Goal: Task Accomplishment & Management: Use online tool/utility

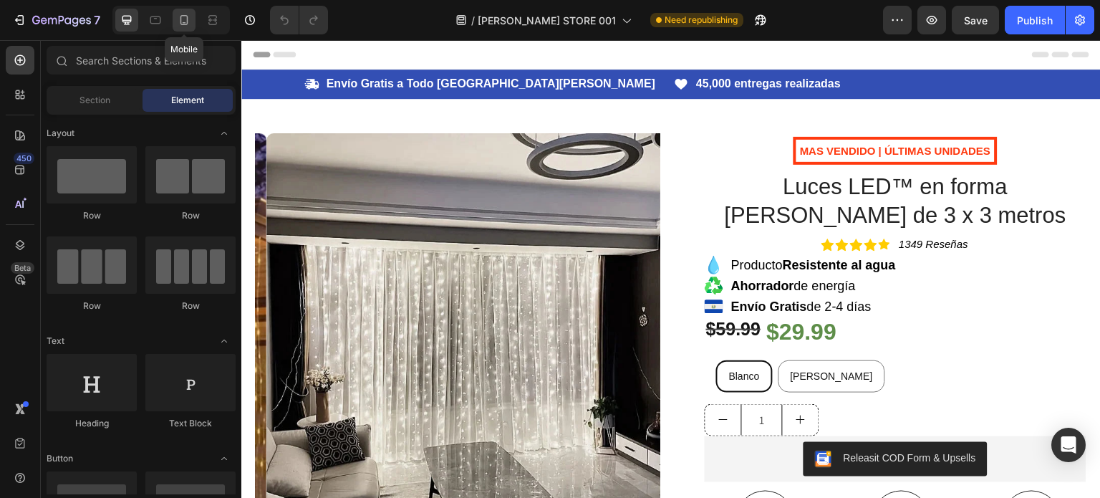
click at [189, 23] on icon at bounding box center [184, 20] width 14 height 14
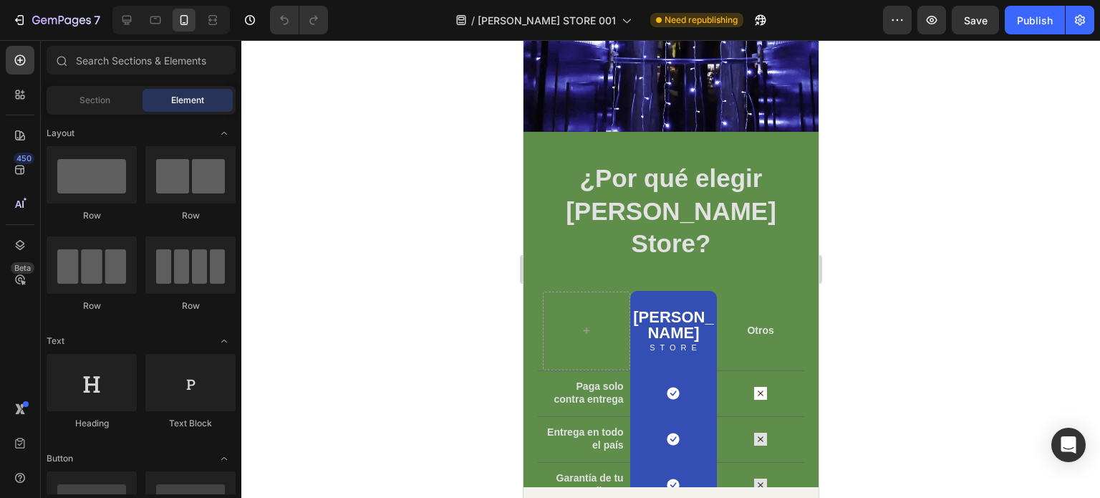
scroll to position [1433, 0]
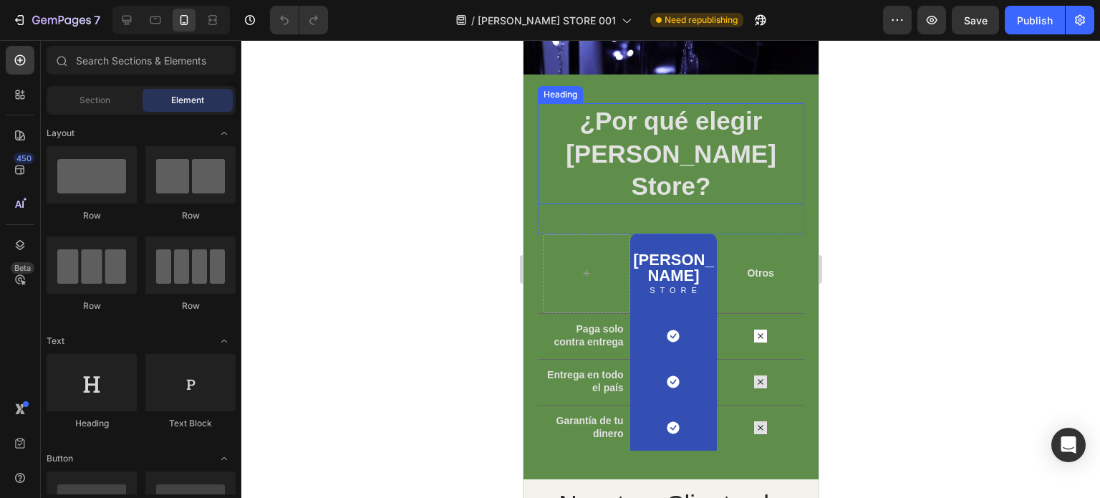
click at [786, 103] on h2 "¿Por qué elegir Aguilar Store?" at bounding box center [670, 153] width 267 height 101
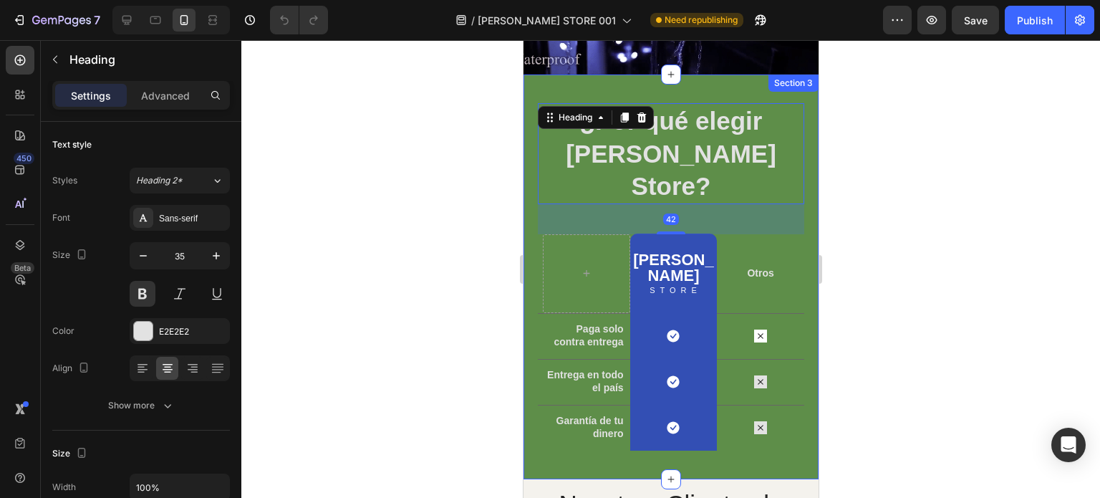
click at [792, 80] on div "¿Por qué elegir Aguilar Store? Heading 42 Row Aguilar Heading STORE Text Block …" at bounding box center [670, 277] width 295 height 405
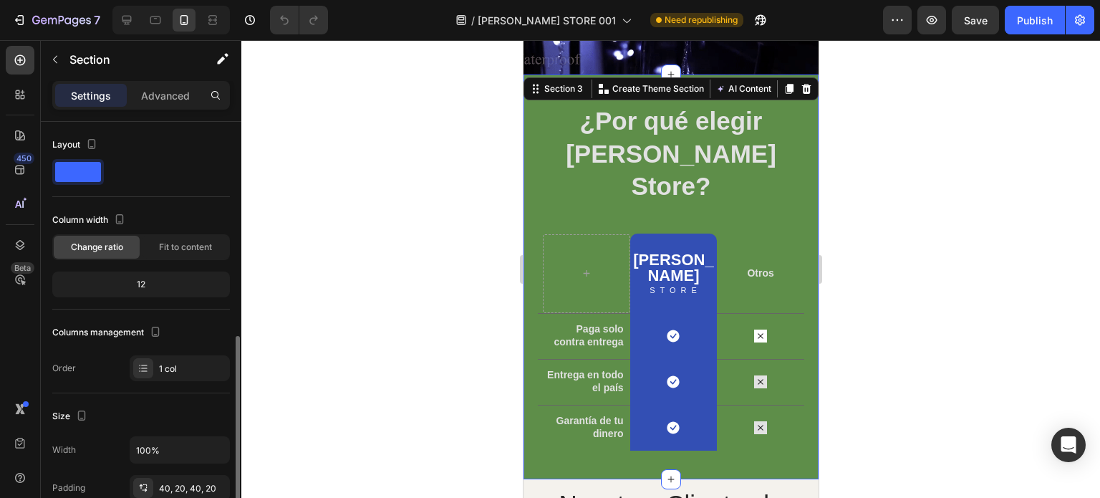
scroll to position [143, 0]
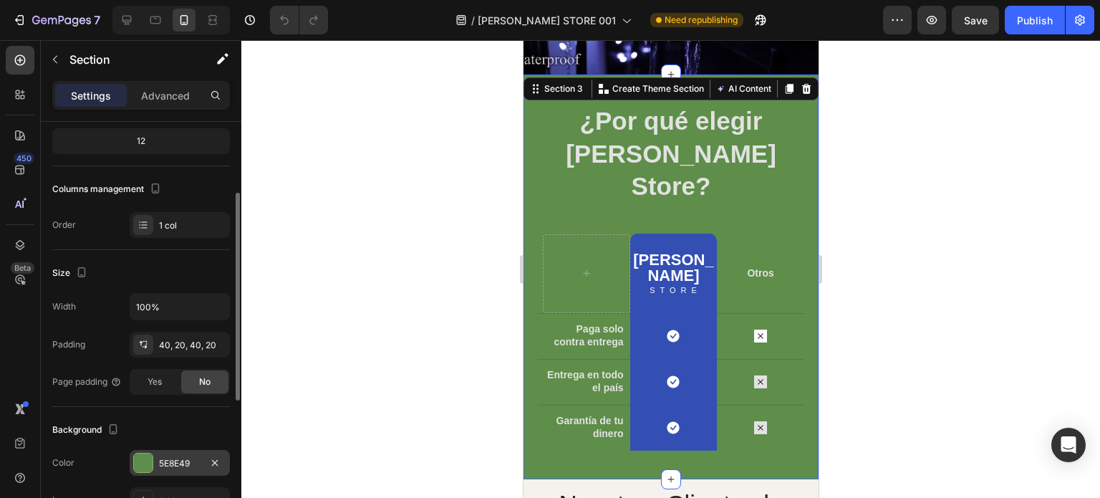
click at [151, 461] on div at bounding box center [143, 462] width 19 height 19
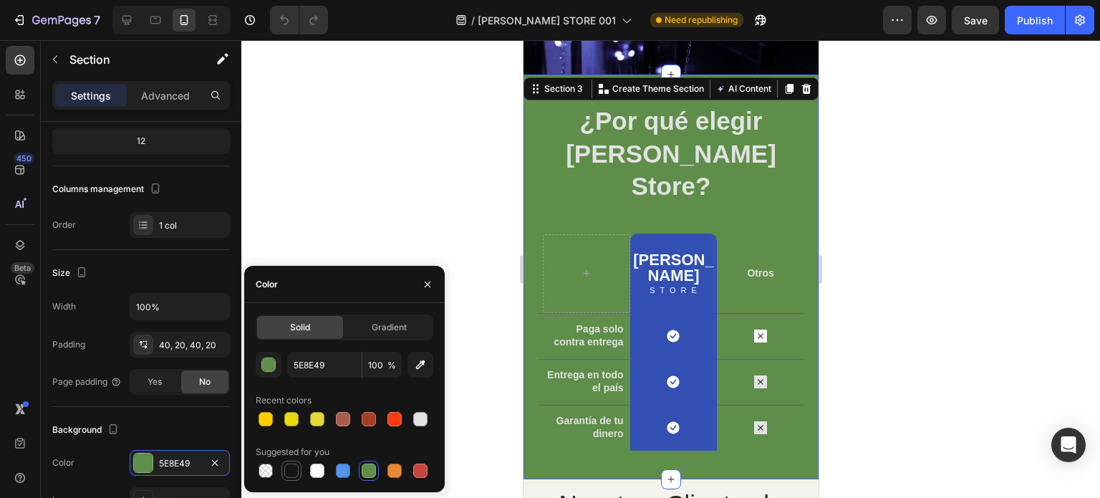
click at [289, 474] on div at bounding box center [291, 471] width 14 height 14
type input "151515"
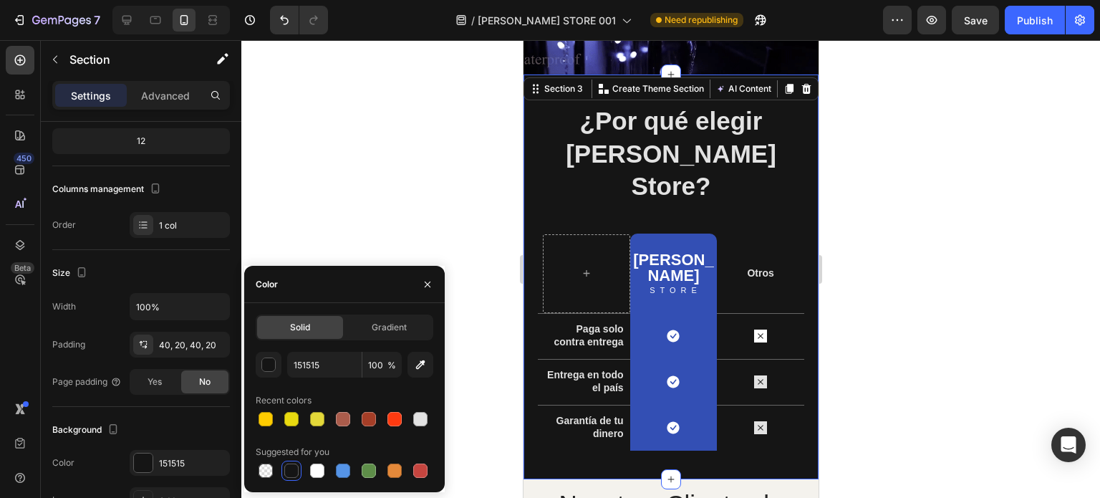
click at [960, 325] on div at bounding box center [670, 269] width 859 height 458
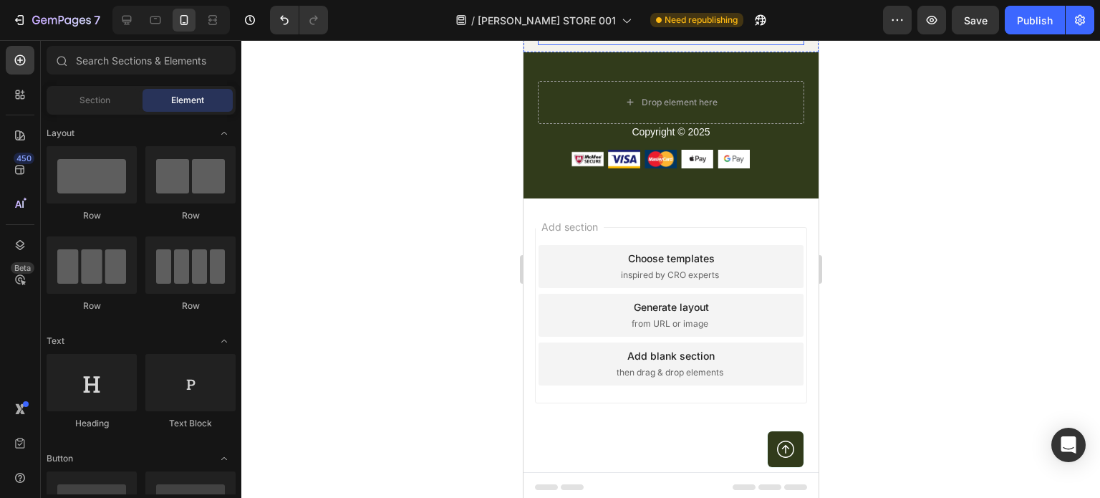
scroll to position [2218, 0]
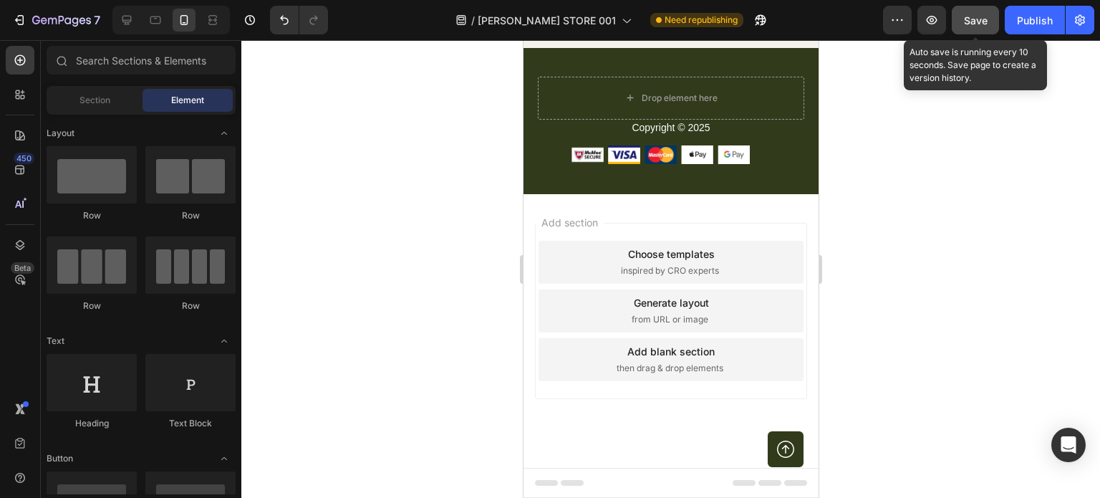
click at [970, 16] on span "Save" at bounding box center [976, 20] width 24 height 12
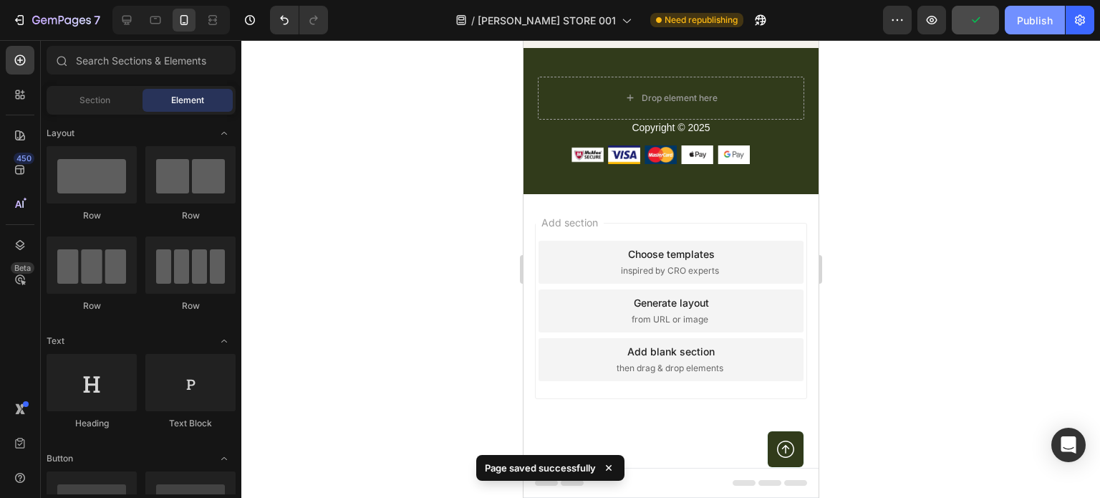
click at [1017, 13] on button "Publish" at bounding box center [1035, 20] width 60 height 29
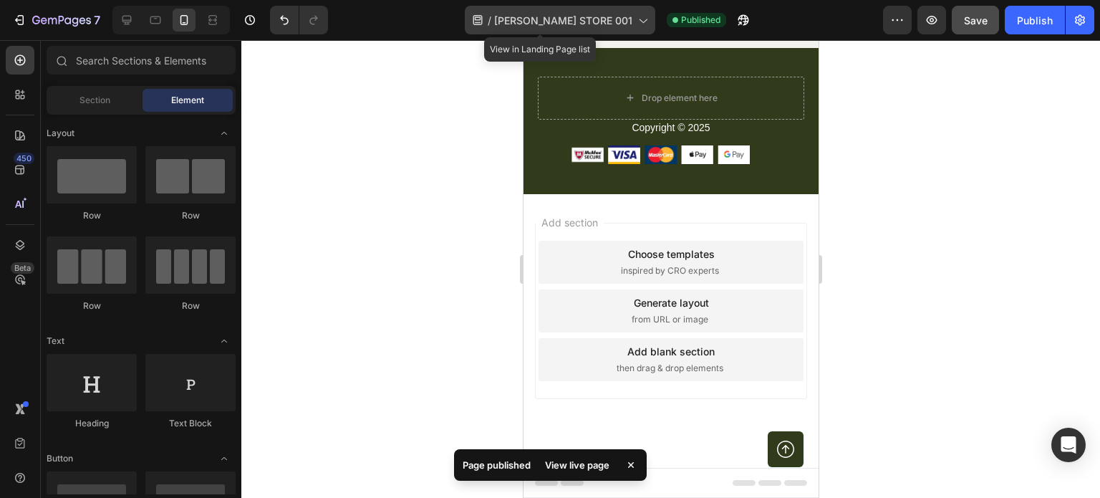
click at [591, 19] on span "AGUILAR STORE 001" at bounding box center [563, 20] width 138 height 15
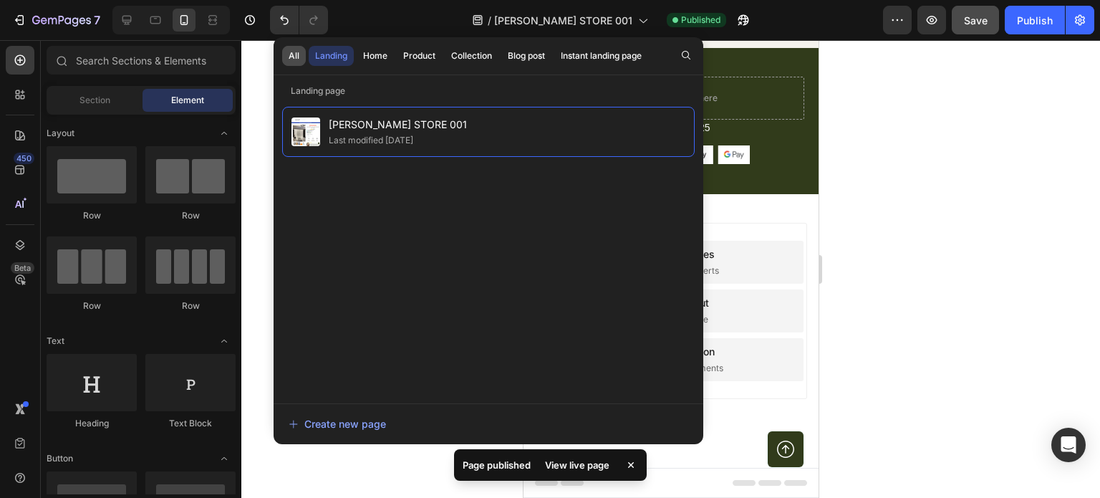
click at [292, 62] on button "All" at bounding box center [294, 56] width 24 height 20
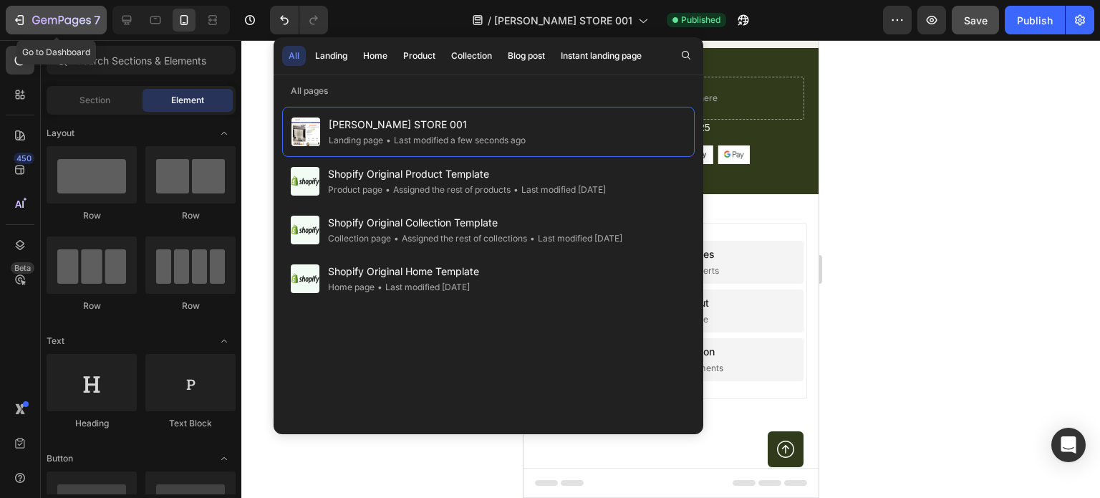
click at [31, 21] on div "7" at bounding box center [56, 19] width 88 height 17
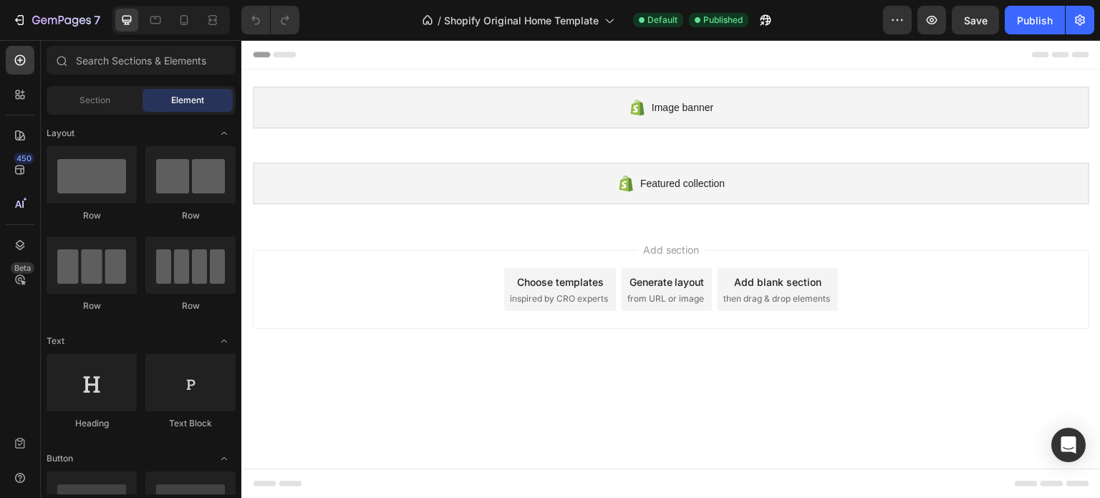
click at [197, 17] on div at bounding box center [170, 20] width 117 height 29
click at [189, 17] on icon at bounding box center [184, 20] width 14 height 14
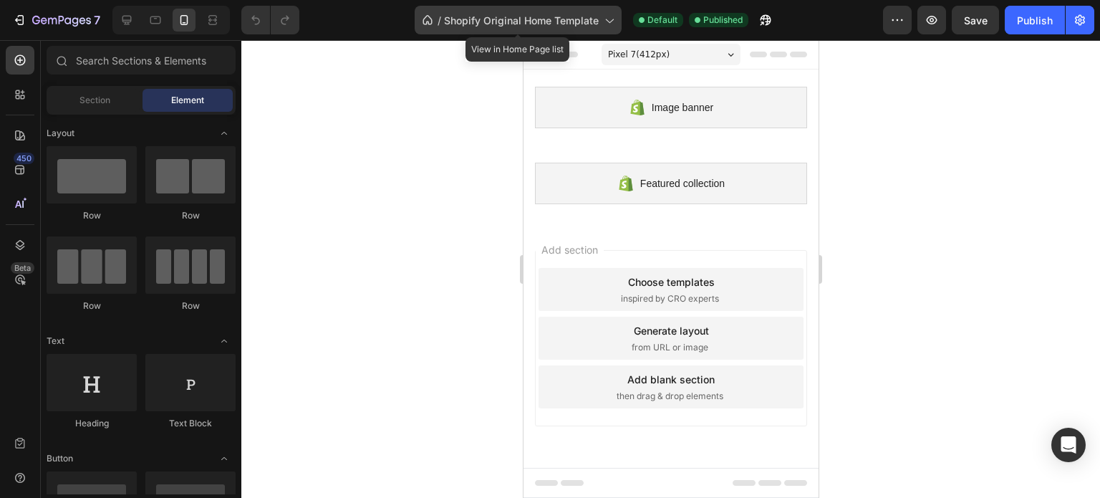
click at [560, 22] on span "Shopify Original Home Template" at bounding box center [521, 20] width 155 height 15
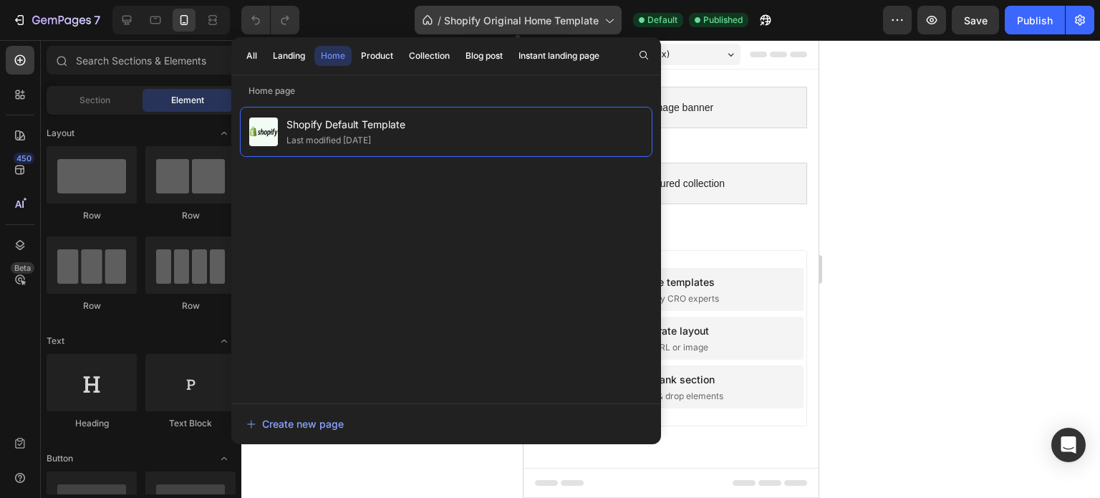
click at [560, 22] on span "Shopify Original Home Template" at bounding box center [521, 20] width 155 height 15
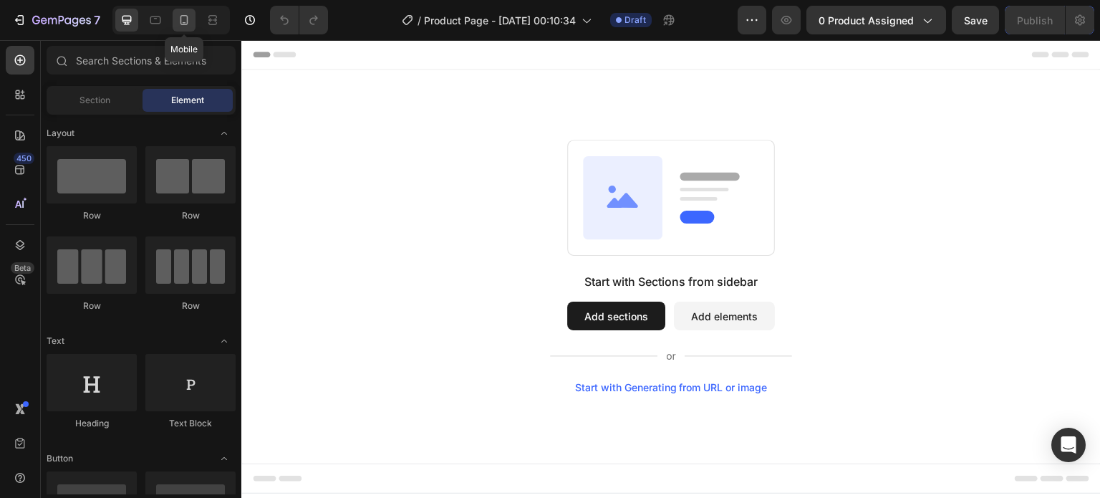
click at [189, 19] on icon at bounding box center [184, 20] width 14 height 14
click at [651, 57] on span "Pixel 7 ( 412 px)" at bounding box center [639, 54] width 62 height 14
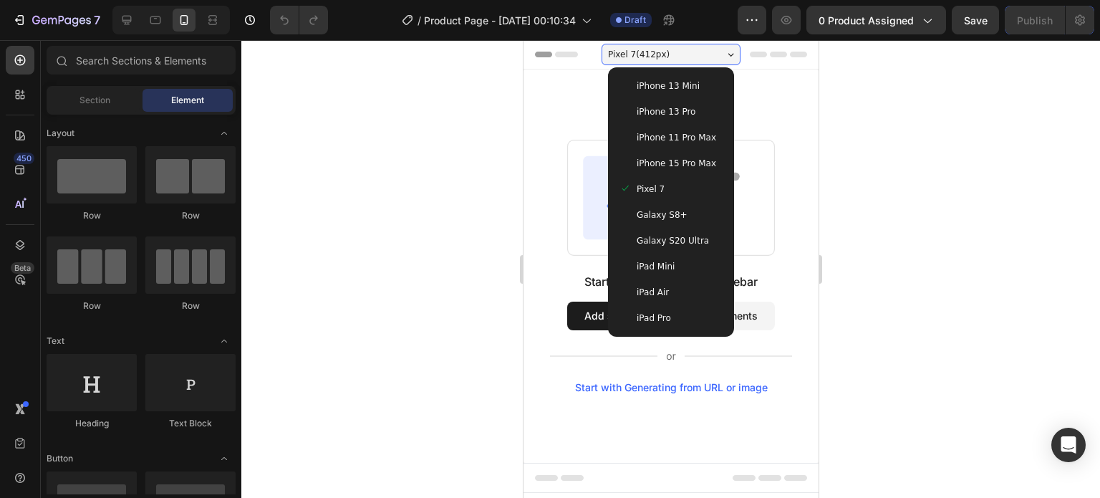
click at [674, 88] on span "iPhone 13 Mini" at bounding box center [667, 86] width 63 height 14
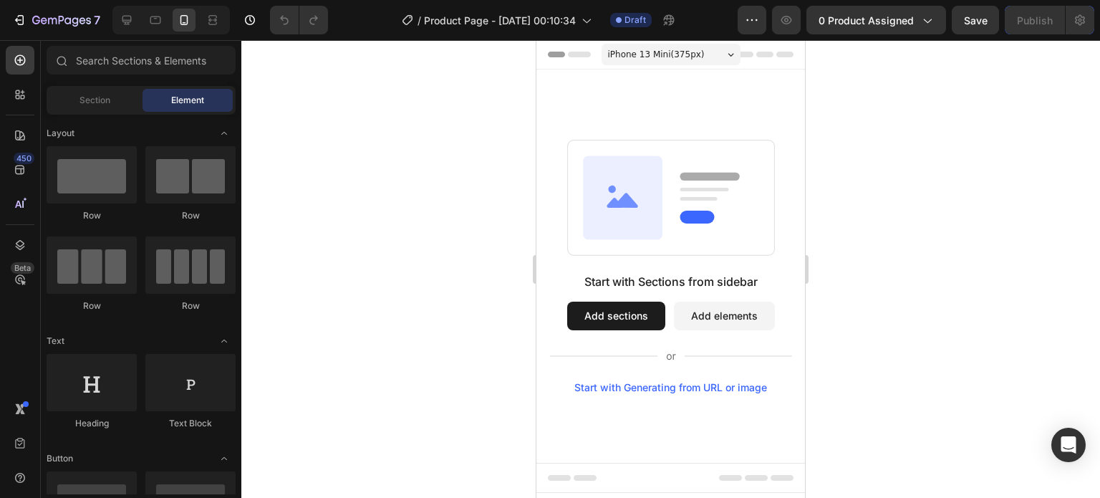
click at [565, 54] on span "Header" at bounding box center [580, 54] width 32 height 14
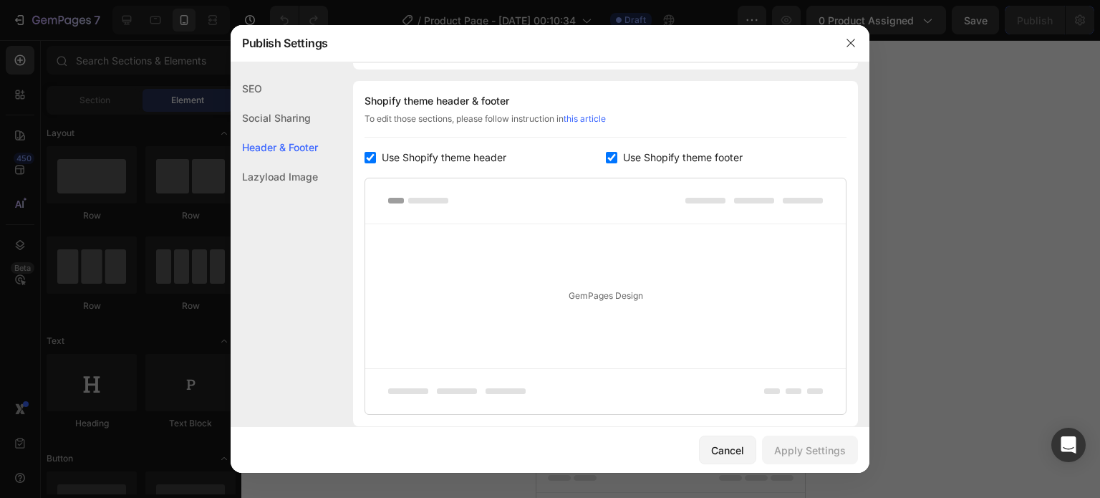
scroll to position [208, 0]
drag, startPoint x: 382, startPoint y: 151, endPoint x: 559, endPoint y: 152, distance: 177.0
click at [383, 149] on span "Use Shopify theme header" at bounding box center [444, 153] width 125 height 17
checkbox input "false"
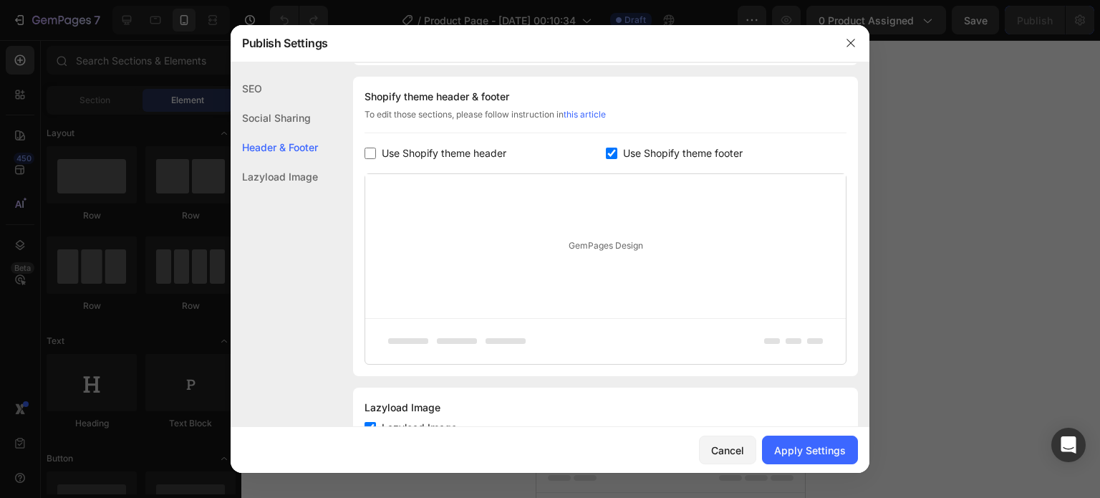
click at [651, 154] on span "Use Shopify theme footer" at bounding box center [683, 153] width 120 height 17
checkbox input "false"
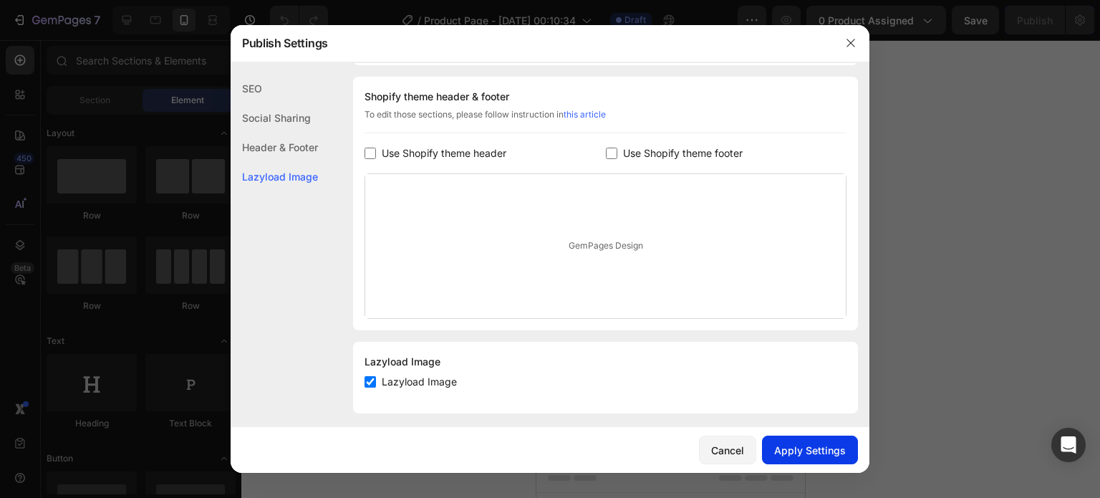
click at [825, 451] on div "Apply Settings" at bounding box center [810, 450] width 72 height 15
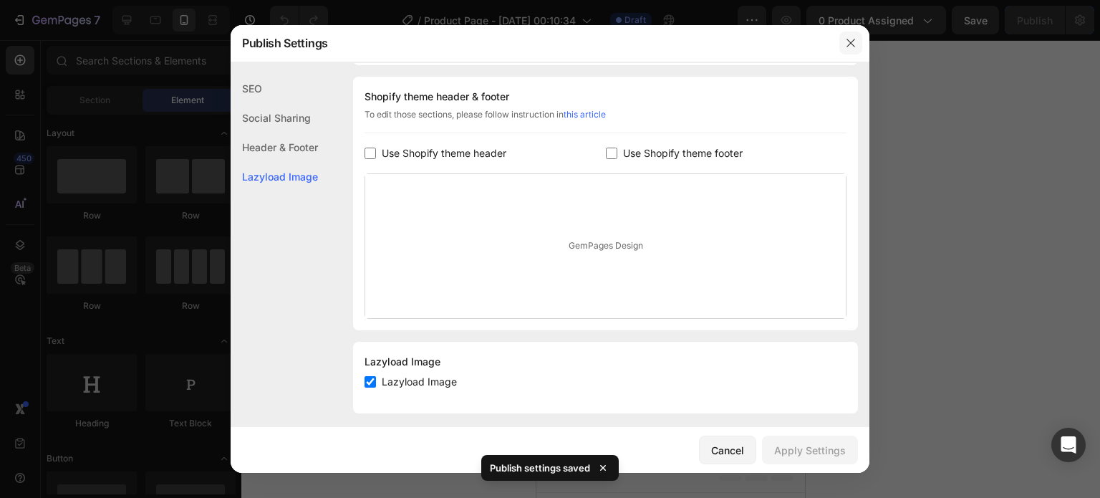
click at [855, 47] on icon "button" at bounding box center [851, 43] width 8 height 8
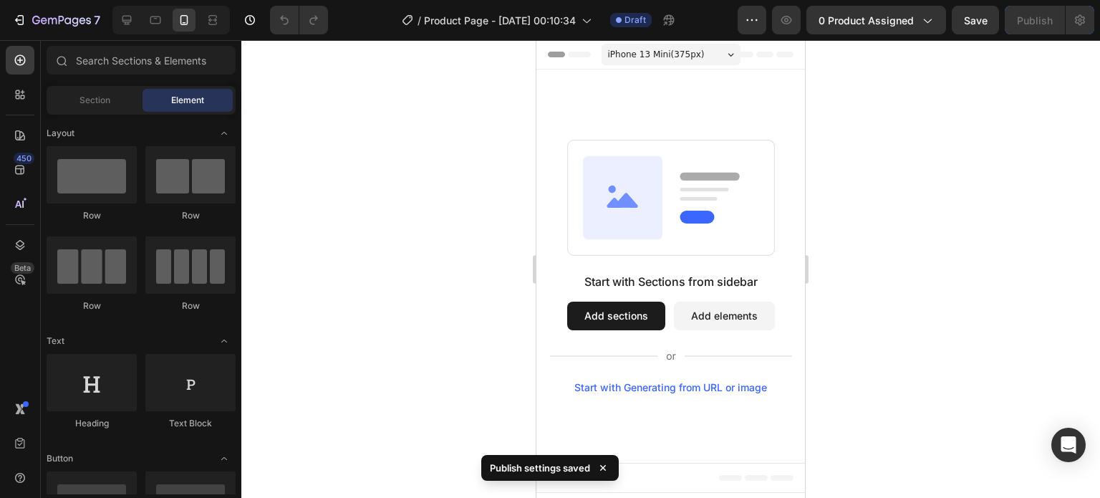
click at [572, 48] on span "Header" at bounding box center [580, 54] width 32 height 14
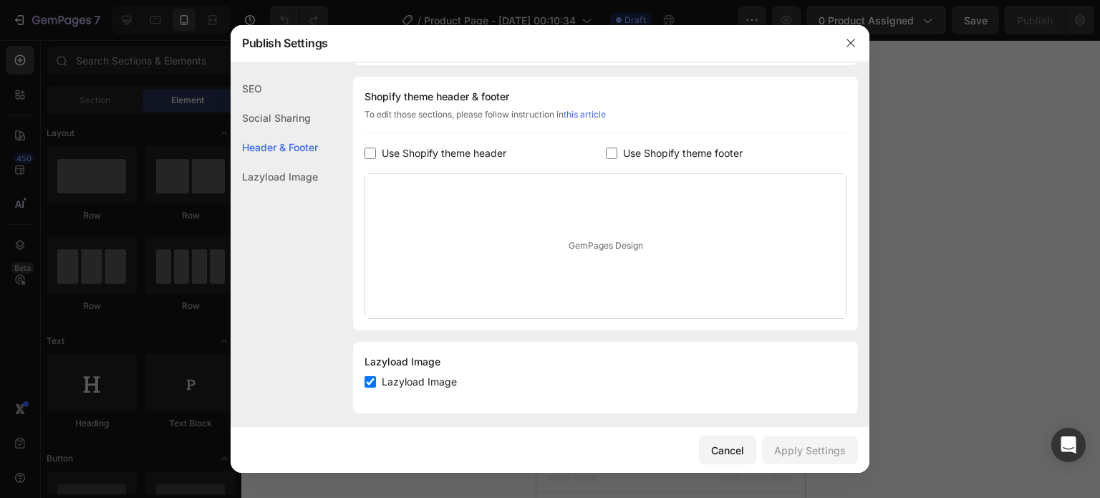
click at [416, 152] on span "Use Shopify theme header" at bounding box center [444, 153] width 125 height 17
checkbox input "true"
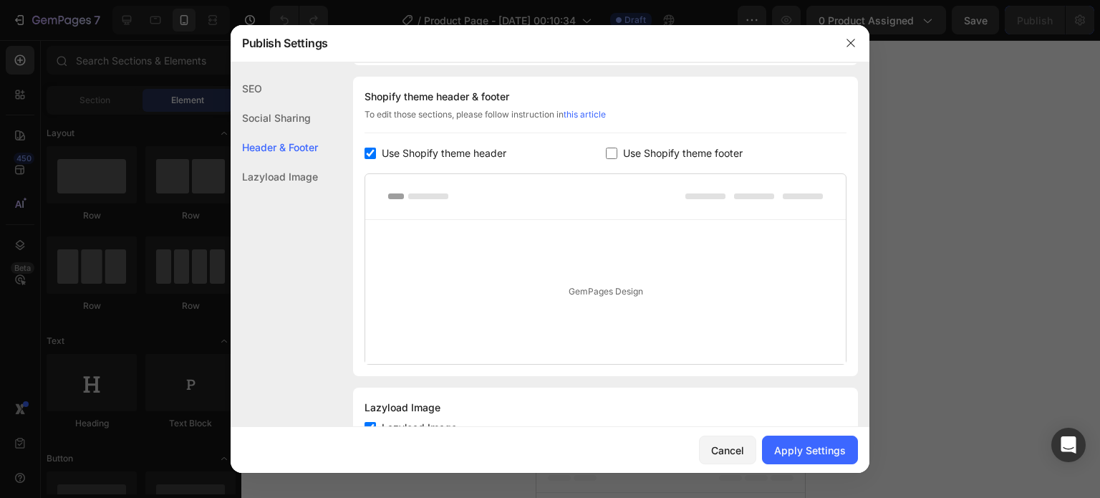
click at [632, 151] on span "Use Shopify theme footer" at bounding box center [683, 153] width 120 height 17
click at [610, 151] on input "checkbox" at bounding box center [611, 153] width 11 height 11
checkbox input "false"
click at [395, 153] on span "Use Shopify theme header" at bounding box center [444, 153] width 125 height 17
checkbox input "false"
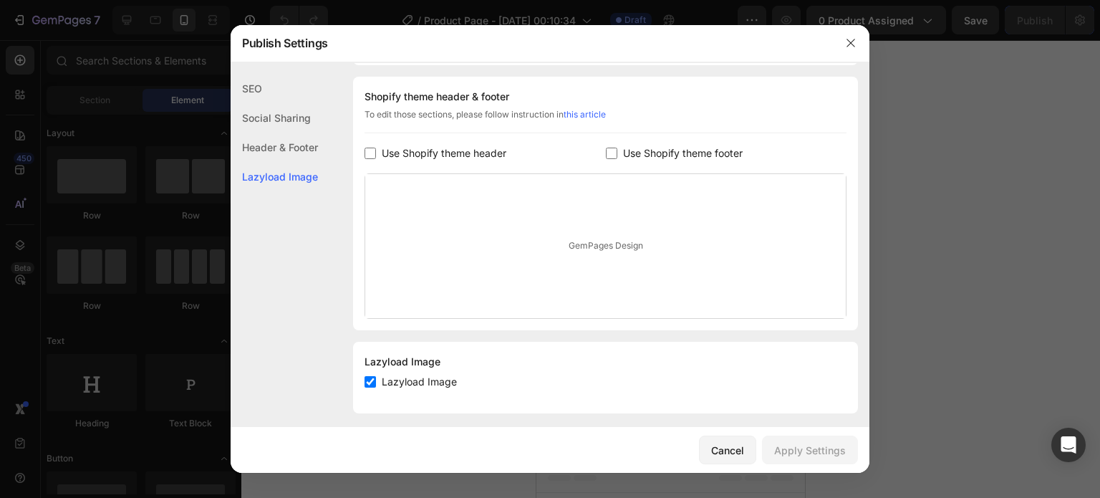
click at [846, 36] on button "button" at bounding box center [851, 43] width 23 height 23
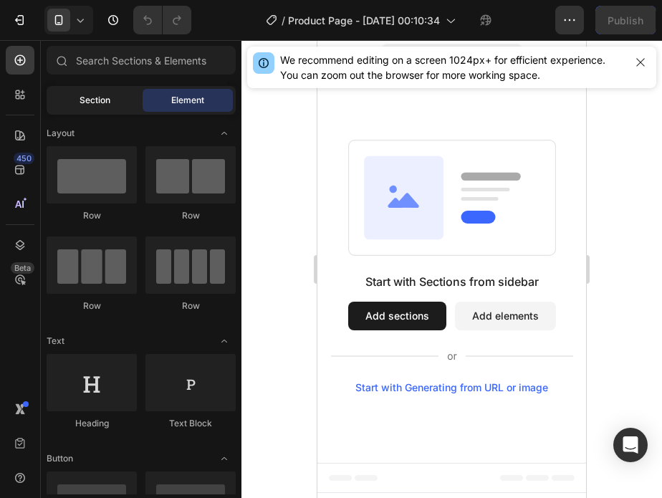
click at [91, 105] on span "Section" at bounding box center [95, 100] width 31 height 13
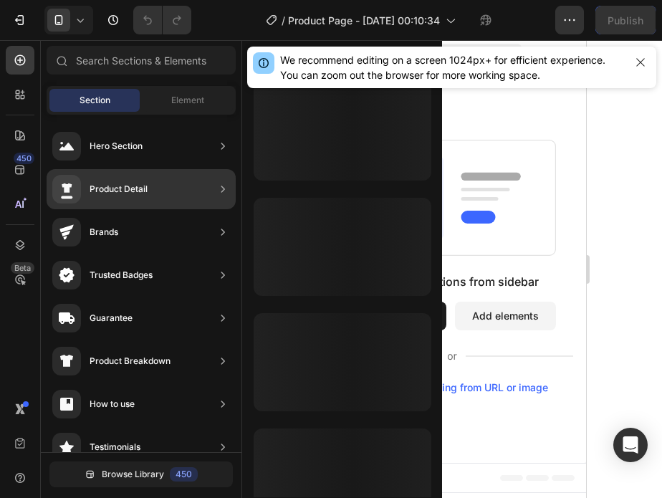
click at [133, 194] on div "Product Detail" at bounding box center [119, 189] width 58 height 14
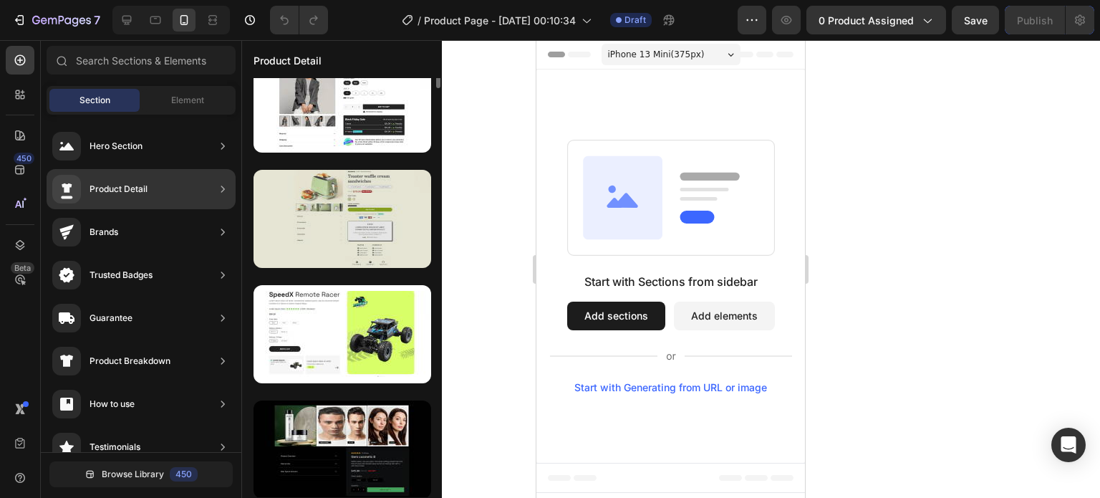
scroll to position [0, 0]
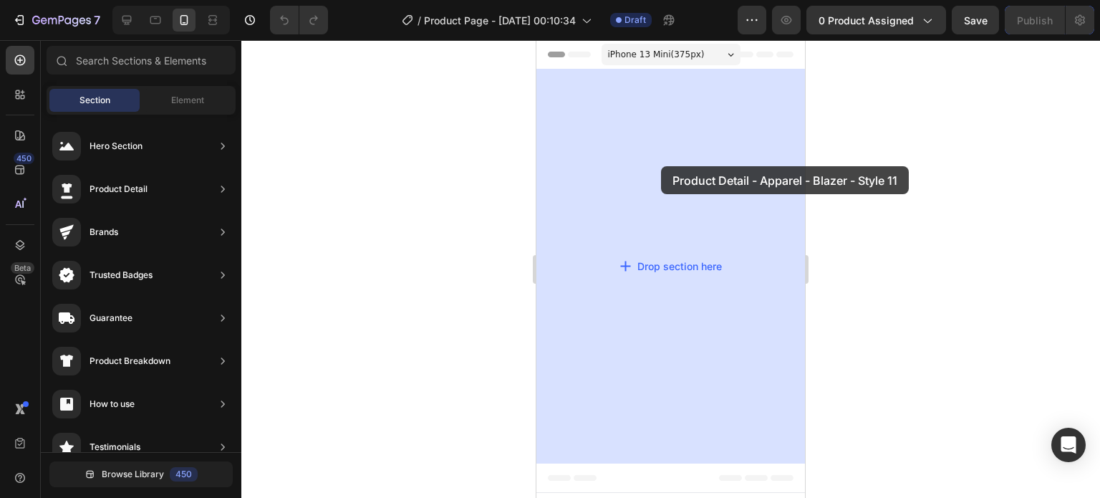
drag, startPoint x: 830, startPoint y: 282, endPoint x: 661, endPoint y: 166, distance: 204.7
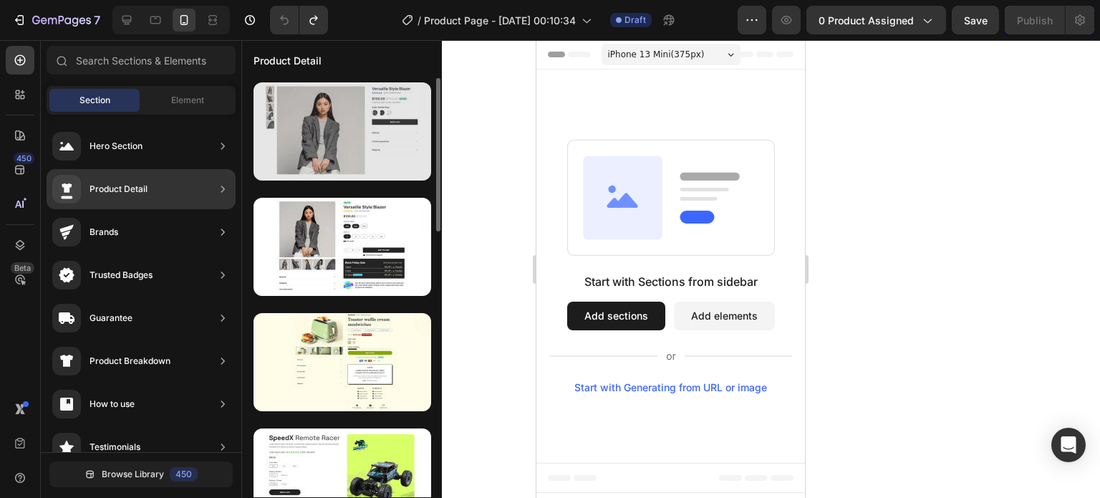
click at [347, 145] on div at bounding box center [343, 131] width 178 height 98
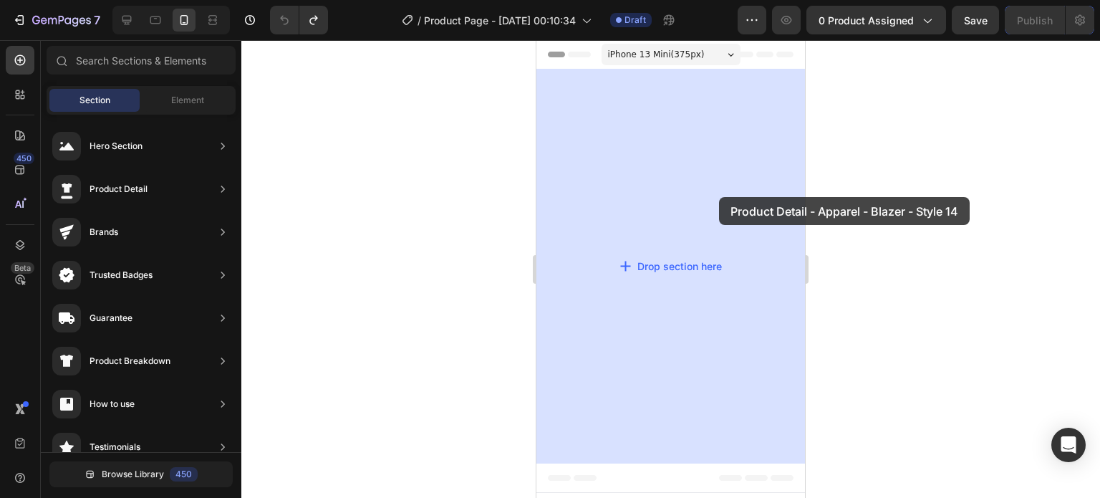
drag, startPoint x: 882, startPoint y: 194, endPoint x: 719, endPoint y: 197, distance: 162.7
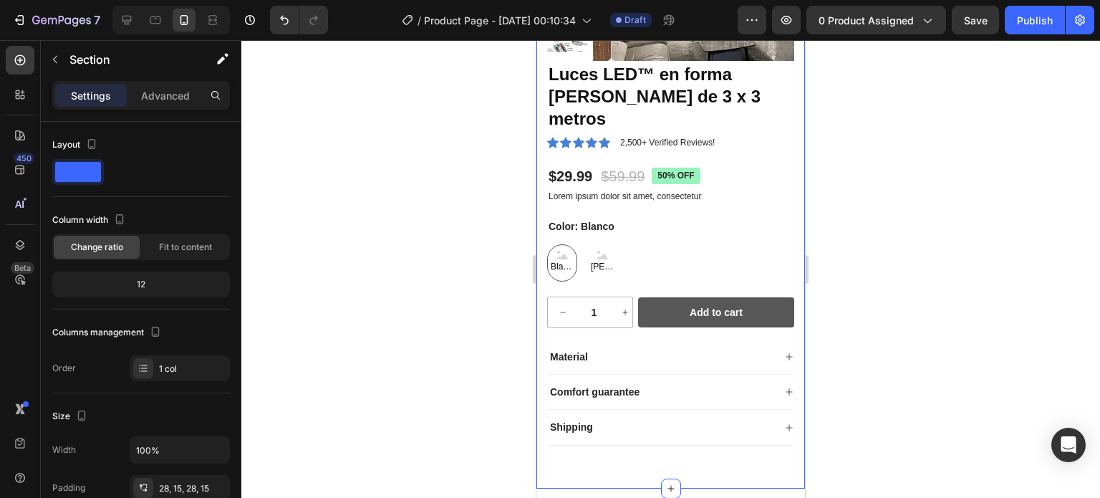
scroll to position [195, 0]
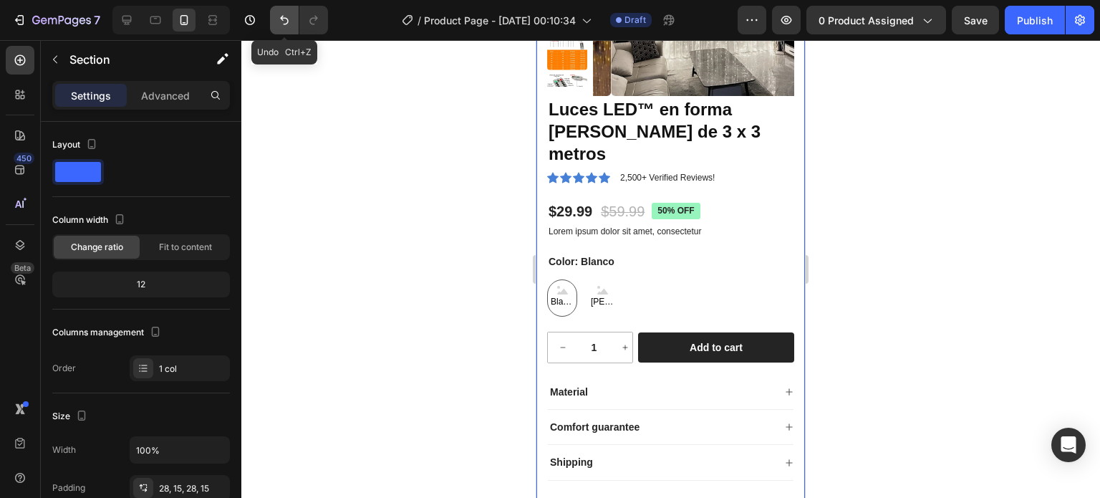
click at [288, 26] on icon "Undo/Redo" at bounding box center [284, 20] width 14 height 14
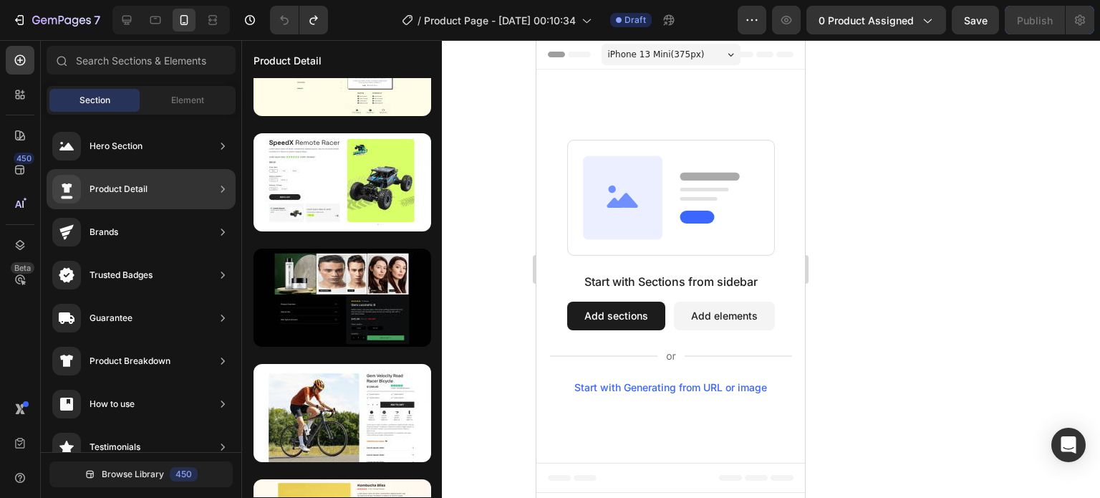
scroll to position [0, 0]
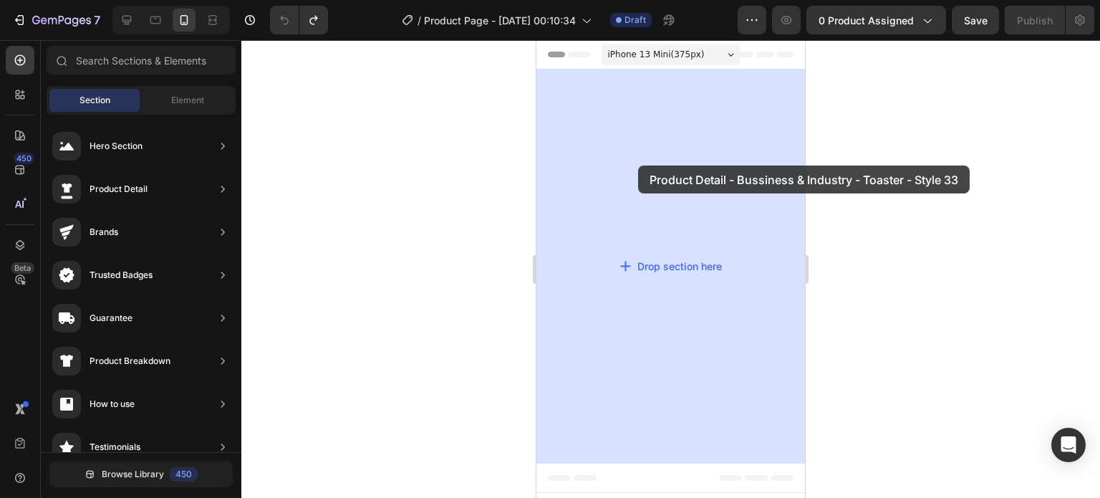
drag, startPoint x: 891, startPoint y: 375, endPoint x: 638, endPoint y: 165, distance: 329.2
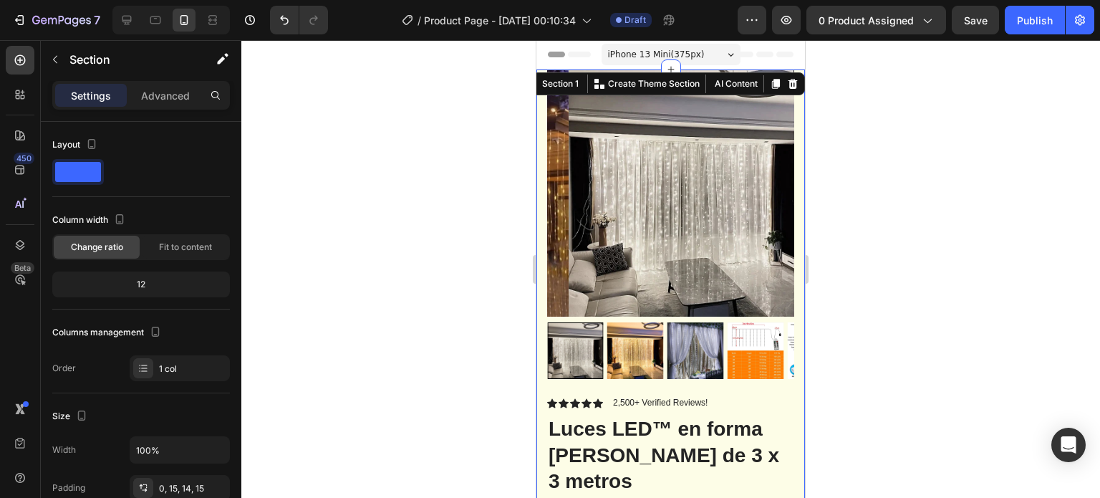
click at [1006, 114] on div at bounding box center [670, 269] width 859 height 458
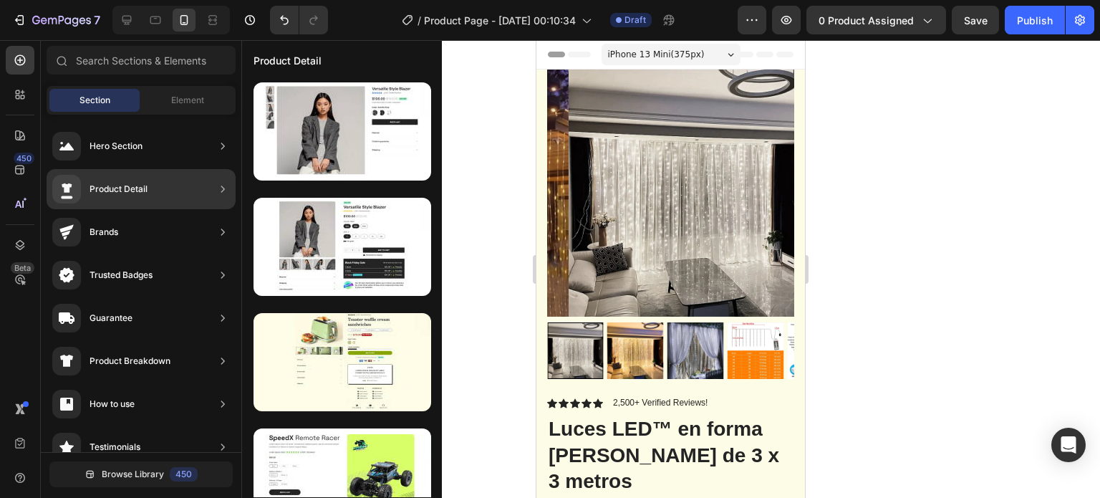
click at [85, 188] on div "Product Detail" at bounding box center [99, 189] width 95 height 29
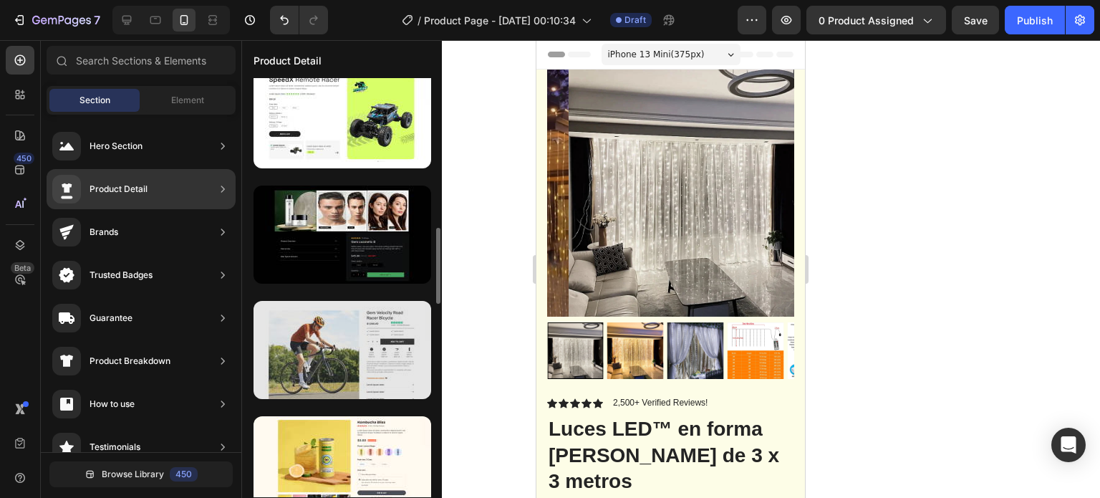
scroll to position [430, 0]
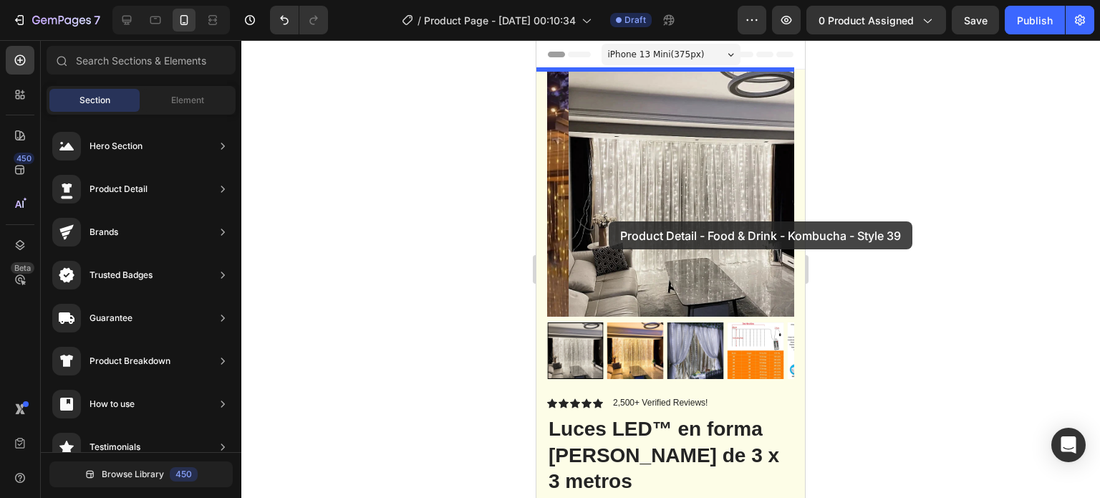
drag, startPoint x: 896, startPoint y: 443, endPoint x: 609, endPoint y: 221, distance: 363.1
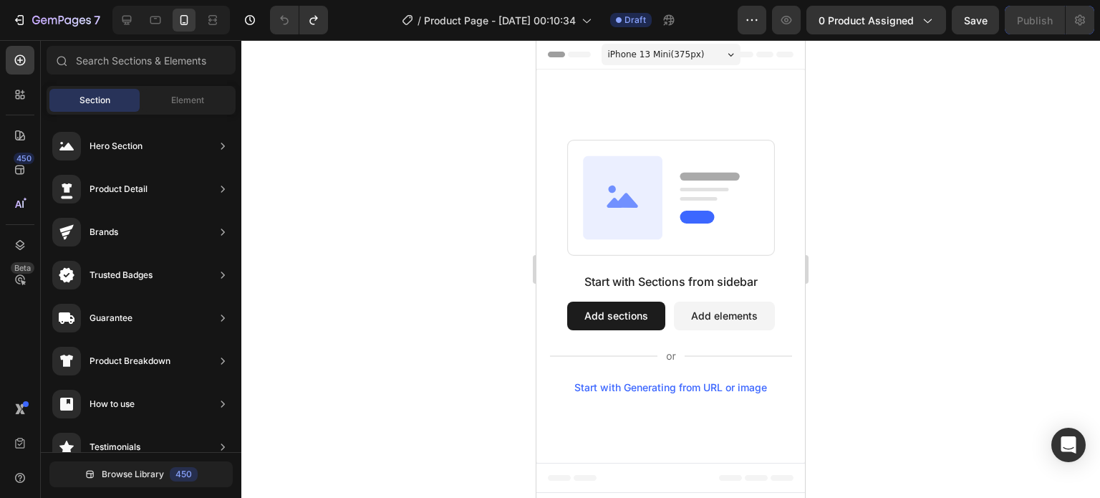
scroll to position [0, 0]
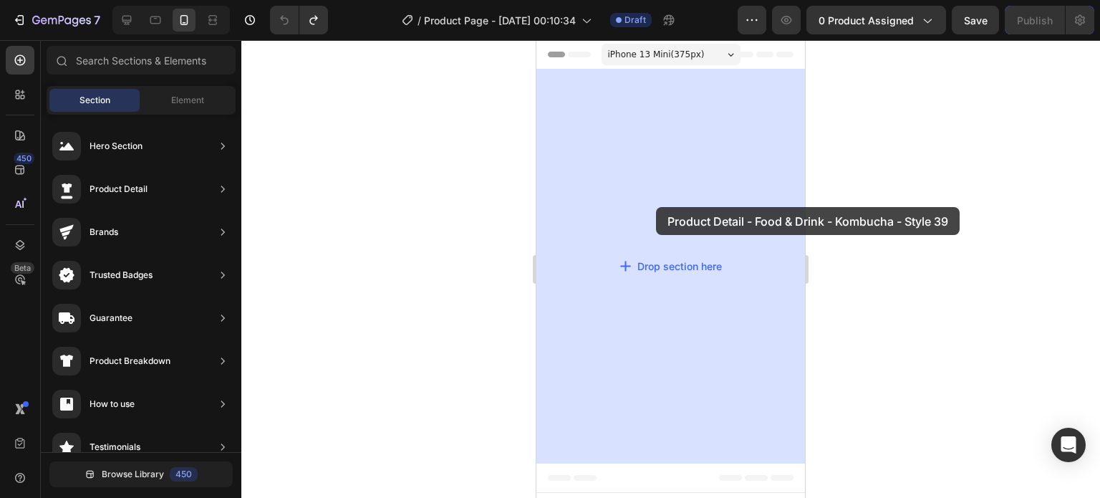
drag, startPoint x: 837, startPoint y: 419, endPoint x: 656, endPoint y: 207, distance: 278.5
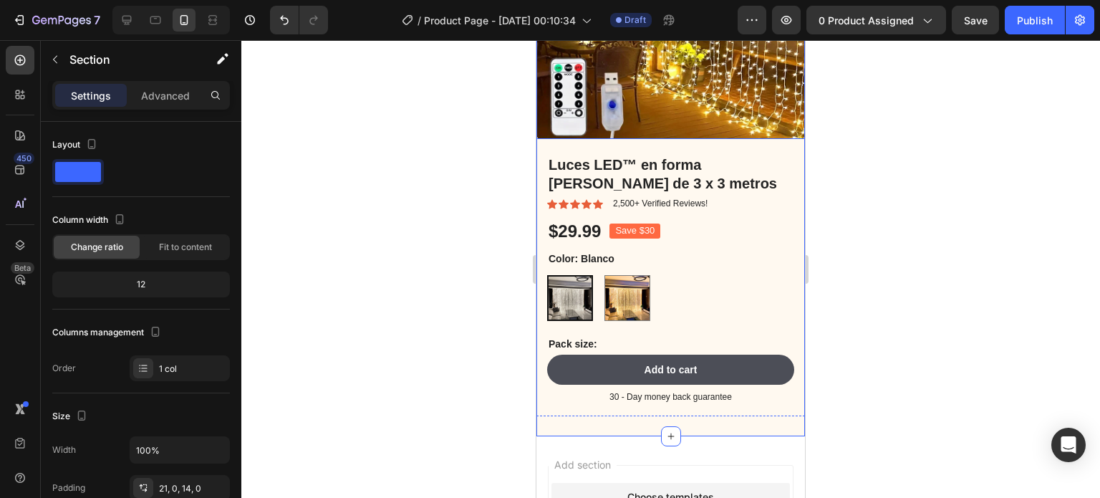
scroll to position [215, 0]
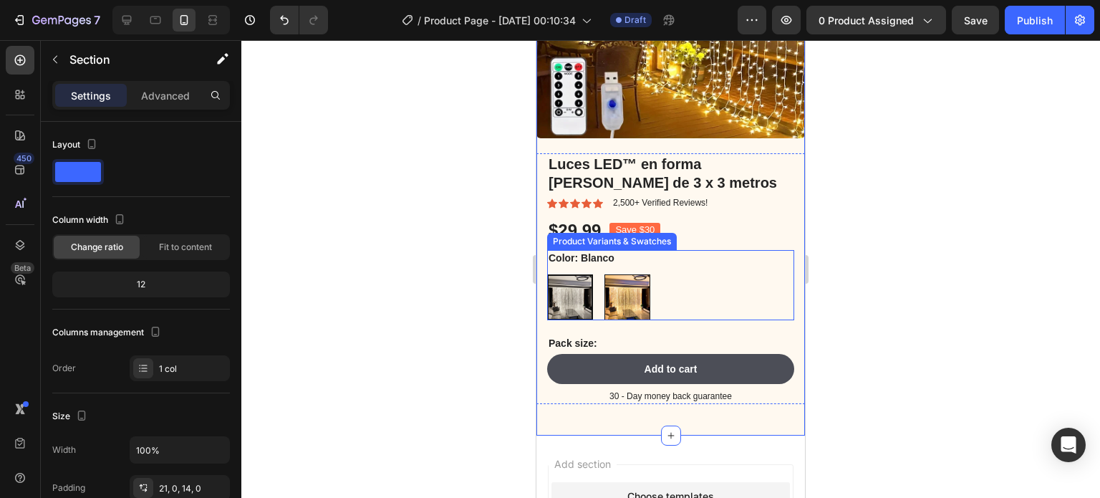
click at [619, 292] on img at bounding box center [627, 297] width 44 height 44
click at [605, 274] on input "Amarillo Pálido Amarillo Pálido" at bounding box center [604, 274] width 1 height 1
radio input "true"
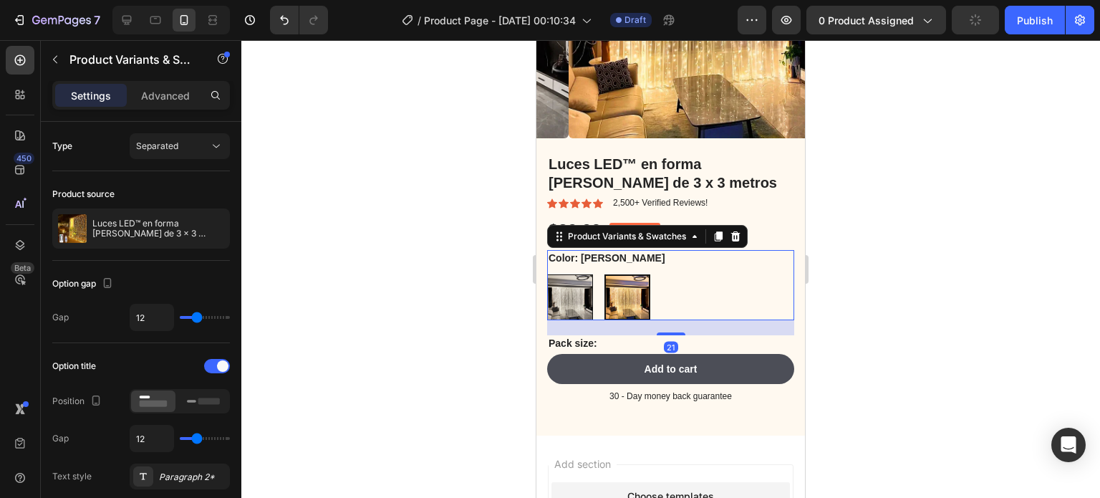
click at [565, 294] on img at bounding box center [570, 297] width 44 height 44
click at [547, 274] on input "Blanco Blanco" at bounding box center [547, 274] width 1 height 1
radio input "true"
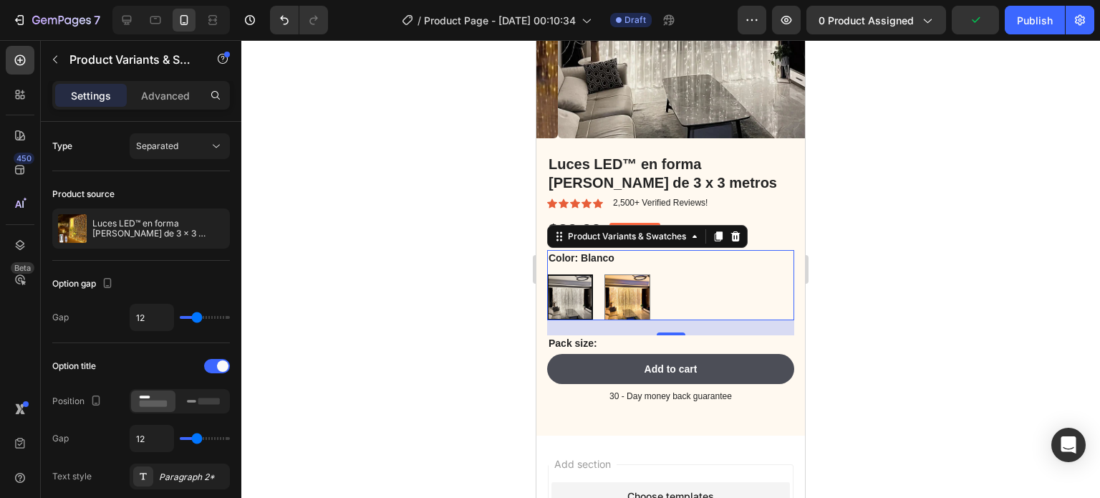
click at [911, 261] on div at bounding box center [670, 269] width 859 height 458
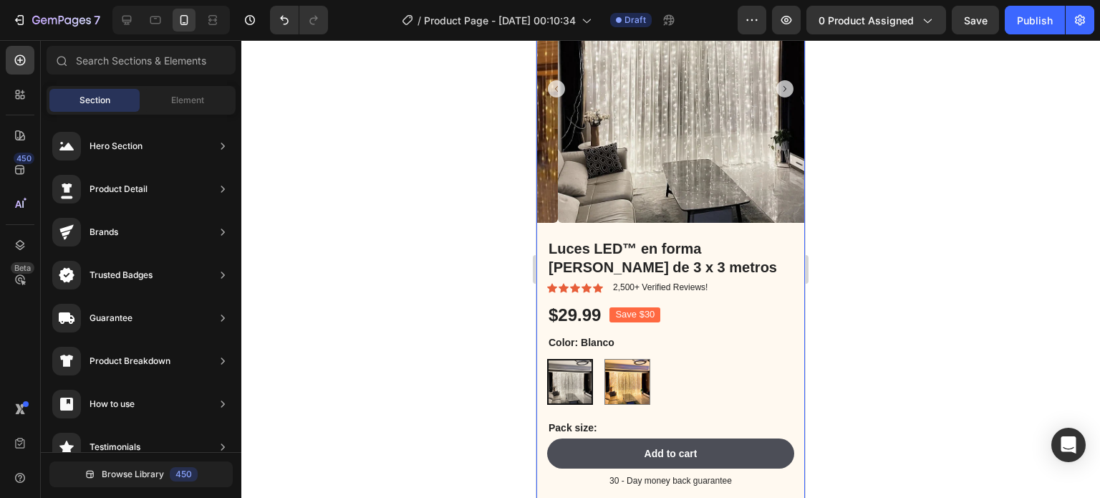
scroll to position [143, 0]
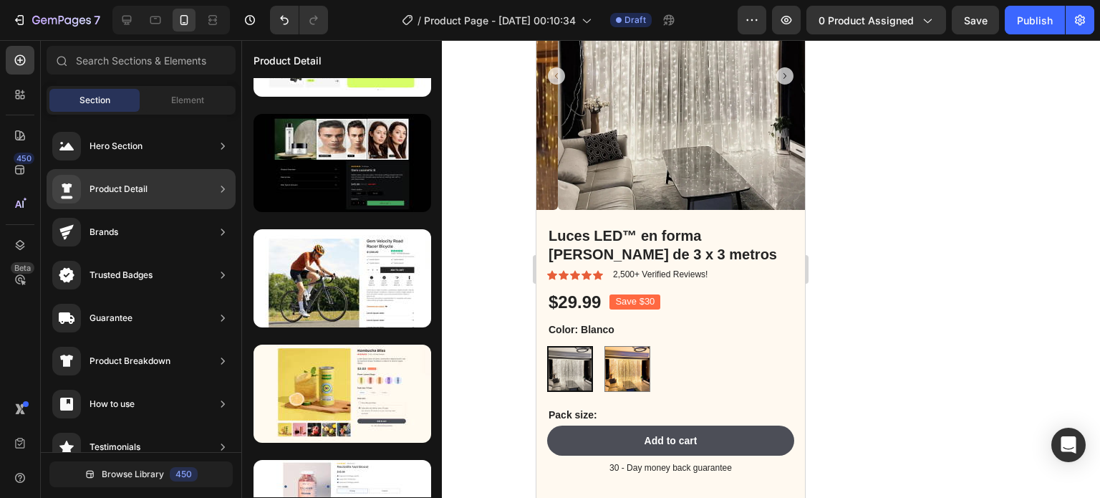
click at [134, 192] on div "Product Detail" at bounding box center [119, 189] width 58 height 14
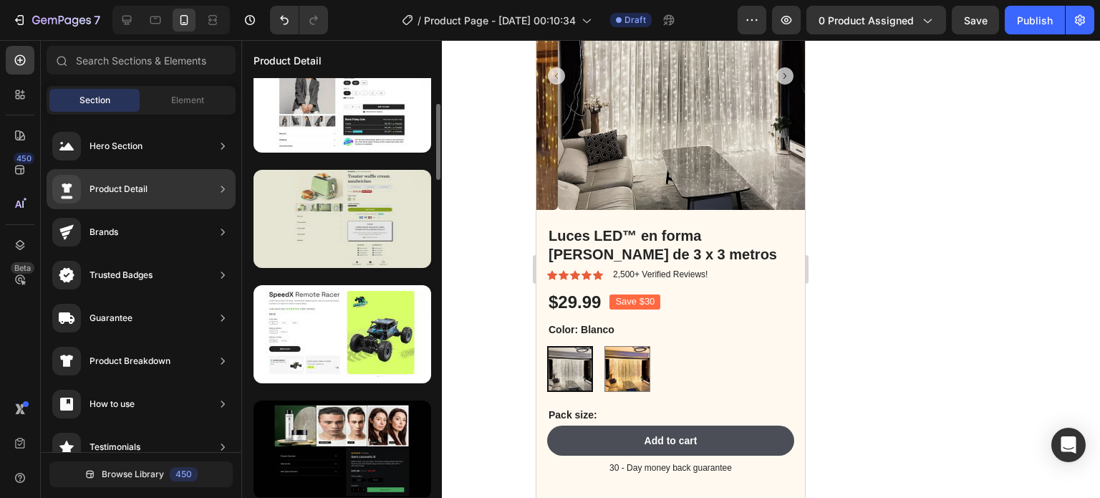
scroll to position [72, 0]
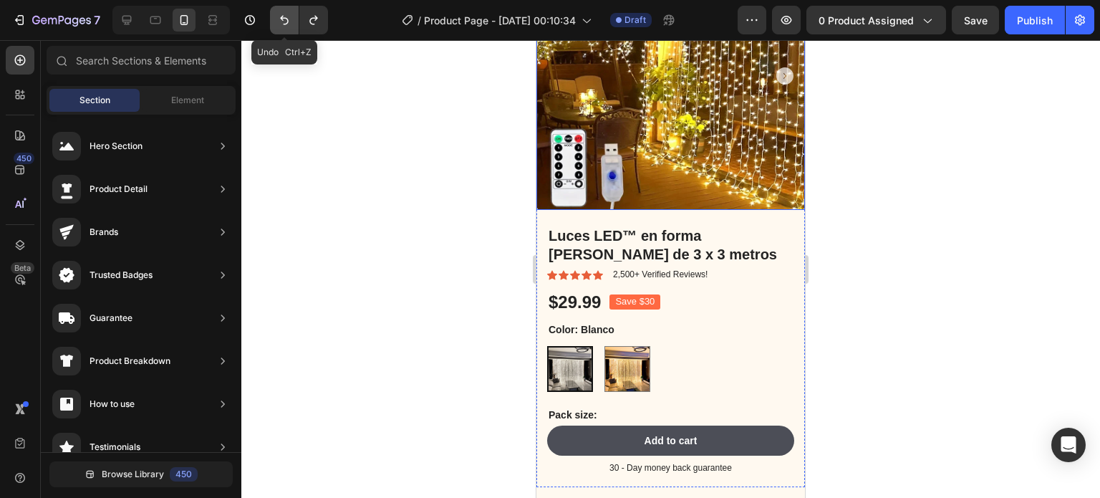
click at [280, 25] on icon "Undo/Redo" at bounding box center [284, 20] width 14 height 14
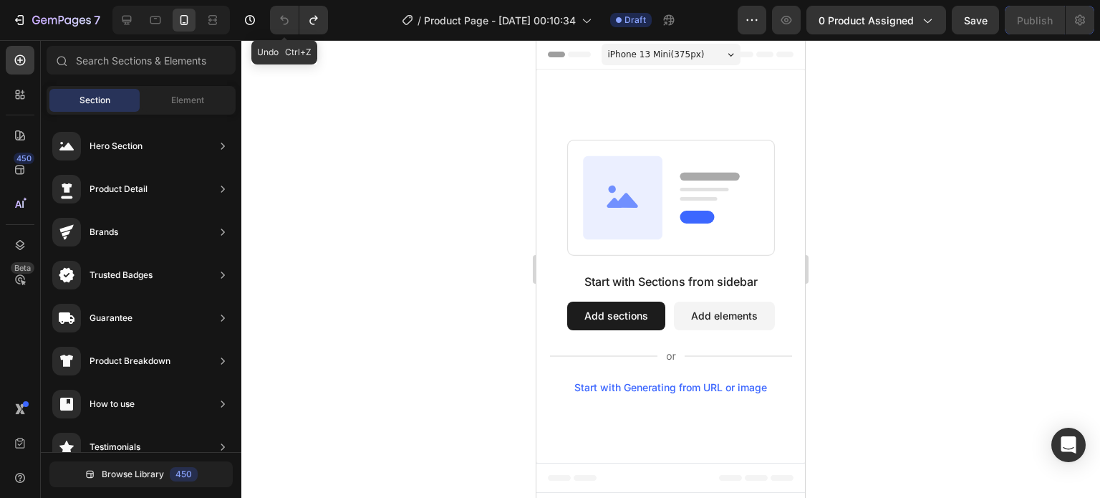
scroll to position [0, 0]
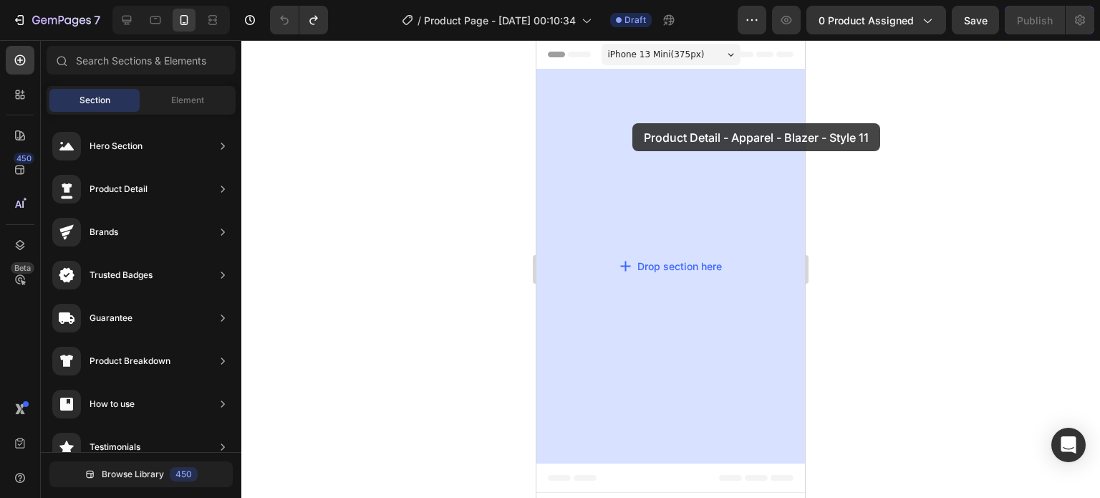
drag, startPoint x: 901, startPoint y: 243, endPoint x: 633, endPoint y: 123, distance: 293.4
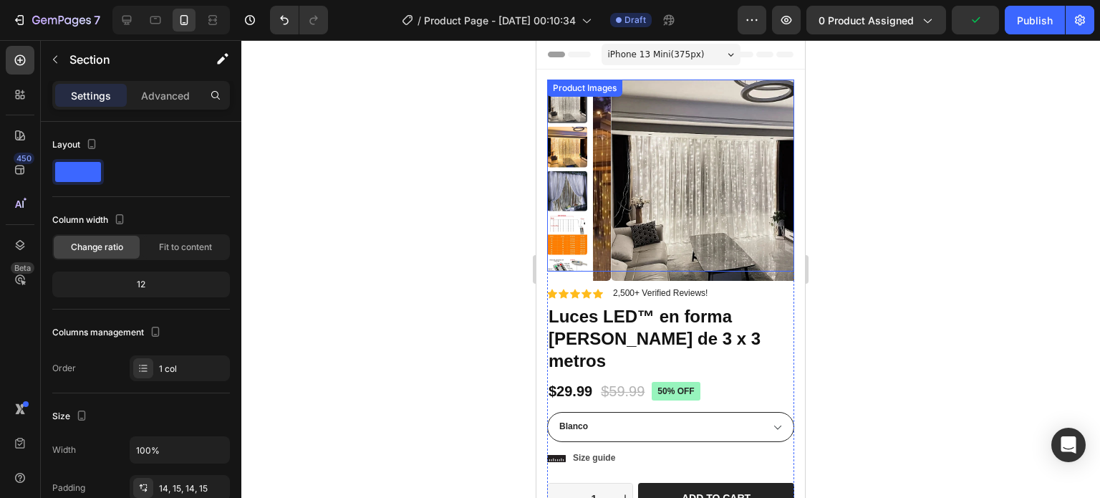
click at [653, 208] on img at bounding box center [711, 180] width 201 height 201
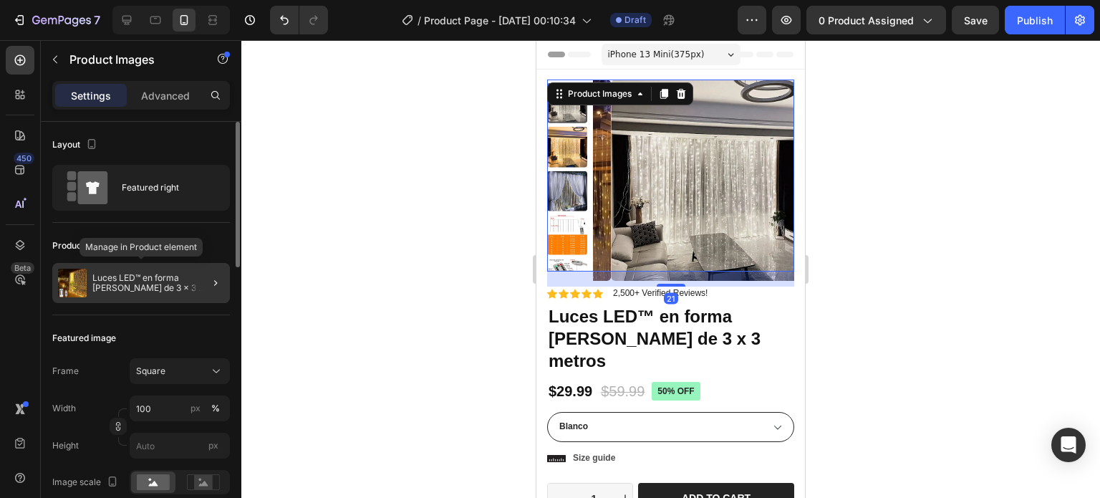
click at [179, 278] on p "Luces LED™ en forma de cortina de 3 x 3 metros" at bounding box center [158, 283] width 132 height 20
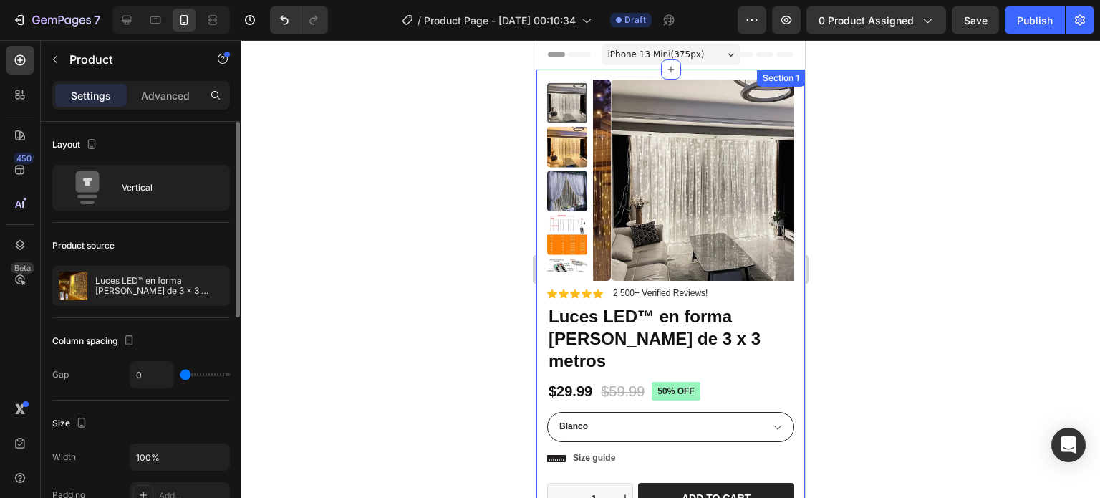
click at [620, 70] on div "Product Images Material Shipping Care instruction Accordion Icon Icon Icon Icon…" at bounding box center [671, 414] width 269 height 691
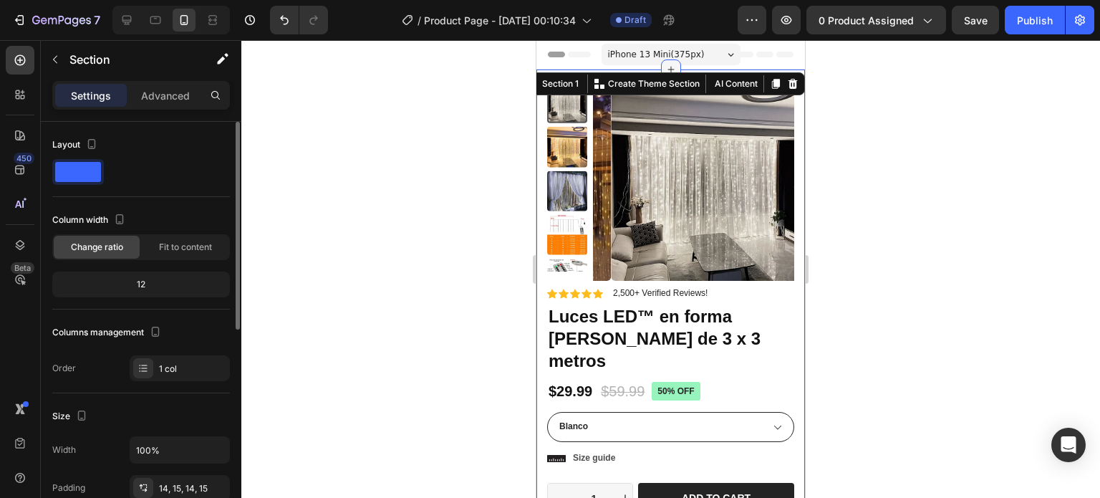
click at [666, 67] on icon at bounding box center [671, 69] width 11 height 11
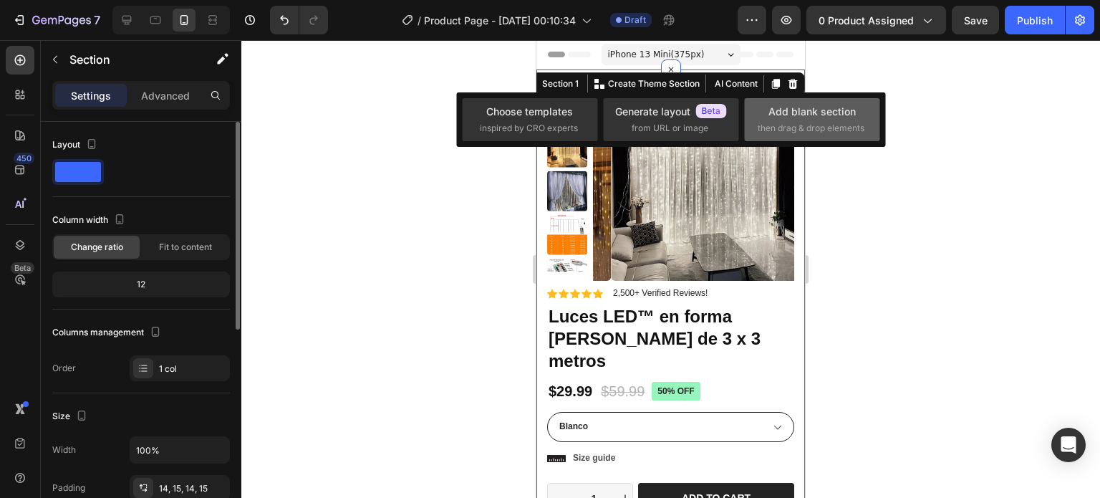
click at [802, 135] on div "Add blank section then drag & drop elements" at bounding box center [811, 119] width 135 height 43
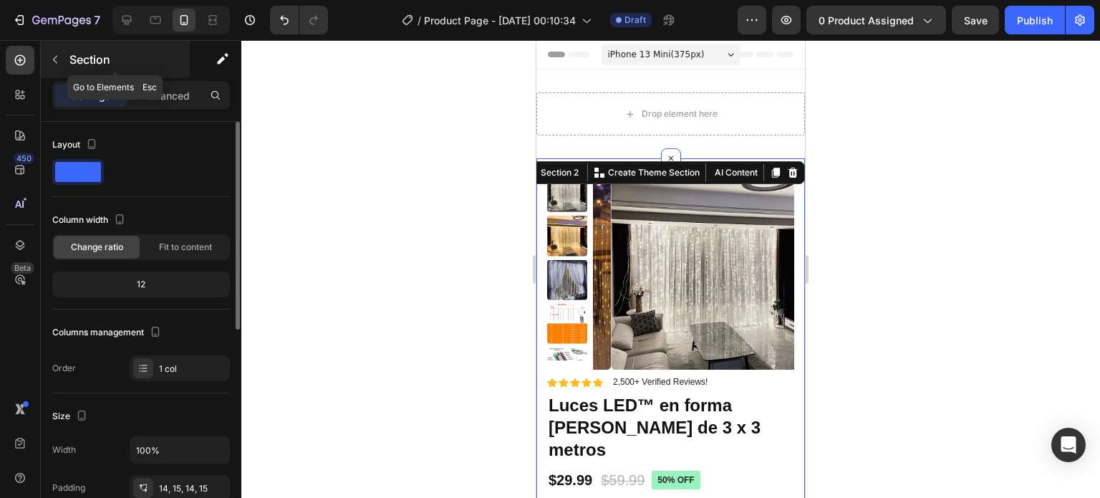
click at [64, 62] on button "button" at bounding box center [55, 59] width 23 height 23
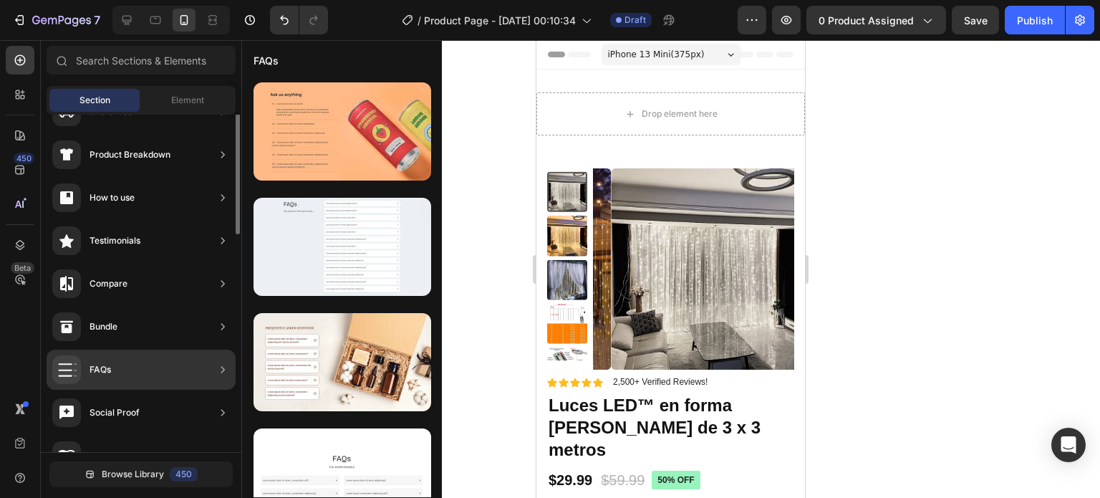
scroll to position [63, 0]
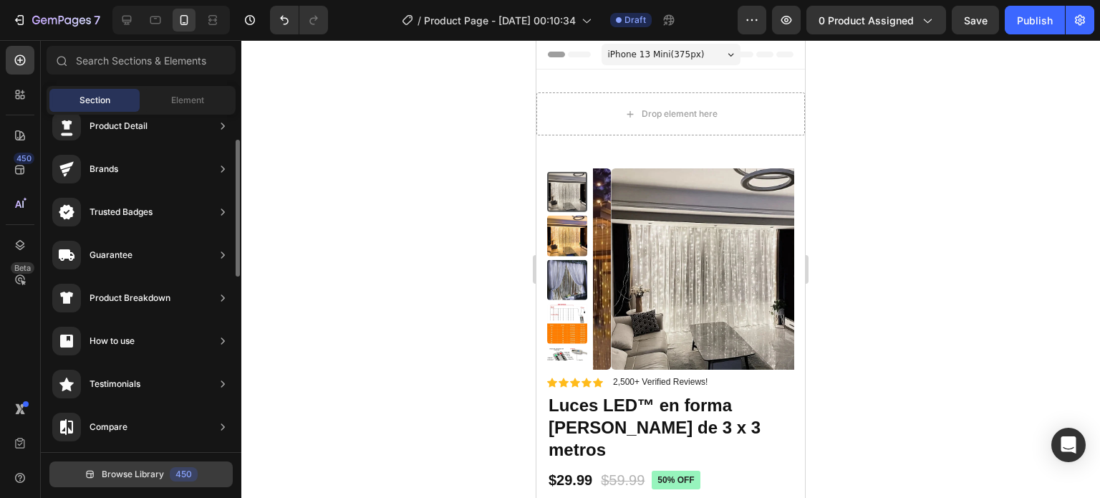
click at [167, 469] on button "Browse Library 450" at bounding box center [140, 474] width 183 height 26
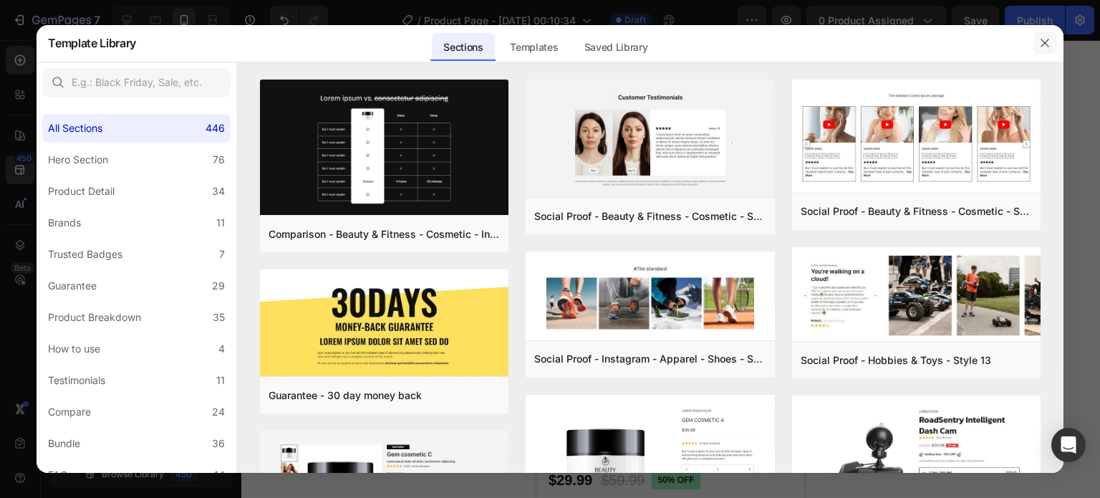
click at [1042, 41] on icon "button" at bounding box center [1045, 42] width 11 height 11
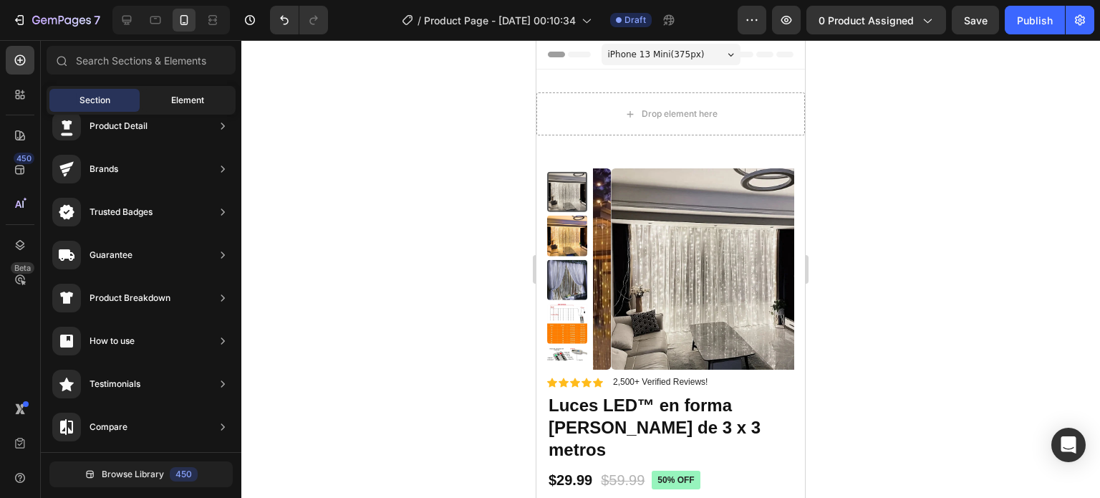
click at [166, 104] on div "Element" at bounding box center [188, 100] width 90 height 23
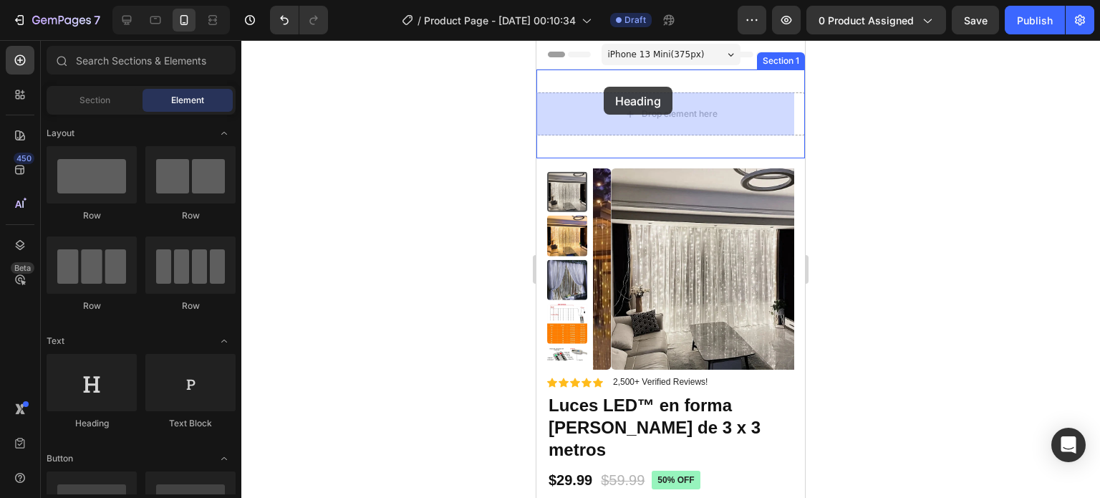
drag, startPoint x: 643, startPoint y: 419, endPoint x: 606, endPoint y: 91, distance: 330.2
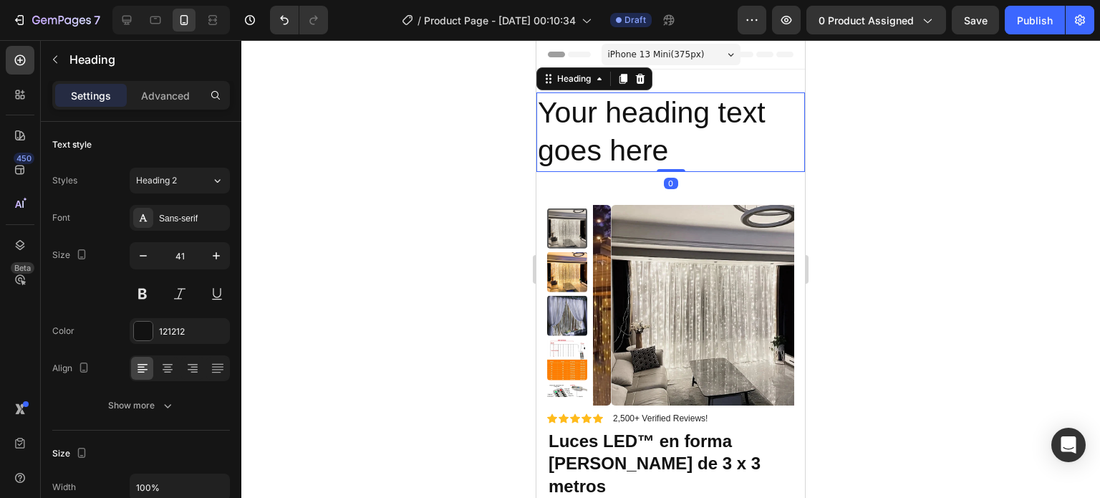
click at [668, 125] on h2 "Your heading text goes here" at bounding box center [671, 132] width 269 height 80
click at [668, 125] on p "Your heading text goes here" at bounding box center [671, 132] width 266 height 77
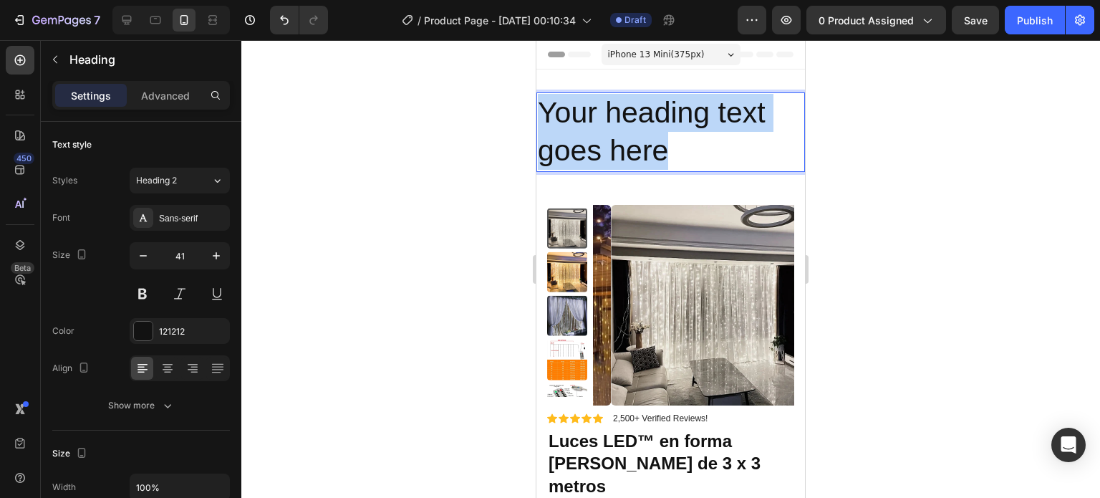
click at [668, 125] on p "Your heading text goes here" at bounding box center [671, 132] width 266 height 77
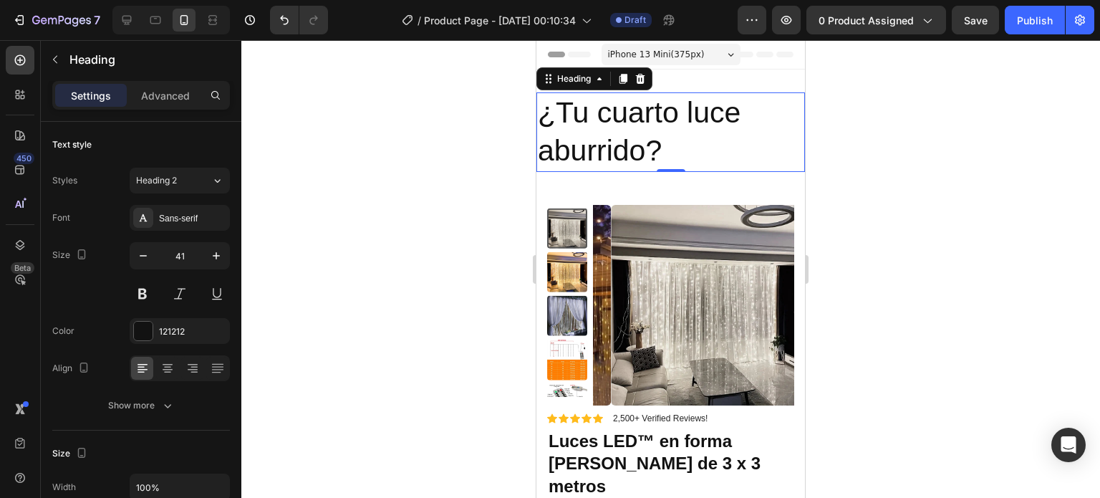
click at [860, 139] on div at bounding box center [670, 269] width 859 height 458
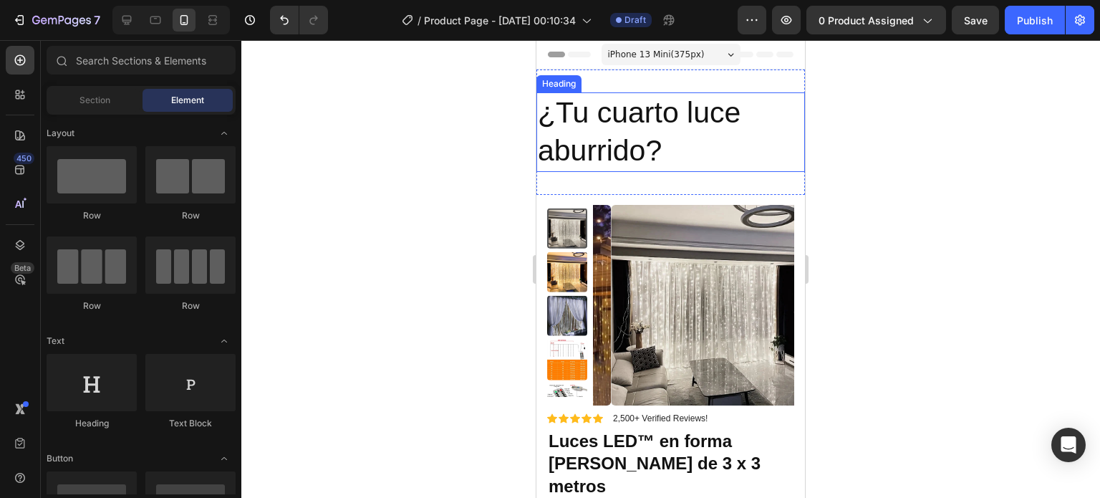
click at [691, 118] on p "¿Tu cuarto luce aburrido?" at bounding box center [671, 132] width 266 height 77
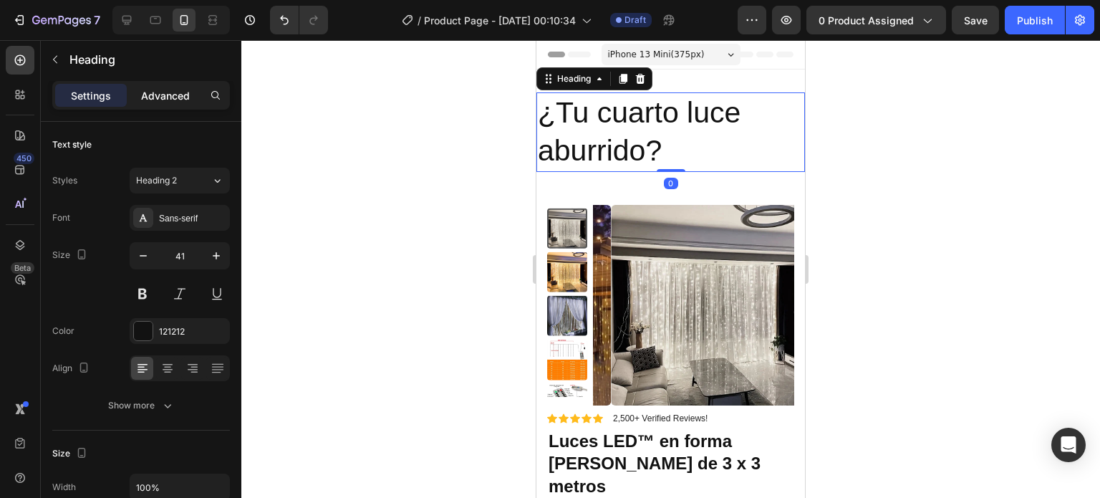
click at [163, 96] on p "Advanced" at bounding box center [165, 95] width 49 height 15
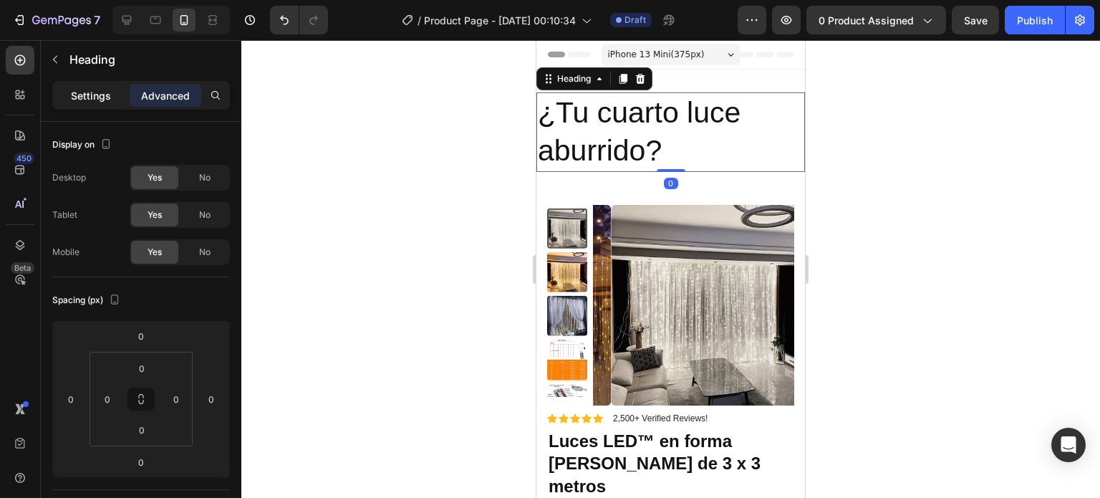
click at [87, 102] on div "Settings" at bounding box center [91, 95] width 72 height 23
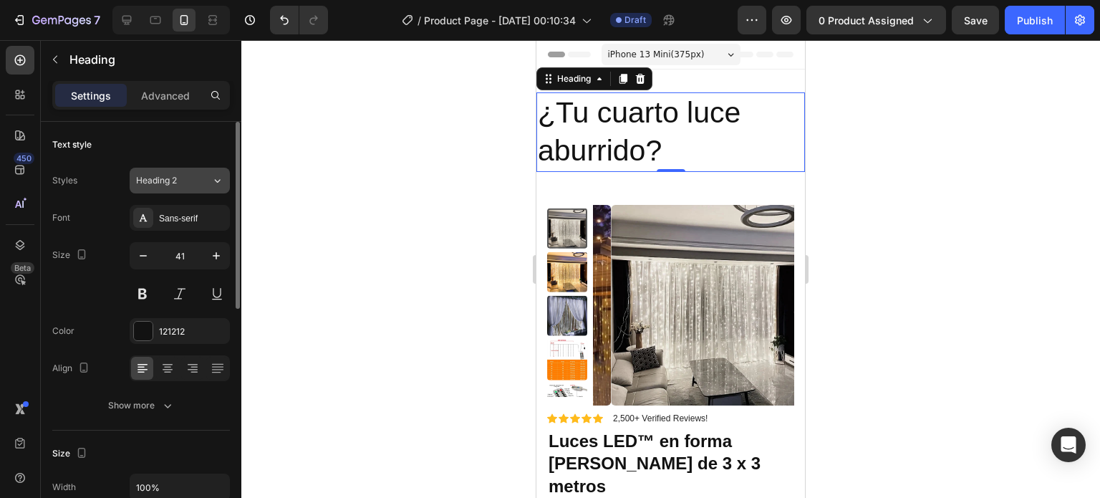
click at [178, 185] on div "Heading 2" at bounding box center [165, 180] width 58 height 13
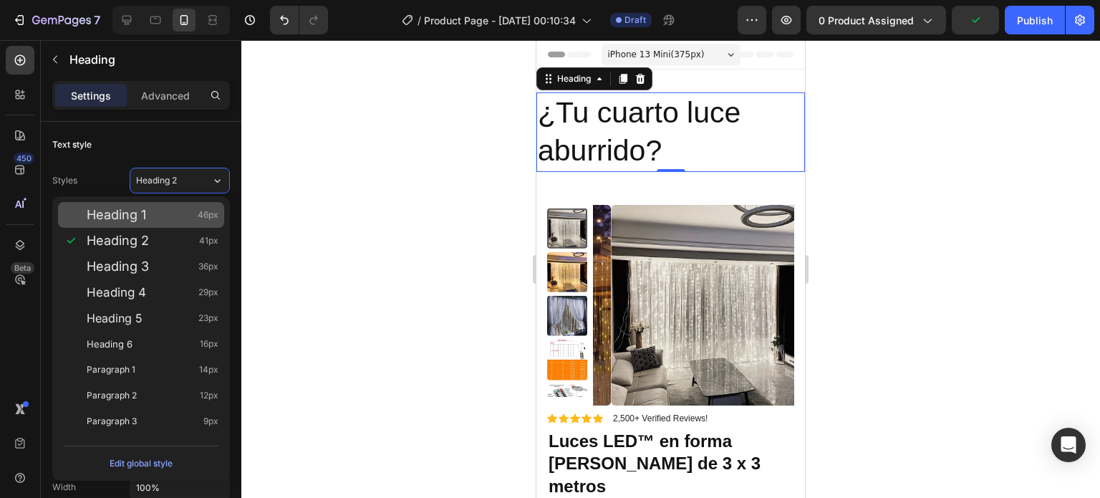
click at [180, 216] on div "Heading 1 46px" at bounding box center [153, 215] width 132 height 14
type input "46"
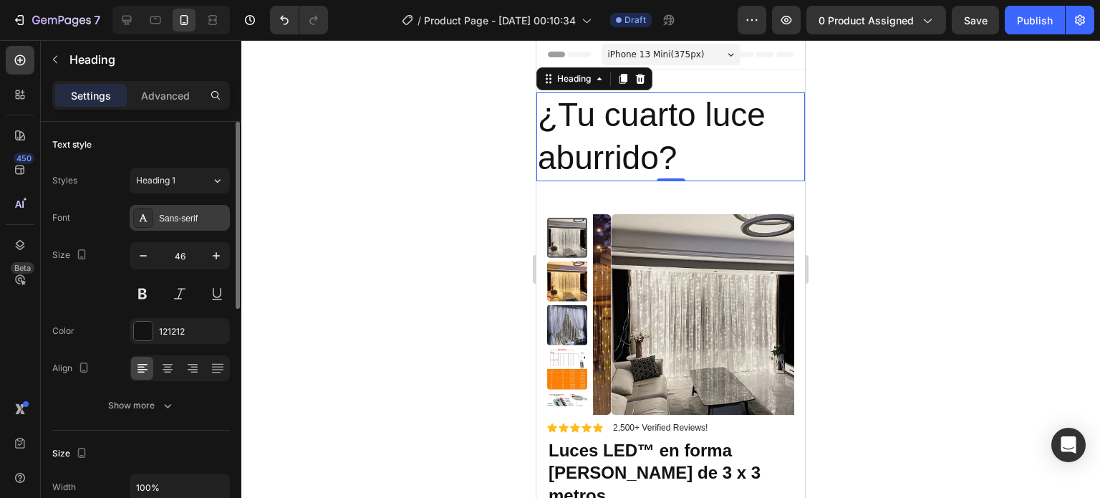
click at [175, 227] on div "Sans-serif" at bounding box center [180, 218] width 100 height 26
click at [169, 368] on icon at bounding box center [167, 368] width 14 height 14
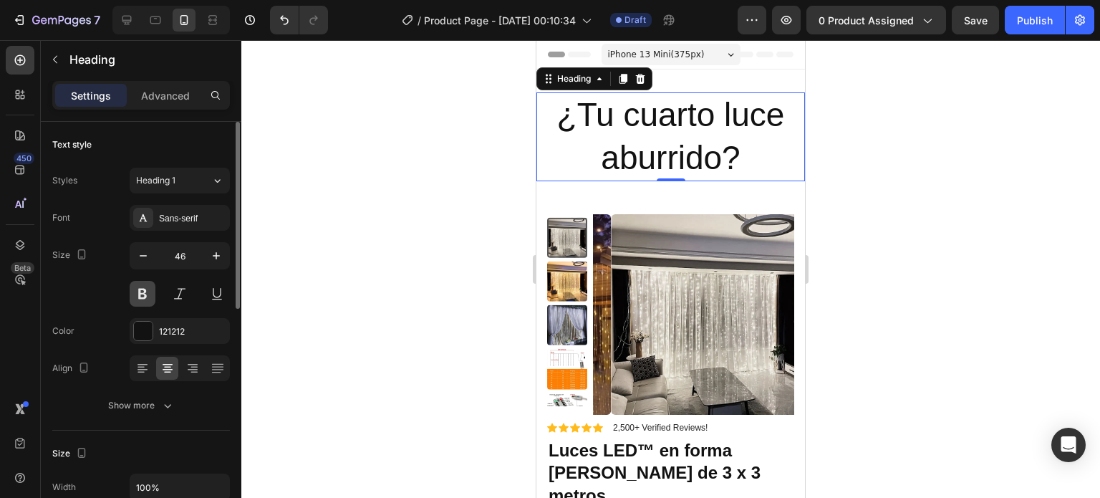
click at [152, 292] on button at bounding box center [143, 294] width 26 height 26
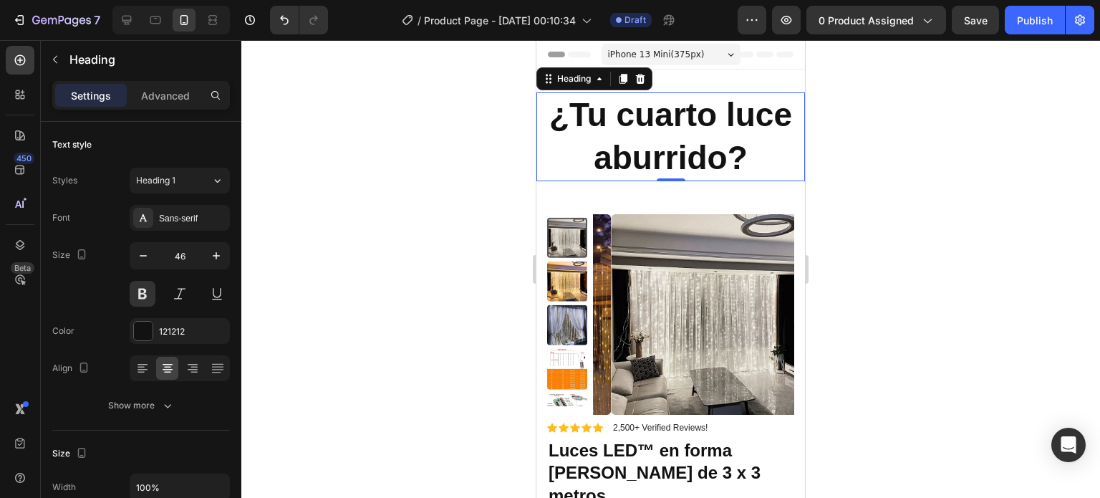
click at [851, 188] on div at bounding box center [670, 269] width 859 height 458
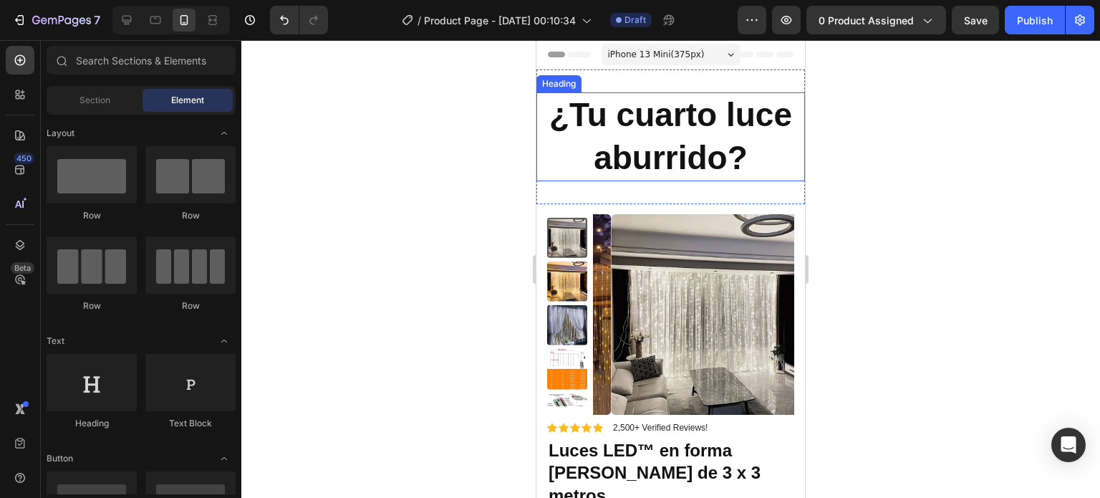
click at [691, 153] on p "¿Tu cuarto luce aburrido?" at bounding box center [671, 137] width 266 height 86
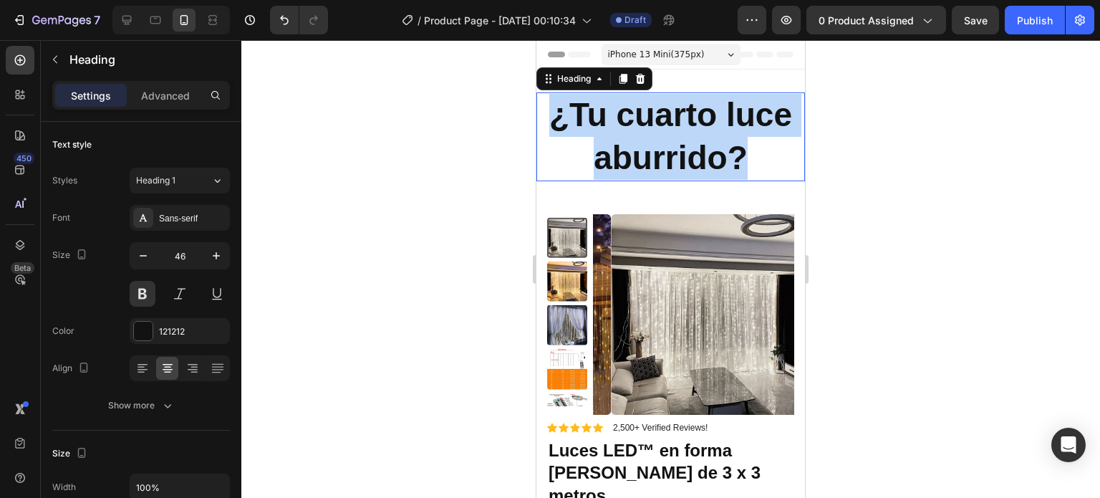
click at [691, 153] on p "¿Tu cuarto luce aburrido?" at bounding box center [671, 137] width 266 height 86
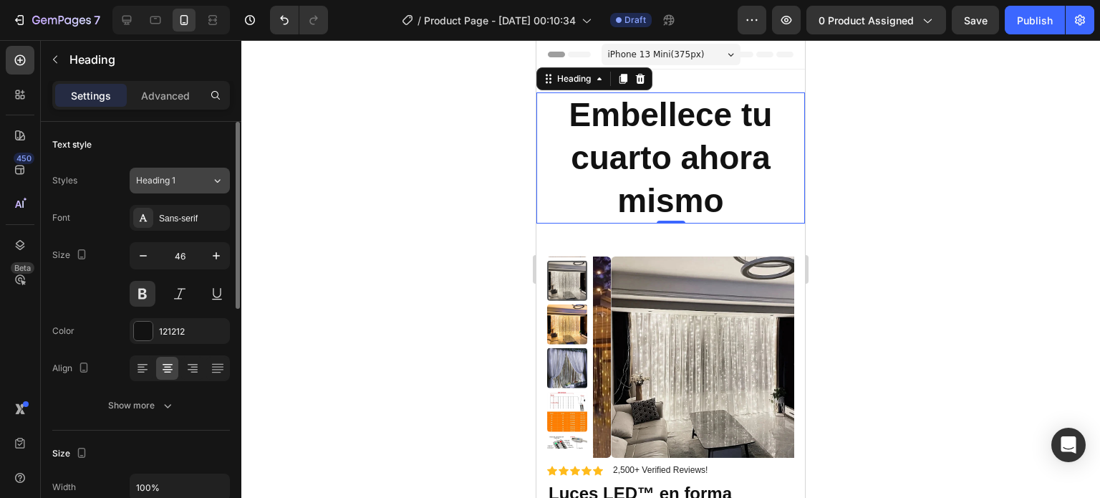
click at [173, 184] on span "Heading 1" at bounding box center [155, 180] width 39 height 13
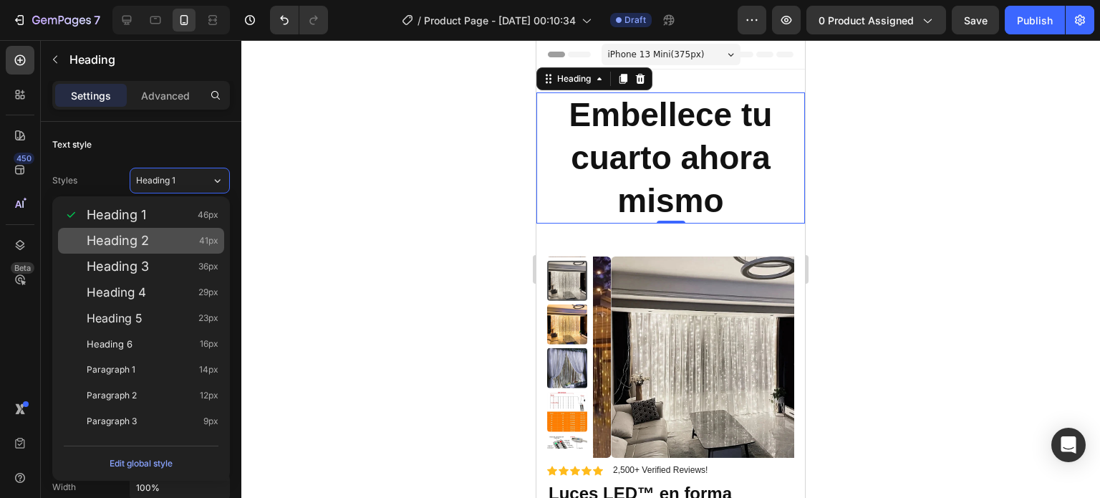
click at [144, 240] on span "Heading 2" at bounding box center [118, 241] width 62 height 14
type input "41"
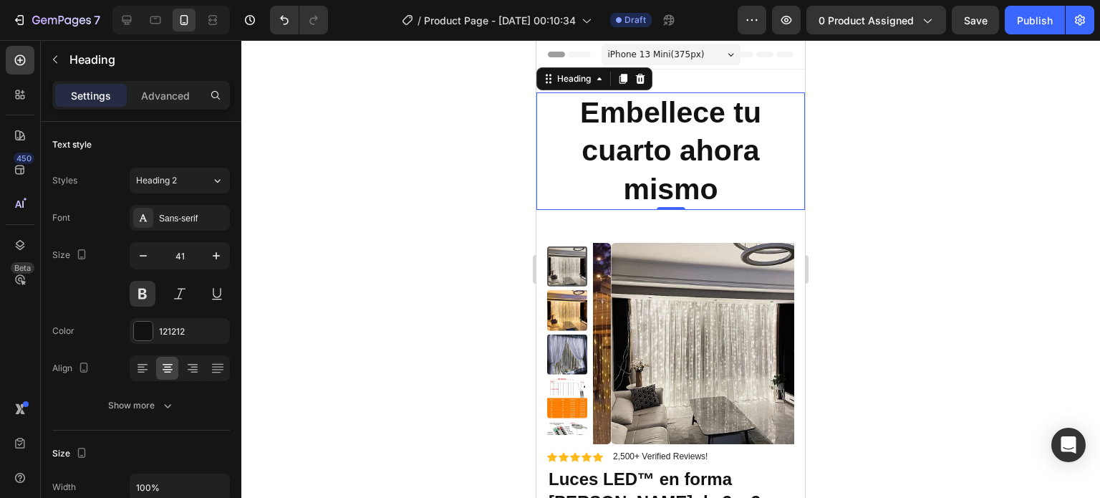
click at [841, 125] on div at bounding box center [670, 269] width 859 height 458
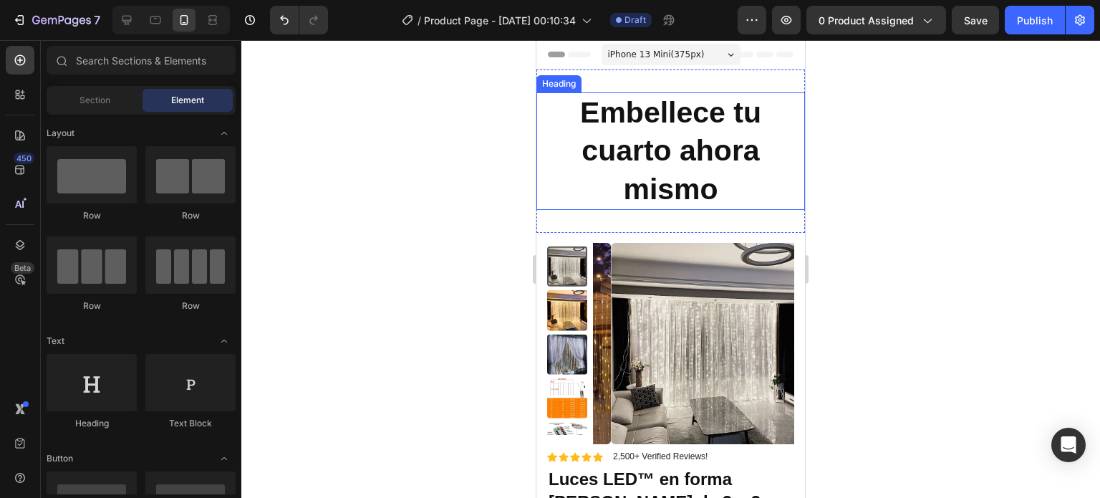
click at [646, 118] on p "Embellece tu cuarto ahora mismo" at bounding box center [671, 151] width 266 height 115
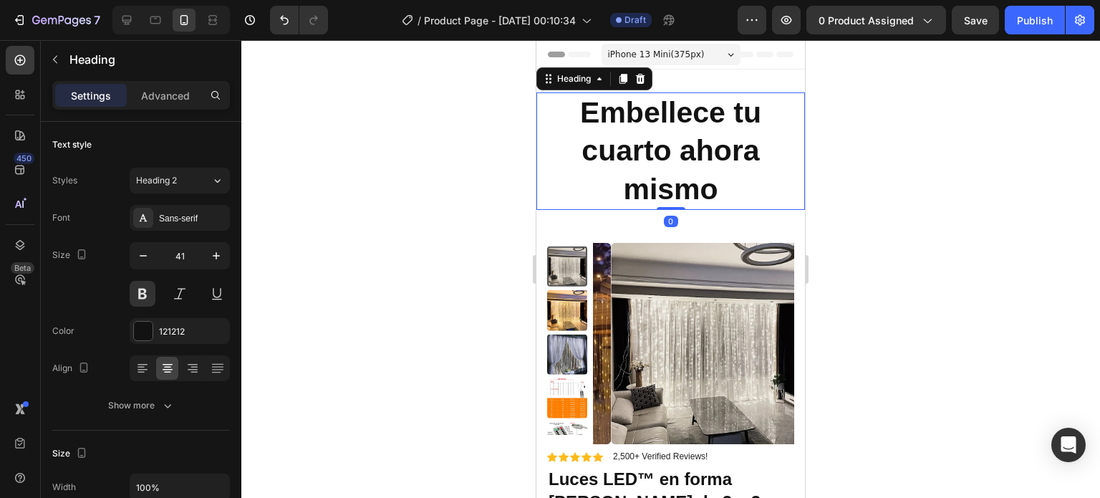
click at [173, 81] on div "Settings Advanced" at bounding box center [141, 95] width 178 height 29
click at [163, 98] on p "Advanced" at bounding box center [165, 95] width 49 height 15
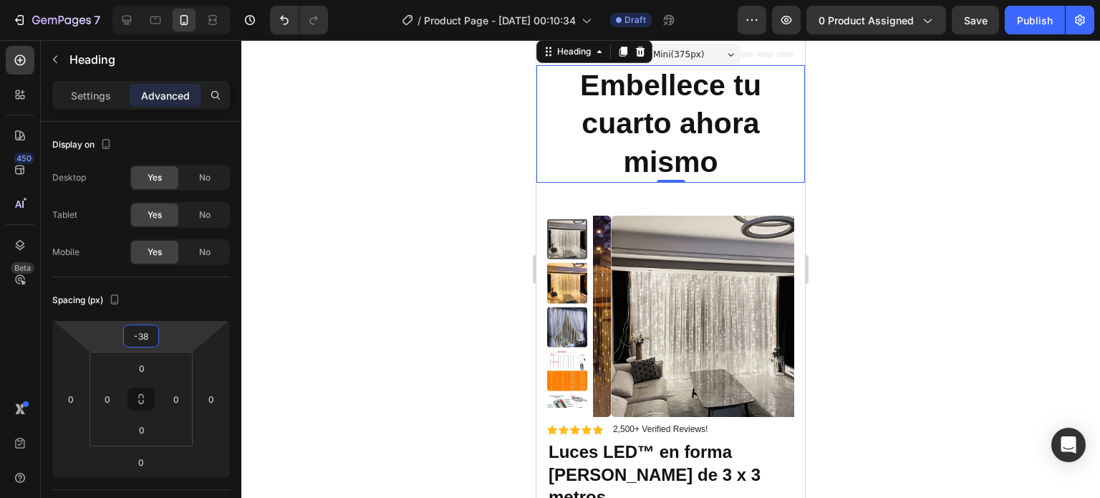
type input "-40"
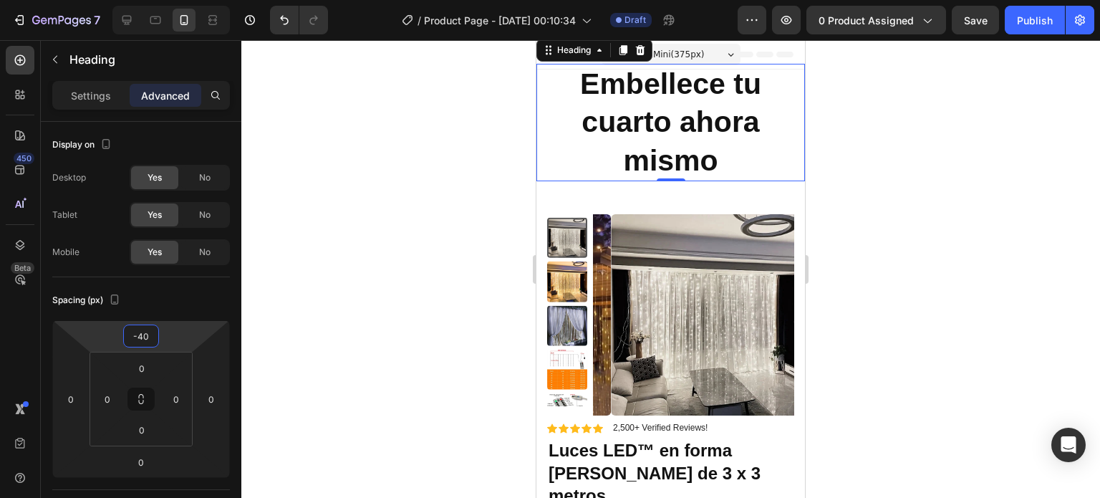
drag, startPoint x: 115, startPoint y: 335, endPoint x: 103, endPoint y: 349, distance: 18.3
click at [103, 0] on html "7 / Product Page - [DATE] 00:10:34 Draft Preview 0 product assigned Save Publis…" at bounding box center [550, 0] width 1100 height 0
click at [620, 198] on div "Embellece tu cuarto ahora mismo Heading 0 Section 1" at bounding box center [671, 136] width 269 height 135
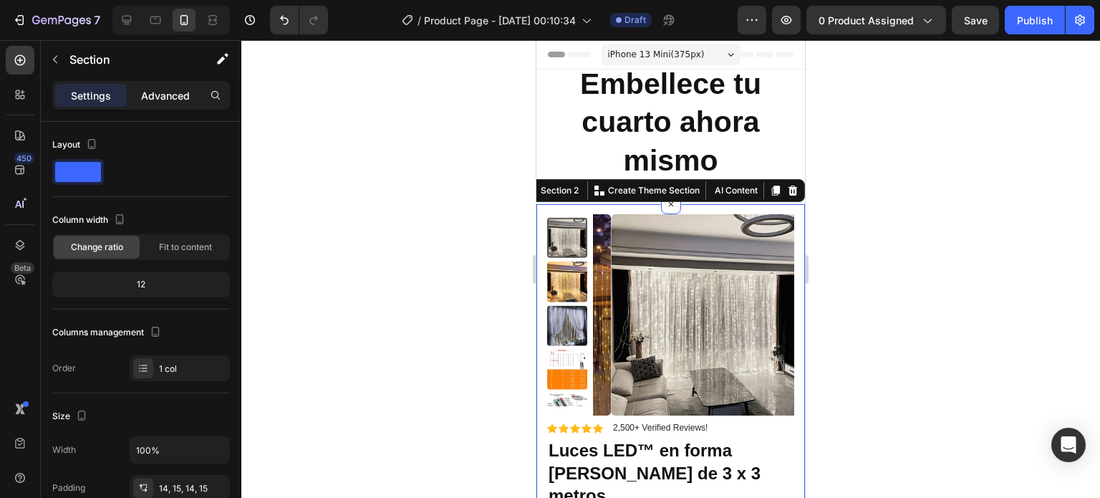
click at [168, 100] on p "Advanced" at bounding box center [165, 95] width 49 height 15
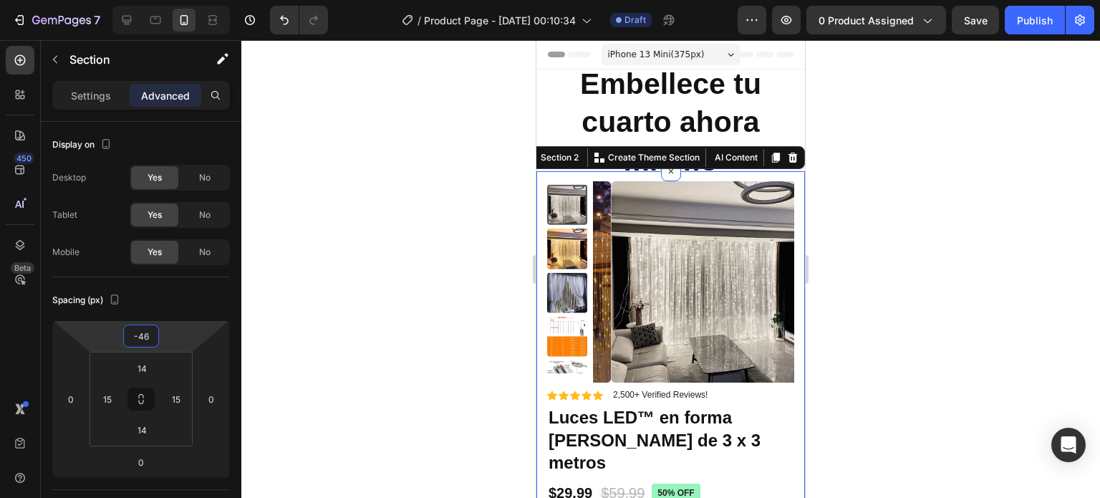
type input "-48"
drag, startPoint x: 102, startPoint y: 341, endPoint x: 106, endPoint y: 358, distance: 17.7
click at [106, 0] on html "7 / Product Page - [DATE] 00:10:34 Draft Preview 0 product assigned Save Publis…" at bounding box center [550, 0] width 1100 height 0
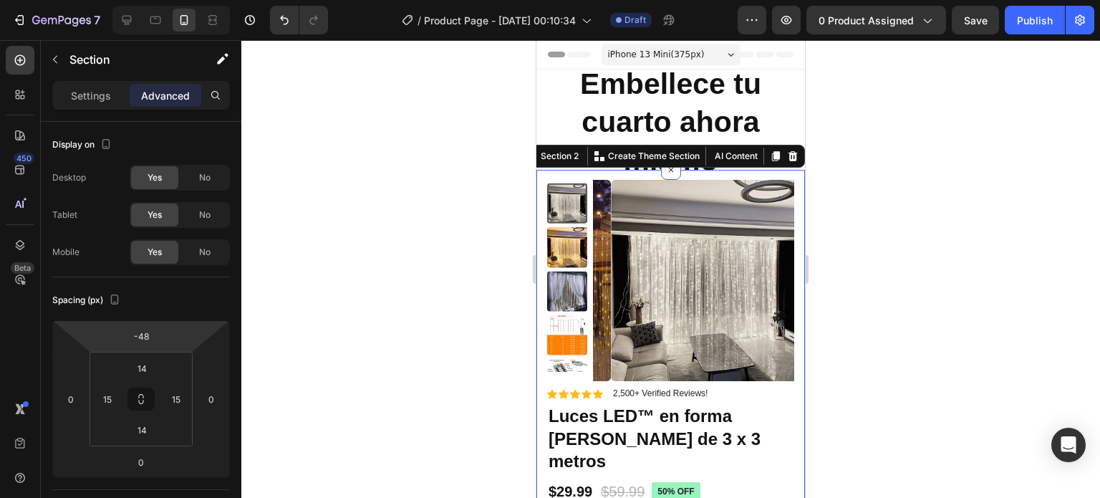
click at [865, 184] on div at bounding box center [670, 269] width 859 height 458
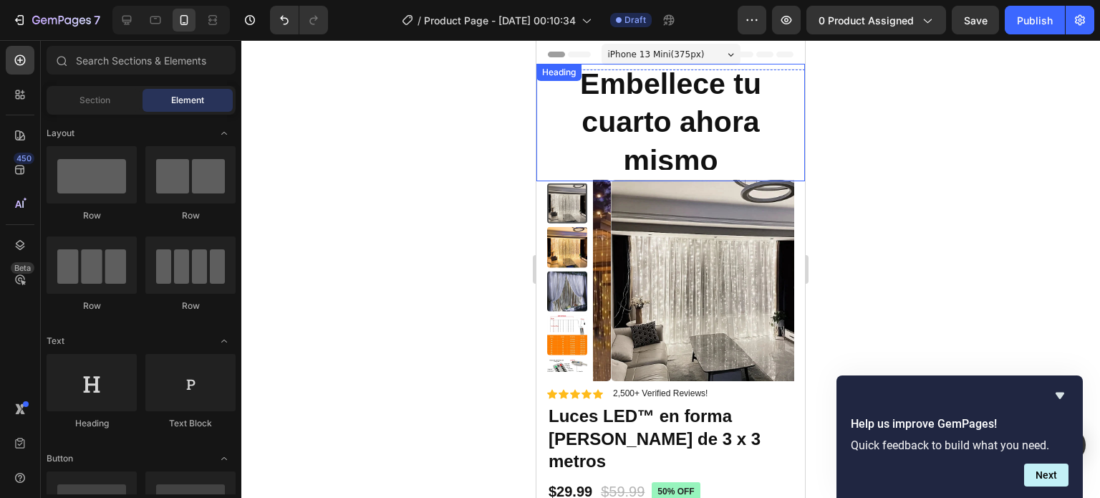
click at [725, 118] on p "Embellece tu cuarto ahora mismo" at bounding box center [671, 122] width 266 height 115
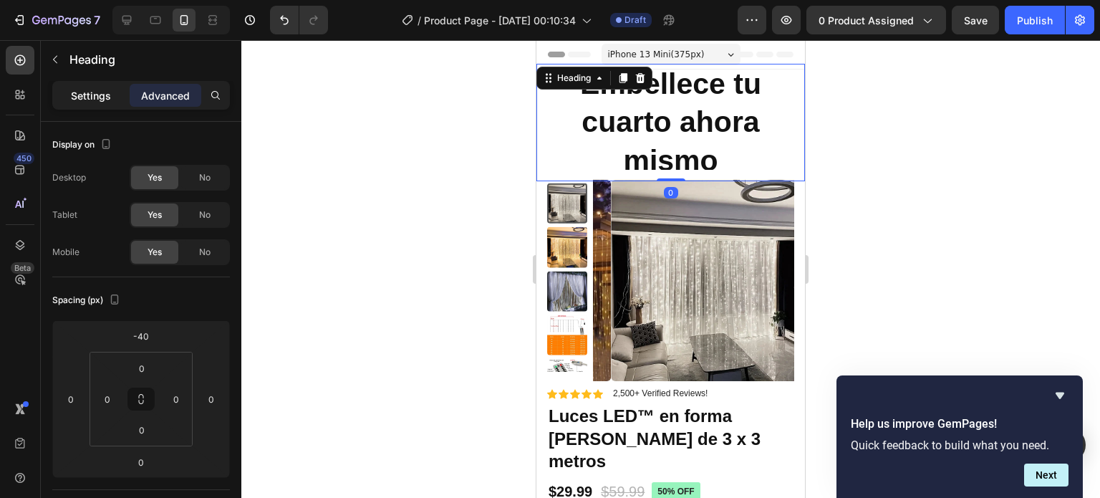
click at [96, 94] on p "Settings" at bounding box center [91, 95] width 40 height 15
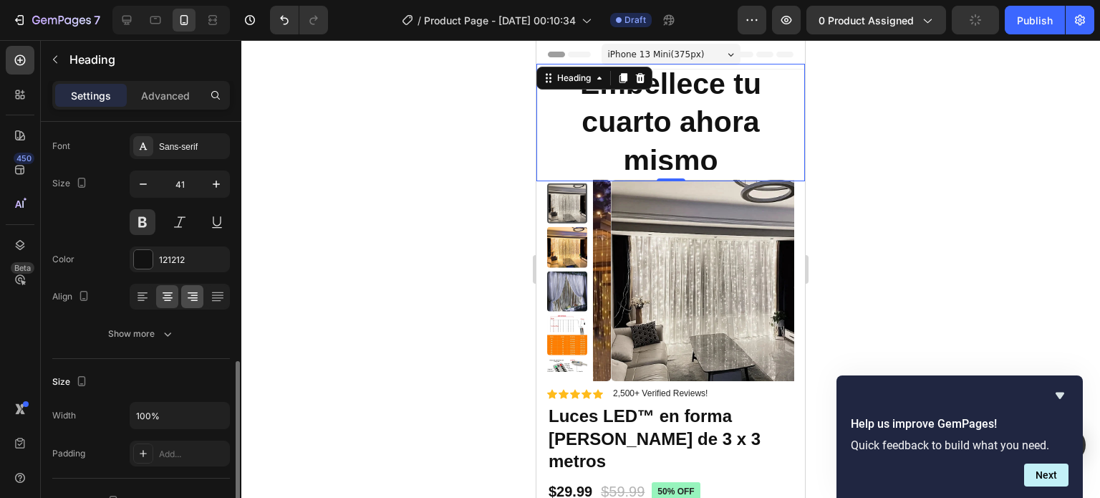
scroll to position [215, 0]
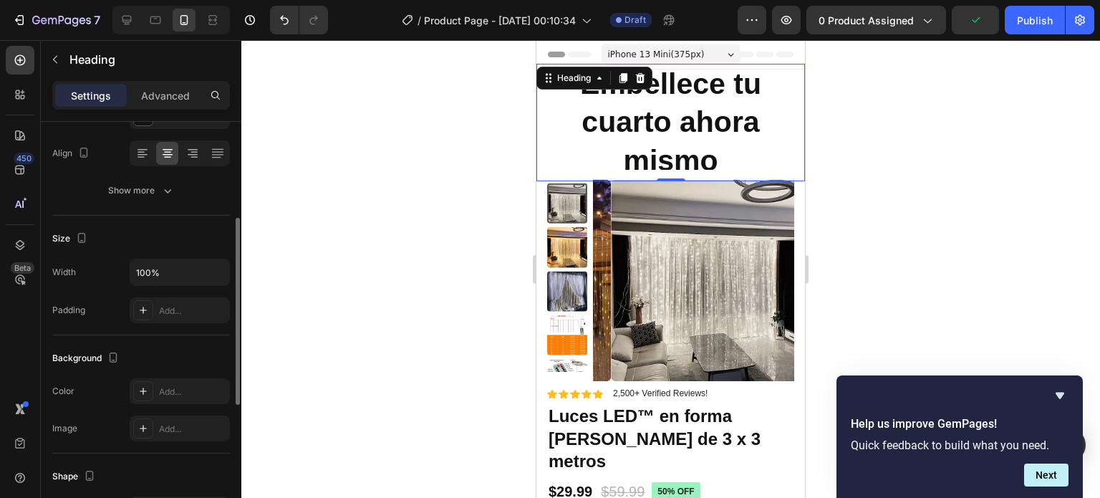
click at [109, 272] on div "Width 100%" at bounding box center [141, 272] width 178 height 27
click at [186, 269] on input "100%" at bounding box center [179, 272] width 99 height 26
click at [215, 269] on icon "button" at bounding box center [216, 272] width 14 height 14
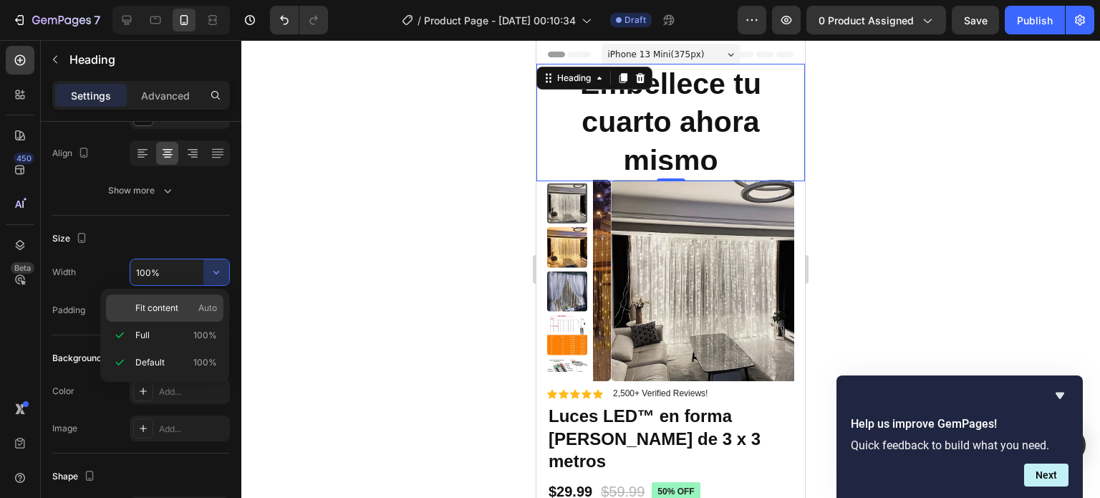
click at [175, 312] on span "Fit content" at bounding box center [156, 308] width 43 height 13
type input "Auto"
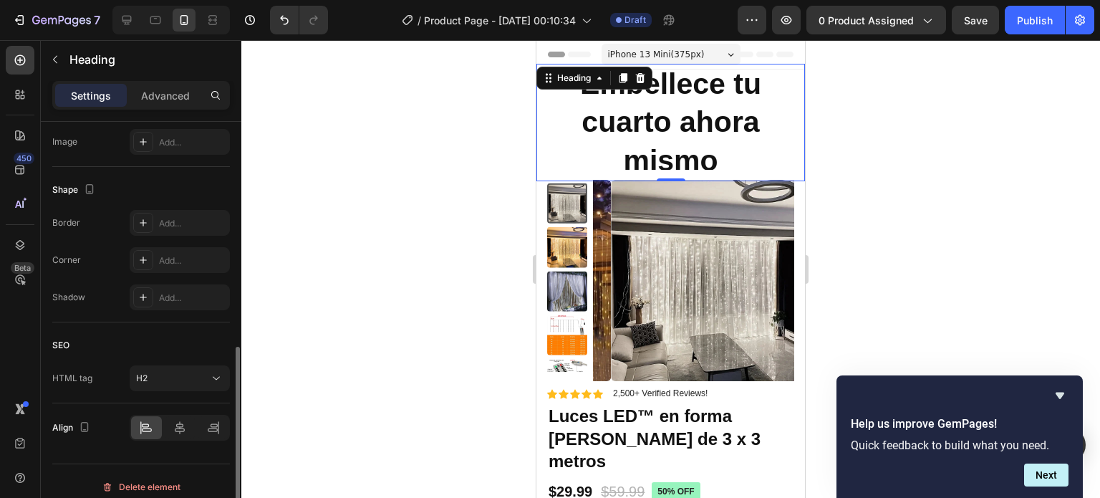
scroll to position [511, 0]
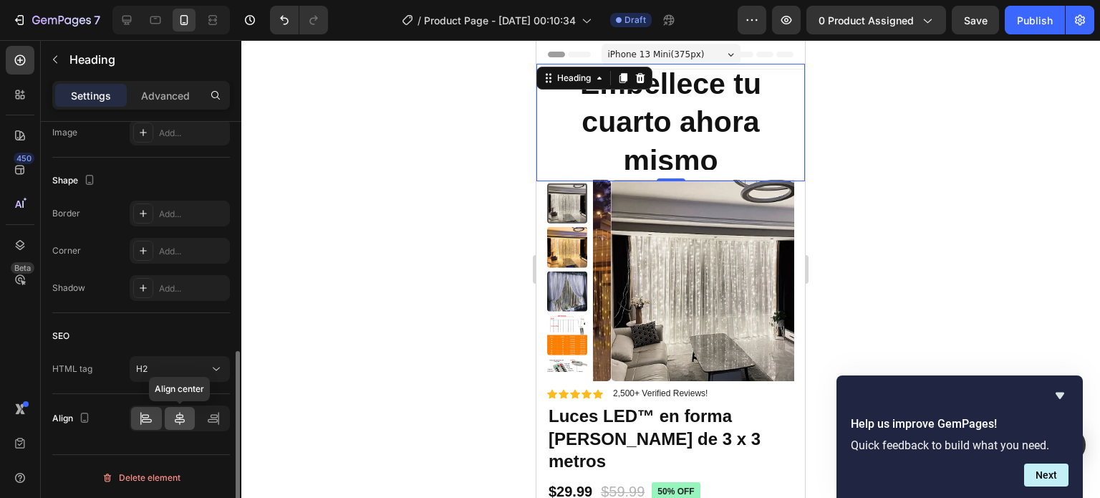
click at [188, 421] on div at bounding box center [180, 418] width 31 height 23
click at [140, 412] on icon at bounding box center [146, 418] width 14 height 14
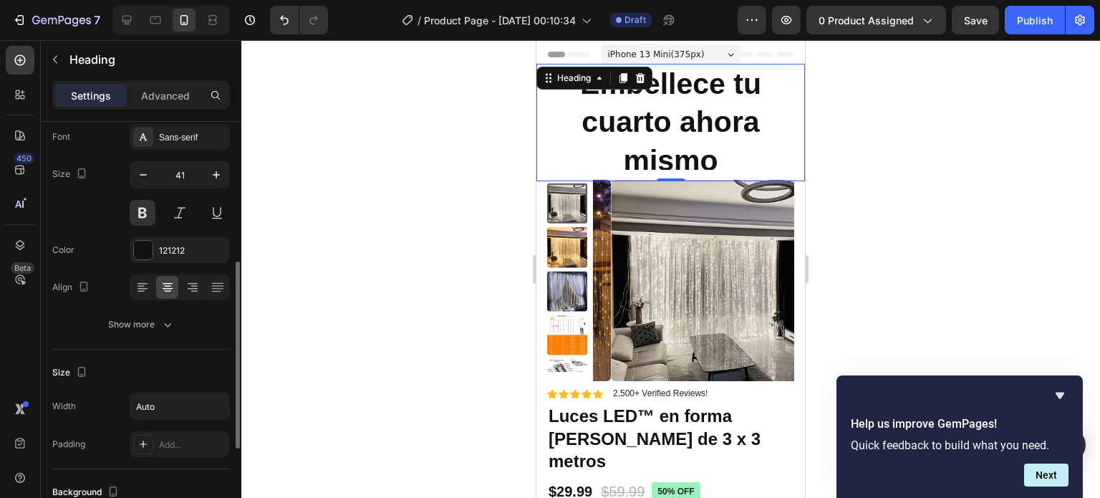
scroll to position [9, 0]
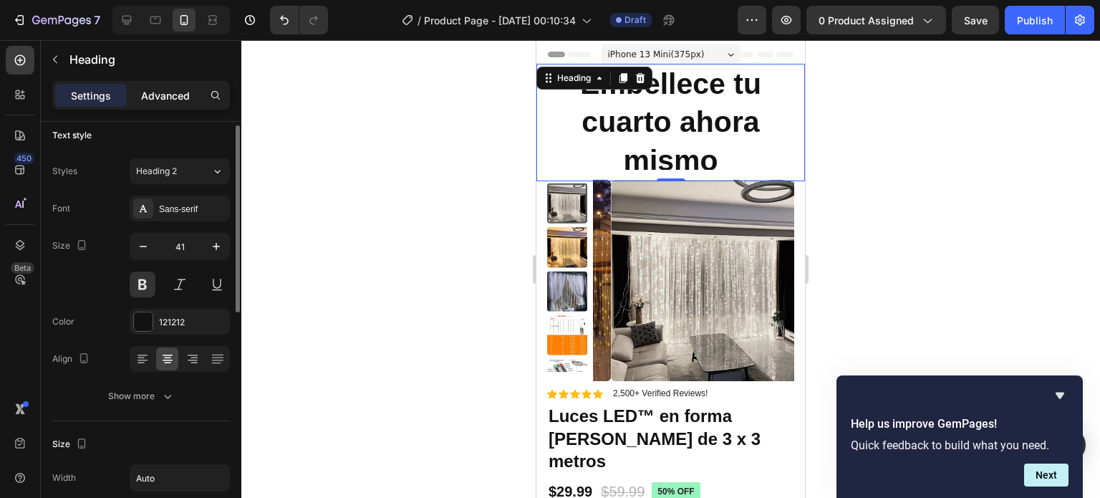
click at [177, 97] on p "Advanced" at bounding box center [165, 95] width 49 height 15
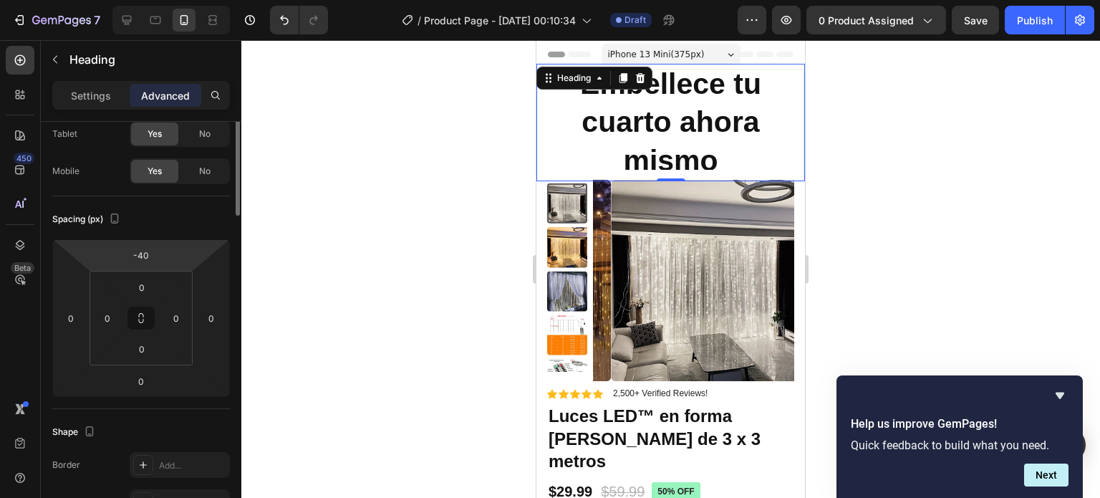
scroll to position [0, 0]
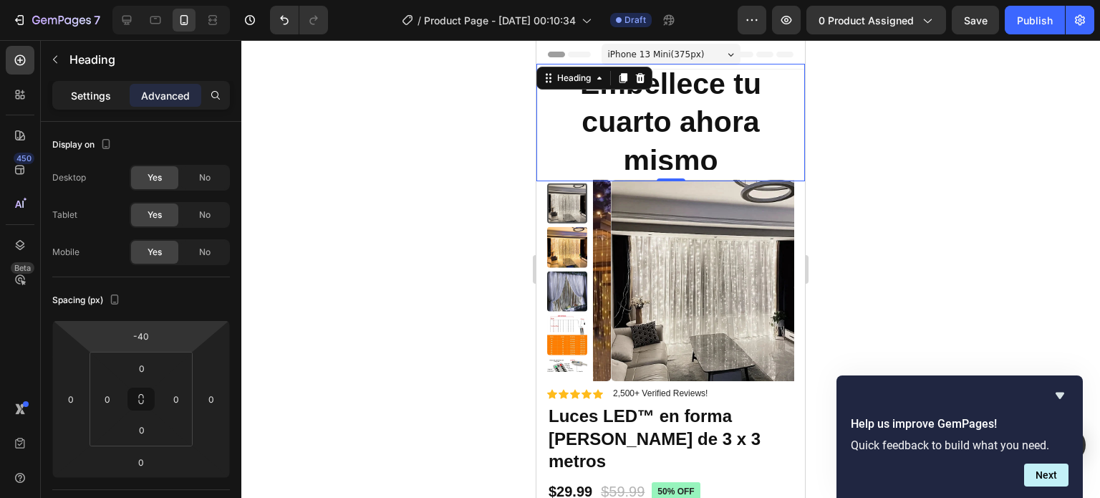
click at [100, 94] on p "Settings" at bounding box center [91, 95] width 40 height 15
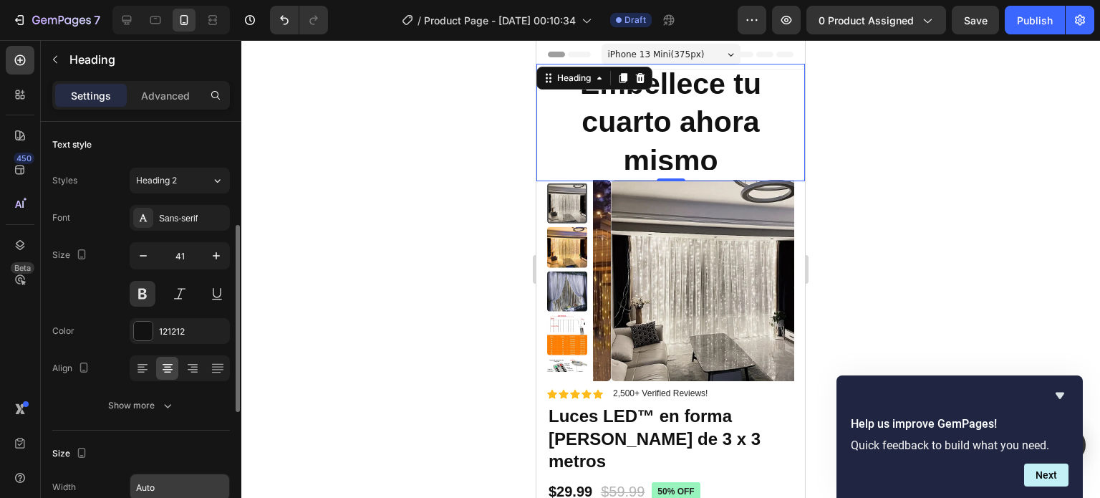
scroll to position [143, 0]
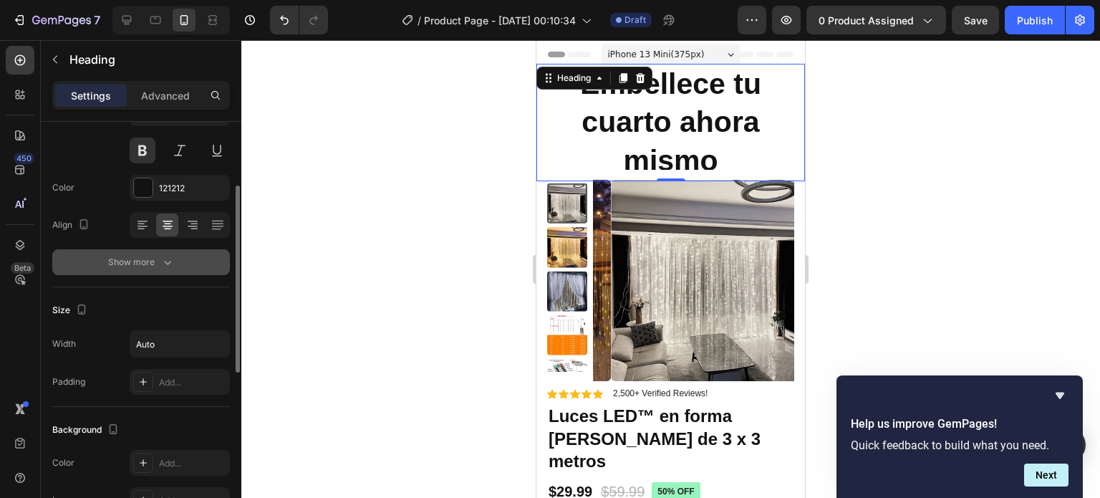
click at [168, 266] on icon "button" at bounding box center [167, 262] width 14 height 14
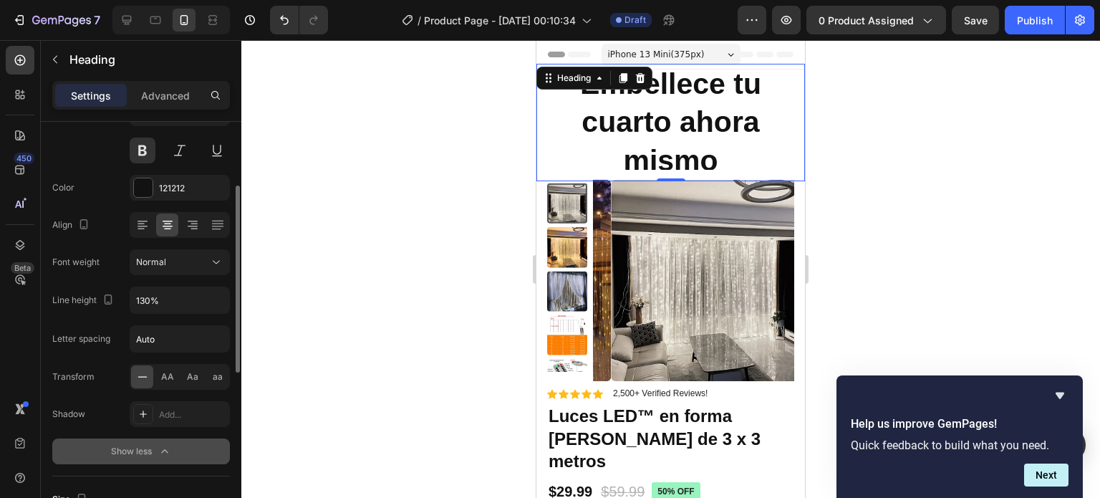
scroll to position [215, 0]
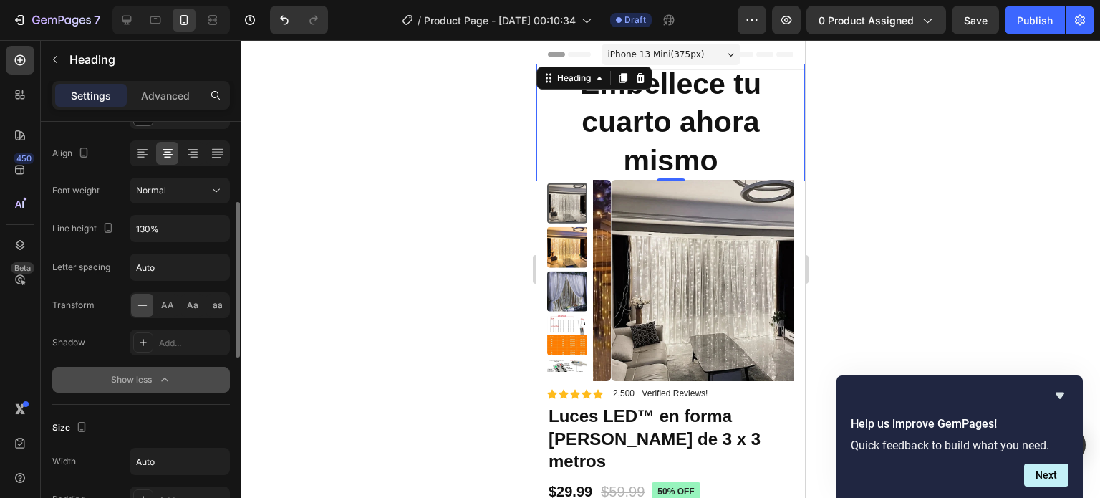
drag, startPoint x: 86, startPoint y: 227, endPoint x: 118, endPoint y: 229, distance: 32.3
click at [87, 227] on div "Line height" at bounding box center [84, 228] width 64 height 19
click at [210, 231] on icon "button" at bounding box center [216, 228] width 14 height 14
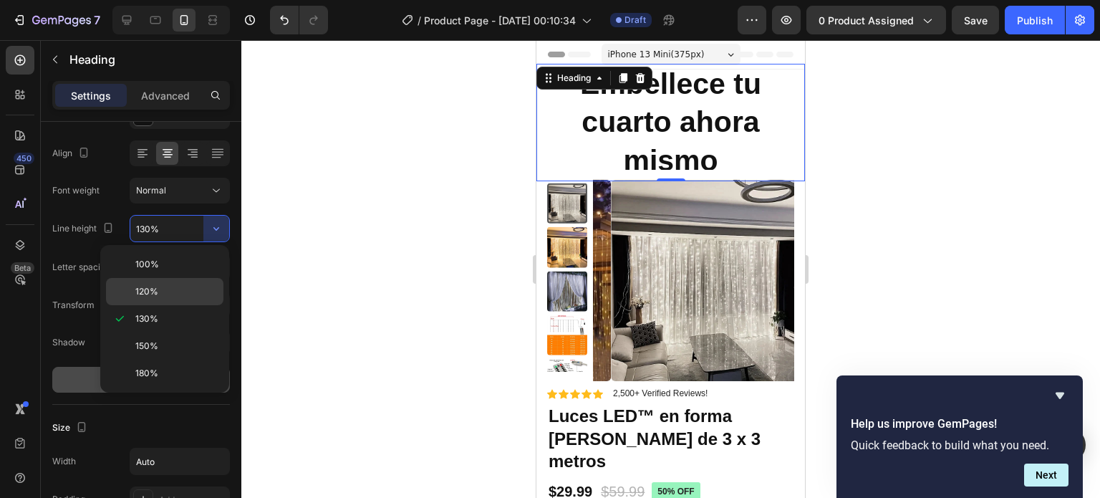
click at [155, 288] on span "120%" at bounding box center [146, 291] width 23 height 13
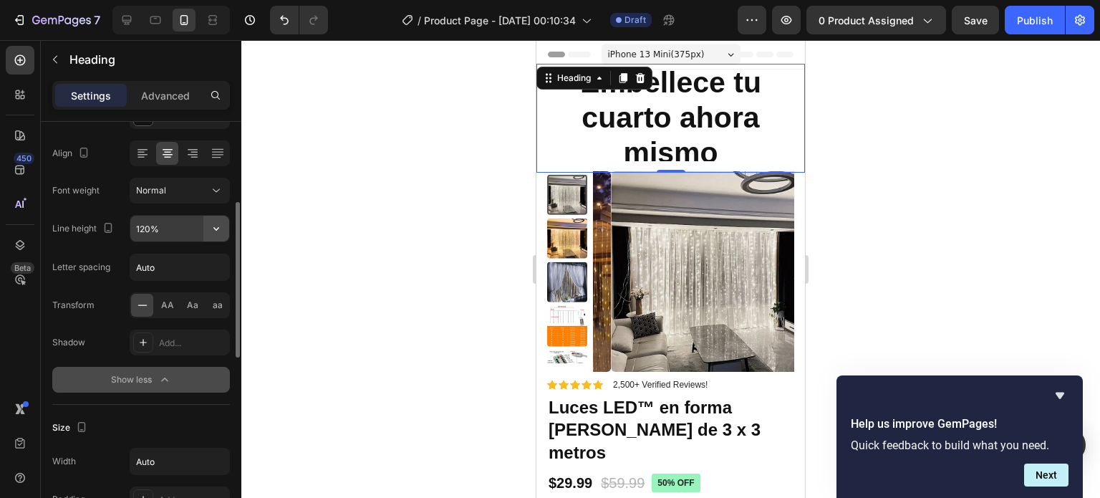
click at [217, 229] on icon "button" at bounding box center [216, 228] width 14 height 14
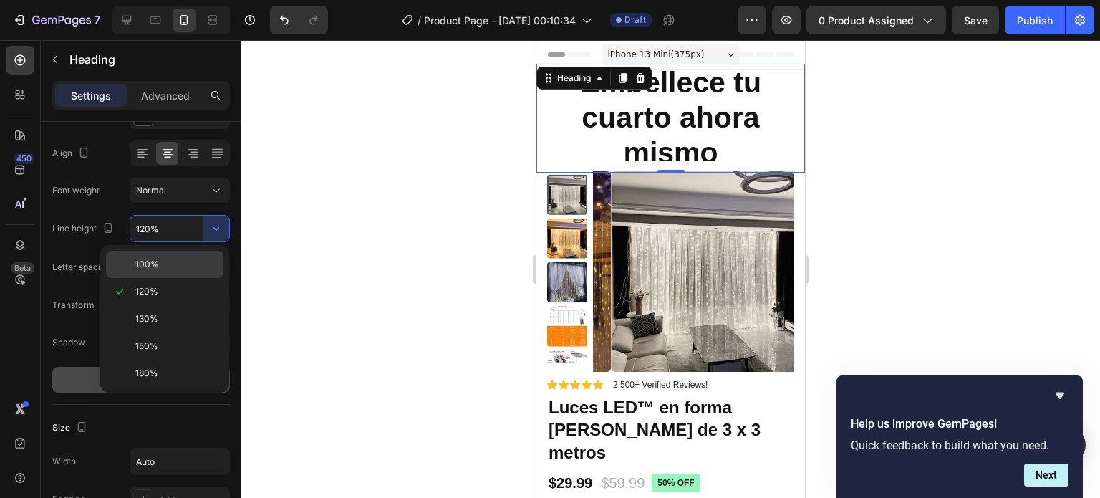
click at [146, 274] on div "100%" at bounding box center [164, 264] width 117 height 27
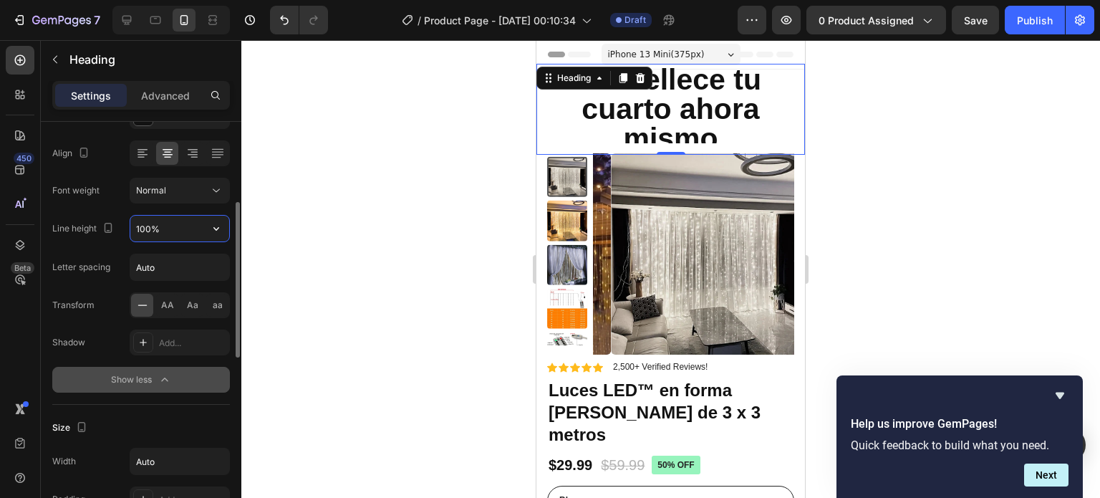
drag, startPoint x: 171, startPoint y: 240, endPoint x: 153, endPoint y: 237, distance: 18.1
click at [153, 237] on input "100%" at bounding box center [179, 229] width 99 height 26
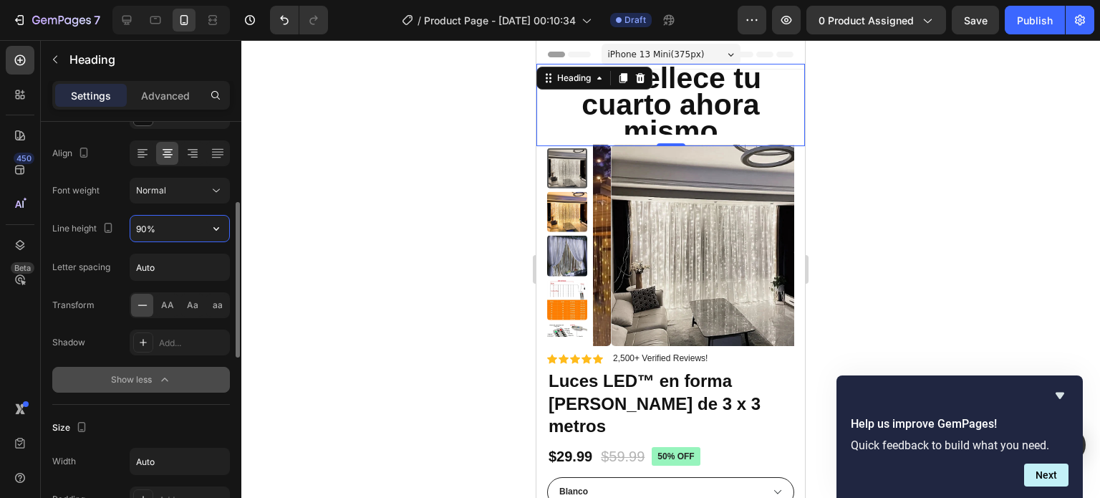
type input "90%"
click at [160, 95] on p "Advanced" at bounding box center [165, 95] width 49 height 15
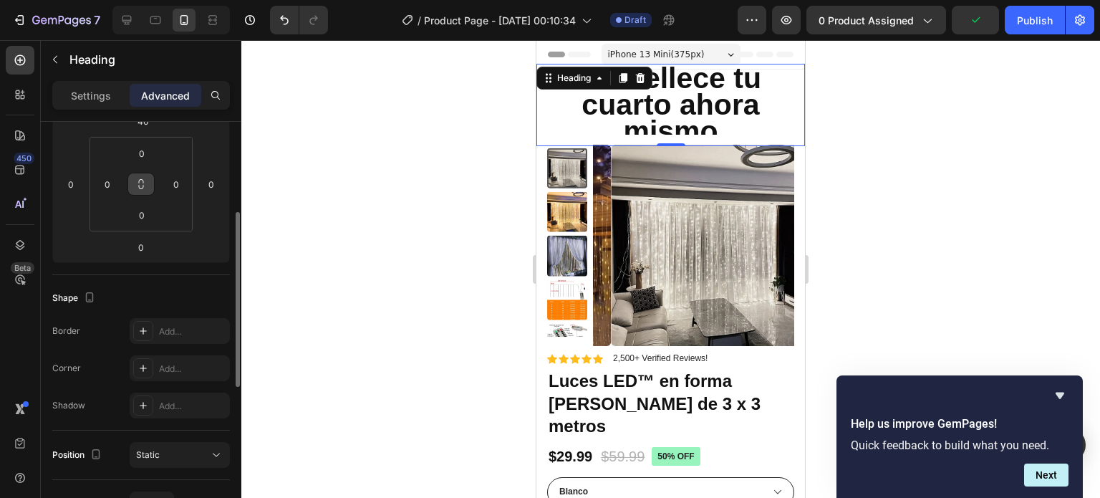
scroll to position [143, 0]
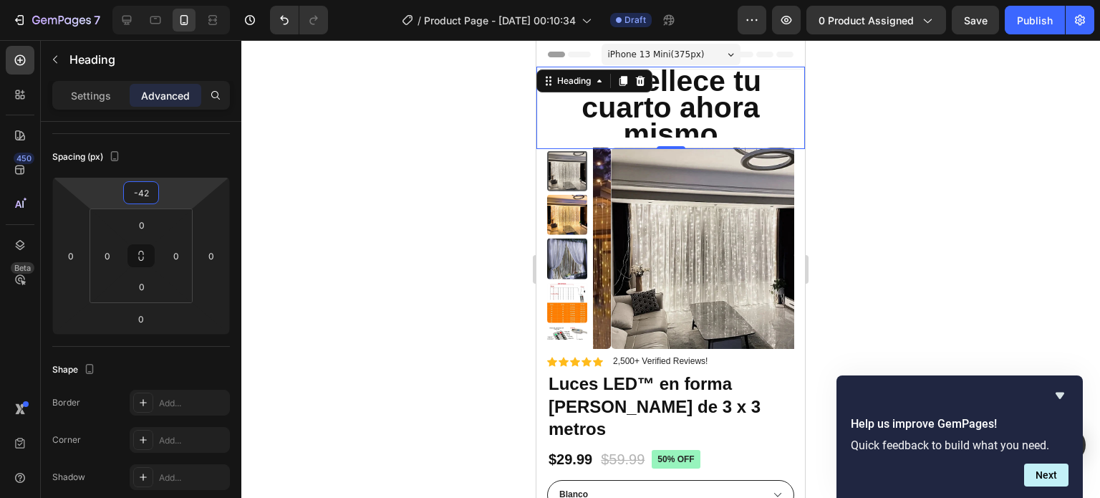
type input "-44"
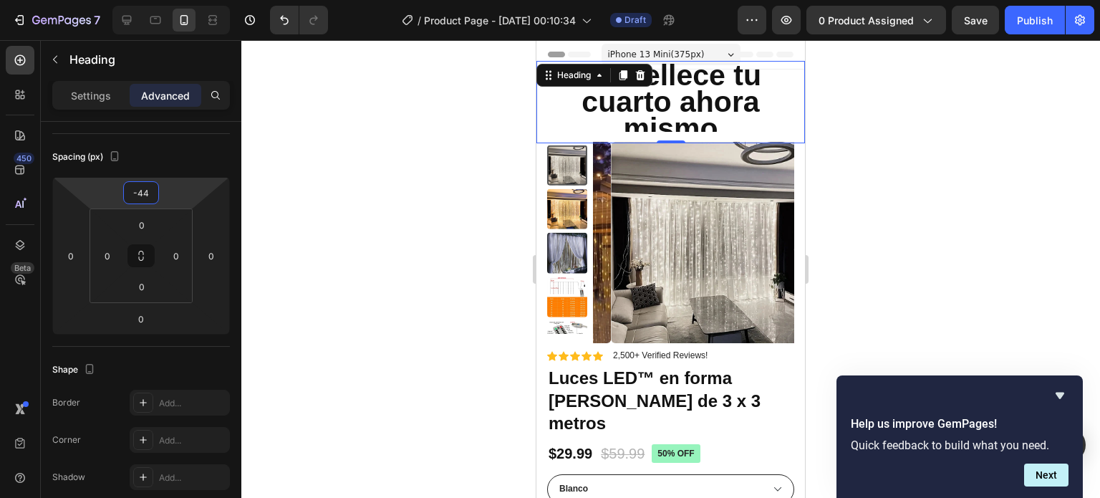
click at [105, 0] on html "7 / Product Page - [DATE] 00:10:34 Draft Preview 0 product assigned Save Publis…" at bounding box center [550, 0] width 1100 height 0
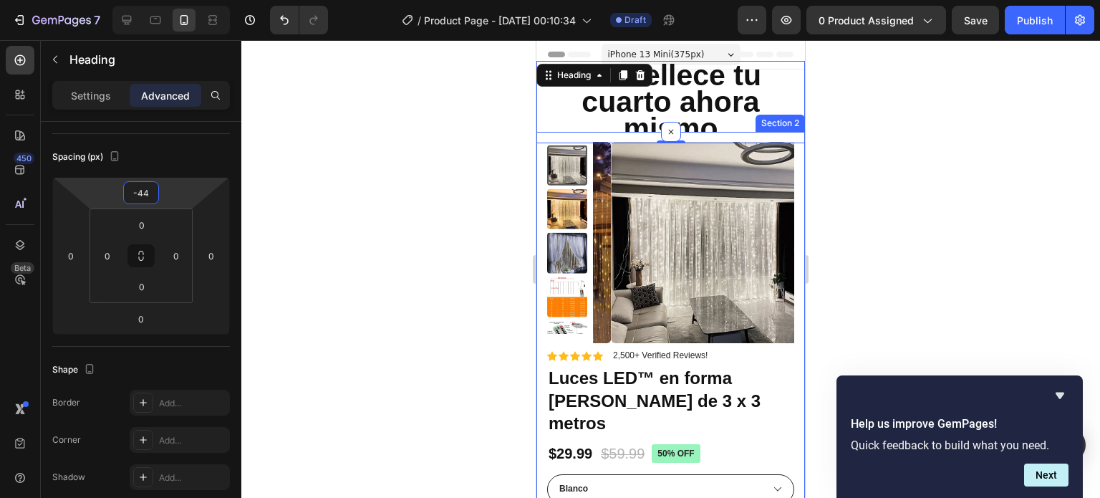
click at [542, 166] on div "Product Images Material Shipping Care instruction Accordion Icon Icon Icon Icon…" at bounding box center [671, 477] width 269 height 691
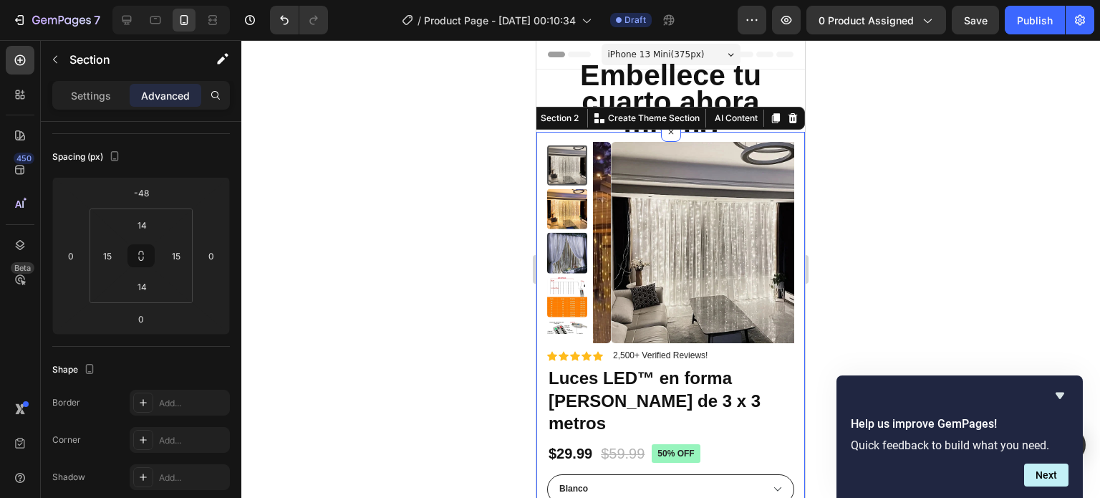
scroll to position [0, 0]
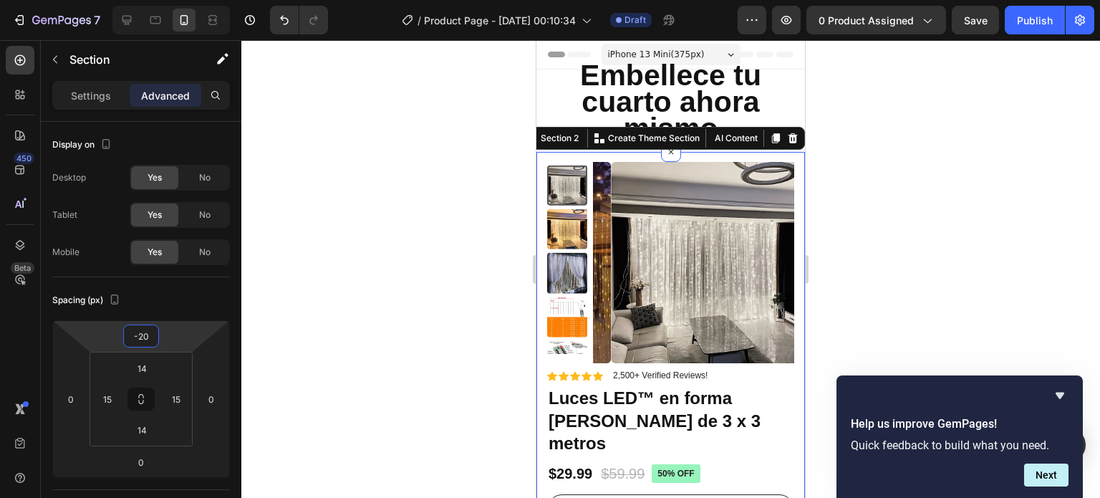
type input "-18"
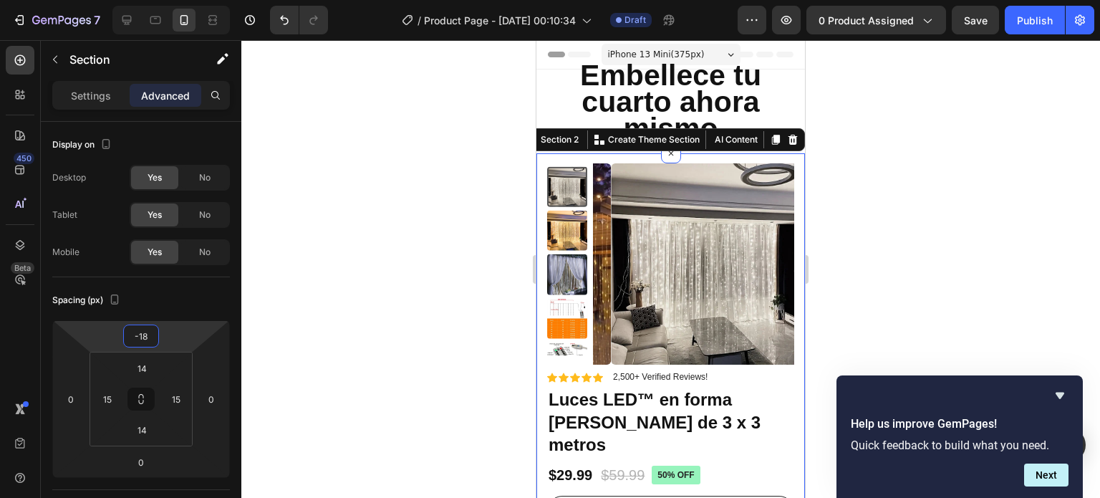
drag, startPoint x: 98, startPoint y: 337, endPoint x: 100, endPoint y: 327, distance: 10.8
click at [100, 0] on html "7 / Product Page - [DATE] 00:10:34 Draft Preview 0 product assigned Save Publis…" at bounding box center [550, 0] width 1100 height 0
click at [763, 293] on img at bounding box center [711, 263] width 201 height 201
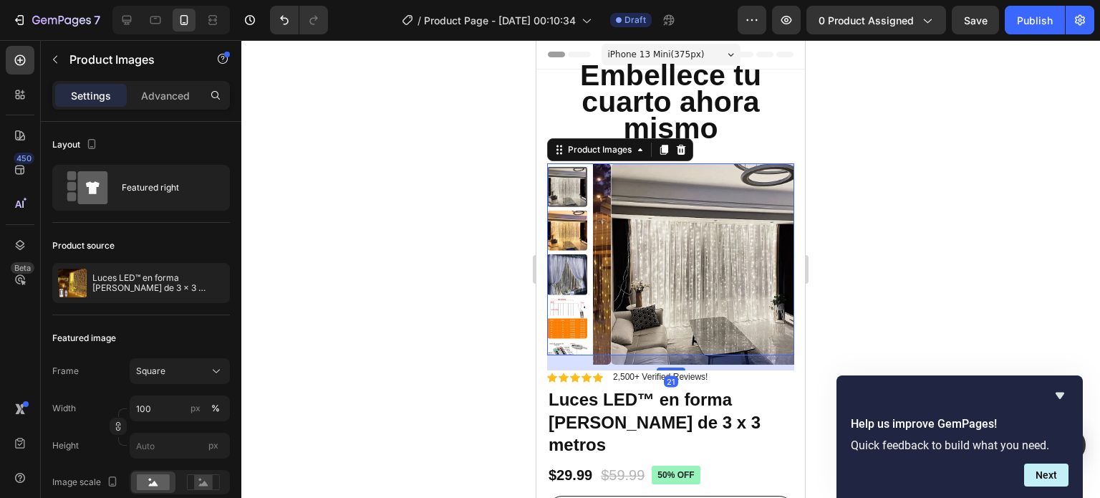
click at [880, 220] on div at bounding box center [670, 269] width 859 height 458
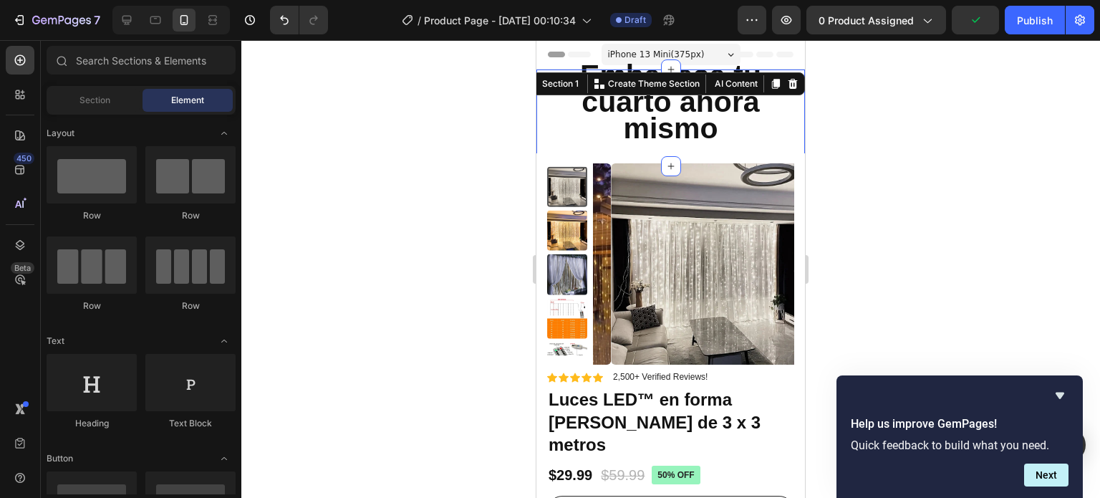
click at [662, 149] on div "Embellece tu cuarto ahora mismo Heading Section 1 You can create reusable secti…" at bounding box center [671, 117] width 269 height 97
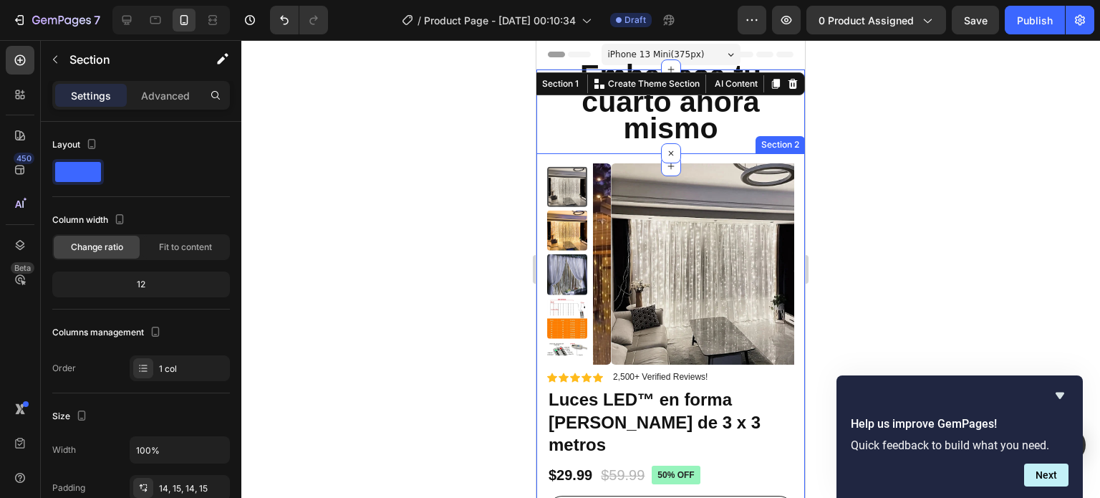
click at [613, 159] on div "Product Images Material Shipping Care instruction Accordion Icon Icon Icon Icon…" at bounding box center [671, 498] width 269 height 691
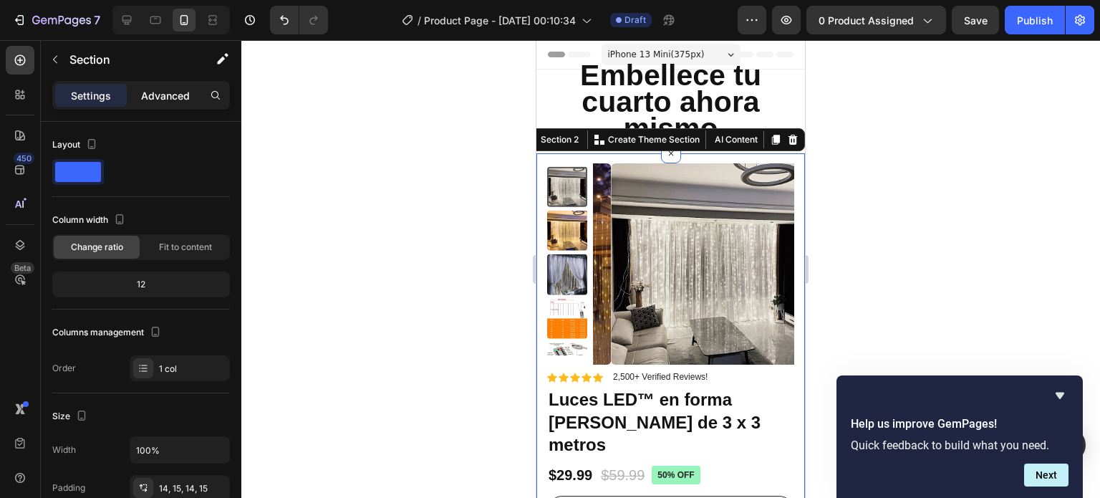
click at [160, 94] on p "Advanced" at bounding box center [165, 95] width 49 height 15
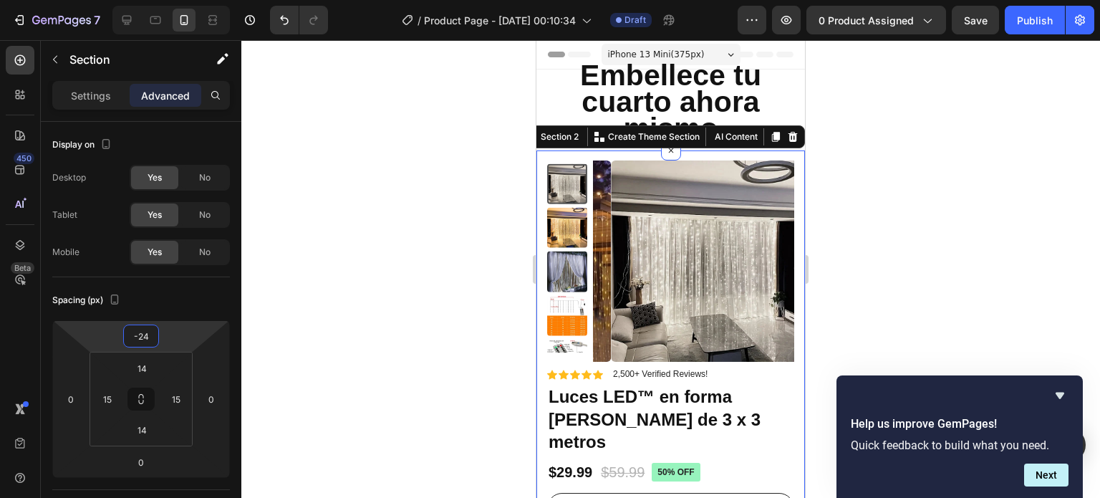
type input "-22"
drag, startPoint x: 103, startPoint y: 342, endPoint x: 125, endPoint y: 344, distance: 21.5
click at [125, 0] on html "7 / Product Page - [DATE] 00:10:34 Draft Preview 0 product assigned Save Publis…" at bounding box center [550, 0] width 1100 height 0
click at [324, 286] on div at bounding box center [670, 269] width 859 height 458
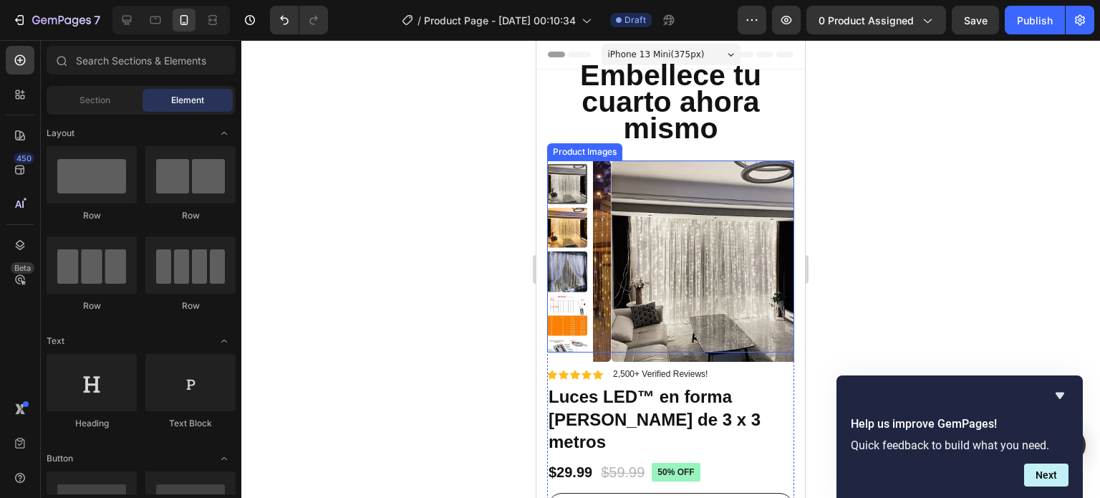
click at [736, 278] on img at bounding box center [711, 260] width 201 height 201
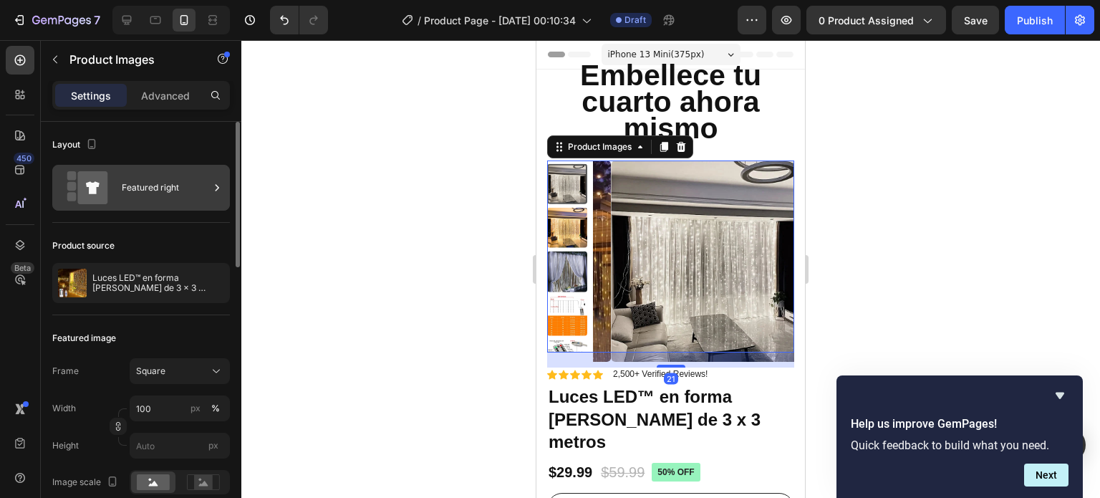
click at [101, 191] on icon at bounding box center [92, 187] width 30 height 33
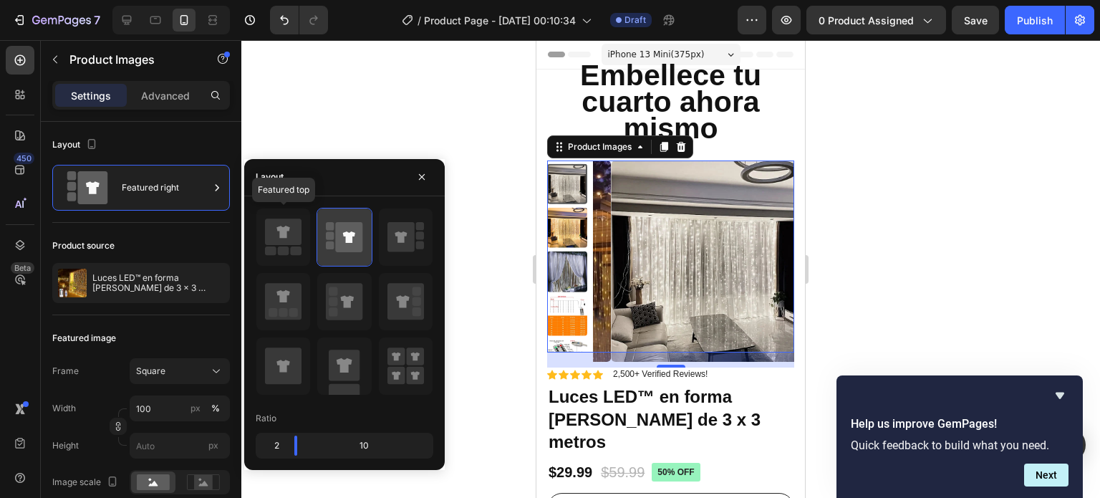
drag, startPoint x: 287, startPoint y: 243, endPoint x: 323, endPoint y: 229, distance: 39.0
click at [287, 243] on icon at bounding box center [283, 232] width 37 height 27
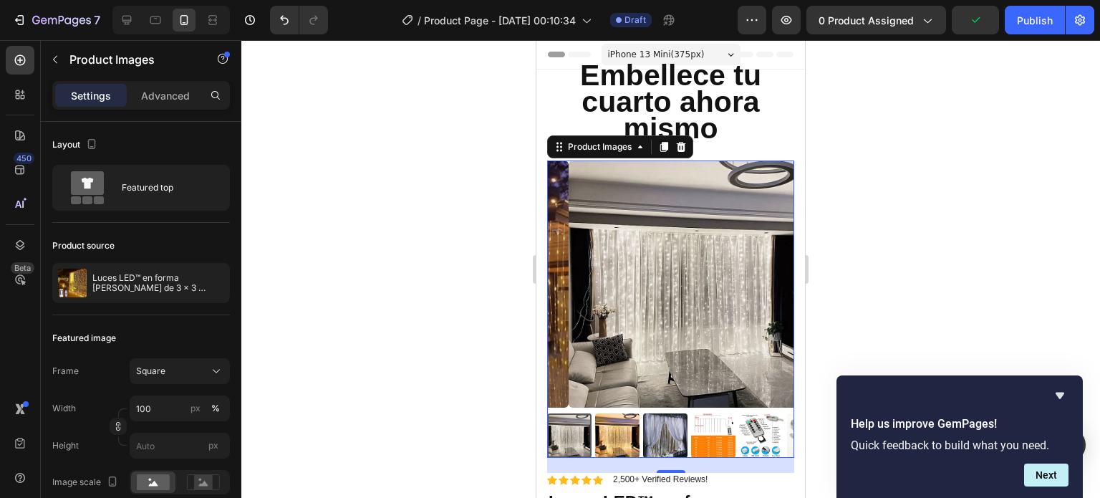
click at [930, 260] on div at bounding box center [670, 269] width 859 height 458
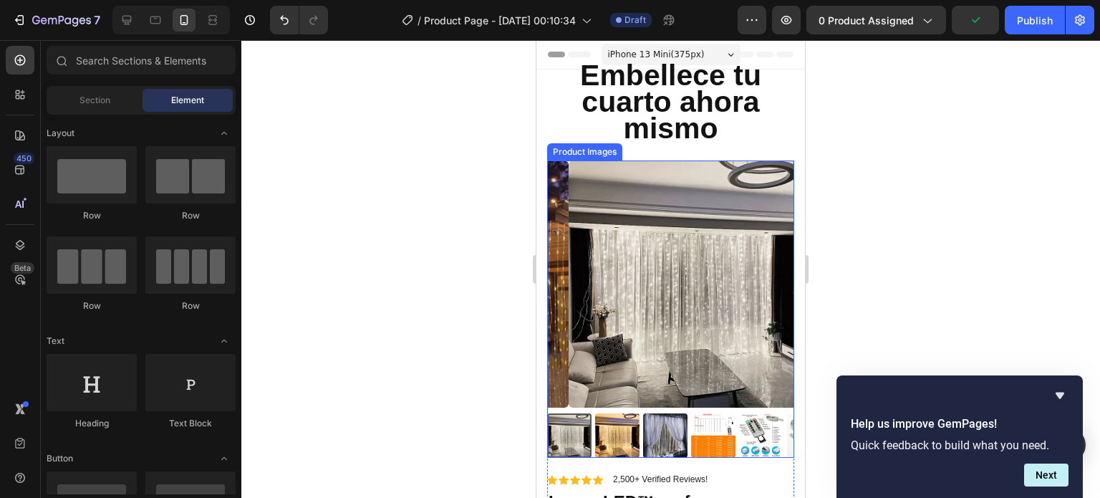
click at [680, 196] on img at bounding box center [692, 283] width 247 height 247
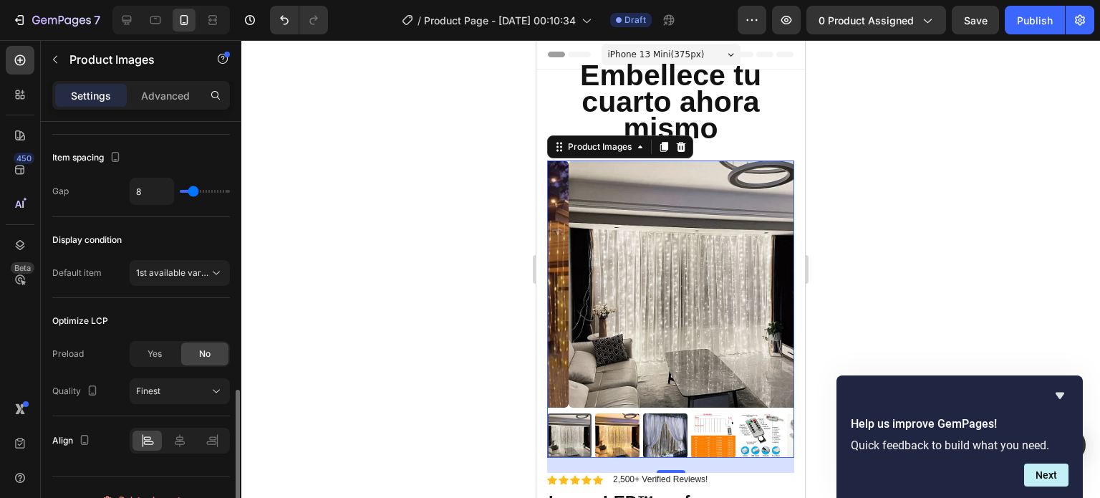
scroll to position [810, 0]
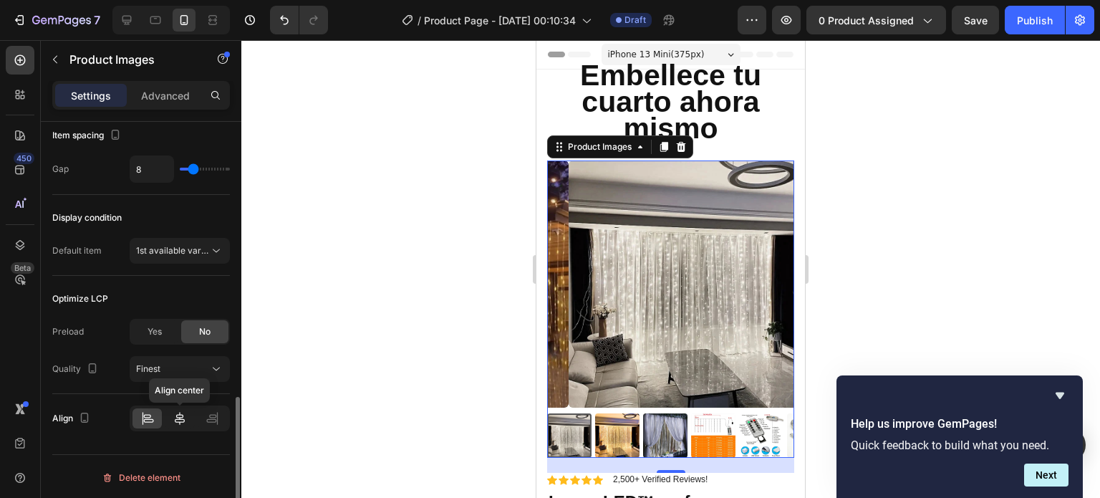
click at [178, 415] on icon at bounding box center [180, 418] width 10 height 13
click at [570, 143] on div "Product Images" at bounding box center [599, 146] width 69 height 13
click at [212, 418] on icon at bounding box center [212, 418] width 14 height 14
click at [186, 416] on icon at bounding box center [180, 418] width 14 height 14
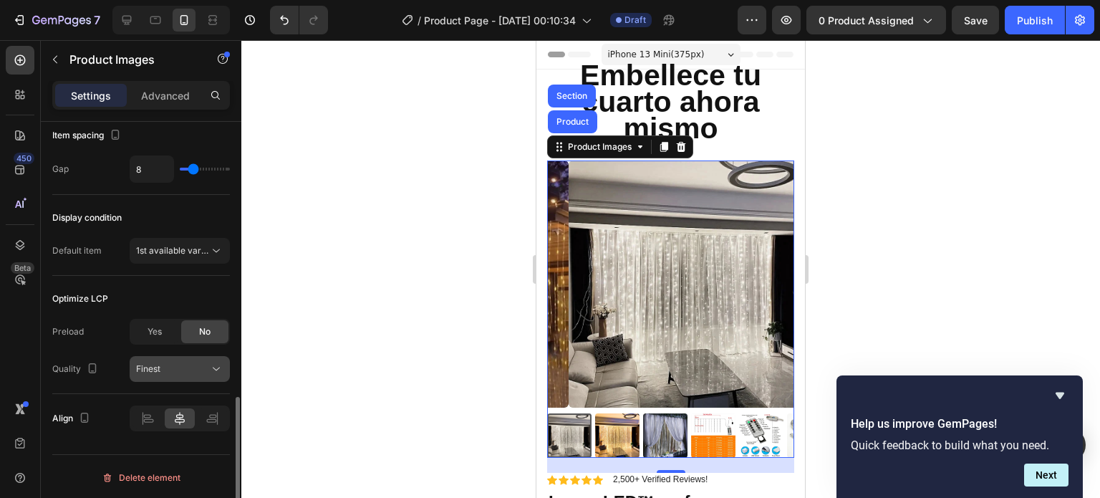
click at [196, 369] on div "Finest" at bounding box center [172, 369] width 73 height 13
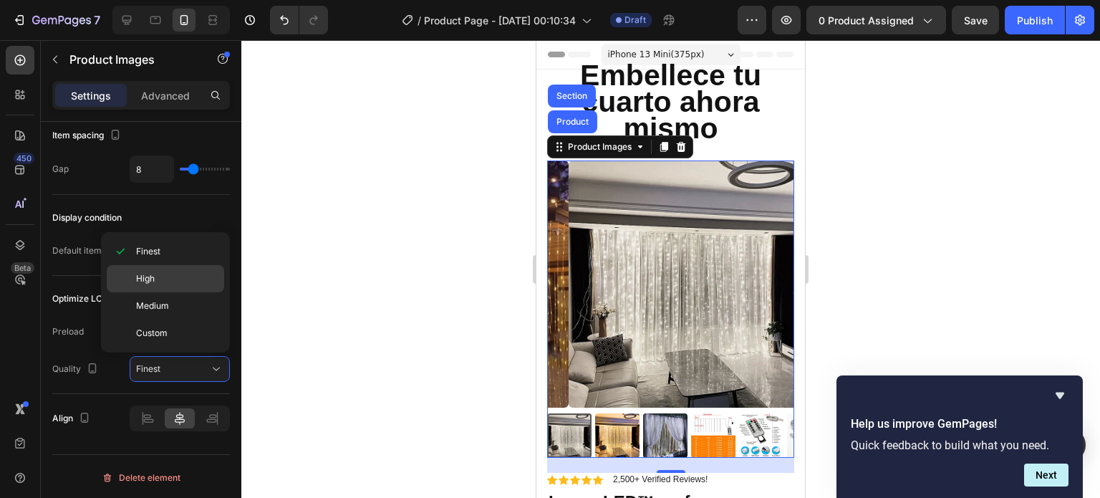
click at [192, 283] on p "High" at bounding box center [177, 278] width 82 height 13
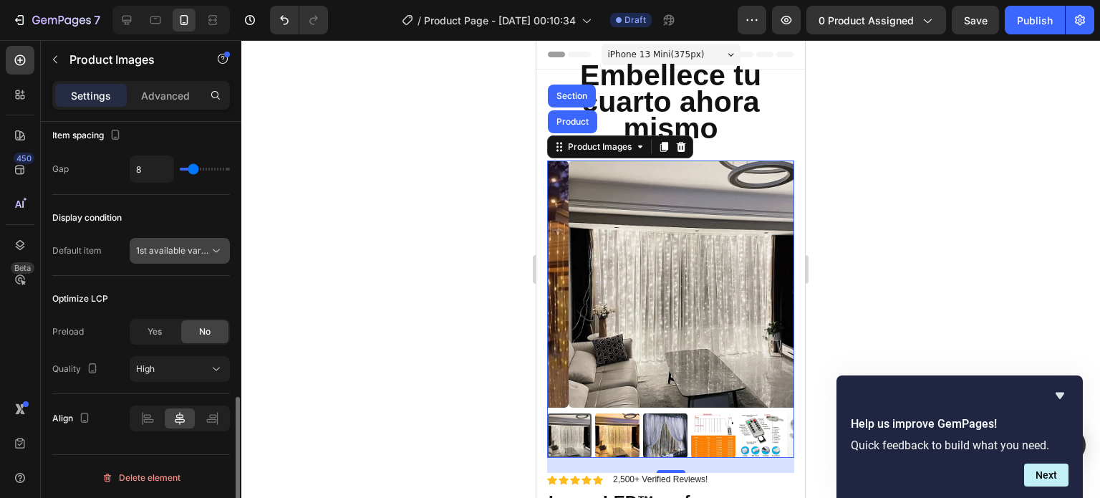
click at [210, 256] on icon at bounding box center [216, 251] width 14 height 14
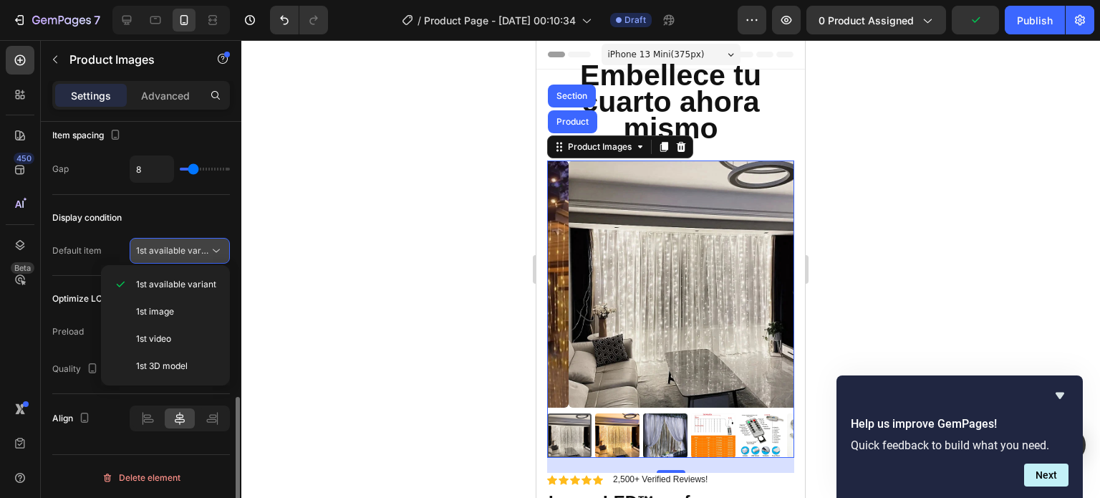
click at [210, 255] on icon at bounding box center [216, 251] width 14 height 14
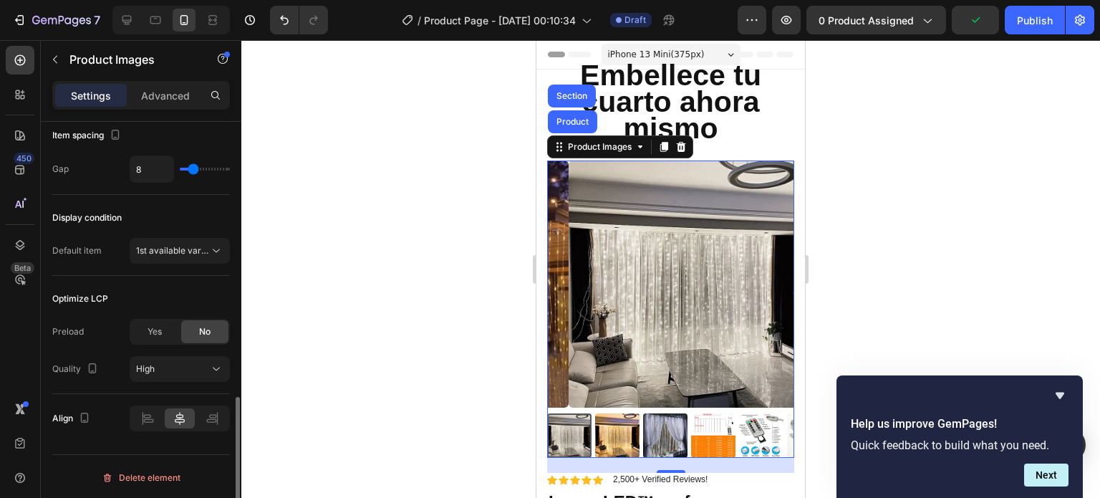
click at [197, 165] on div "8" at bounding box center [180, 168] width 100 height 27
type input "20"
type input "26"
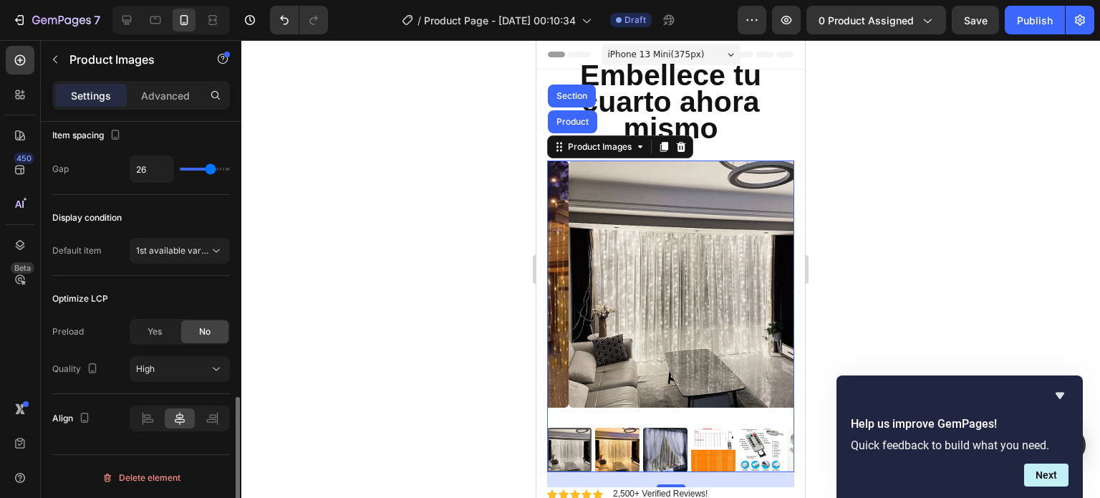
type input "28"
type input "33"
type input "40"
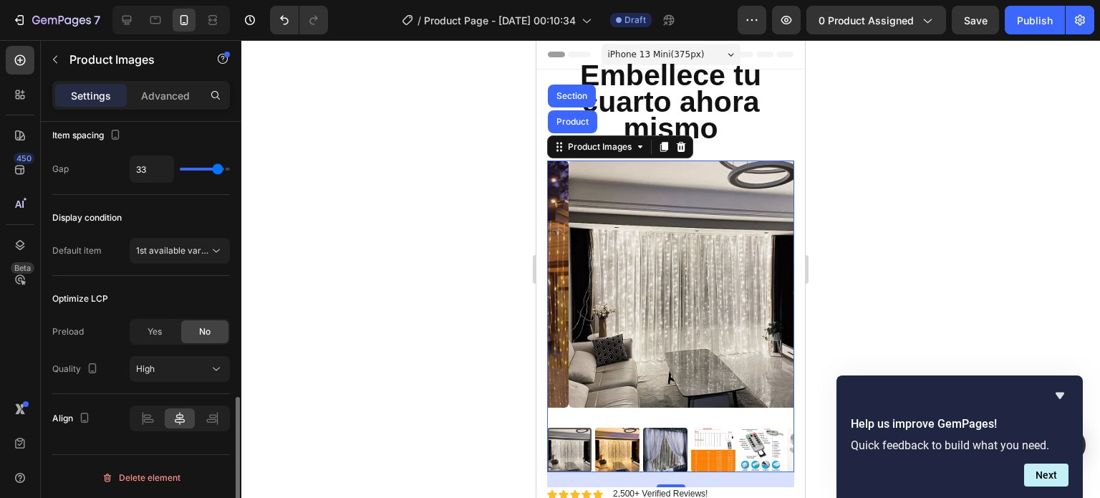
type input "40"
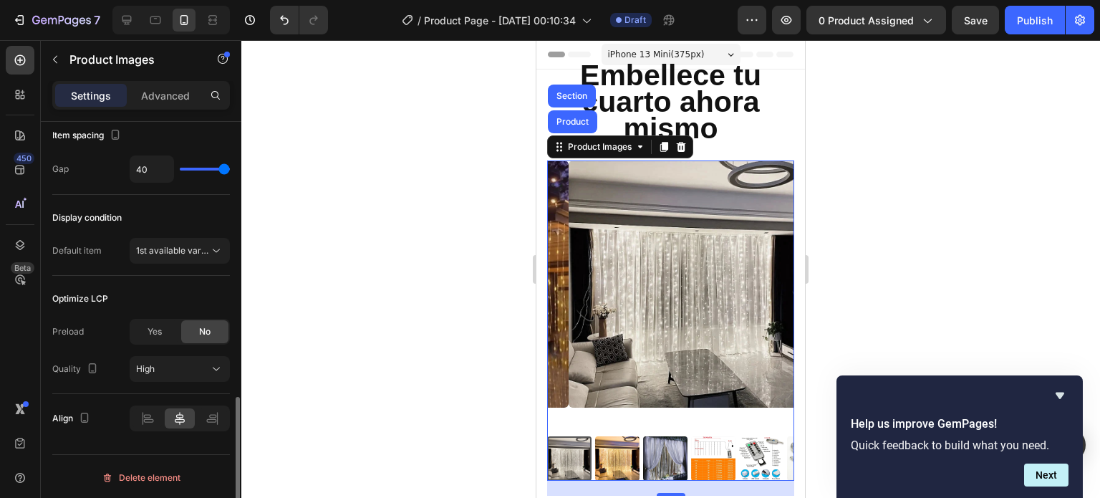
type input "13"
type input "0"
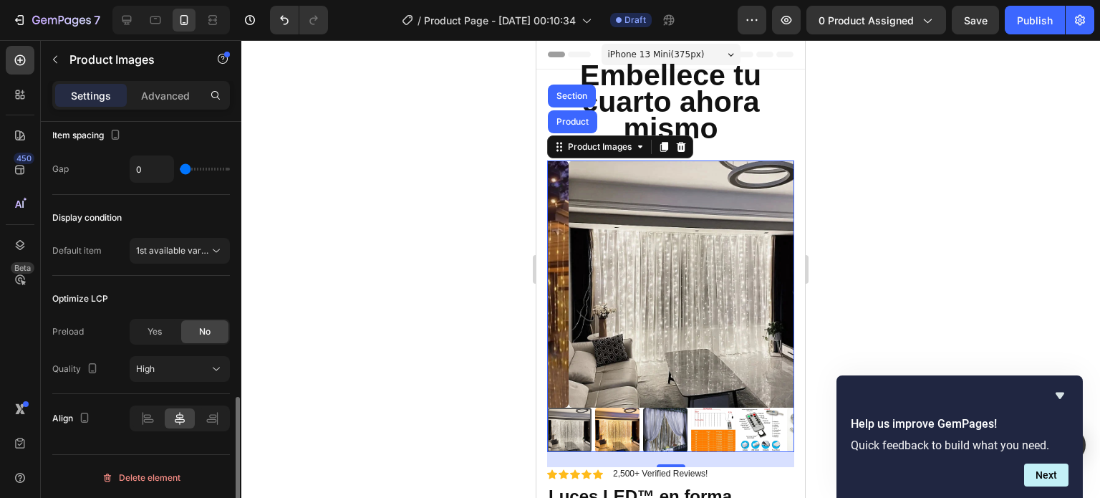
drag, startPoint x: 198, startPoint y: 168, endPoint x: 132, endPoint y: 174, distance: 66.2
type input "0"
click at [180, 171] on input "range" at bounding box center [205, 169] width 50 height 3
type input "8"
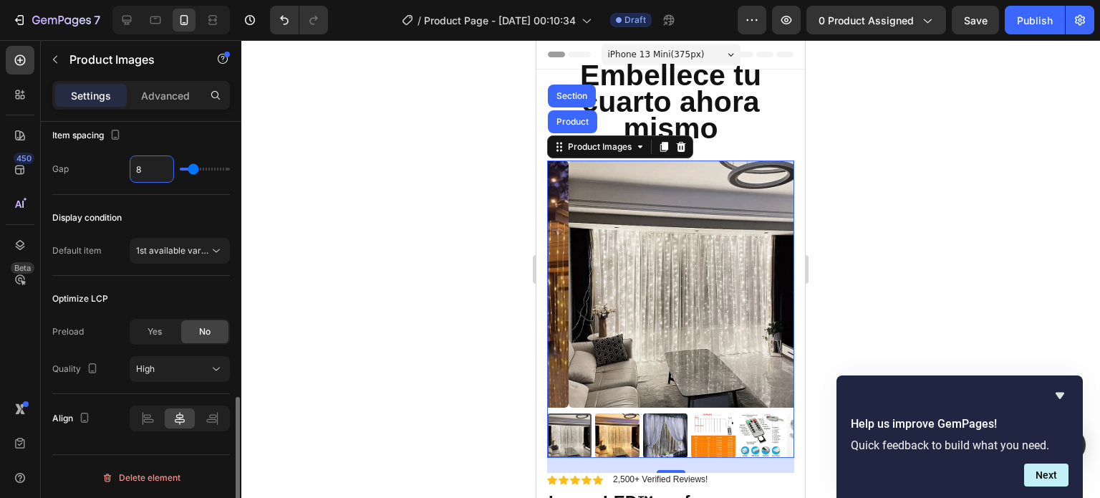
type input "8"
click at [413, 266] on div at bounding box center [670, 269] width 859 height 458
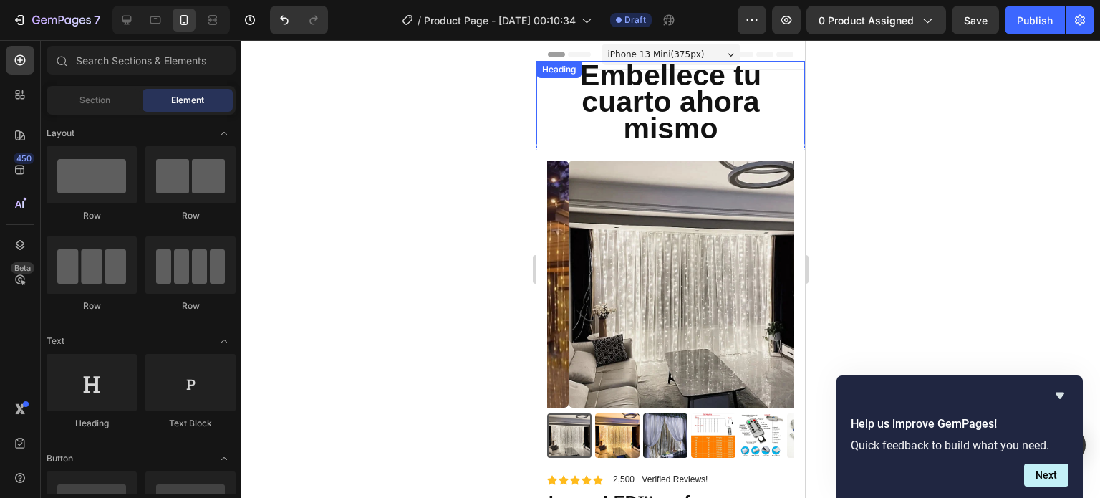
click at [688, 102] on p "Embellece tu cuarto ahora mismo" at bounding box center [671, 102] width 266 height 80
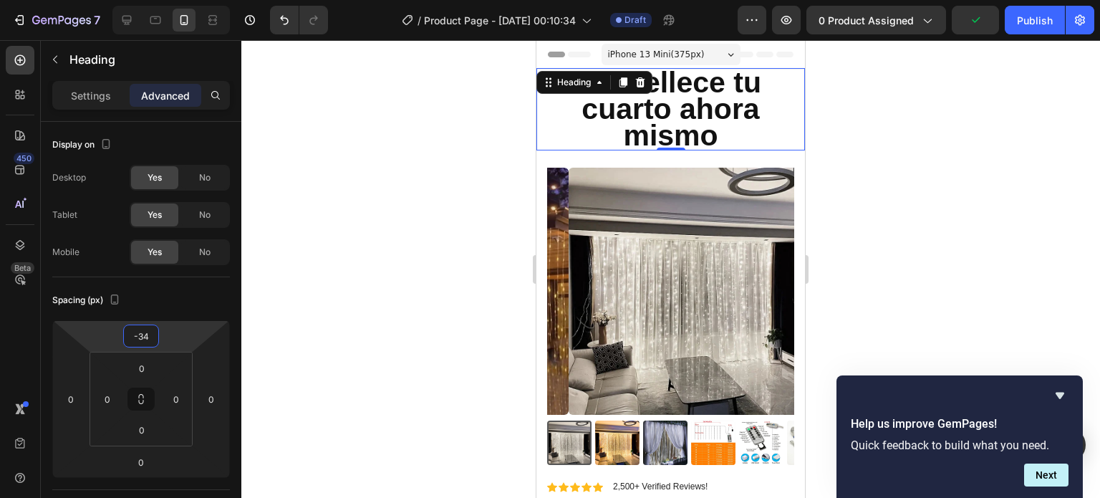
type input "-32"
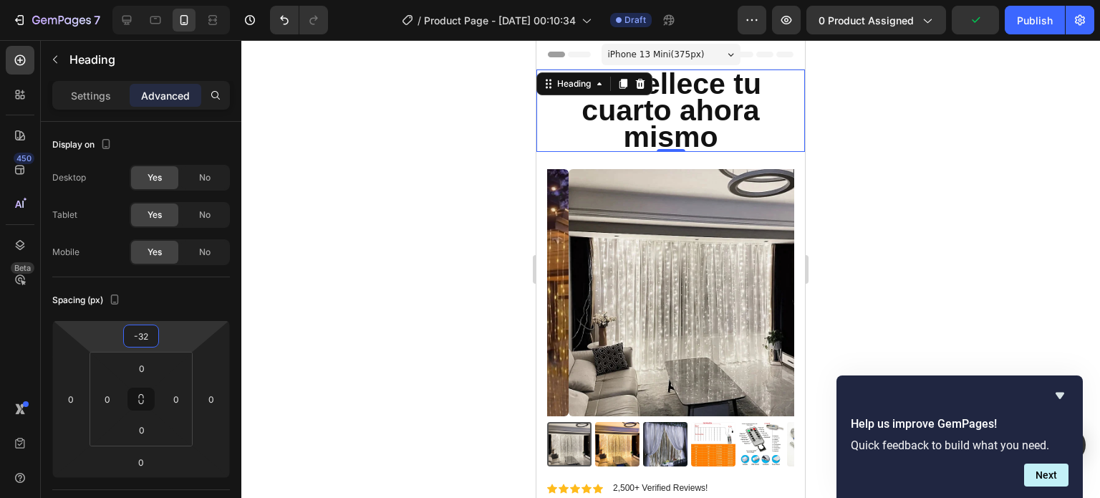
click at [103, 0] on html "7 / Product Page - [DATE] 00:10:34 Draft Preview 0 product assigned Publish 450…" at bounding box center [550, 0] width 1100 height 0
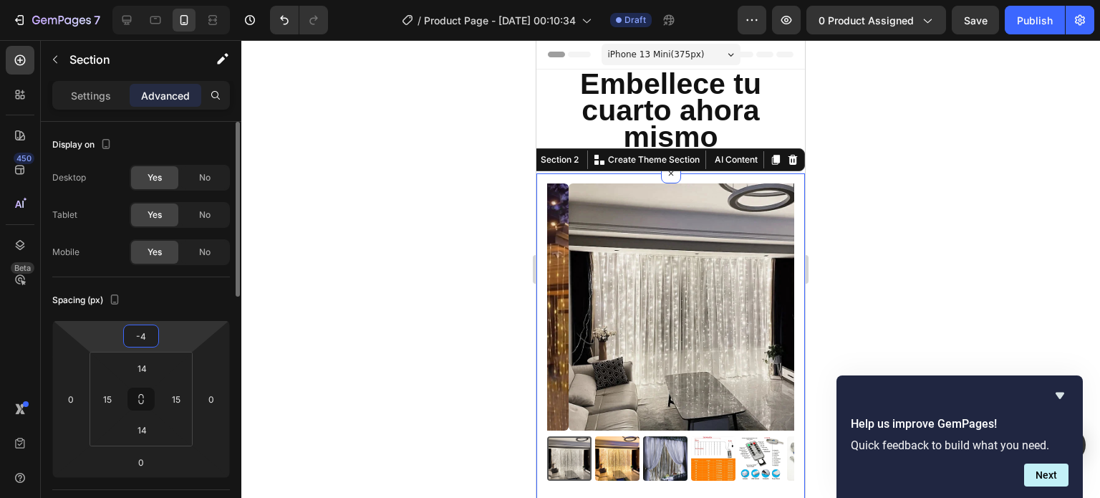
drag, startPoint x: 106, startPoint y: 339, endPoint x: 113, endPoint y: 331, distance: 10.7
click at [102, 0] on html "7 / Product Page - [DATE] 00:10:34 Draft Preview 0 product assigned Save Publis…" at bounding box center [550, 0] width 1100 height 0
type input "-8"
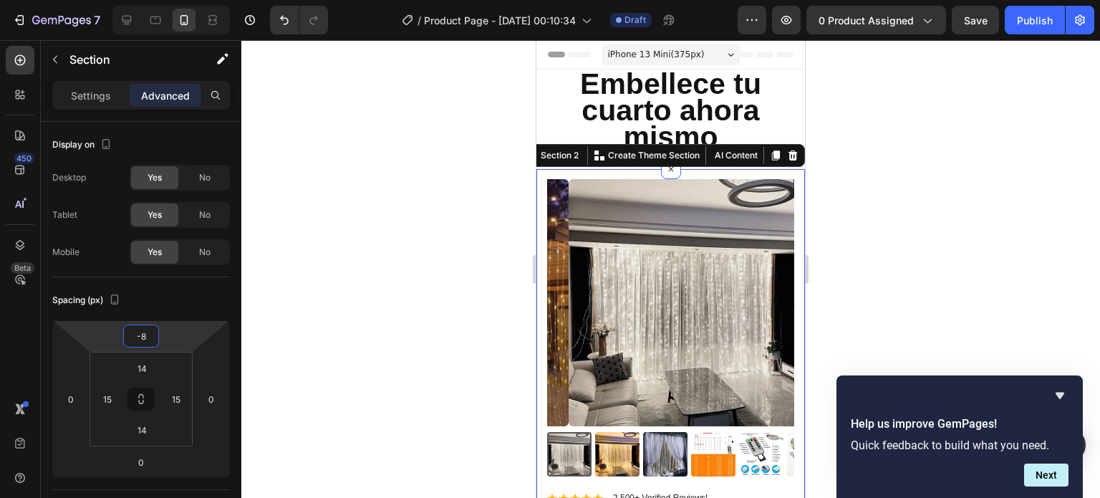
click at [957, 133] on div at bounding box center [670, 269] width 859 height 458
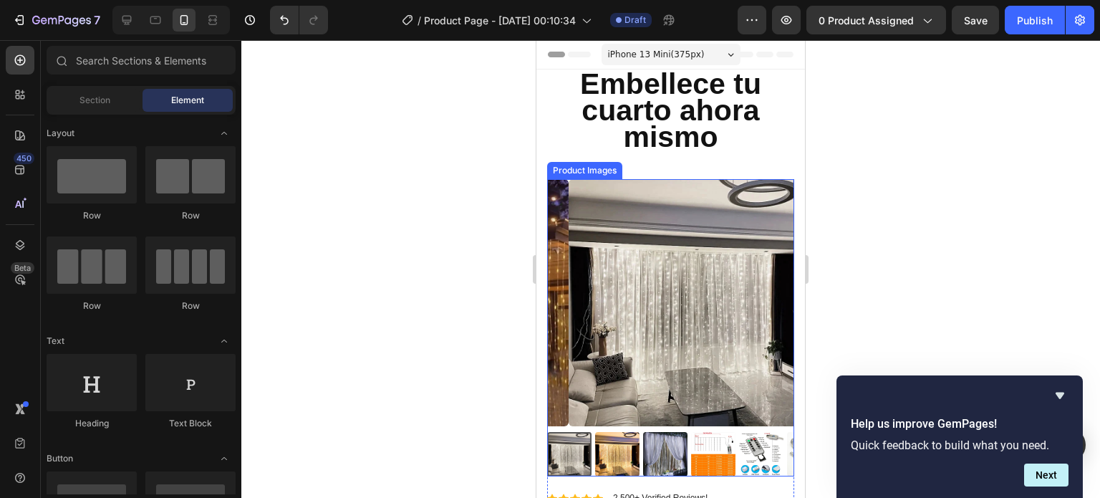
click at [564, 173] on div "Product Images" at bounding box center [584, 170] width 69 height 13
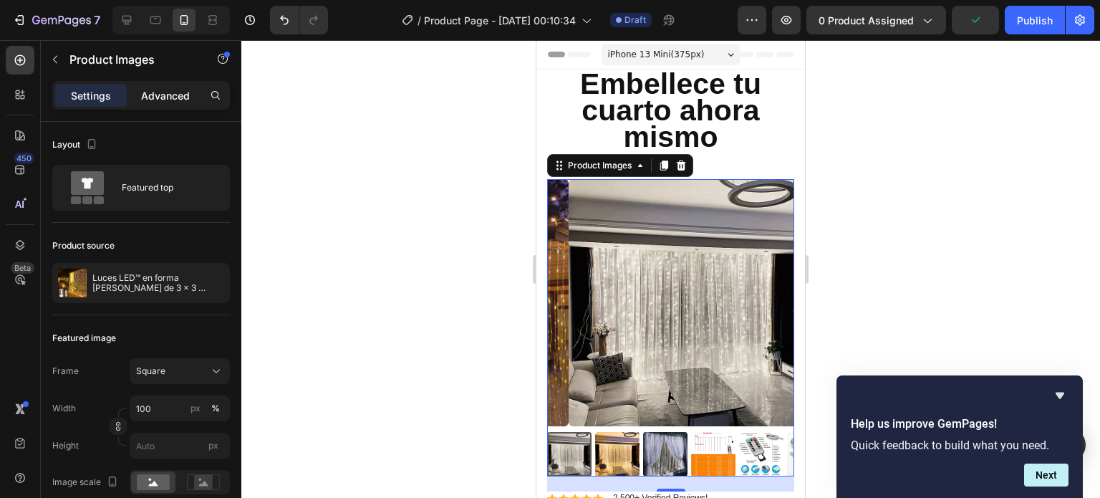
click at [155, 97] on p "Advanced" at bounding box center [165, 95] width 49 height 15
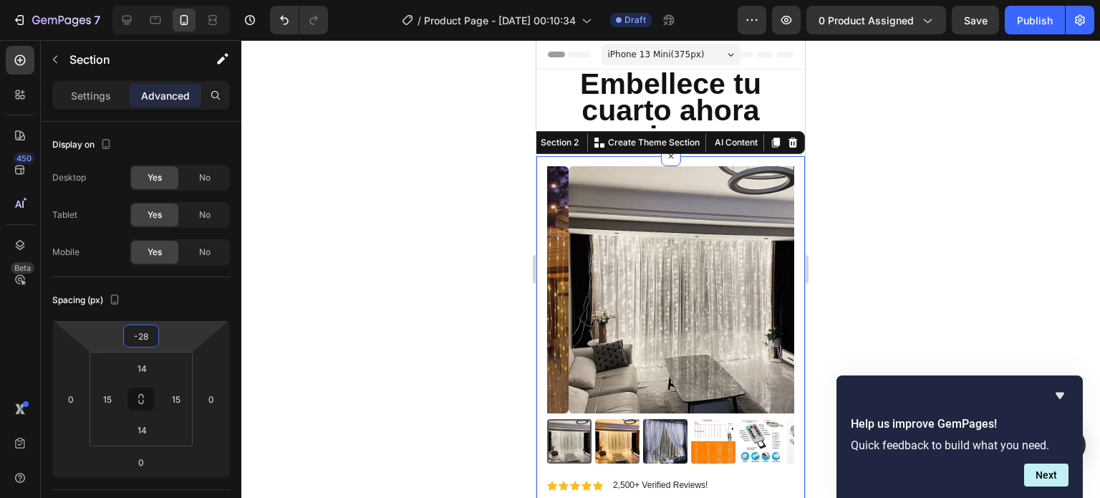
type input "-30"
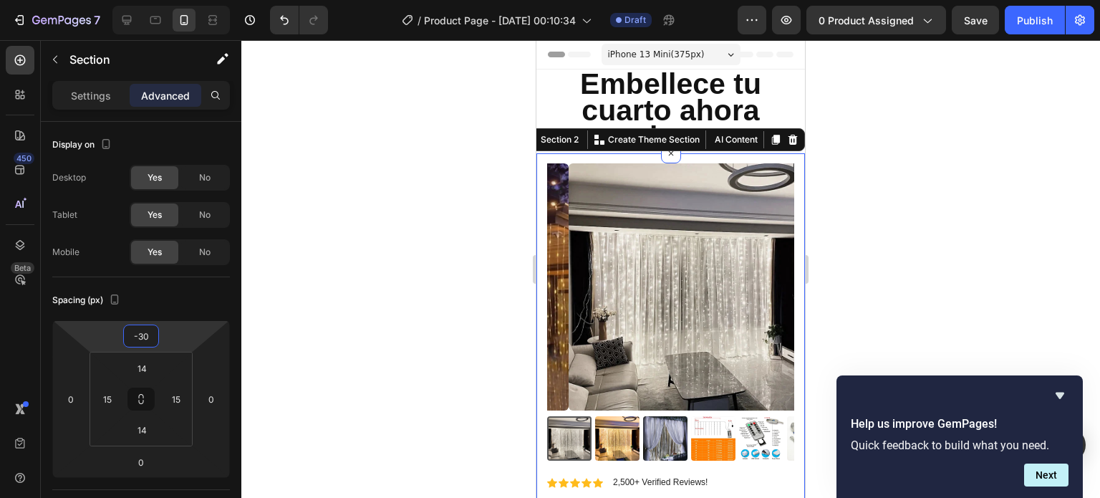
drag, startPoint x: 96, startPoint y: 340, endPoint x: 109, endPoint y: 347, distance: 15.1
click at [109, 0] on html "7 / Product Page - [DATE] 00:10:34 Draft Preview 0 product assigned Save Publis…" at bounding box center [550, 0] width 1100 height 0
click at [874, 200] on div at bounding box center [670, 269] width 859 height 458
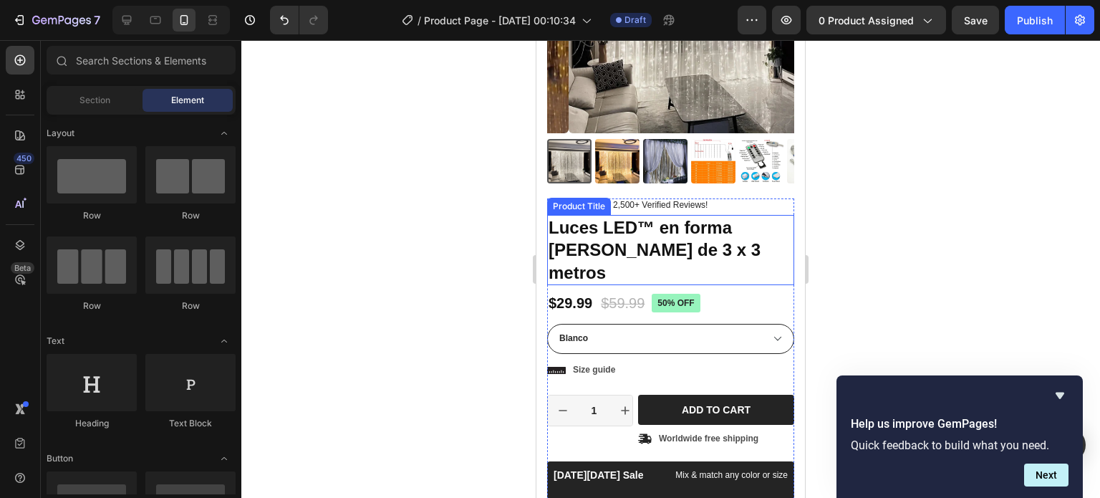
scroll to position [287, 0]
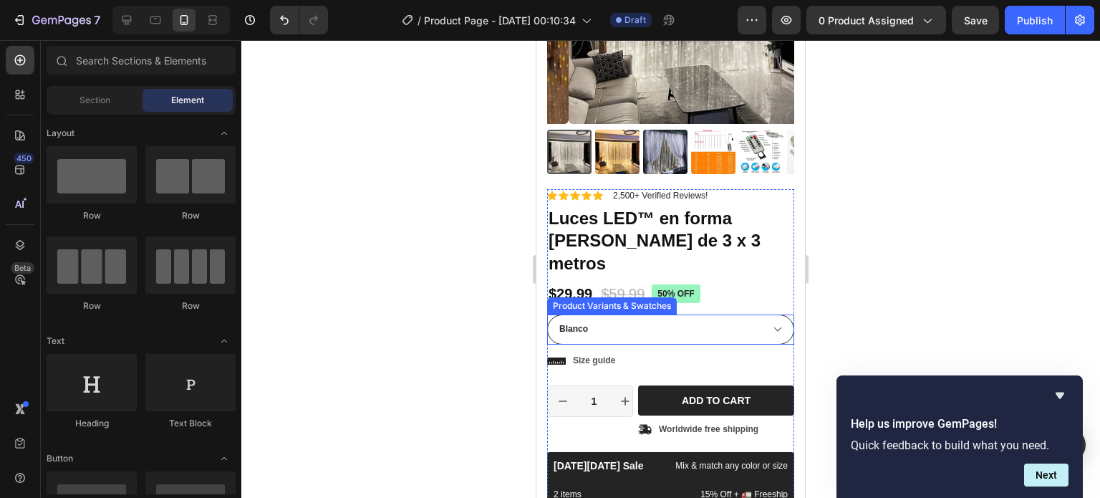
click at [673, 315] on select "Blanco Amarillo Pálido" at bounding box center [670, 330] width 247 height 30
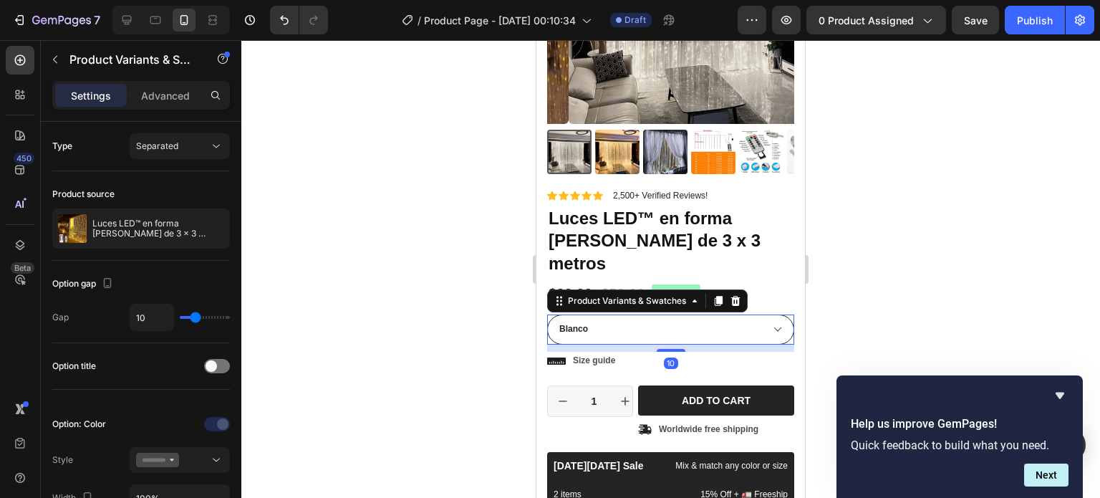
click at [672, 315] on select "Blanco Amarillo Pálido" at bounding box center [670, 330] width 247 height 30
click at [414, 158] on div at bounding box center [670, 269] width 859 height 458
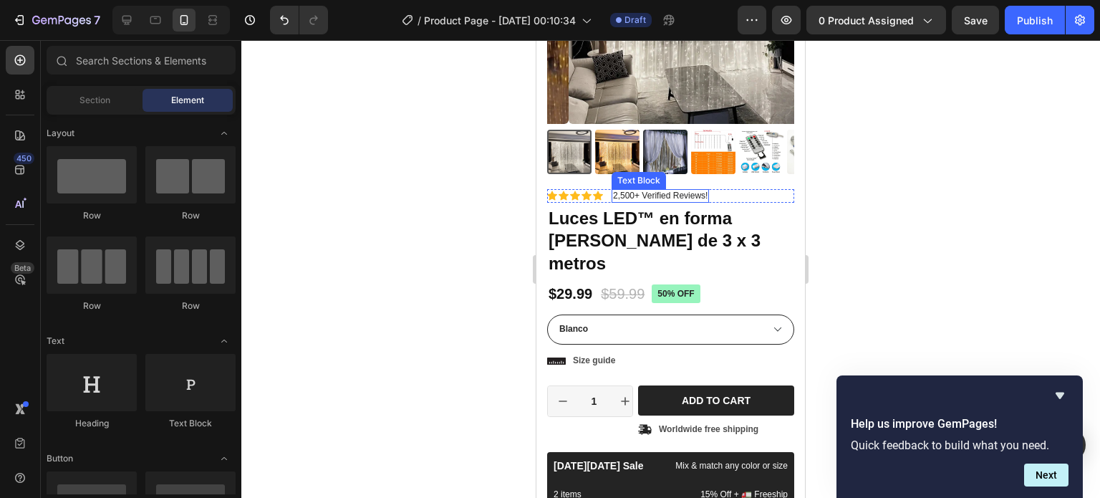
click at [662, 191] on p "2,500+ Verified Reviews!" at bounding box center [660, 196] width 95 height 11
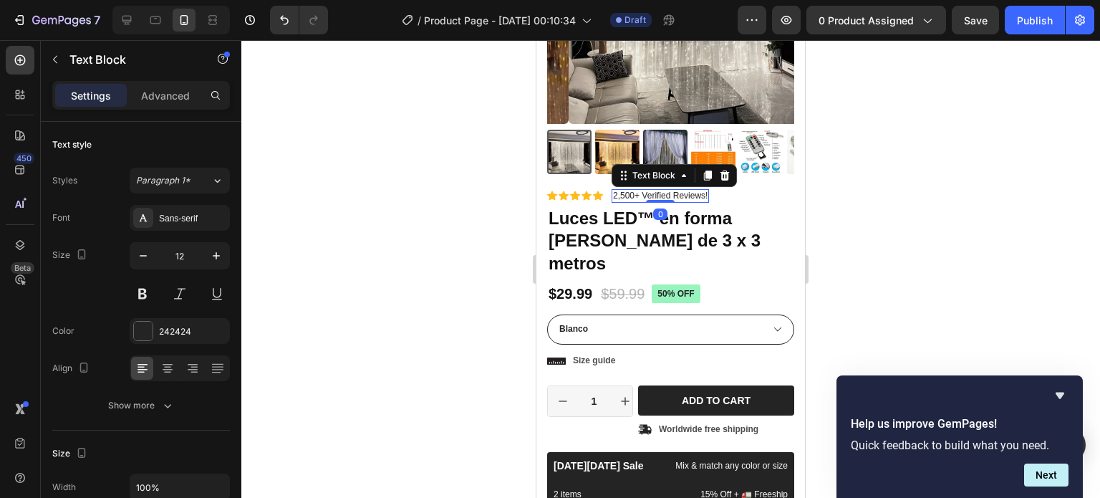
click at [656, 191] on p "2,500+ Verified Reviews!" at bounding box center [660, 196] width 95 height 11
click at [676, 191] on div "+3,500 Clientes Satisfechos" at bounding box center [667, 196] width 110 height 14
click at [675, 191] on p "+3,500 Clientes Satisfechos" at bounding box center [666, 196] width 107 height 11
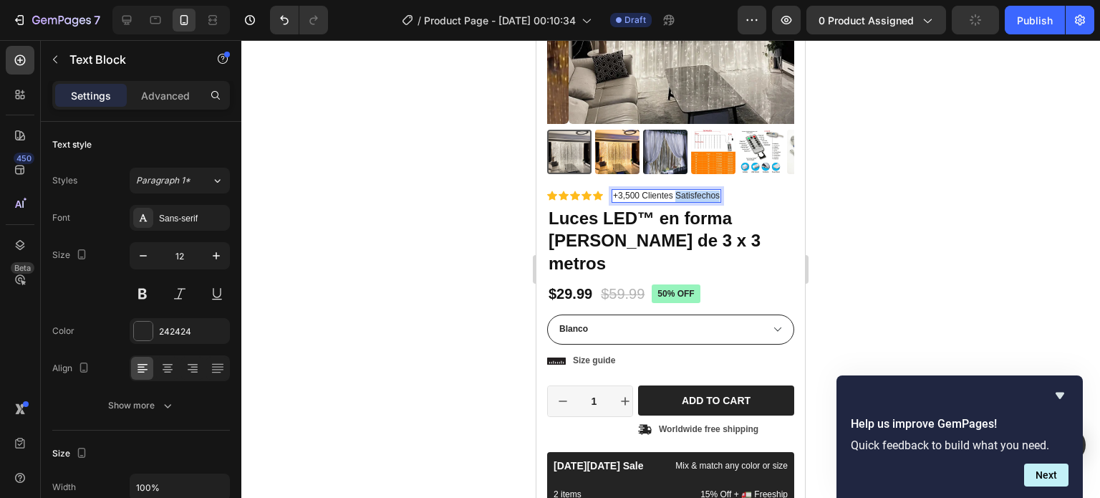
click at [675, 191] on p "+3,500 Clientes Satisfechos" at bounding box center [666, 196] width 107 height 11
click at [905, 230] on div at bounding box center [670, 269] width 859 height 458
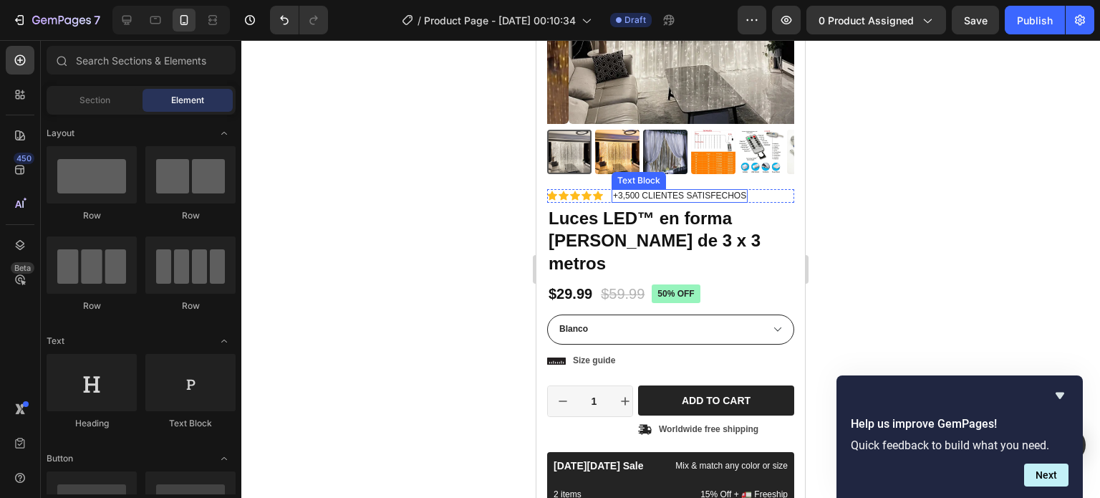
click at [674, 191] on p "+3,500 CLIENTES SATISFECHOS" at bounding box center [679, 196] width 133 height 11
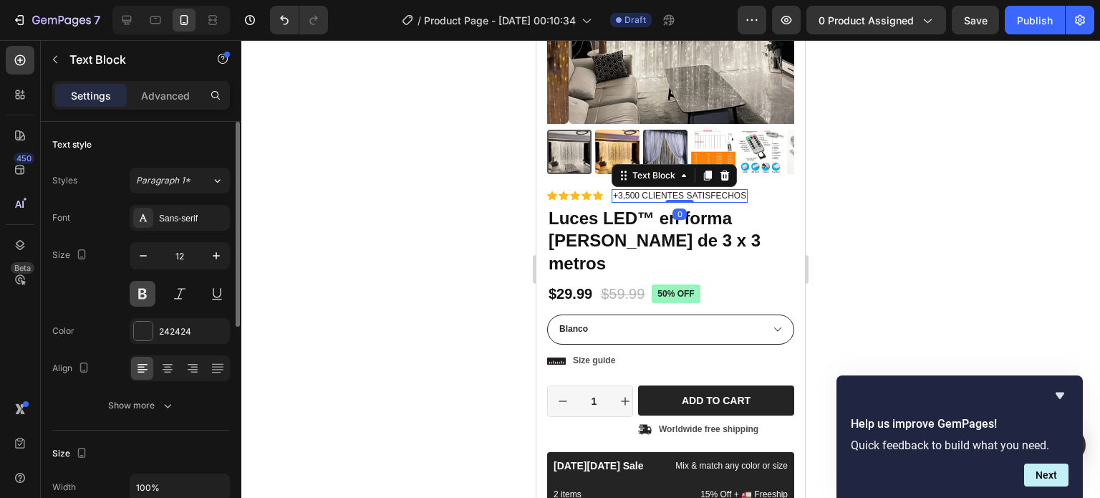
click at [149, 295] on button at bounding box center [143, 294] width 26 height 26
click at [144, 288] on button at bounding box center [143, 294] width 26 height 26
click at [216, 260] on icon "button" at bounding box center [216, 256] width 14 height 14
type input "13"
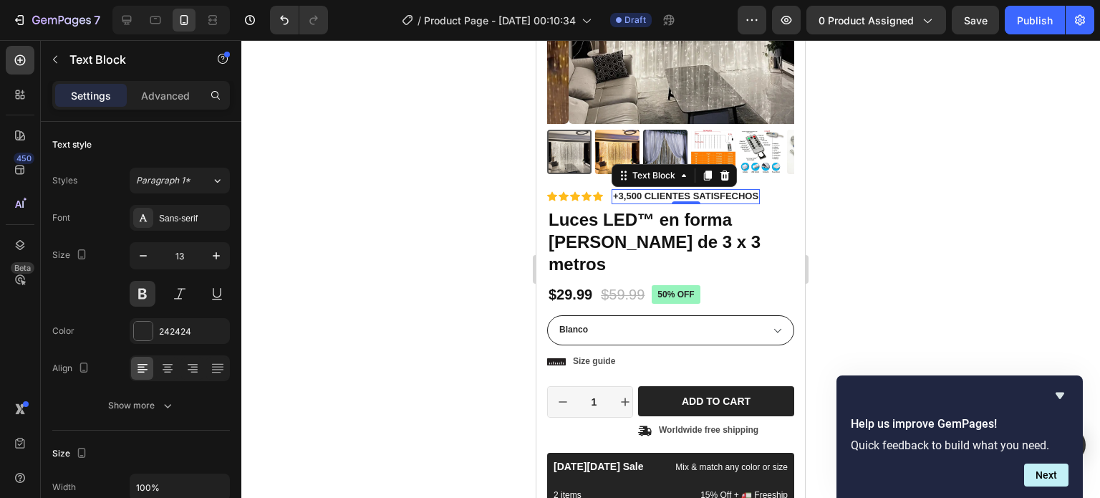
click at [312, 243] on div at bounding box center [670, 269] width 859 height 458
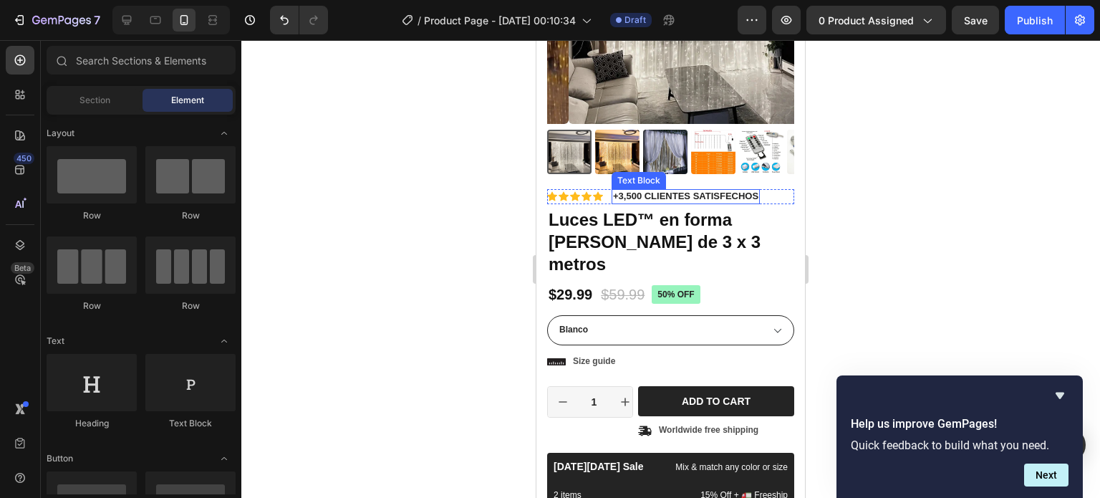
click at [688, 191] on p "+3,500 CLIENTES SATISFECHOS" at bounding box center [685, 197] width 145 height 12
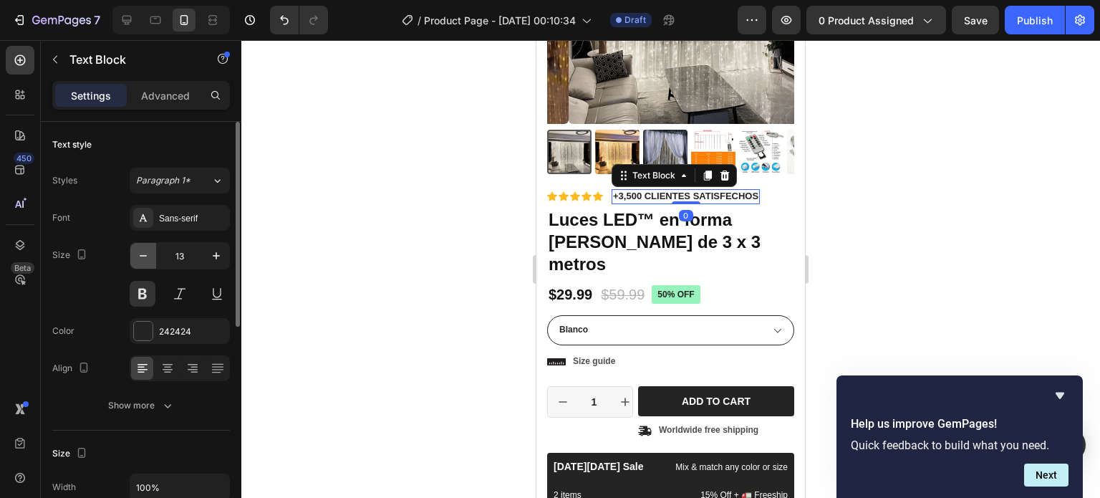
click at [155, 267] on button "button" at bounding box center [143, 256] width 26 height 26
type input "12"
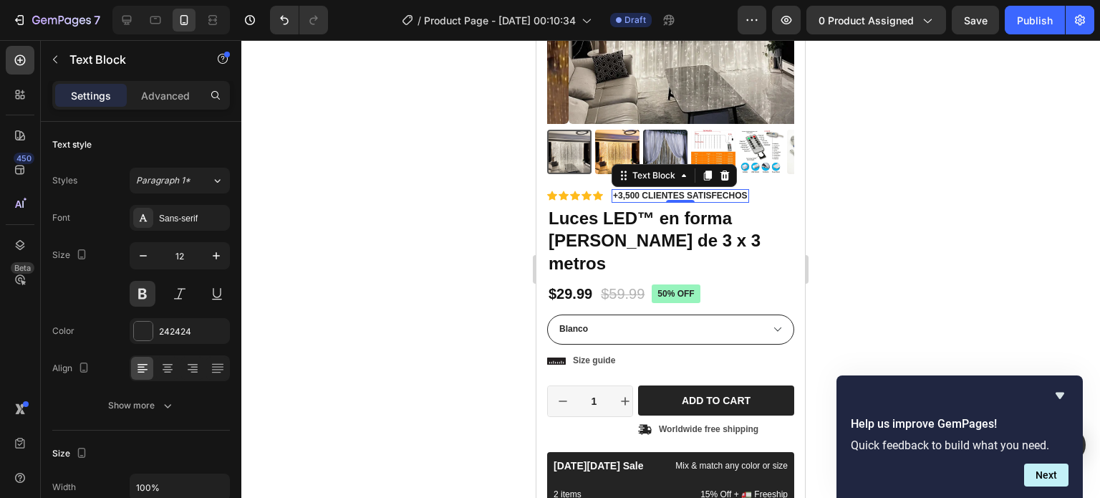
click at [393, 208] on div at bounding box center [670, 269] width 859 height 458
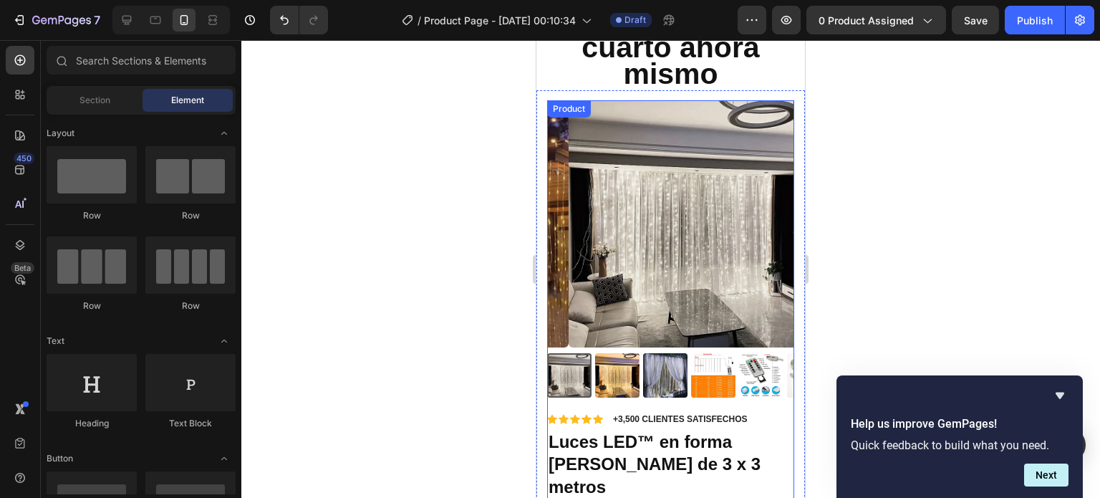
scroll to position [0, 0]
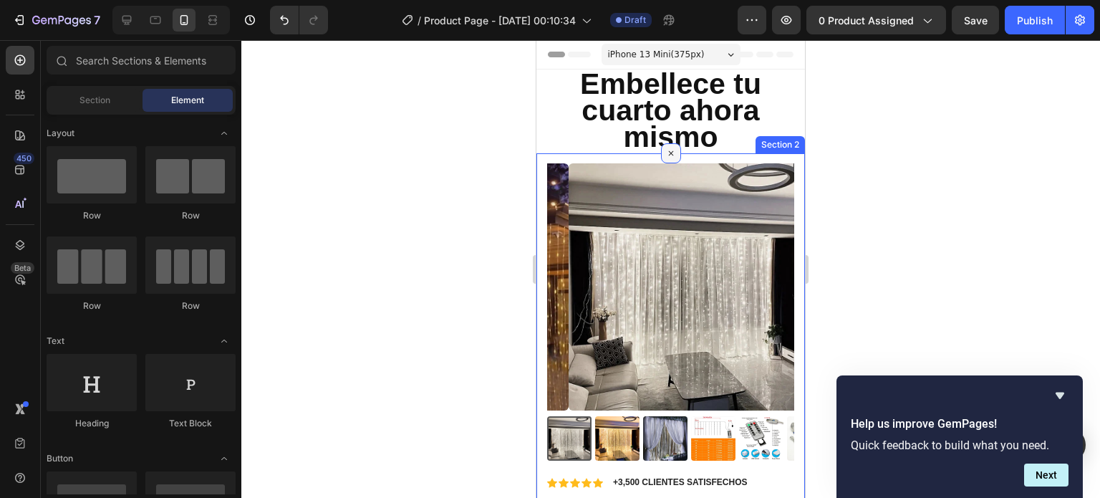
click at [661, 158] on div at bounding box center [671, 153] width 20 height 20
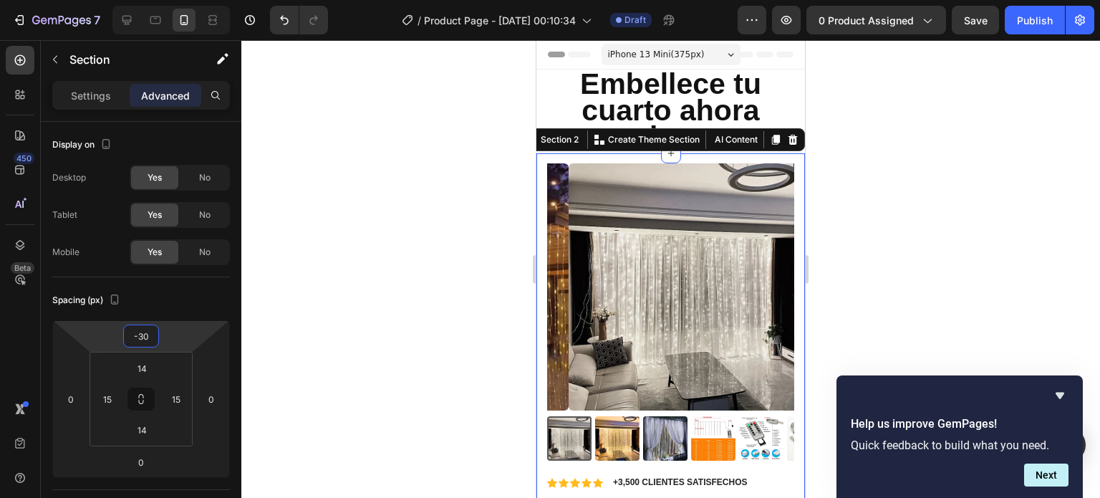
type input "-40"
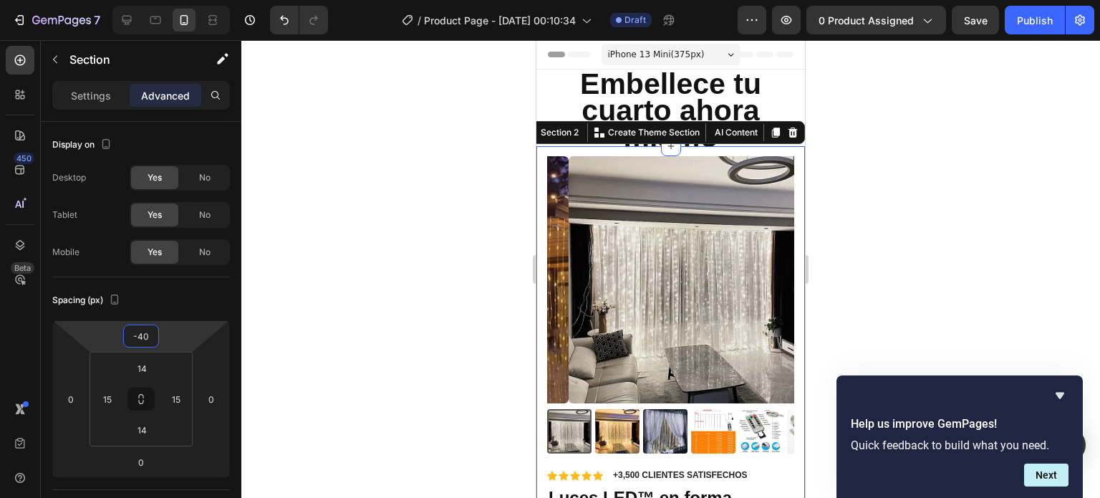
click at [95, 0] on html "7 / Product Page - [DATE] 00:10:34 Draft Preview 0 product assigned Save Publis…" at bounding box center [550, 0] width 1100 height 0
click at [269, 275] on div at bounding box center [670, 269] width 859 height 458
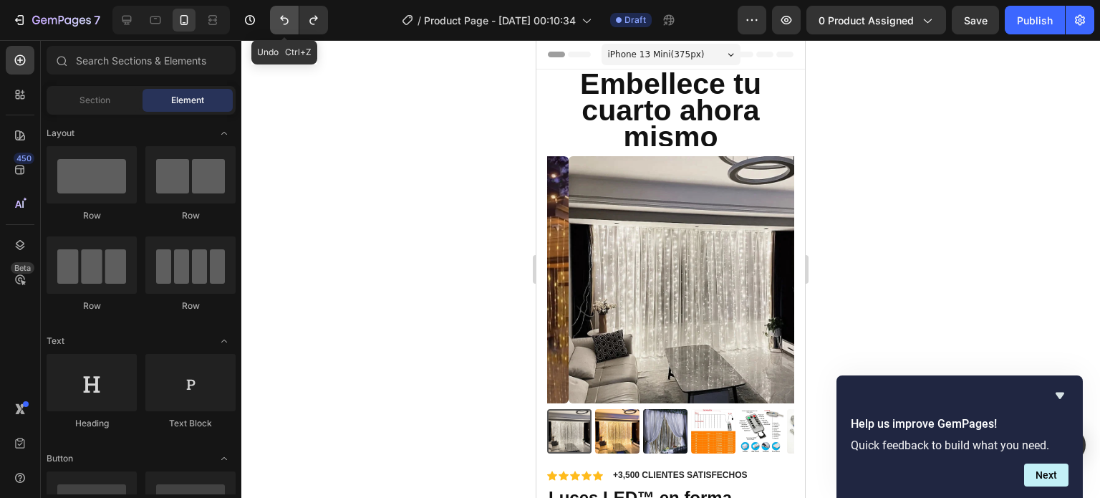
click at [284, 16] on icon "Undo/Redo" at bounding box center [284, 20] width 14 height 14
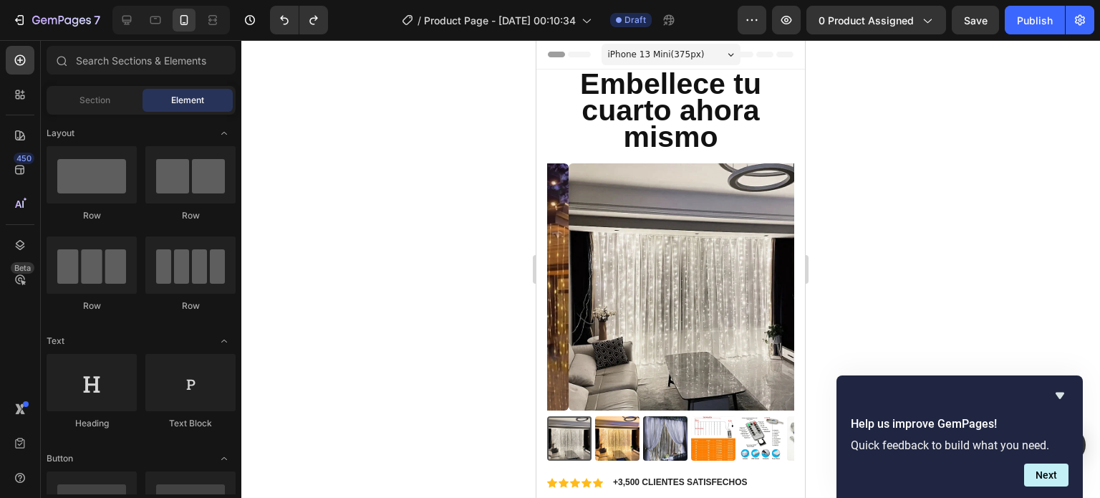
click at [519, 245] on div at bounding box center [670, 269] width 859 height 458
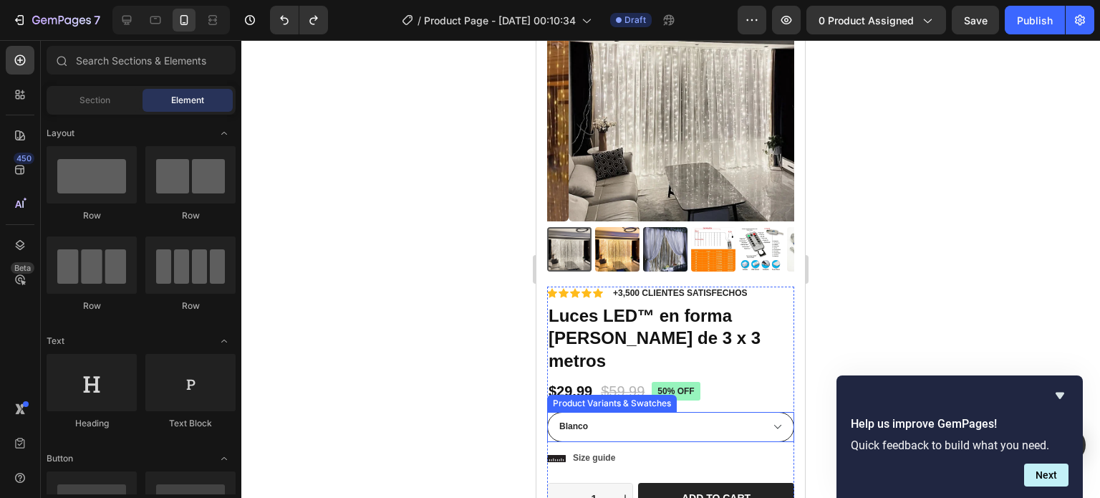
scroll to position [215, 0]
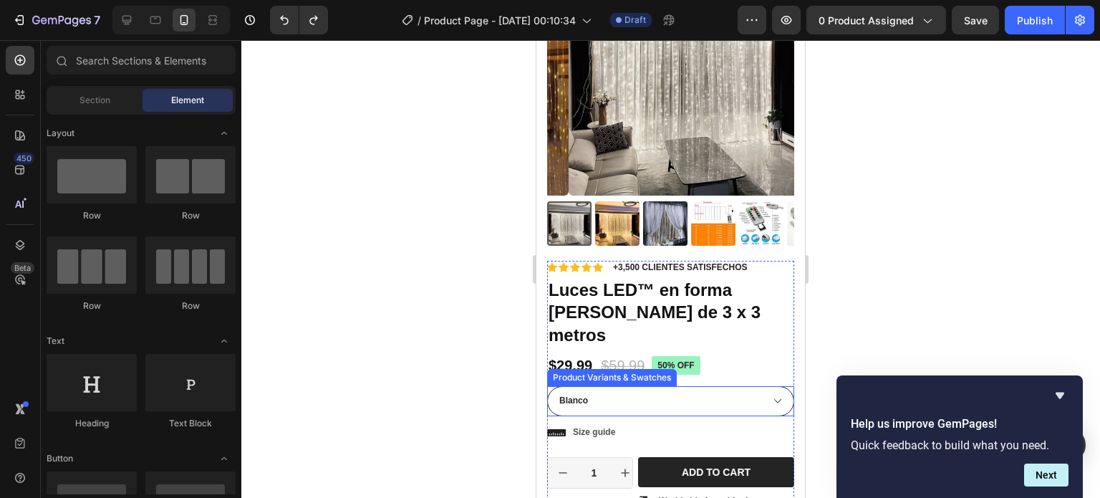
click at [620, 371] on div "Product Variants & Swatches" at bounding box center [612, 377] width 124 height 13
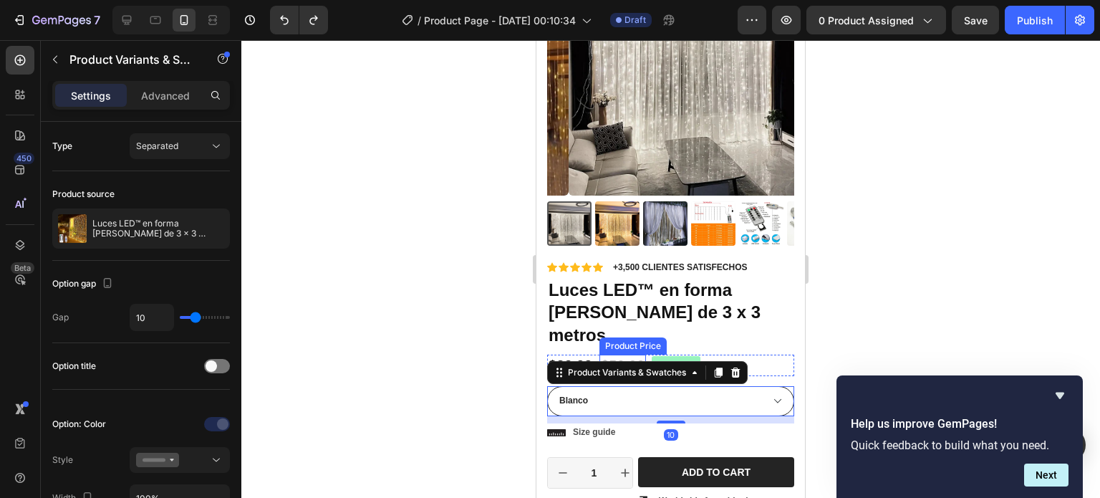
click at [620, 355] on div "$59.99" at bounding box center [623, 365] width 47 height 21
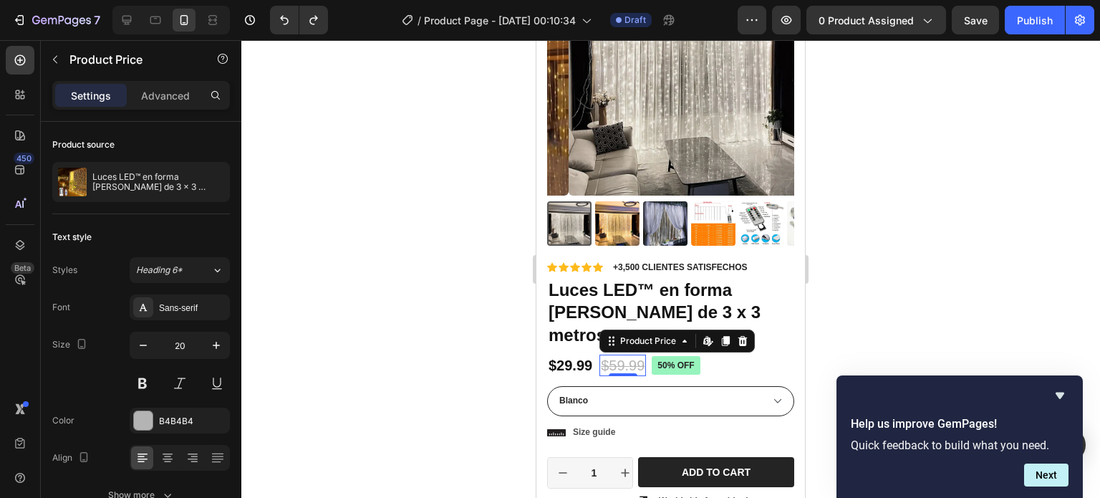
click at [613, 355] on div "$59.99" at bounding box center [623, 365] width 47 height 21
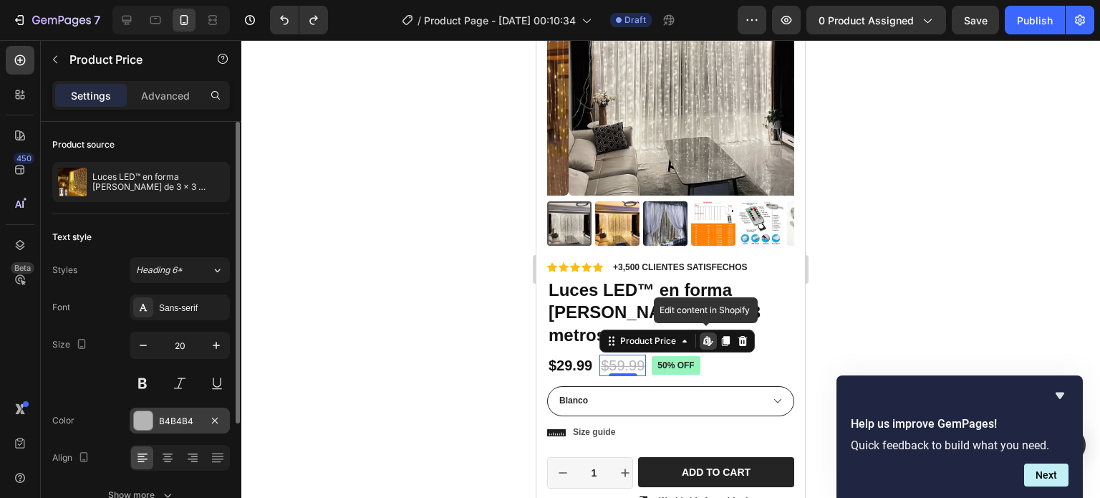
click at [144, 416] on div at bounding box center [143, 420] width 19 height 19
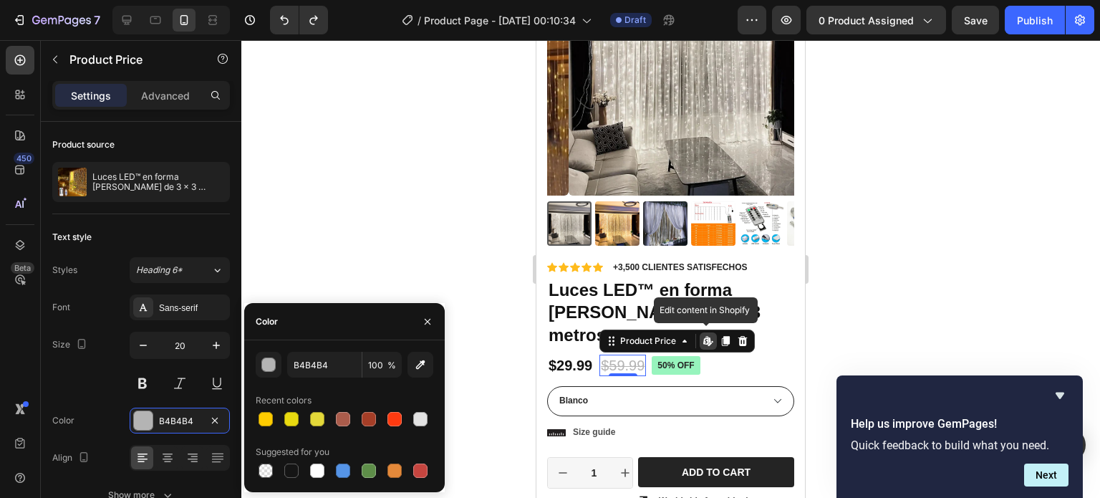
click at [382, 421] on div at bounding box center [345, 419] width 178 height 20
click at [385, 421] on div at bounding box center [395, 419] width 20 height 20
type input "FF3A10"
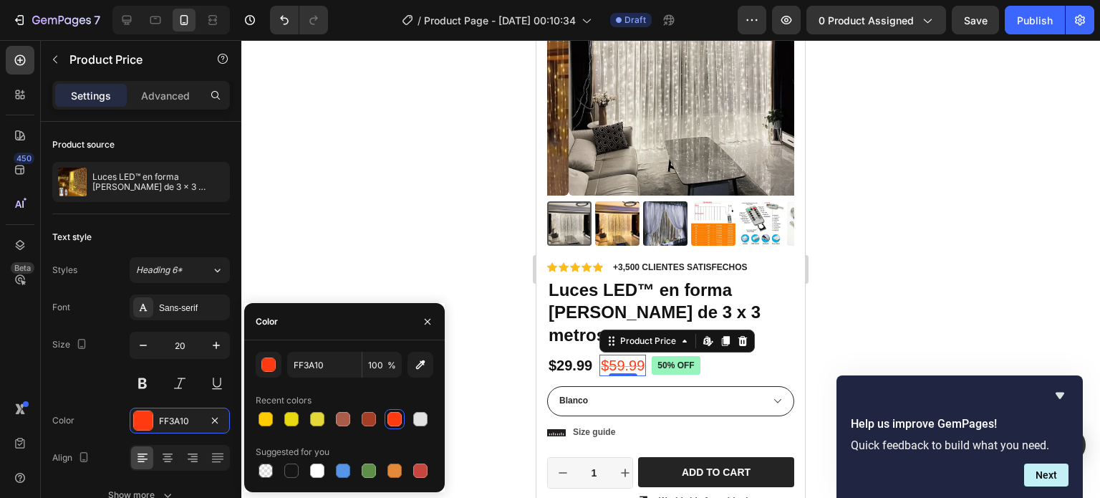
click at [388, 421] on div at bounding box center [395, 419] width 14 height 14
click at [449, 231] on div at bounding box center [670, 269] width 859 height 458
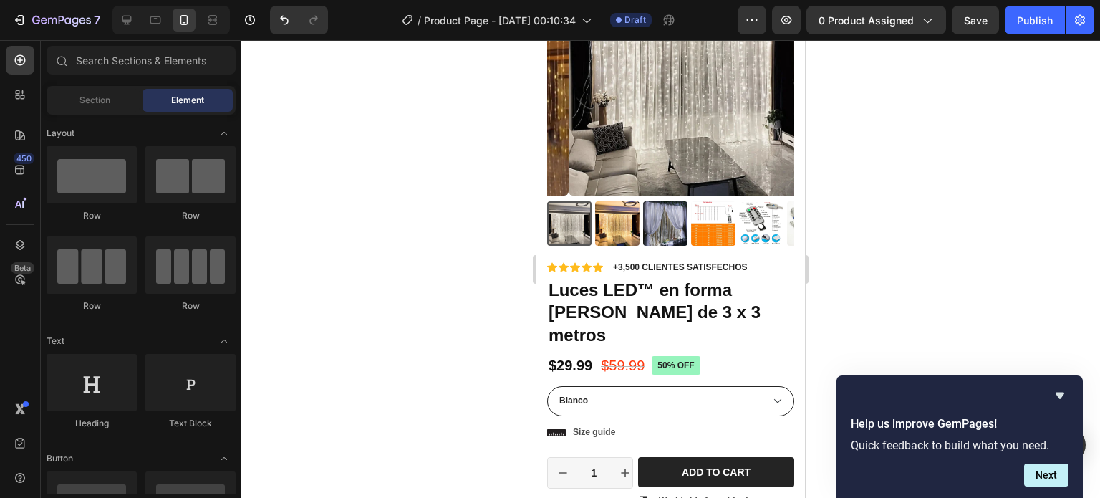
click at [487, 300] on div at bounding box center [670, 269] width 859 height 458
click at [608, 355] on div "$59.99" at bounding box center [623, 365] width 47 height 21
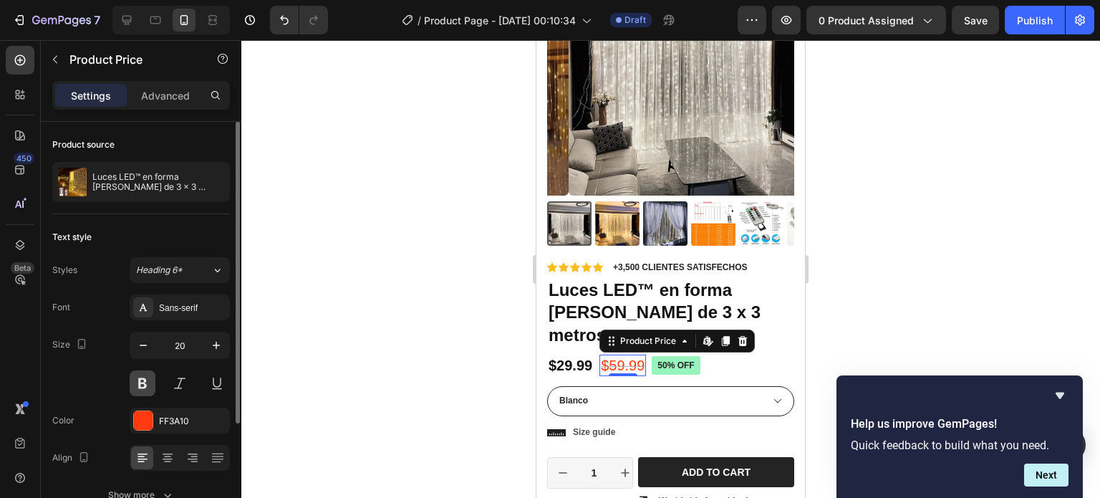
click at [147, 380] on button at bounding box center [143, 383] width 26 height 26
click at [130, 380] on button at bounding box center [143, 383] width 26 height 26
click at [167, 459] on icon at bounding box center [168, 459] width 10 height 1
click at [196, 272] on div "Heading 6*" at bounding box center [173, 270] width 75 height 13
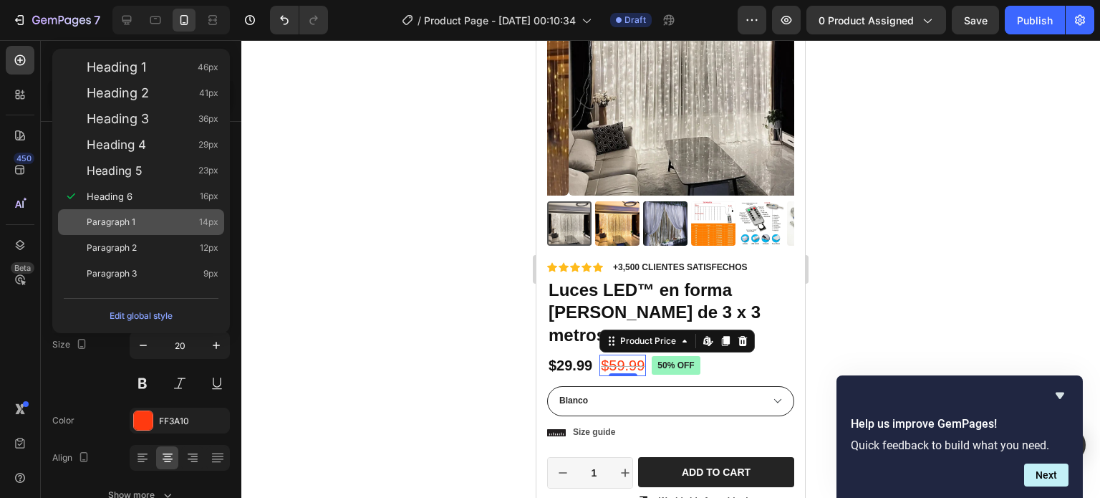
click at [152, 212] on div "Paragraph 1 14px" at bounding box center [141, 222] width 166 height 26
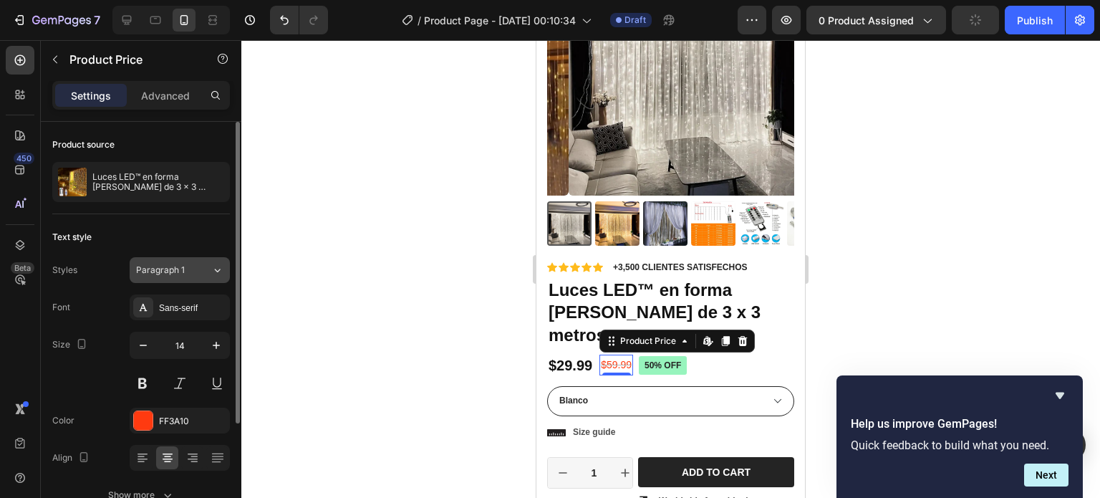
click at [162, 264] on span "Paragraph 1" at bounding box center [160, 270] width 49 height 13
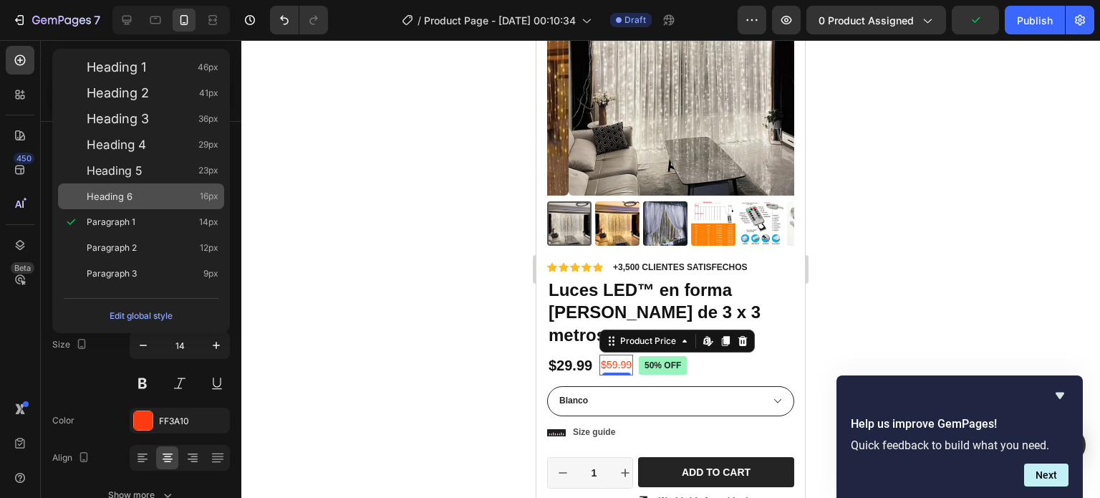
click at [130, 192] on span "Heading 6" at bounding box center [110, 196] width 46 height 14
type input "16"
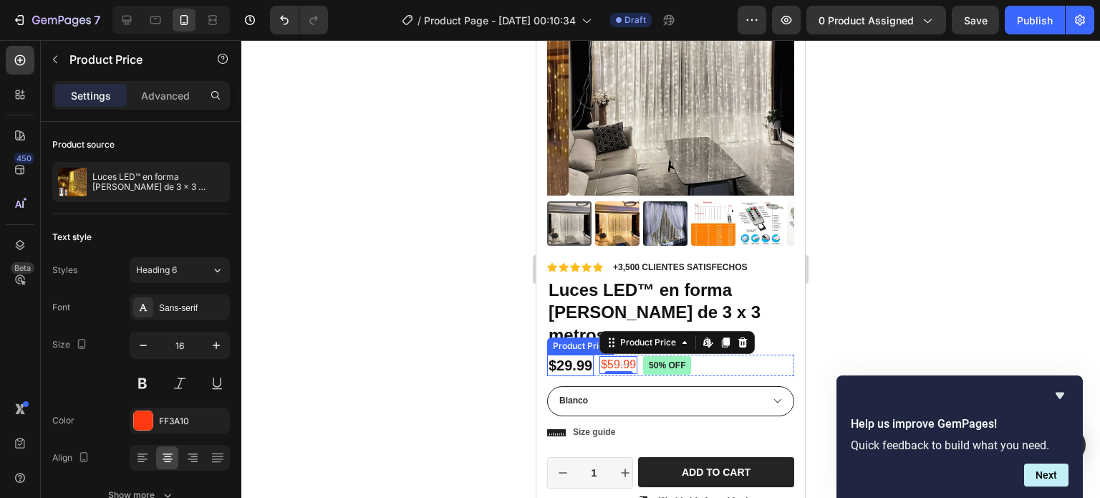
click at [575, 355] on div "$29.99" at bounding box center [570, 365] width 47 height 21
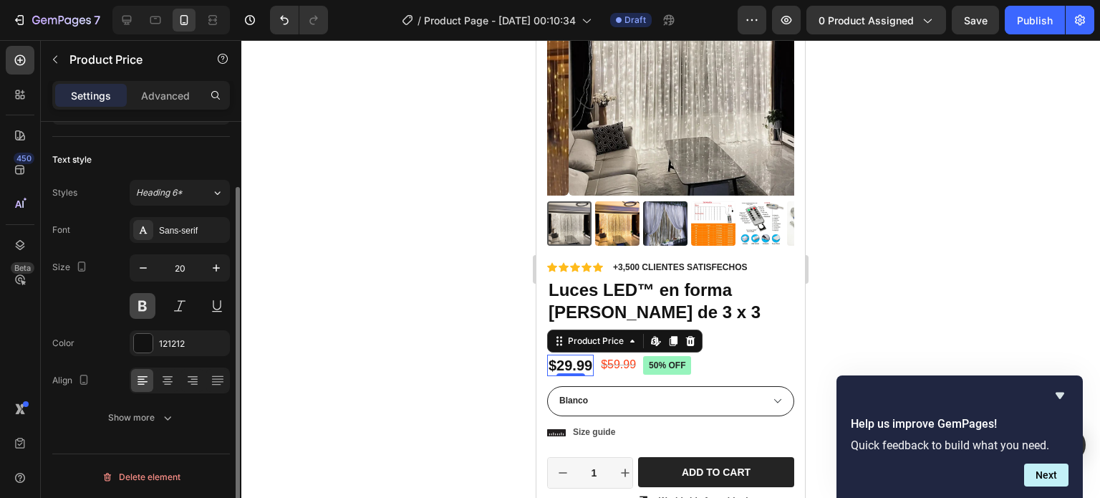
click at [147, 304] on button at bounding box center [143, 306] width 26 height 26
click at [213, 271] on icon "button" at bounding box center [216, 268] width 14 height 14
type input "23"
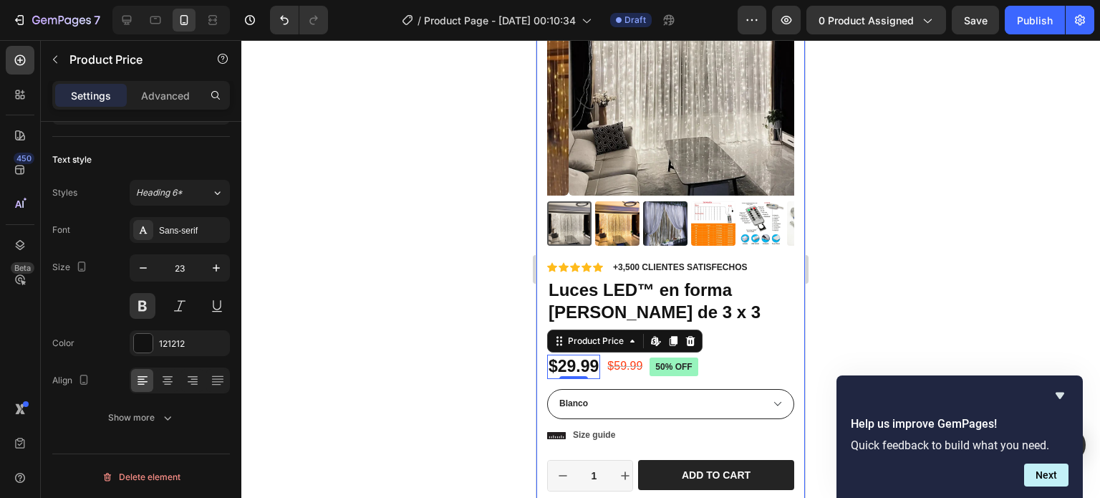
click at [867, 302] on div at bounding box center [670, 269] width 859 height 458
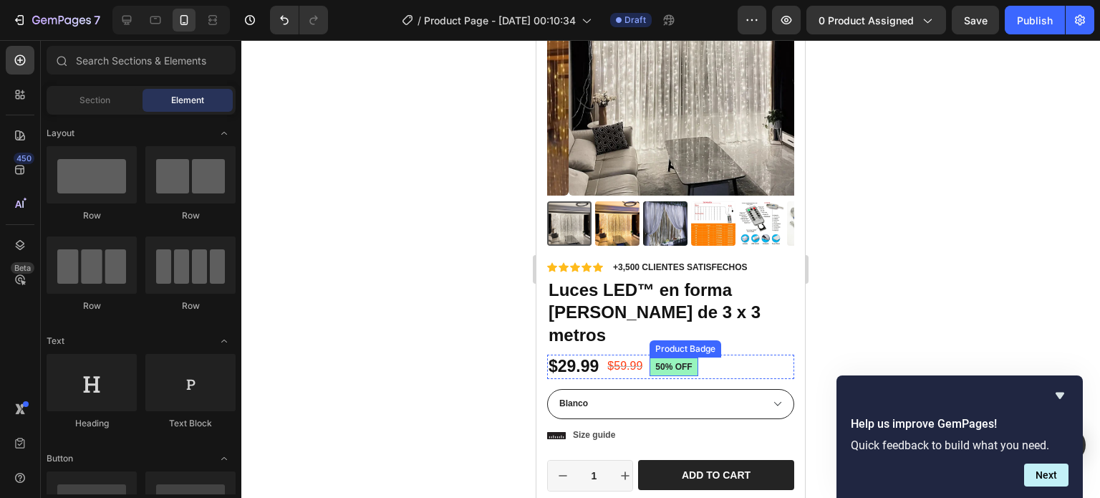
click at [660, 357] on pre "50% off" at bounding box center [674, 366] width 48 height 19
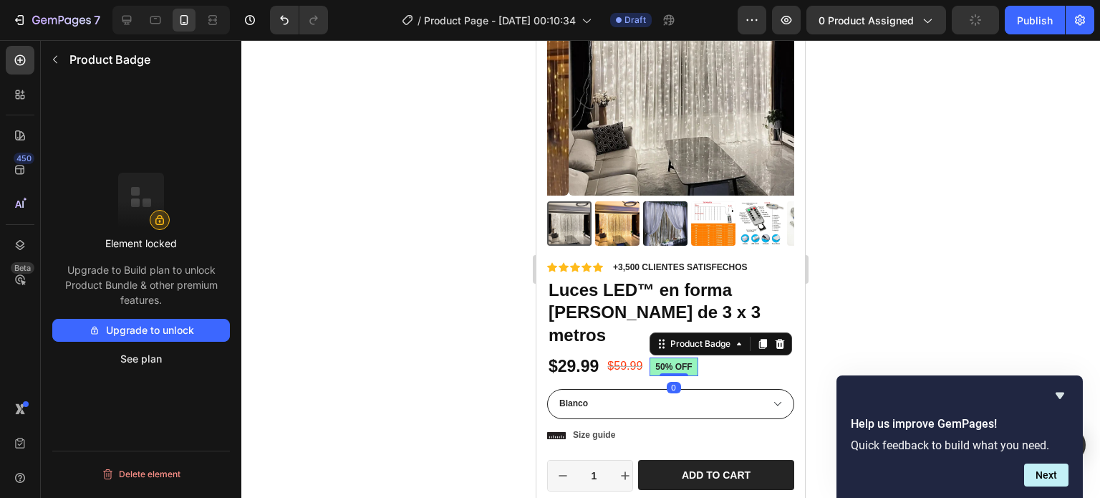
click at [676, 357] on pre "50% off" at bounding box center [674, 366] width 48 height 19
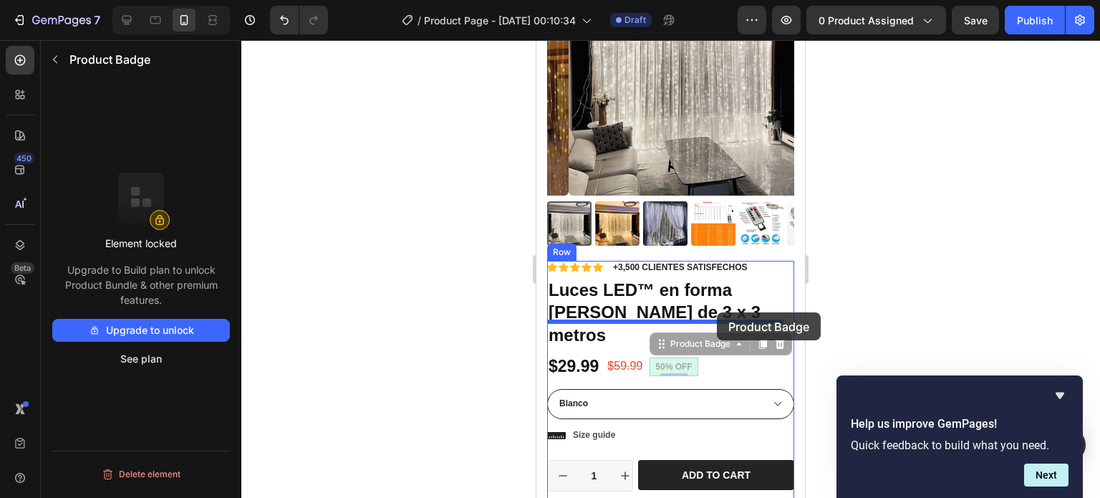
drag, startPoint x: 676, startPoint y: 335, endPoint x: 717, endPoint y: 312, distance: 46.5
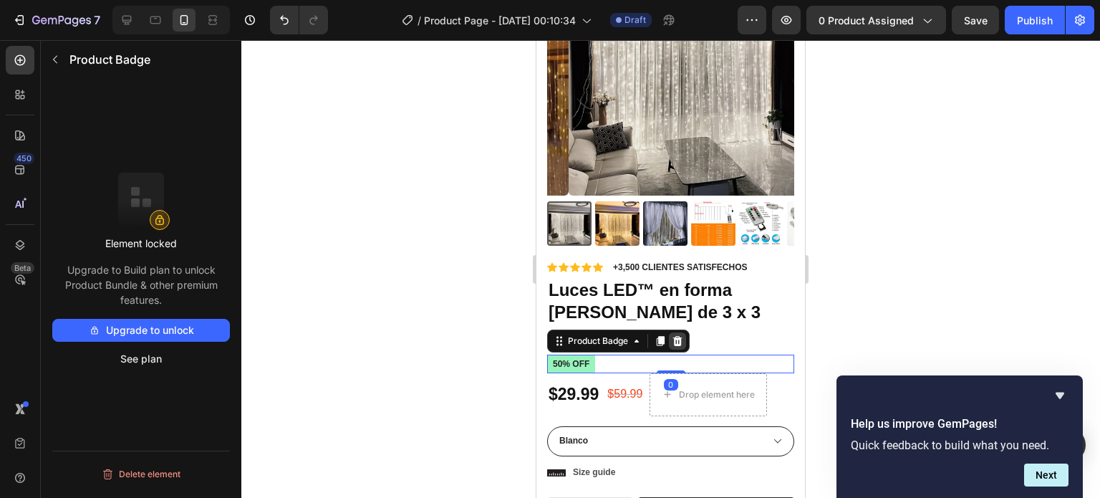
click at [676, 336] on icon at bounding box center [677, 341] width 9 height 10
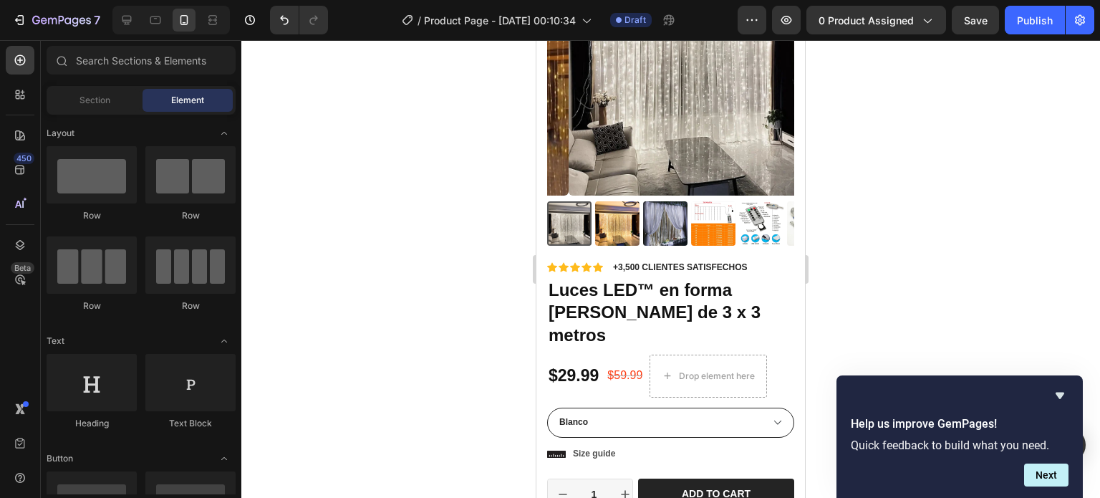
click at [906, 296] on div at bounding box center [670, 269] width 859 height 458
click at [611, 367] on div "$59.99" at bounding box center [625, 376] width 38 height 18
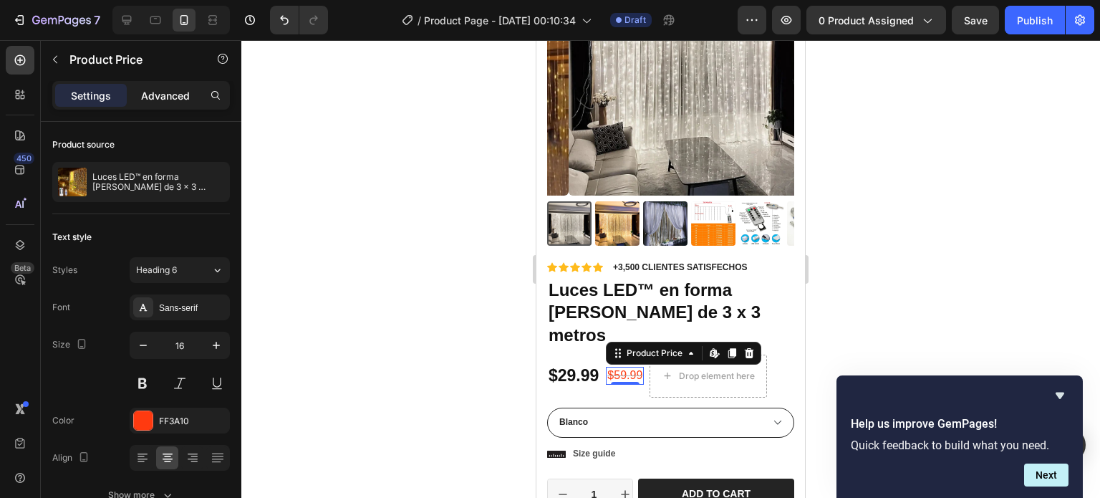
click at [163, 103] on div "Advanced" at bounding box center [166, 95] width 72 height 23
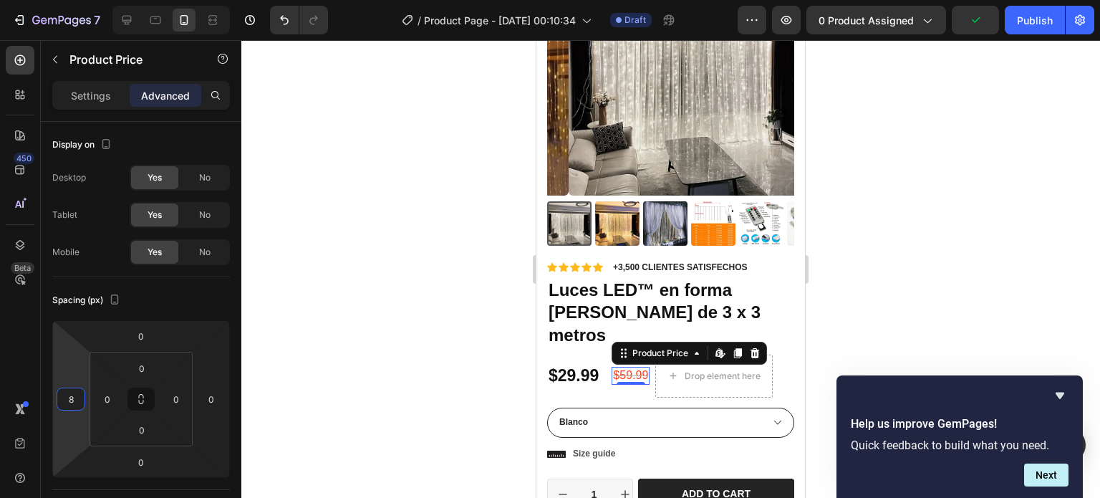
type input "6"
click at [88, 0] on html "7 / Product Page - [DATE] 00:10:34 Draft Preview 0 product assigned Publish 450…" at bounding box center [550, 0] width 1100 height 0
click at [883, 274] on div at bounding box center [670, 269] width 859 height 458
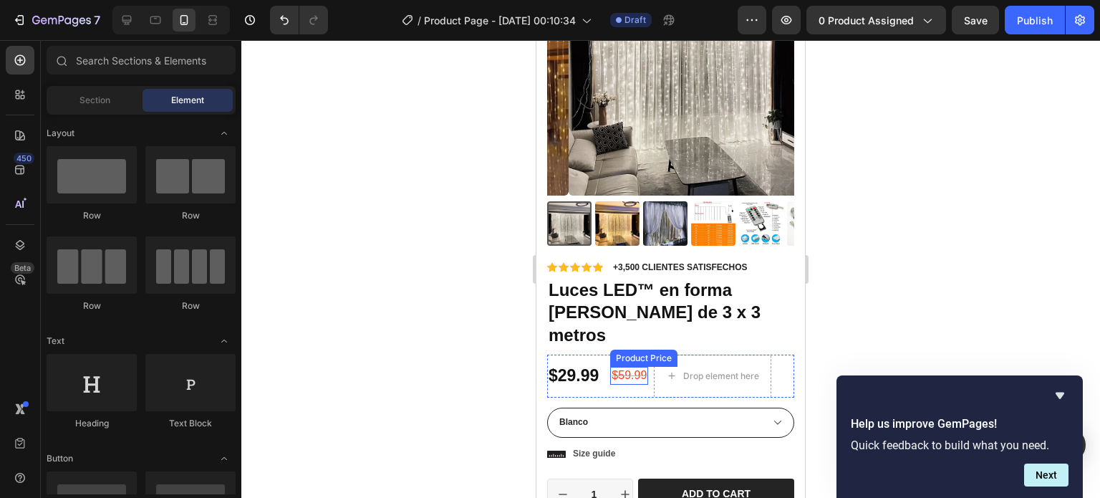
click at [640, 367] on div "$59.99" at bounding box center [629, 376] width 38 height 18
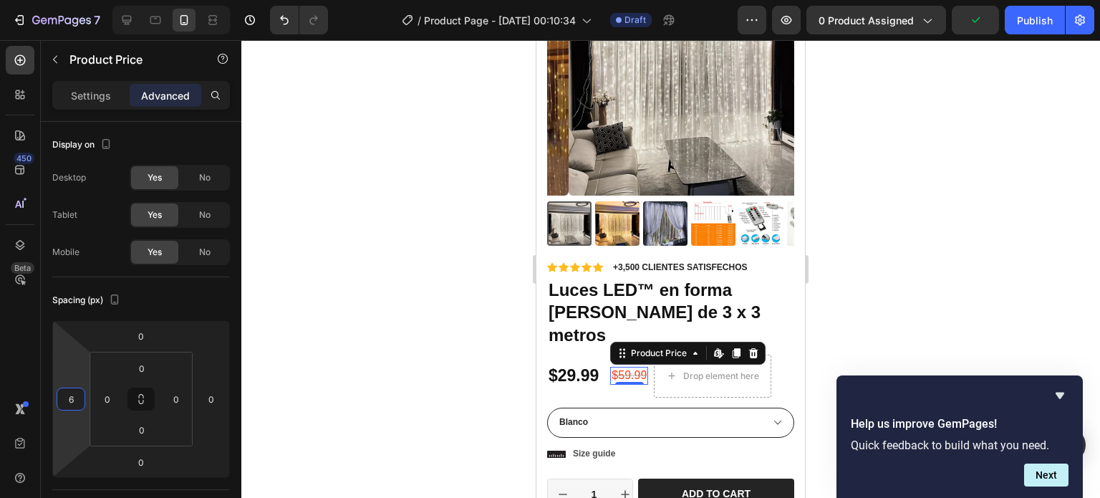
type input "4"
click at [72, 0] on html "7 / Product Page - [DATE] 00:10:34 Draft Preview 0 product assigned Save Publis…" at bounding box center [550, 0] width 1100 height 0
click at [567, 364] on div "$29.99" at bounding box center [573, 376] width 53 height 24
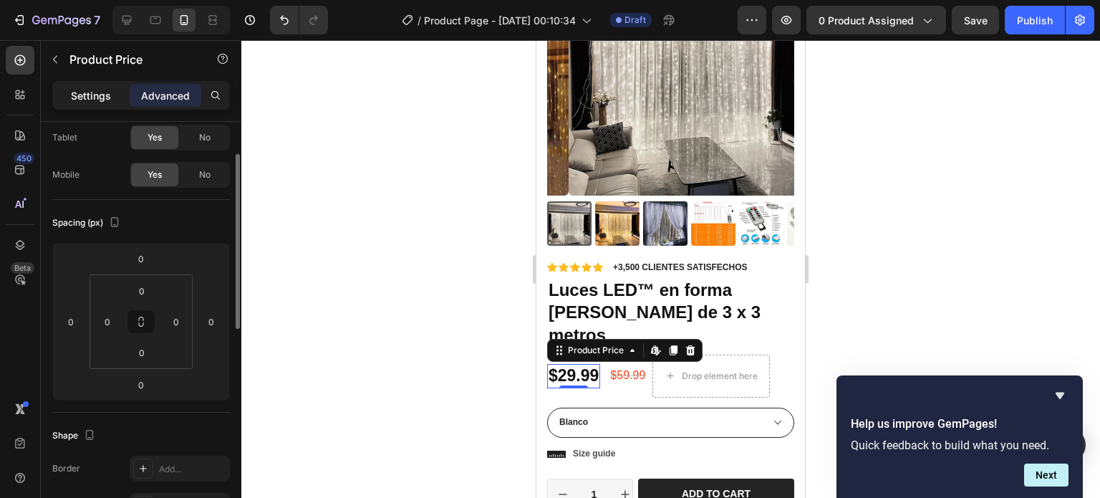
click at [89, 92] on p "Settings" at bounding box center [91, 95] width 40 height 15
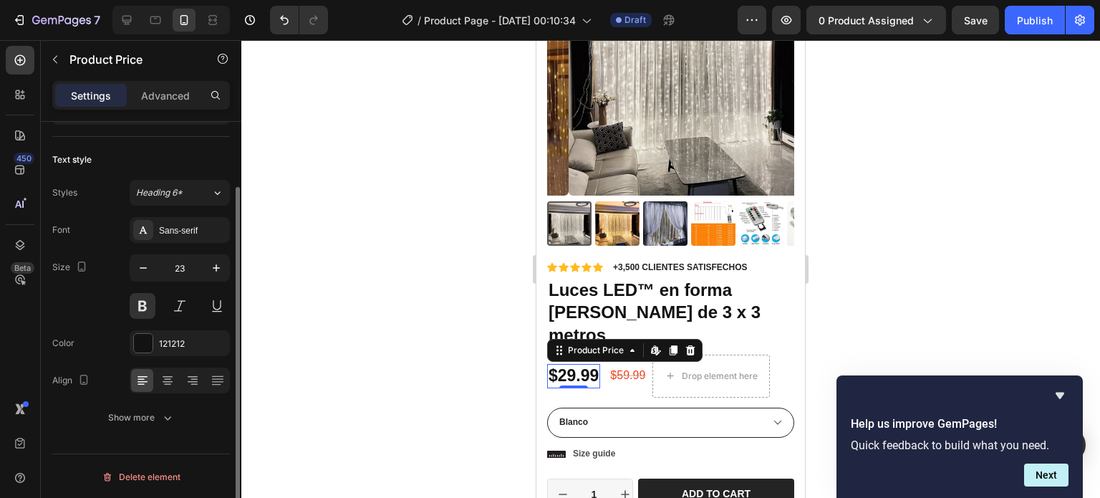
click at [106, 267] on div "Size 23" at bounding box center [141, 286] width 178 height 64
click at [217, 265] on icon "button" at bounding box center [216, 268] width 14 height 14
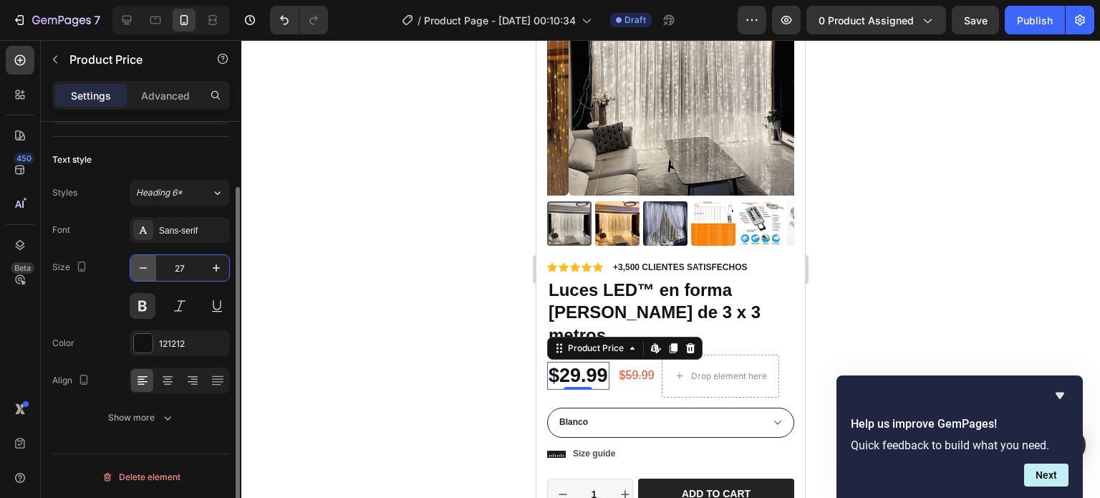
click at [151, 269] on button "button" at bounding box center [143, 268] width 26 height 26
type input "26"
click at [398, 217] on div at bounding box center [670, 269] width 859 height 458
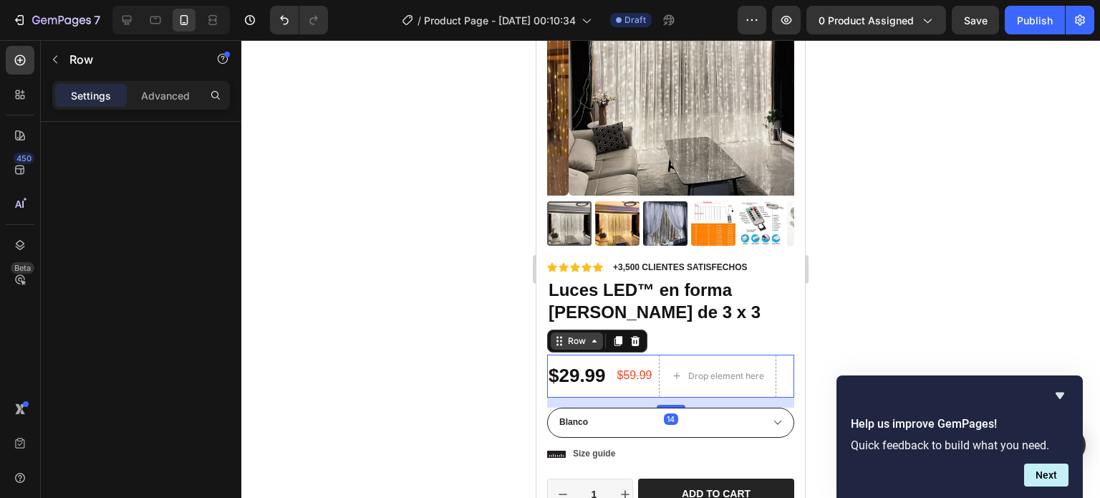
click at [568, 330] on div "Row" at bounding box center [597, 341] width 100 height 23
click at [163, 102] on div "Advanced" at bounding box center [166, 95] width 72 height 23
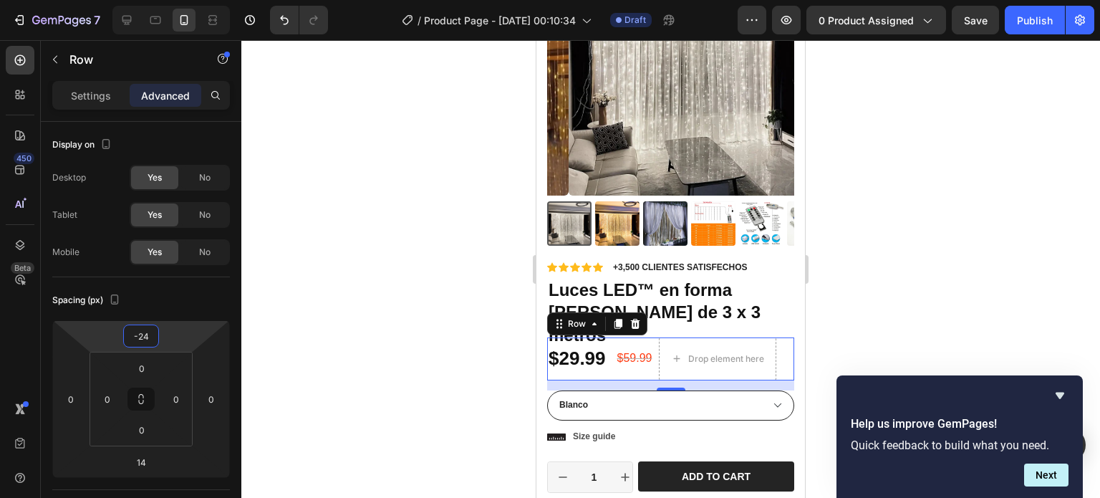
type input "-26"
drag, startPoint x: 95, startPoint y: 335, endPoint x: 100, endPoint y: 344, distance: 10.9
click at [100, 0] on html "7 / Product Page - [DATE] 00:10:34 Draft Preview 0 product assigned Save Publis…" at bounding box center [550, 0] width 1100 height 0
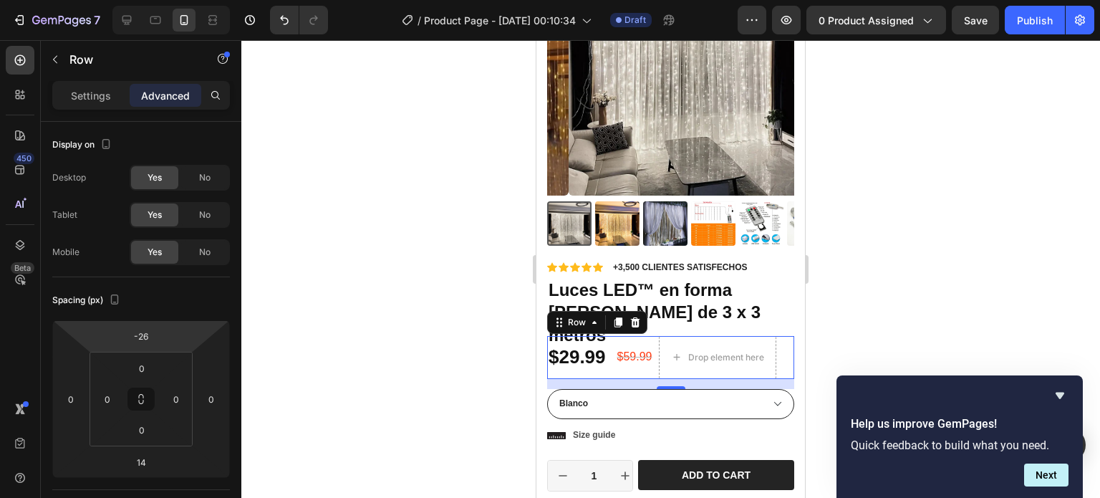
click at [979, 147] on div at bounding box center [670, 269] width 859 height 458
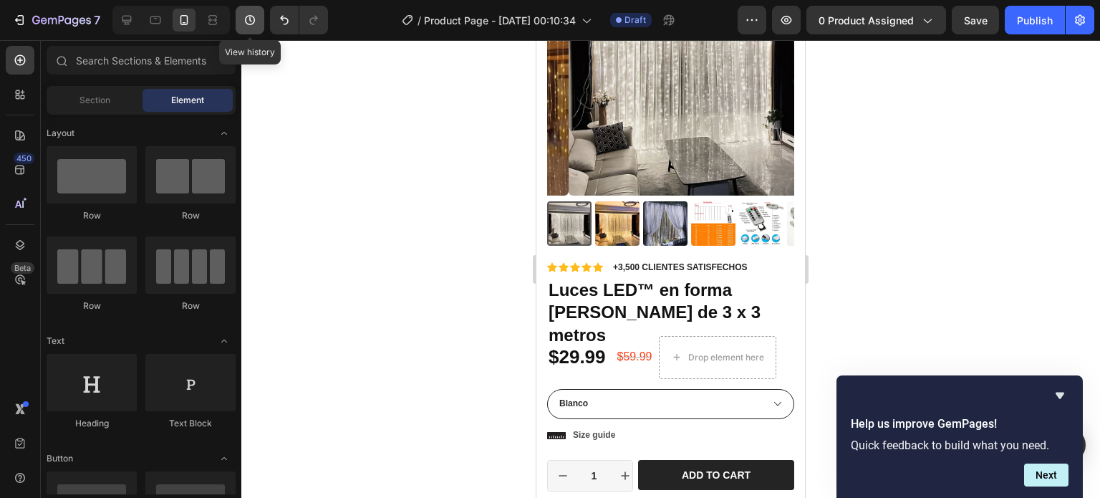
click at [261, 22] on button "button" at bounding box center [250, 20] width 29 height 29
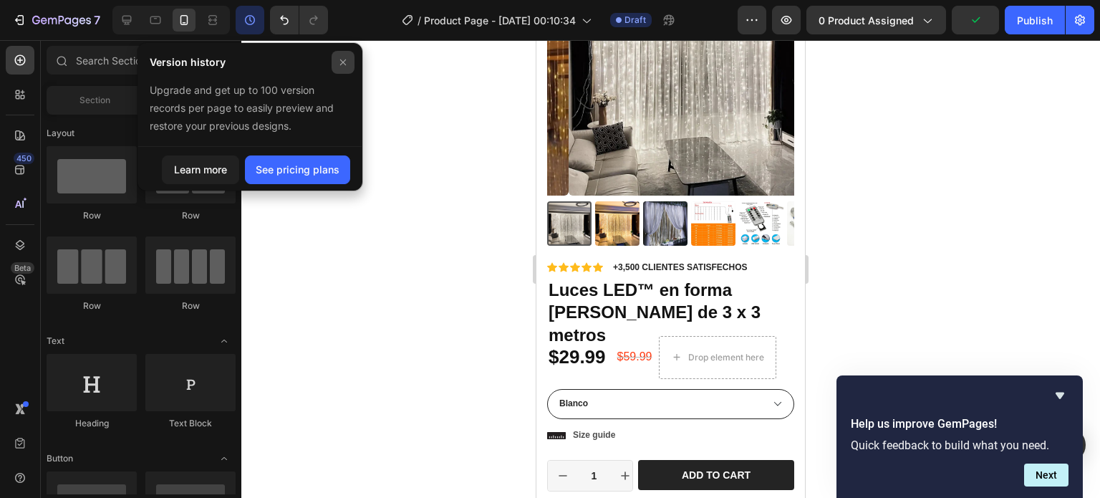
click at [342, 70] on div at bounding box center [343, 62] width 23 height 23
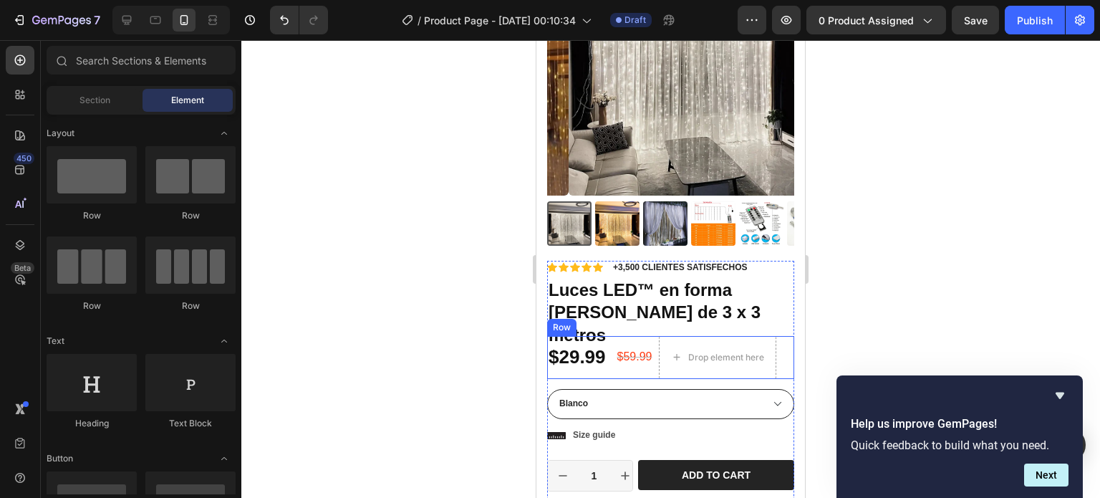
click at [618, 340] on div "$59.99 Product Price Product Price" at bounding box center [633, 357] width 41 height 43
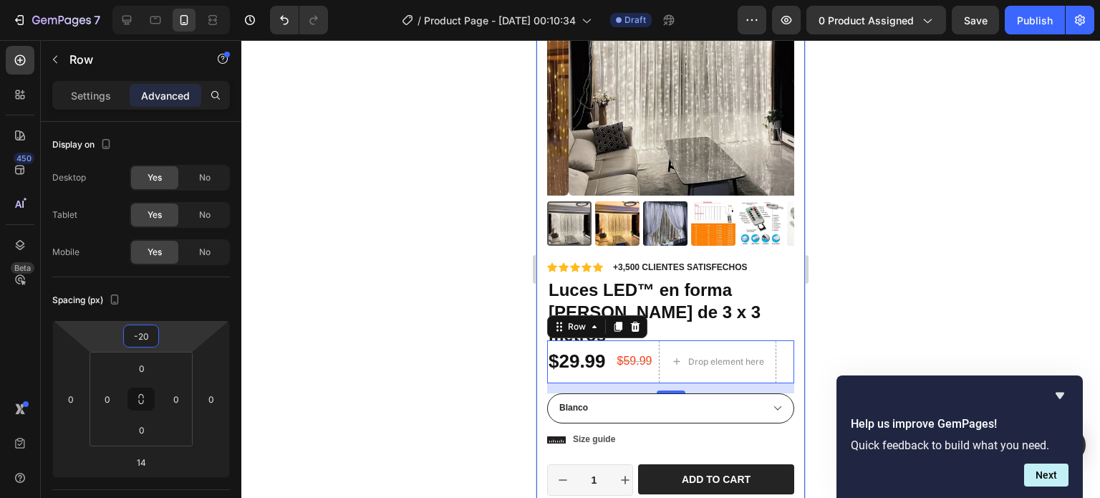
type input "-18"
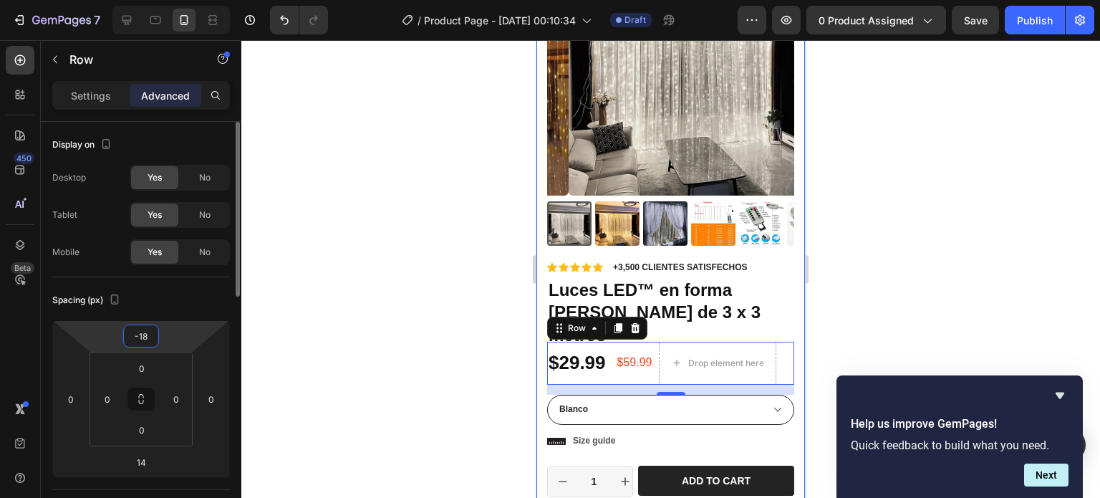
drag, startPoint x: 95, startPoint y: 333, endPoint x: 85, endPoint y: 330, distance: 10.4
click at [85, 0] on html "7 / Product Page - [DATE] 00:10:34 Draft Preview 0 product assigned Save Publis…" at bounding box center [550, 0] width 1100 height 0
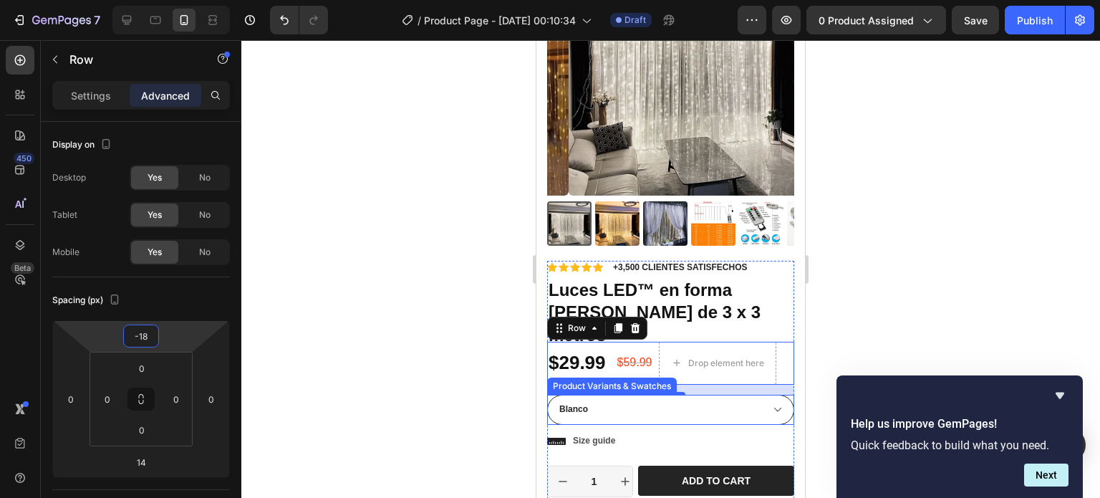
click at [662, 395] on select "Blanco Amarillo Pálido" at bounding box center [670, 410] width 247 height 30
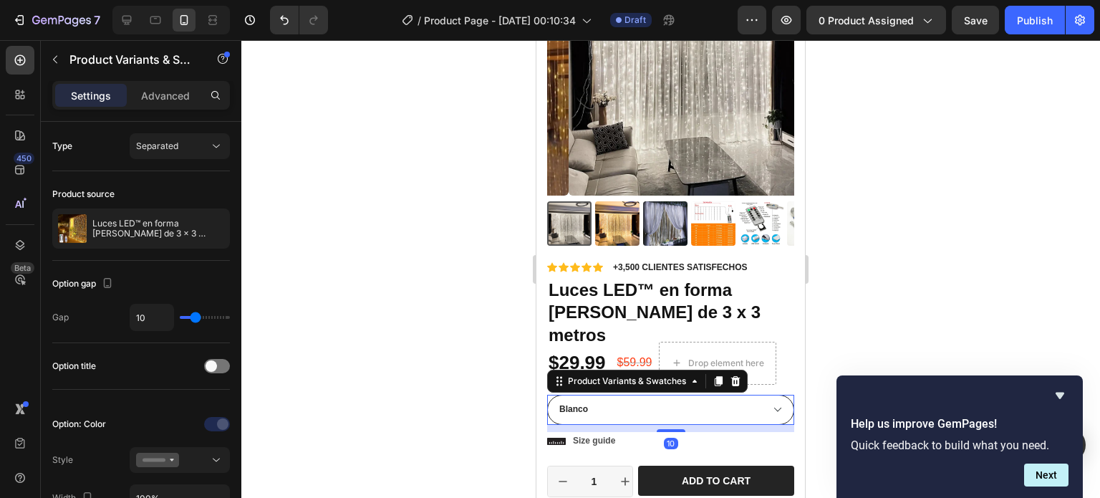
click at [734, 375] on icon at bounding box center [735, 380] width 11 height 11
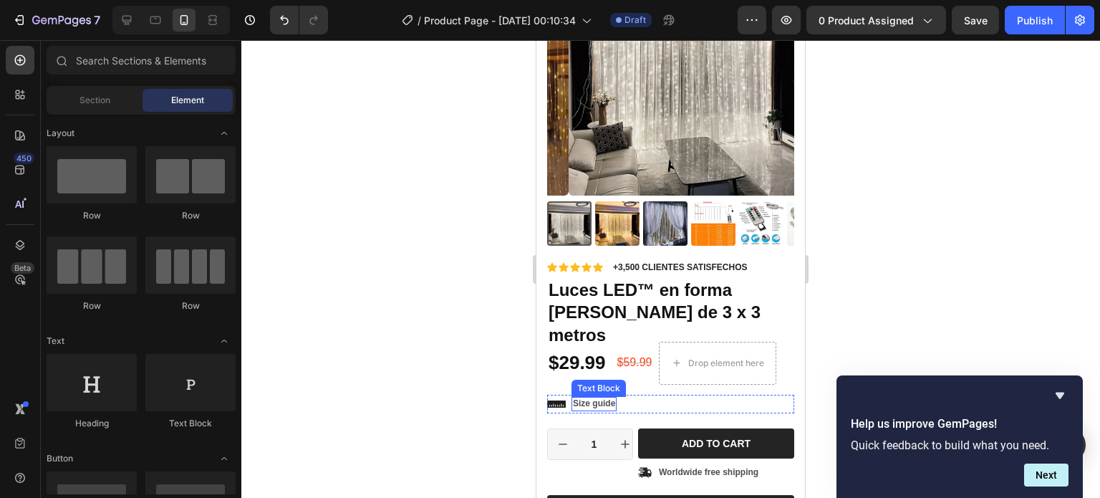
click at [592, 398] on p "Size guide" at bounding box center [594, 403] width 42 height 11
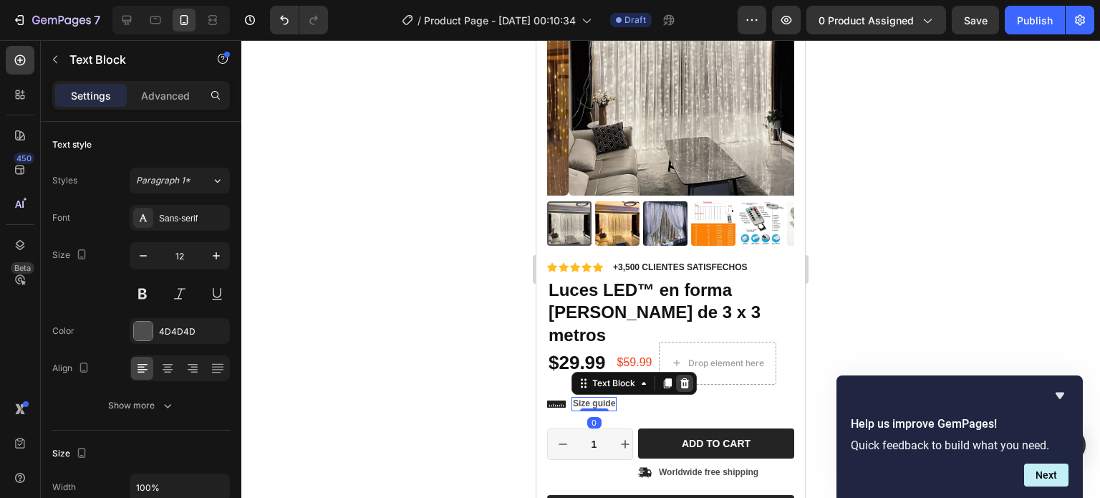
click at [687, 378] on icon at bounding box center [685, 383] width 9 height 10
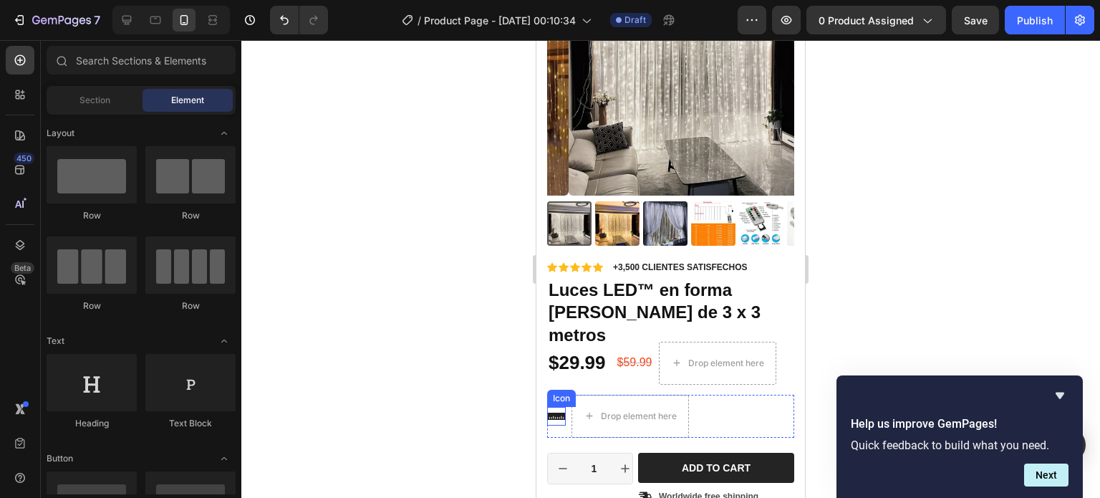
click at [564, 413] on icon at bounding box center [556, 416] width 19 height 7
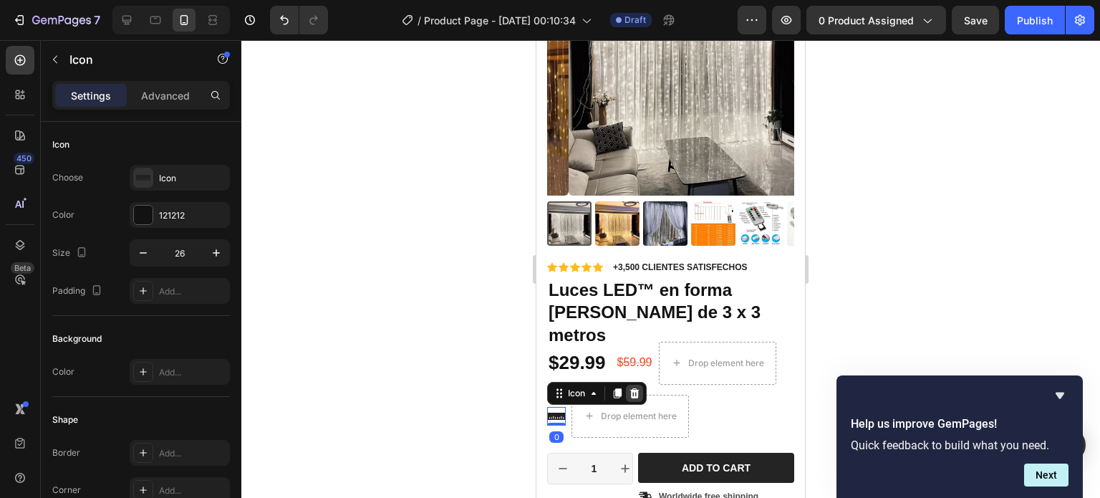
click at [637, 388] on icon at bounding box center [634, 393] width 9 height 10
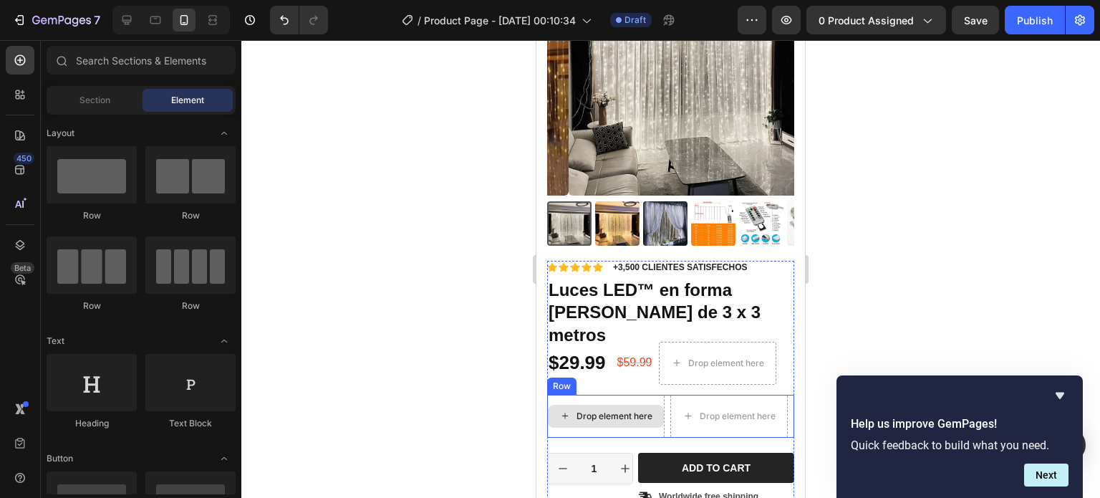
click at [658, 395] on div "Drop element here" at bounding box center [605, 416] width 117 height 43
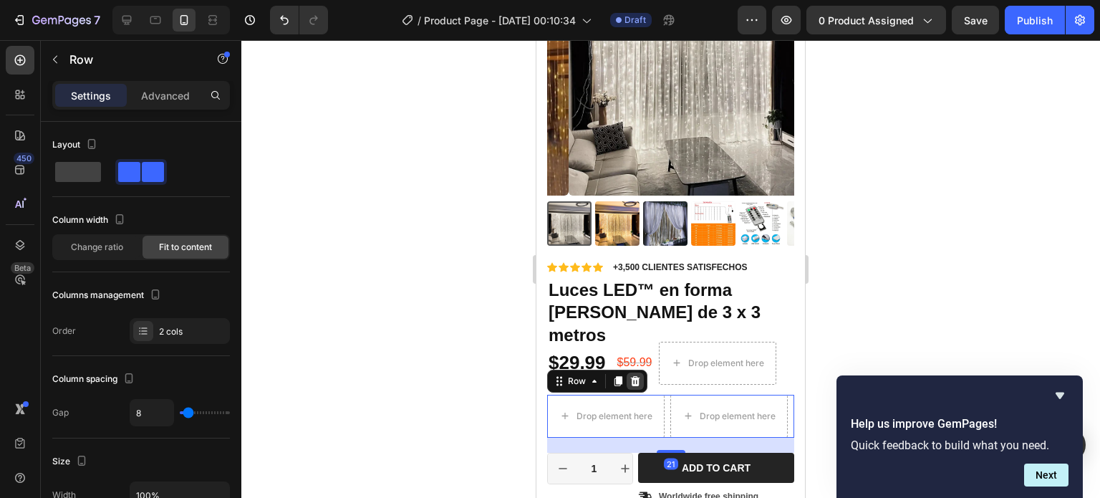
click at [630, 375] on icon at bounding box center [635, 380] width 11 height 11
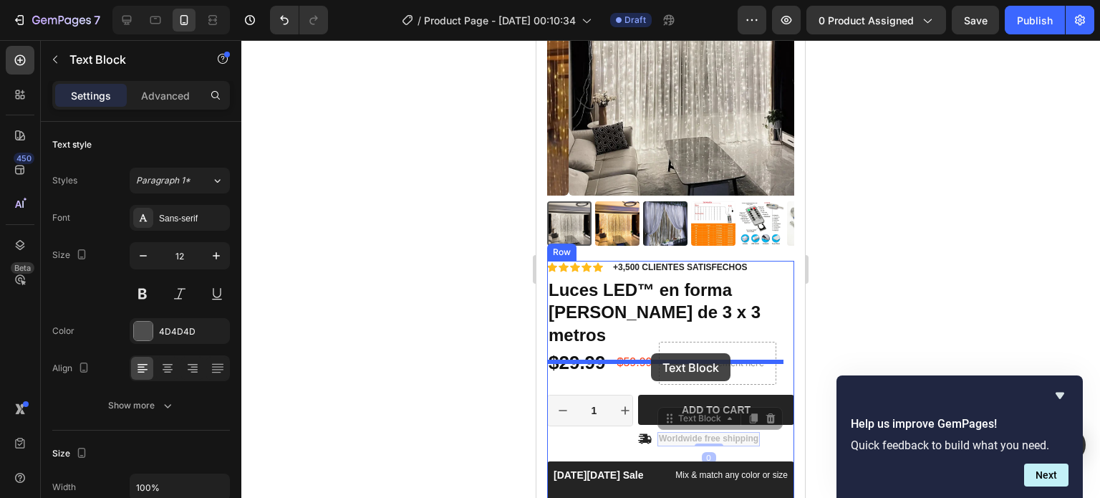
drag, startPoint x: 680, startPoint y: 401, endPoint x: 651, endPoint y: 353, distance: 55.9
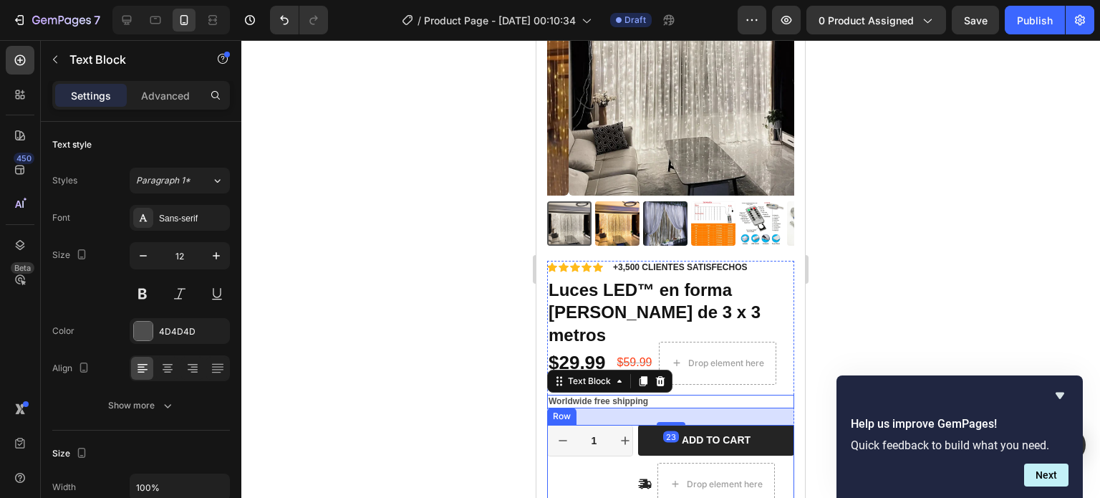
click at [618, 432] on div "1 Product Quantity Row" at bounding box center [590, 465] width 86 height 80
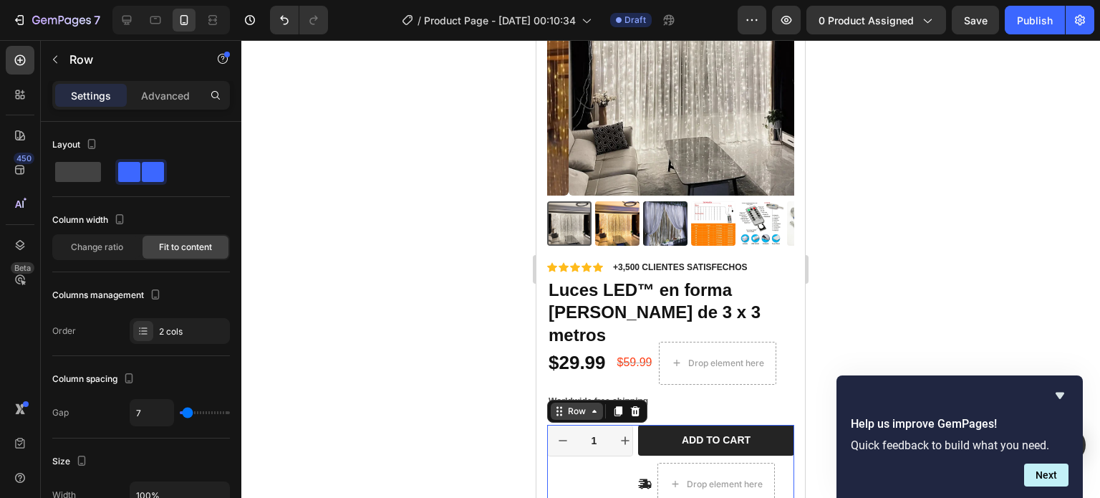
click at [576, 405] on div "Row" at bounding box center [577, 411] width 24 height 13
click at [640, 405] on icon at bounding box center [635, 410] width 11 height 11
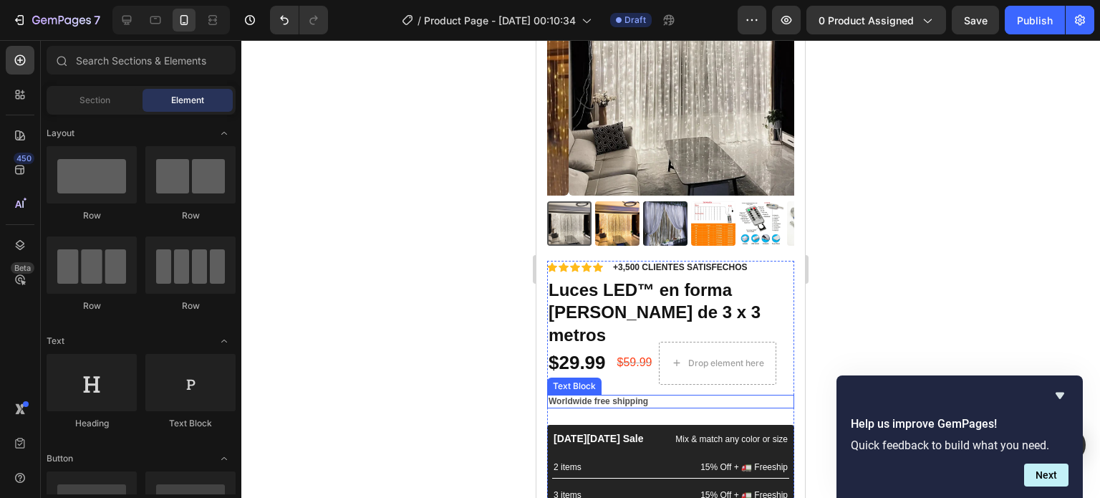
click at [595, 396] on p "Worldwide free shipping" at bounding box center [671, 401] width 244 height 11
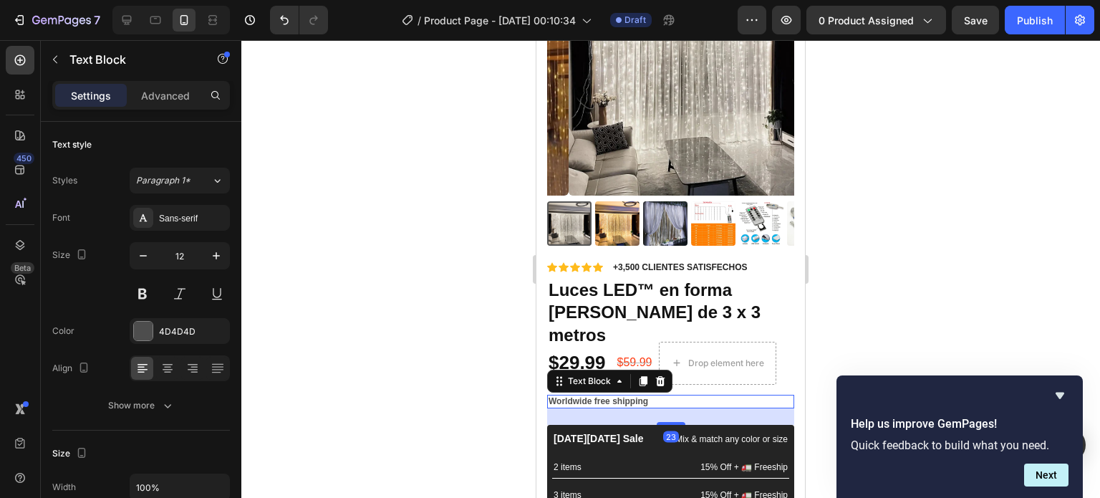
click at [606, 396] on p "Worldwide free shipping" at bounding box center [671, 401] width 244 height 11
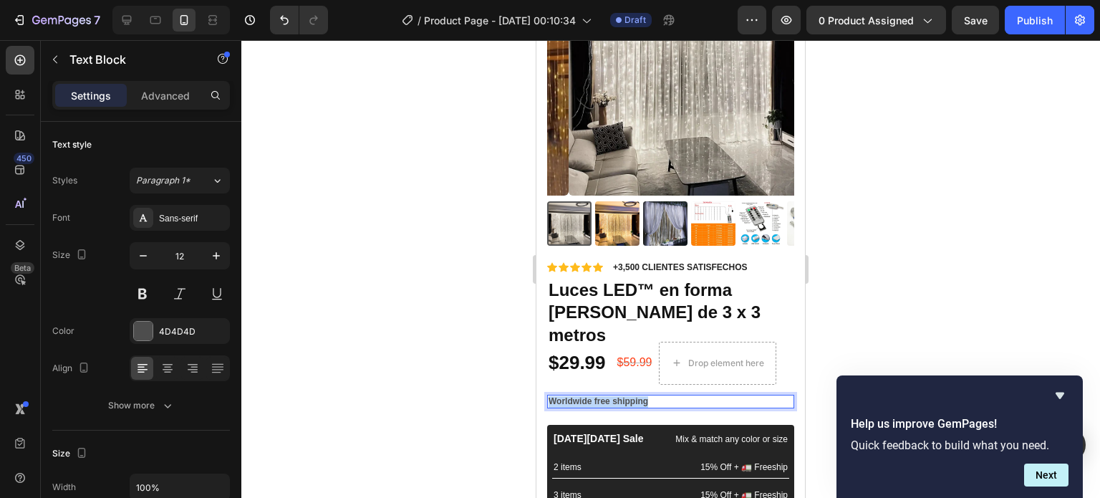
click at [606, 396] on p "Worldwide free shipping" at bounding box center [671, 401] width 244 height 11
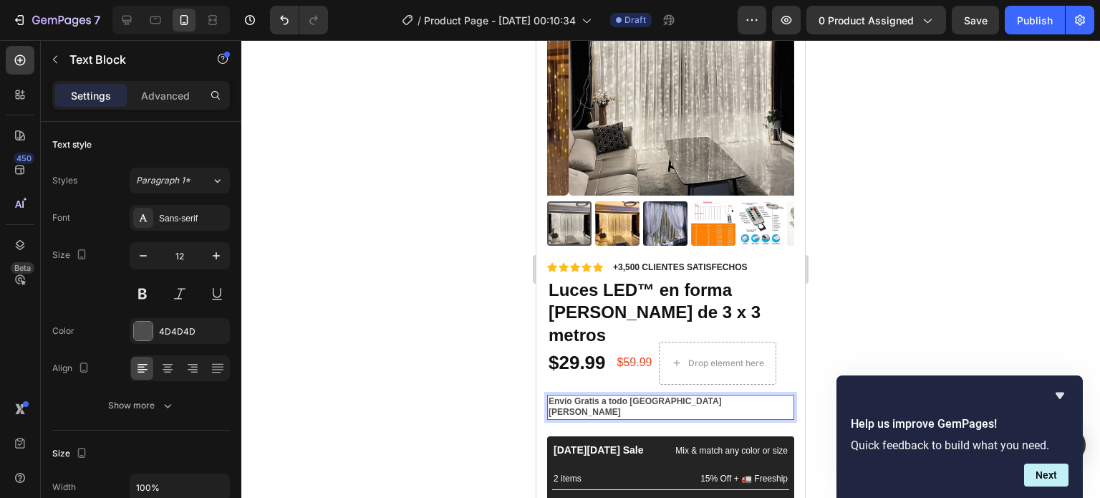
click at [860, 350] on div at bounding box center [670, 269] width 859 height 458
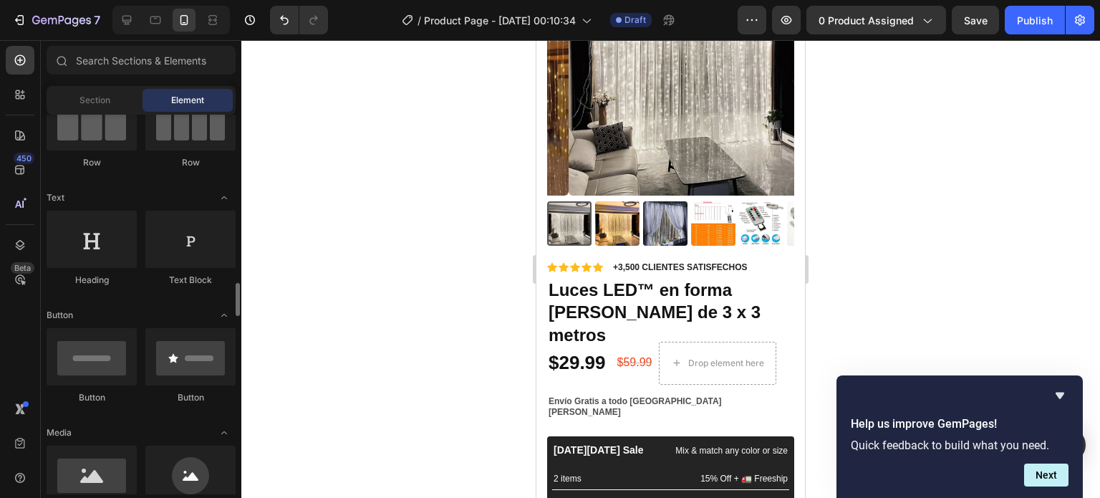
scroll to position [287, 0]
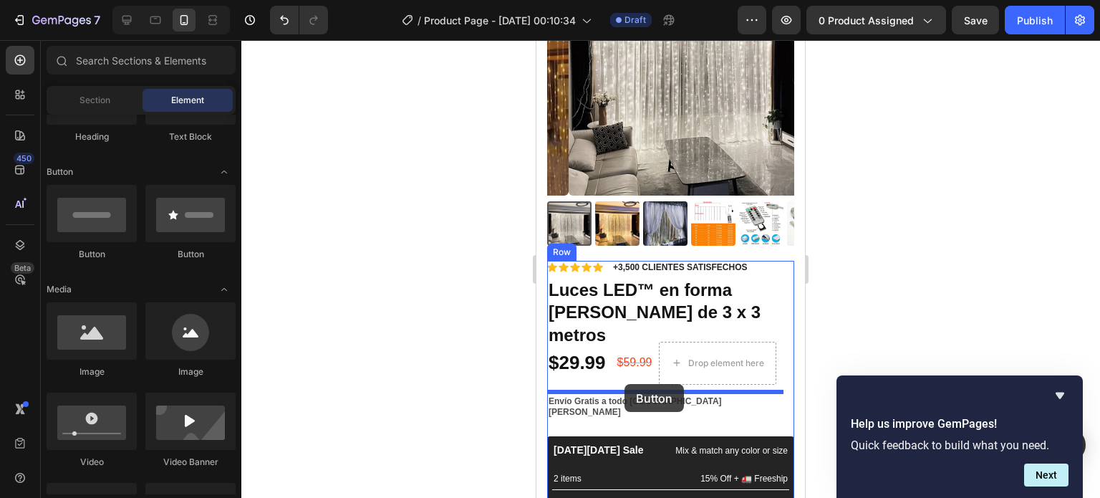
drag, startPoint x: 644, startPoint y: 257, endPoint x: 625, endPoint y: 384, distance: 128.3
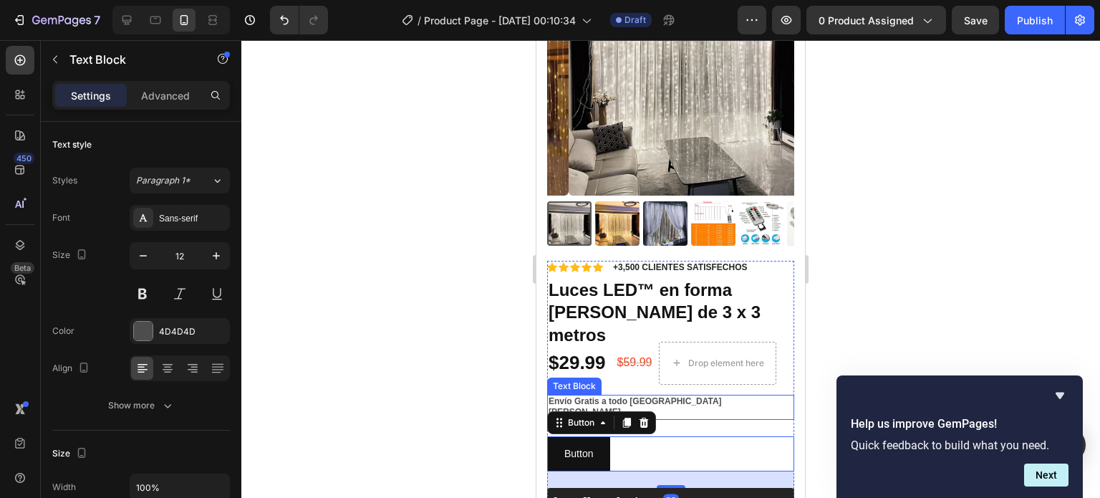
click at [692, 396] on p "Envío Gratis a todo [GEOGRAPHIC_DATA]" at bounding box center [671, 407] width 244 height 22
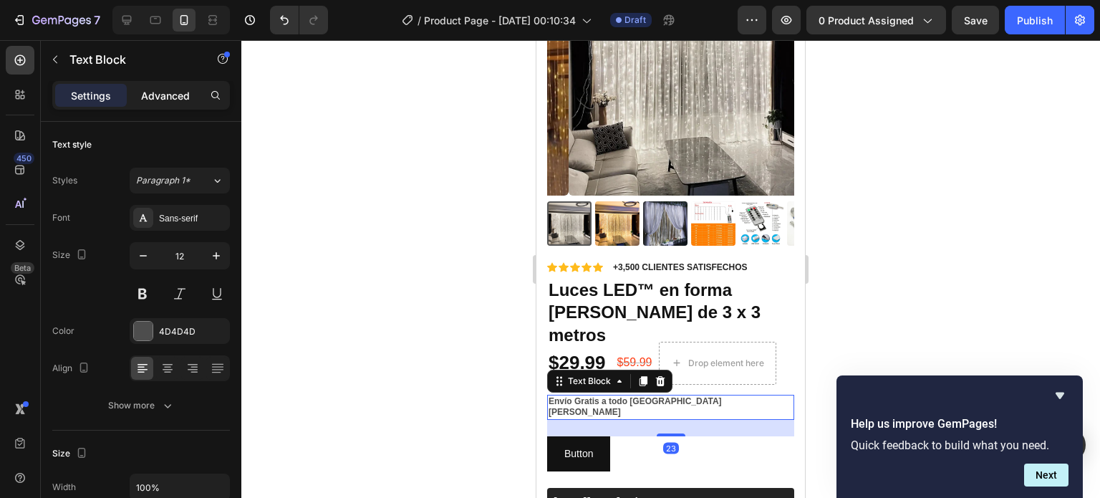
click at [165, 97] on p "Advanced" at bounding box center [165, 95] width 49 height 15
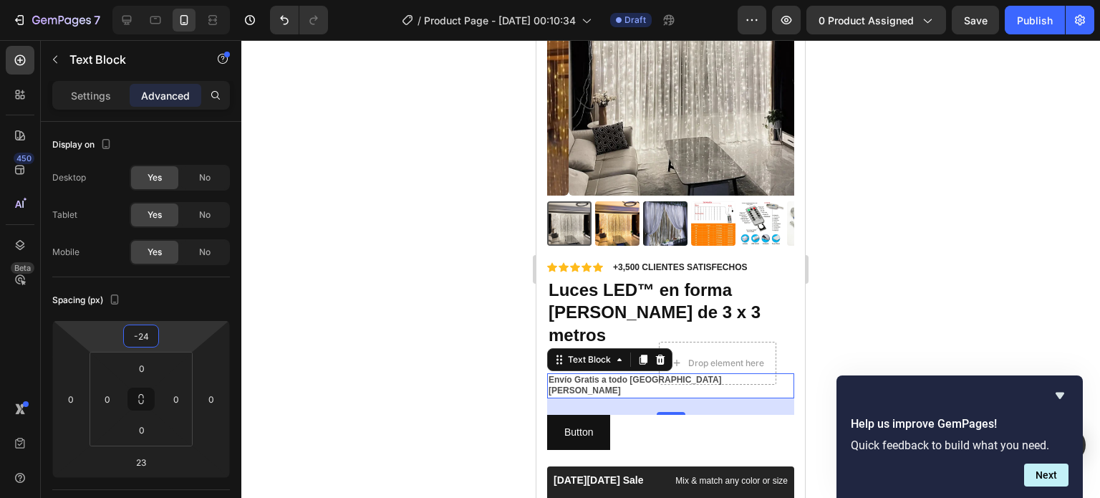
type input "-22"
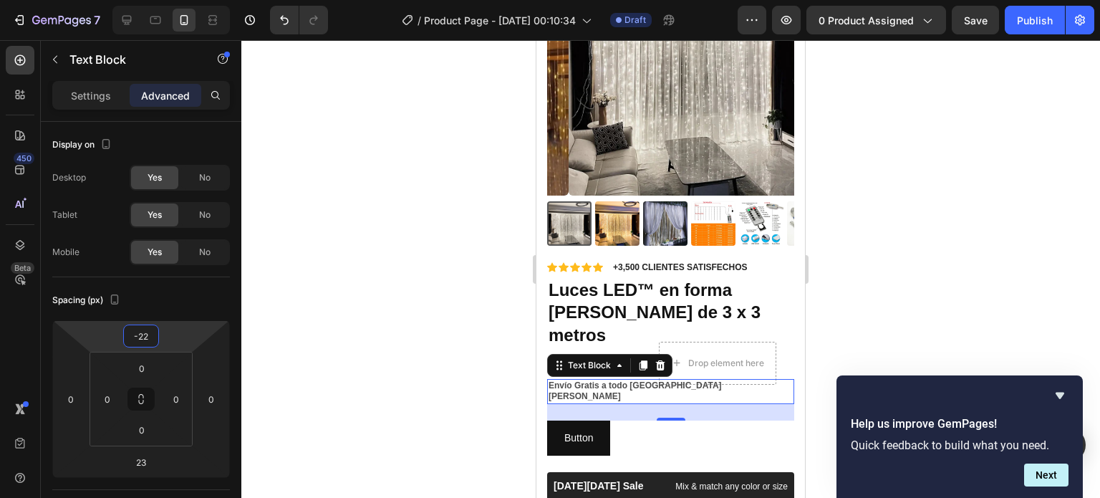
drag, startPoint x: 98, startPoint y: 333, endPoint x: 103, endPoint y: 341, distance: 9.3
click at [103, 0] on html "7 / Product Page - [DATE] 00:10:34 Draft Preview 0 product assigned Save Publis…" at bounding box center [550, 0] width 1100 height 0
click at [339, 257] on div at bounding box center [670, 269] width 859 height 458
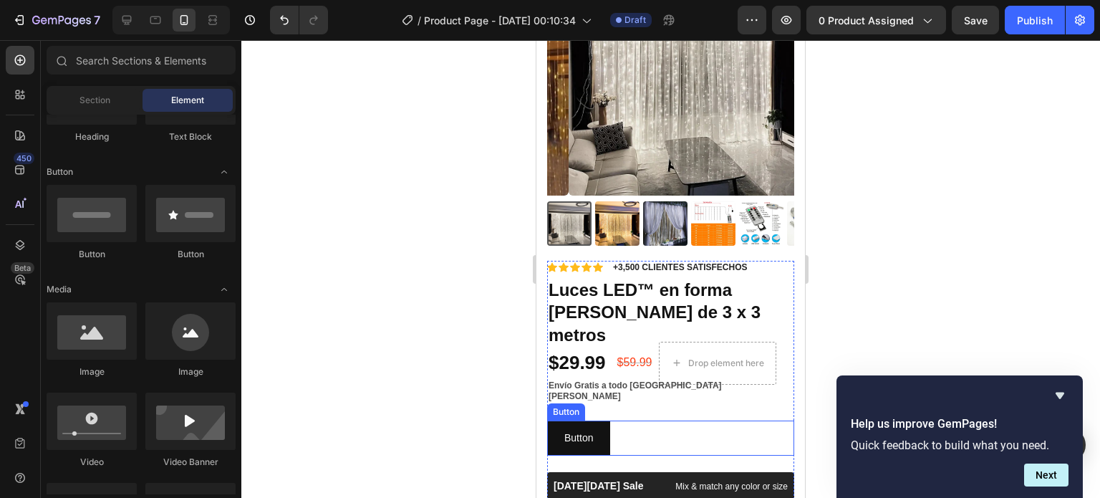
click at [683, 421] on div "Button Button" at bounding box center [670, 438] width 247 height 35
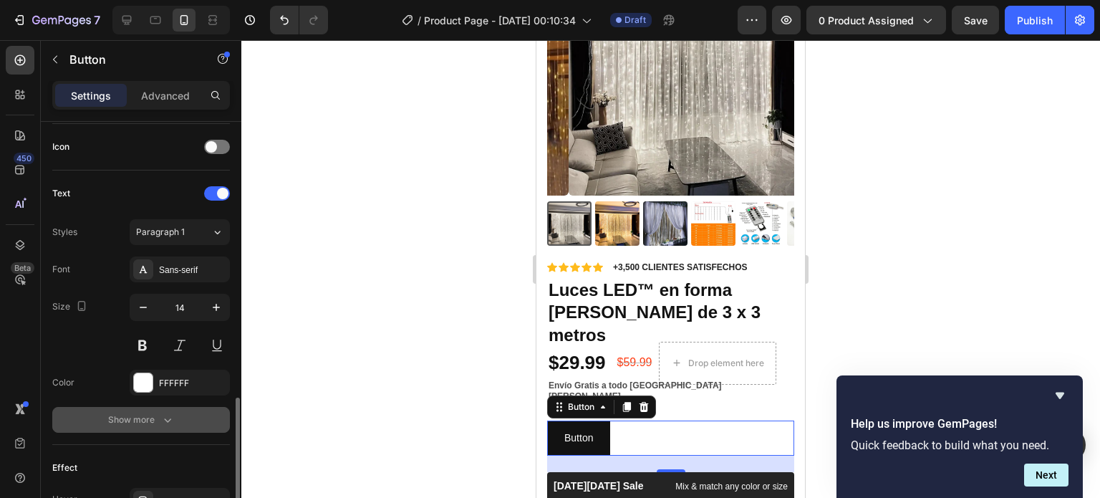
scroll to position [573, 0]
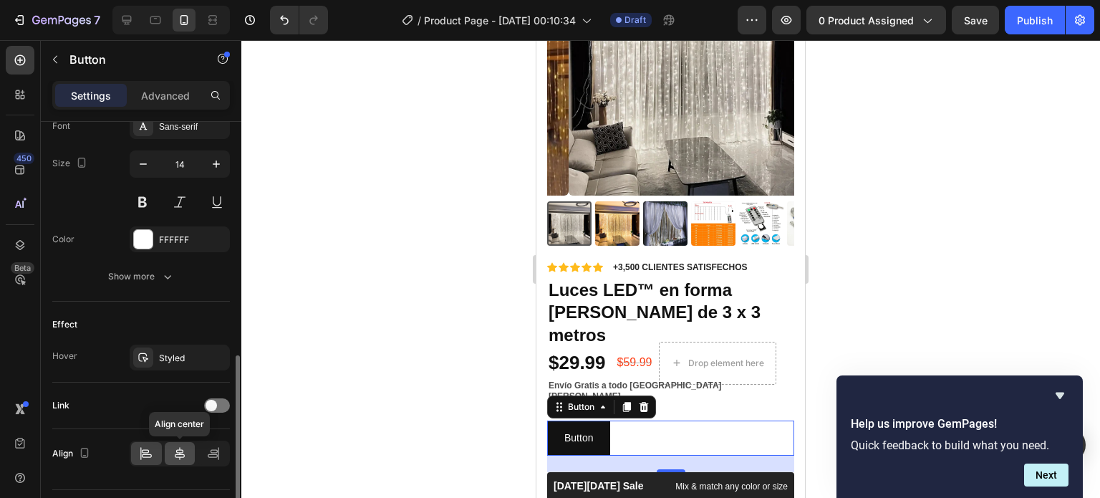
click at [186, 452] on icon at bounding box center [180, 453] width 14 height 14
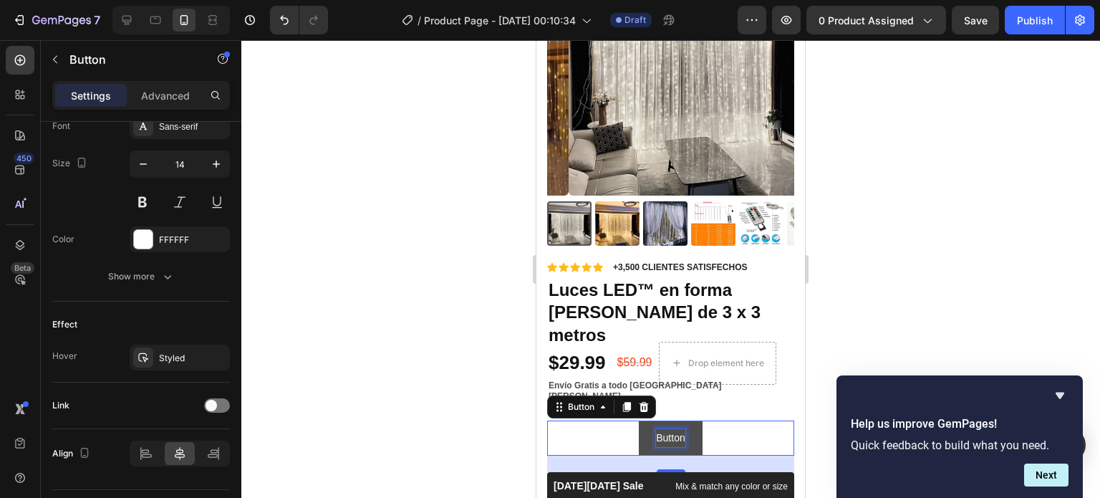
click at [658, 429] on p "Button" at bounding box center [670, 438] width 29 height 18
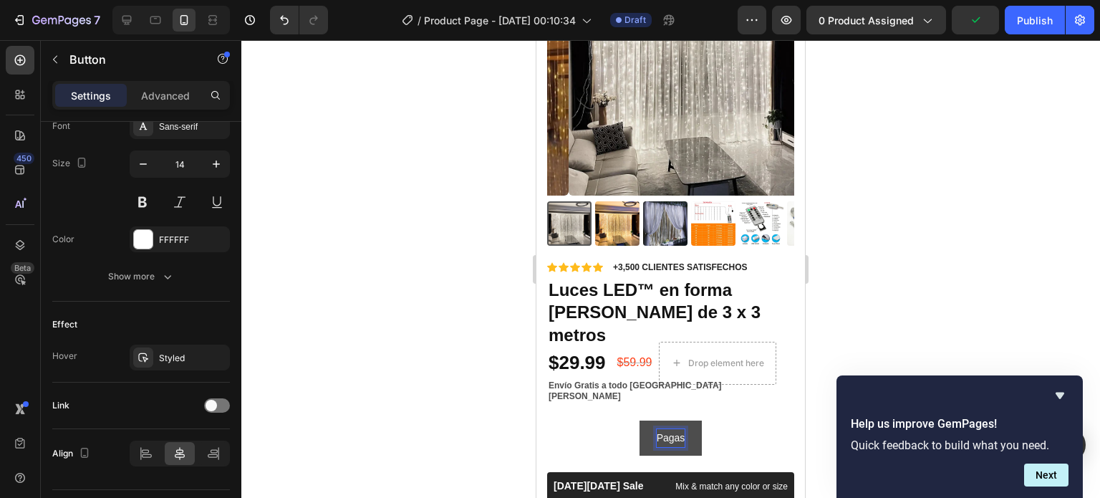
click at [640, 421] on button "Pagas" at bounding box center [671, 438] width 63 height 35
click at [635, 421] on button "Pagas a" at bounding box center [670, 438] width 71 height 35
click at [937, 174] on div at bounding box center [670, 269] width 859 height 458
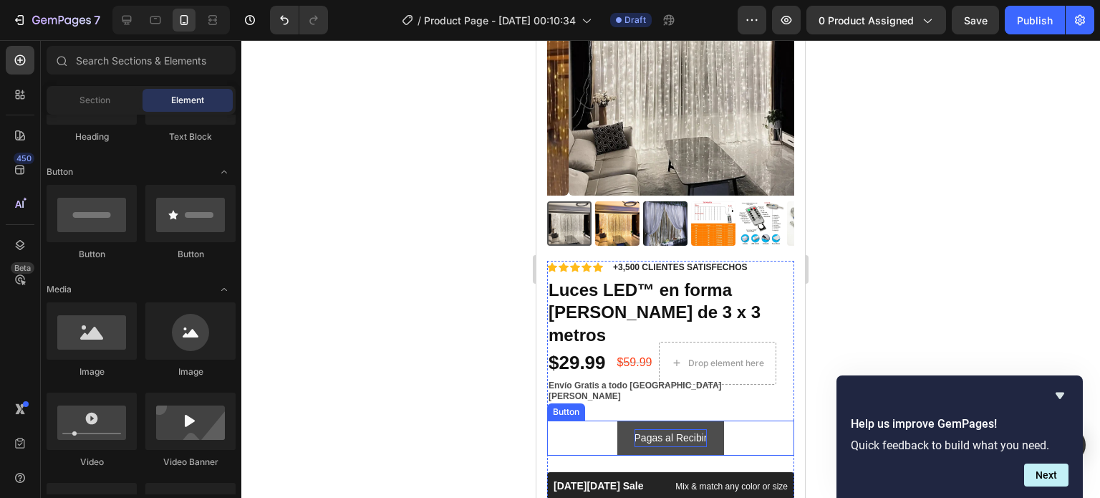
click at [695, 421] on button "Pagas al Recibir" at bounding box center [671, 438] width 107 height 35
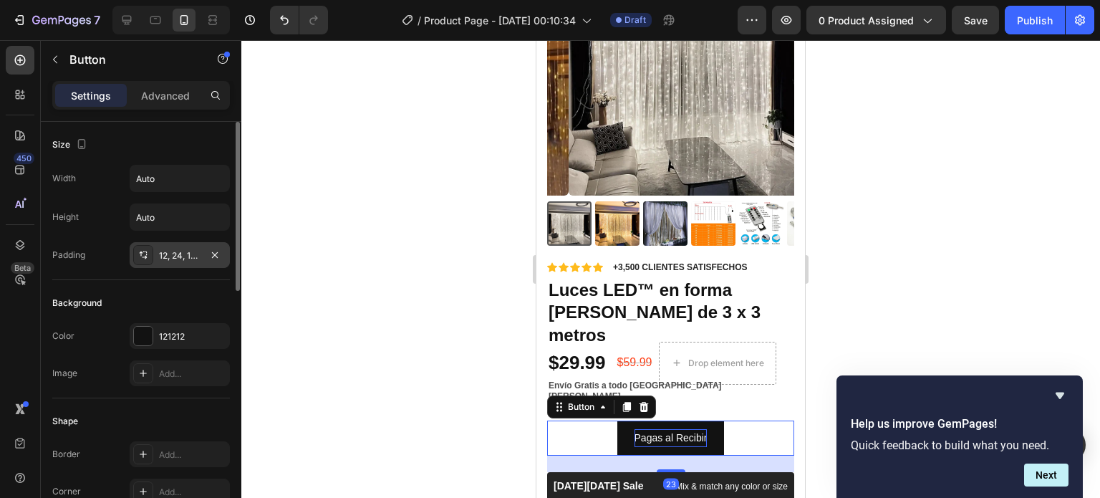
click at [145, 256] on icon at bounding box center [144, 258] width 5 height 4
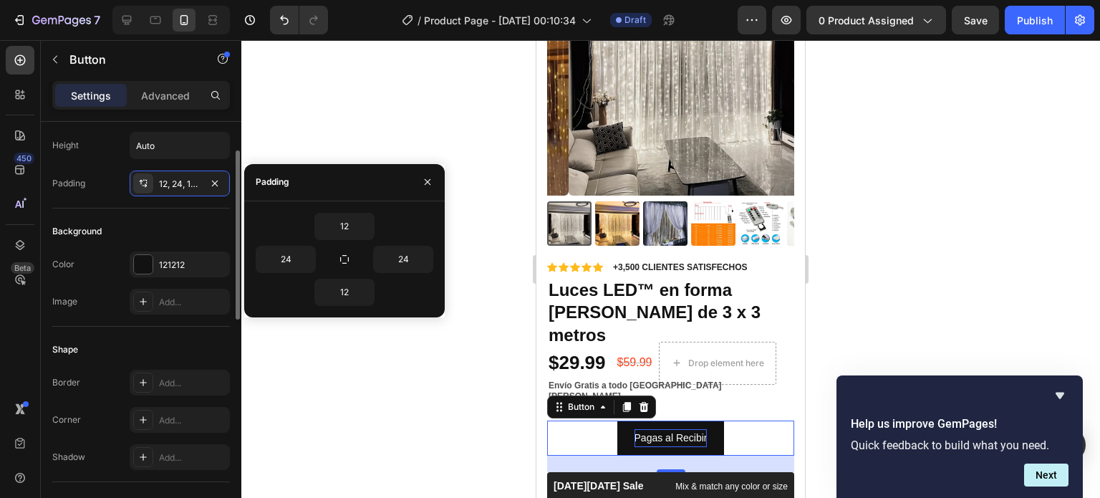
scroll to position [215, 0]
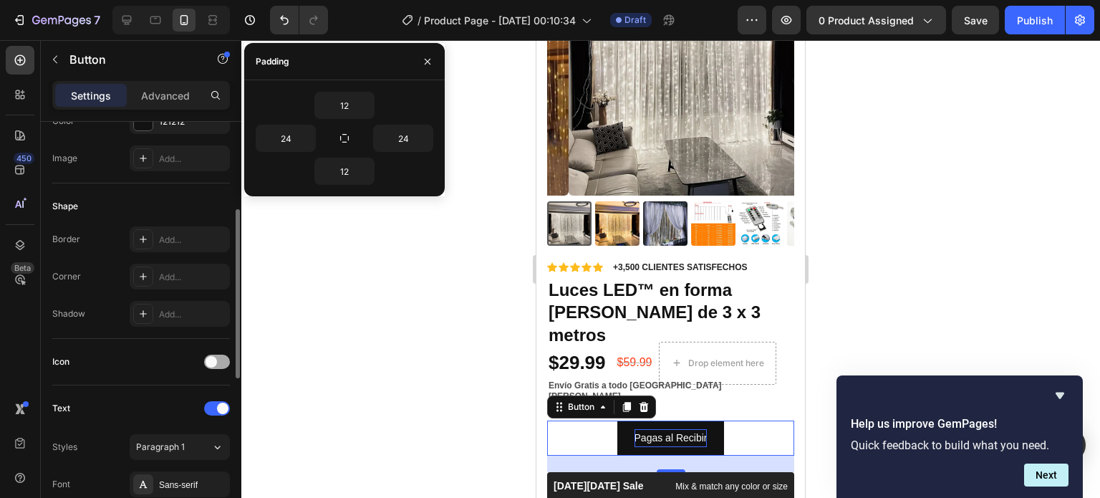
click at [213, 356] on span at bounding box center [211, 361] width 11 height 11
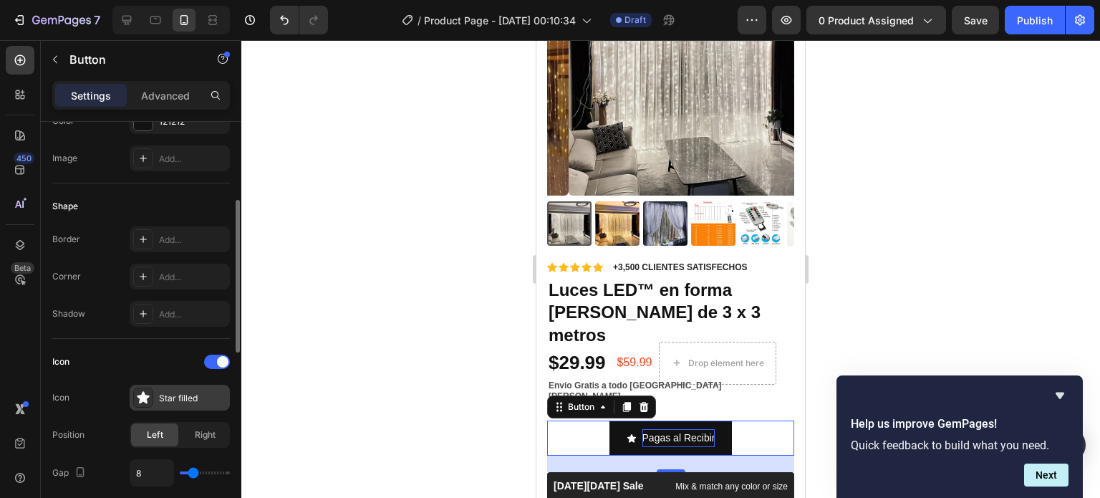
click at [166, 392] on div "Star filled" at bounding box center [192, 398] width 67 height 13
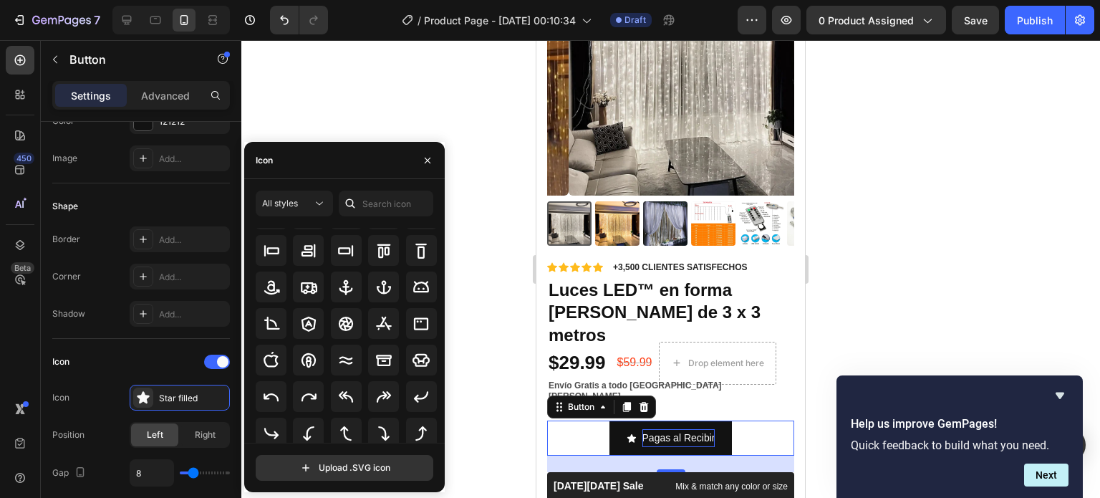
scroll to position [217, 0]
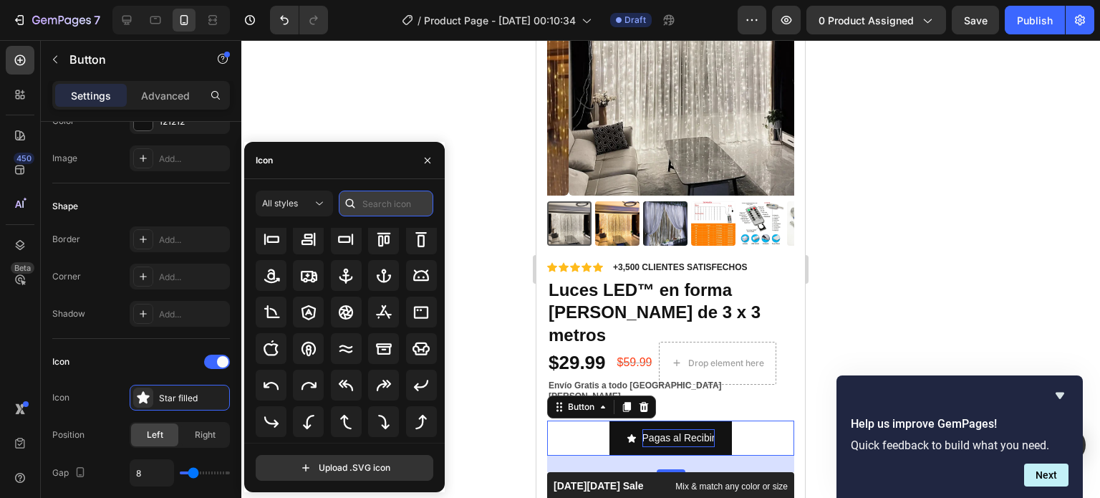
click at [384, 197] on input "text" at bounding box center [386, 204] width 95 height 26
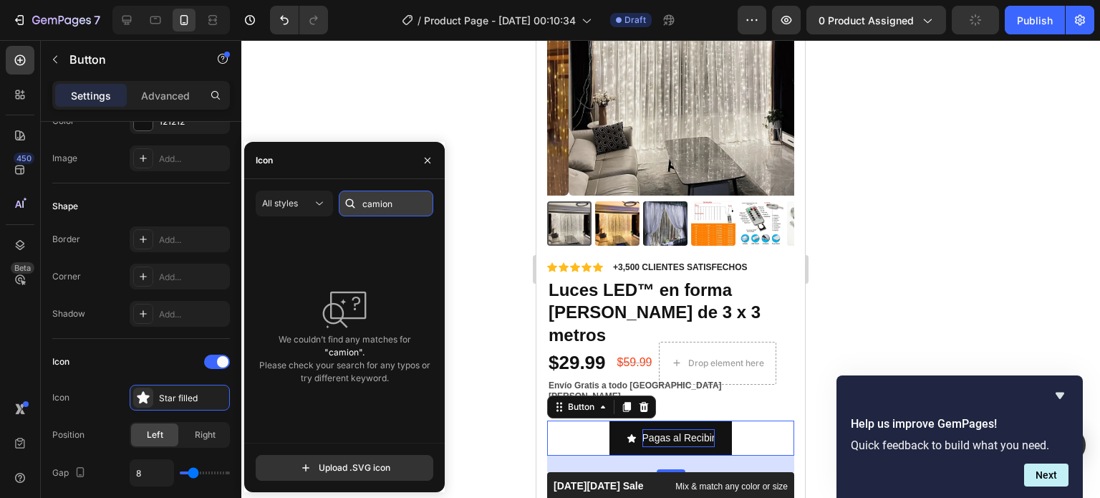
click at [384, 197] on input "camion" at bounding box center [386, 204] width 95 height 26
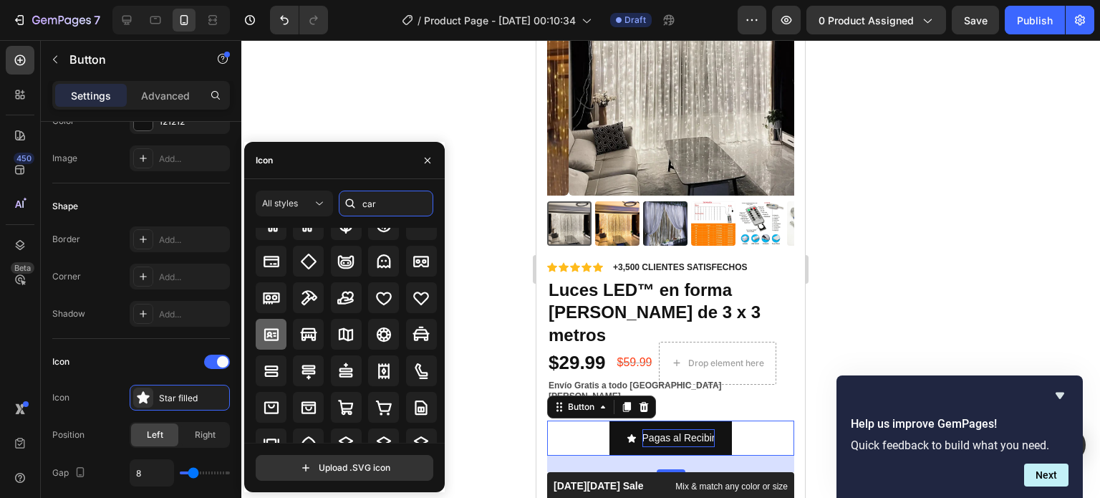
scroll to position [373, 0]
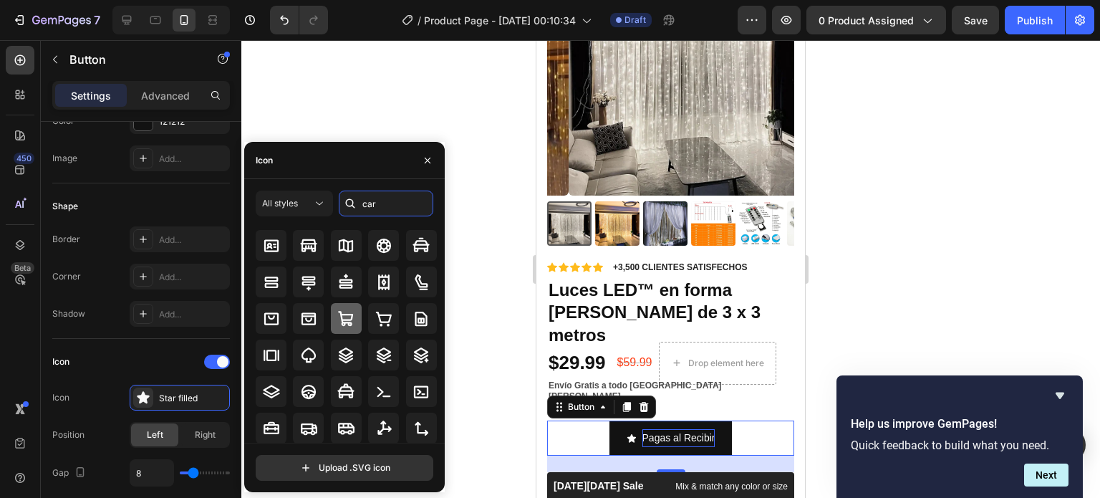
type input "car"
click at [347, 326] on icon at bounding box center [345, 318] width 17 height 17
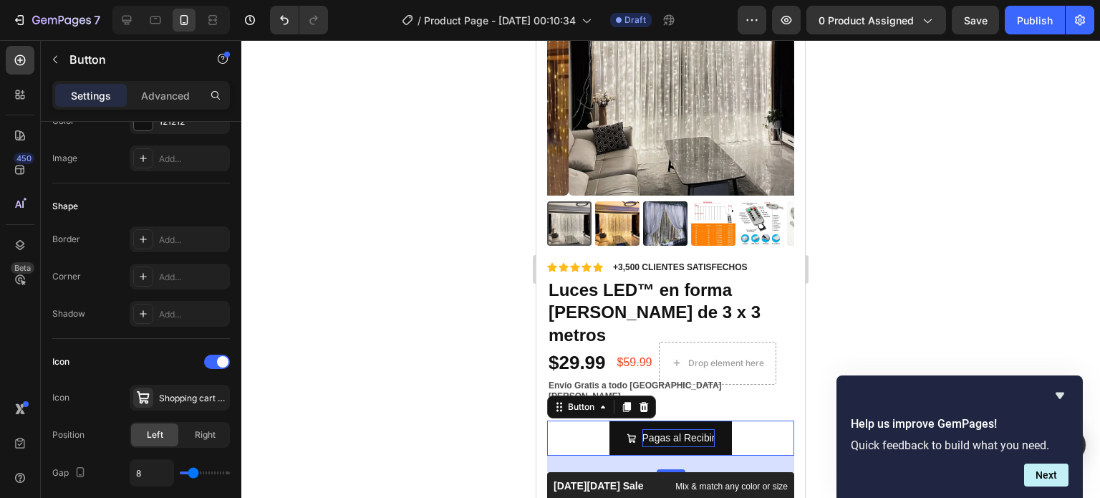
click at [470, 307] on div at bounding box center [670, 269] width 859 height 458
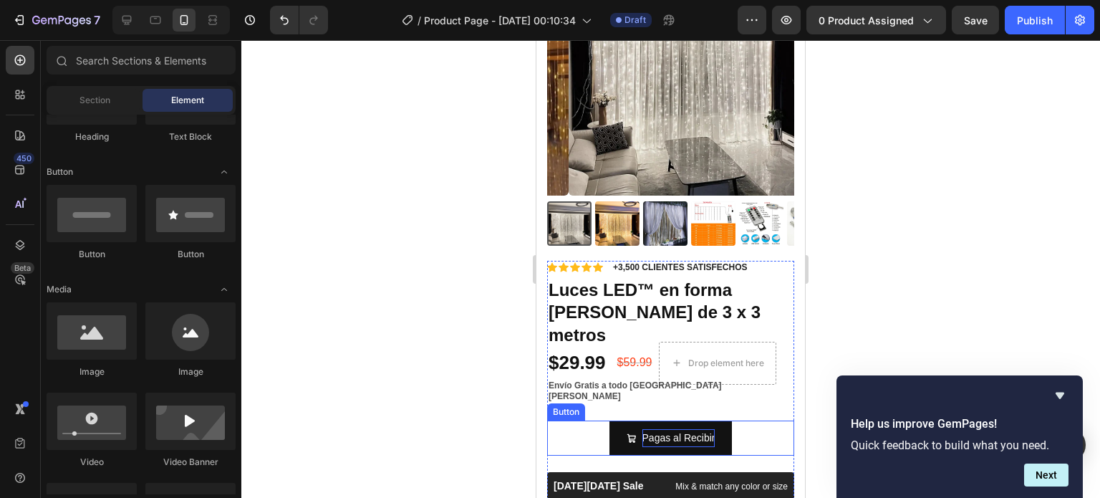
click at [555, 405] on div "Button" at bounding box center [566, 411] width 32 height 13
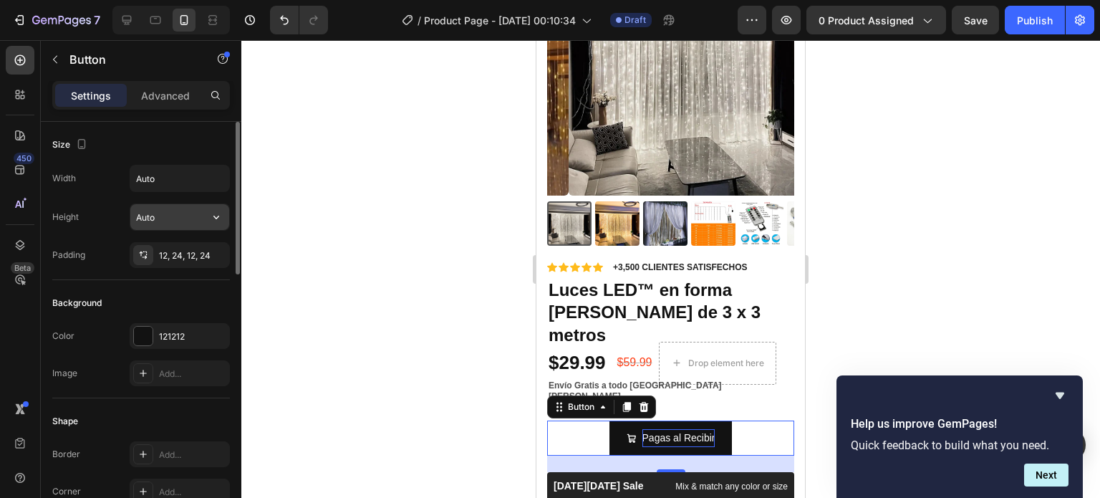
click at [198, 219] on input "Auto" at bounding box center [179, 217] width 99 height 26
click at [215, 214] on icon "button" at bounding box center [216, 217] width 14 height 14
click at [179, 170] on input "Auto" at bounding box center [179, 178] width 99 height 26
click at [218, 173] on icon "button" at bounding box center [216, 178] width 14 height 14
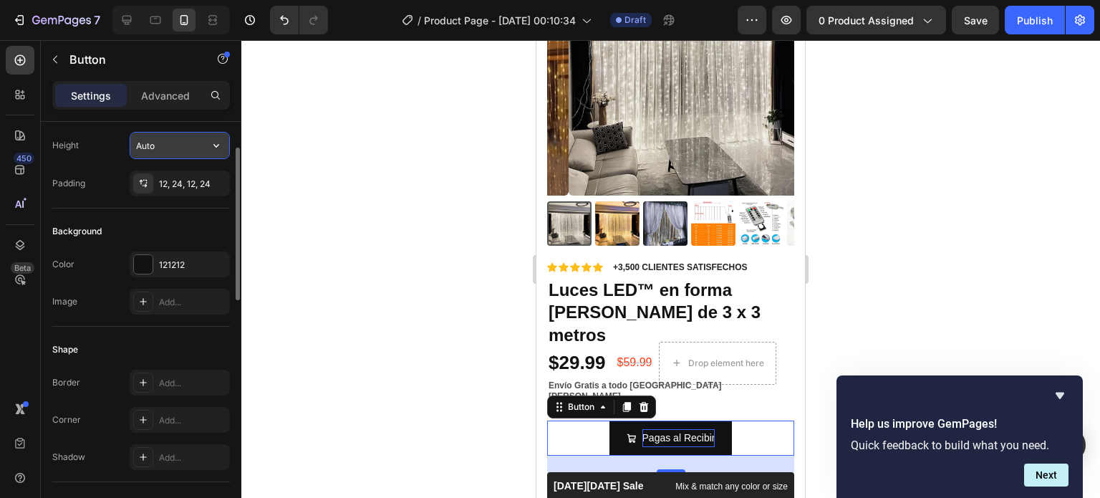
scroll to position [143, 0]
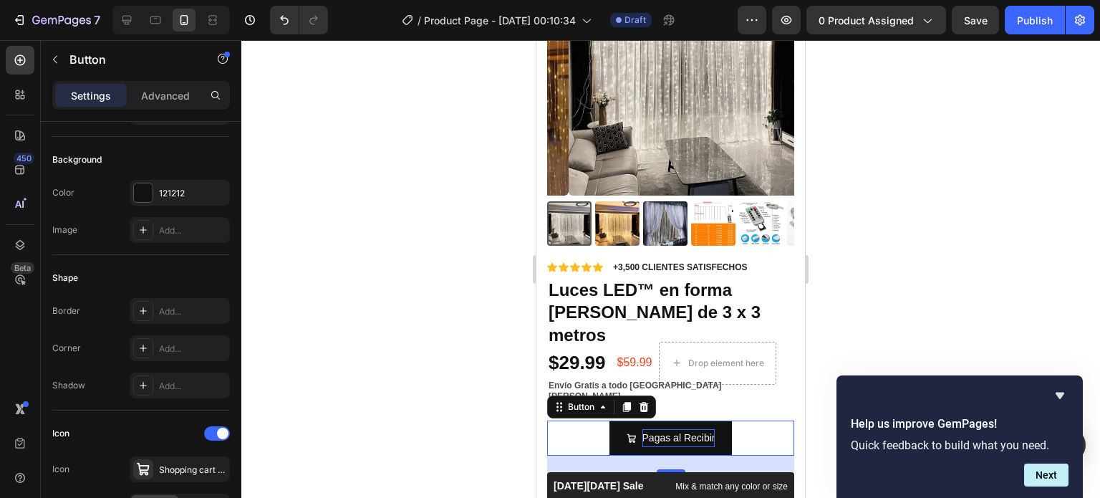
click at [419, 259] on div at bounding box center [670, 269] width 859 height 458
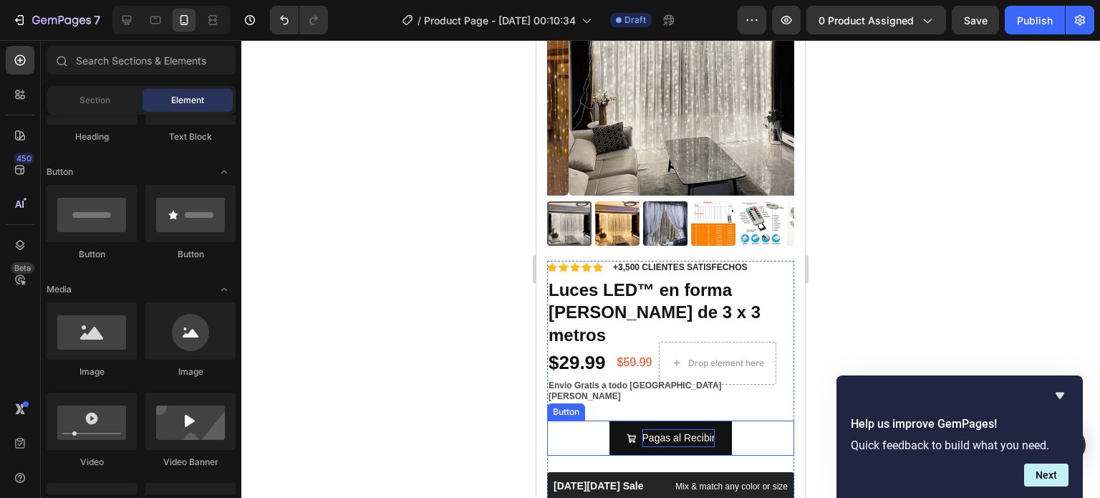
click at [730, 421] on div "Pagas al Recibir Button" at bounding box center [670, 438] width 247 height 35
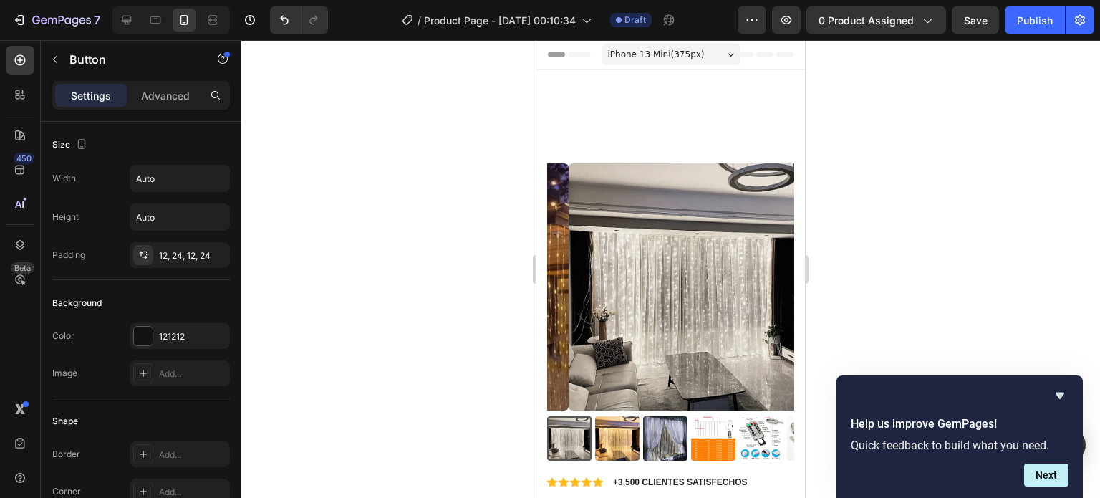
scroll to position [215, 0]
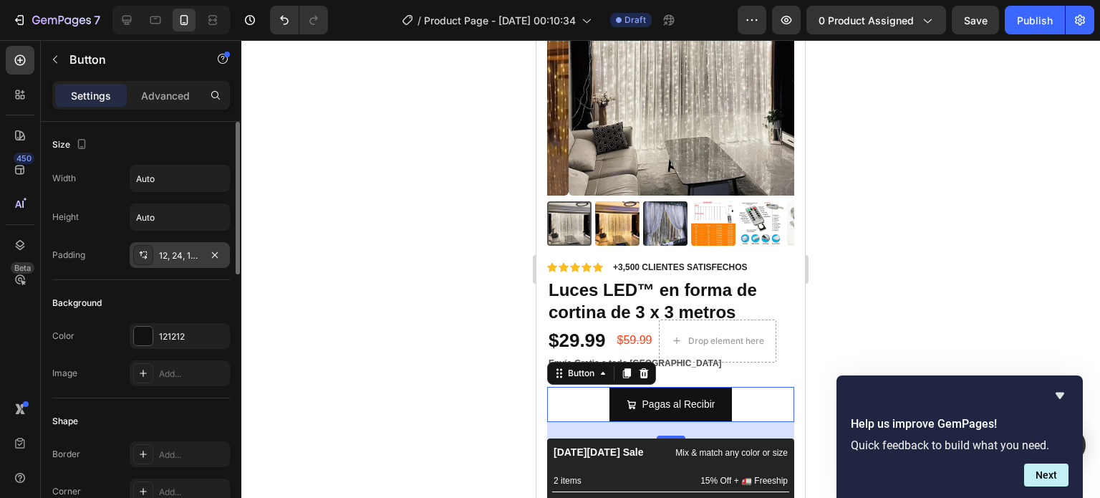
click at [148, 254] on icon at bounding box center [143, 254] width 11 height 11
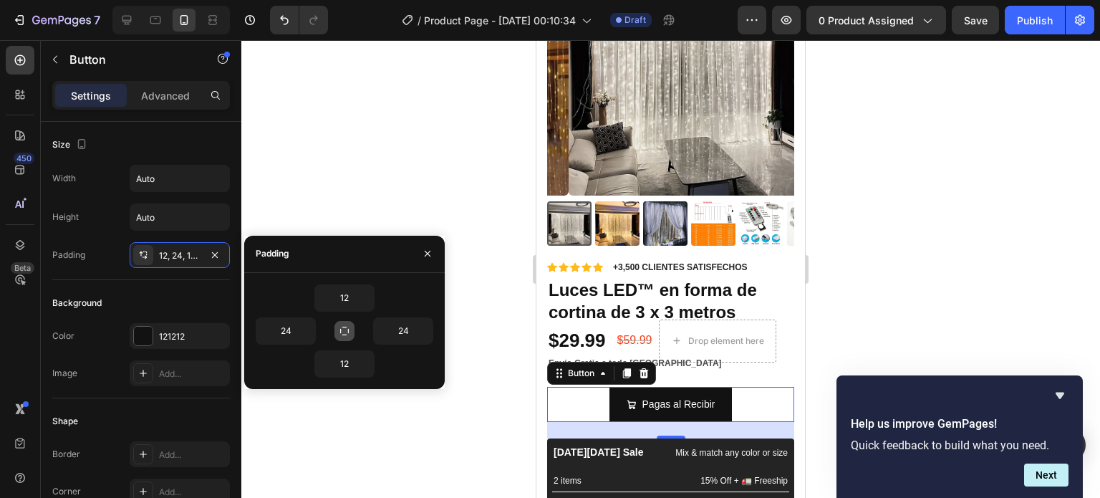
click at [351, 329] on button "button" at bounding box center [345, 331] width 20 height 20
type input "12"
click at [341, 330] on icon "button" at bounding box center [344, 331] width 8 height 8
click at [369, 303] on button "button" at bounding box center [367, 298] width 14 height 26
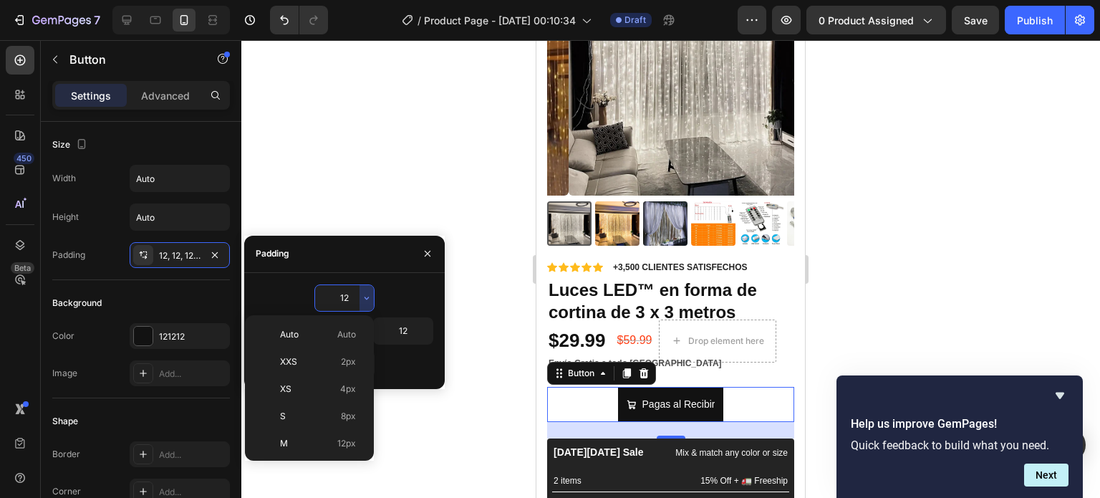
click at [406, 297] on div "12" at bounding box center [345, 297] width 178 height 27
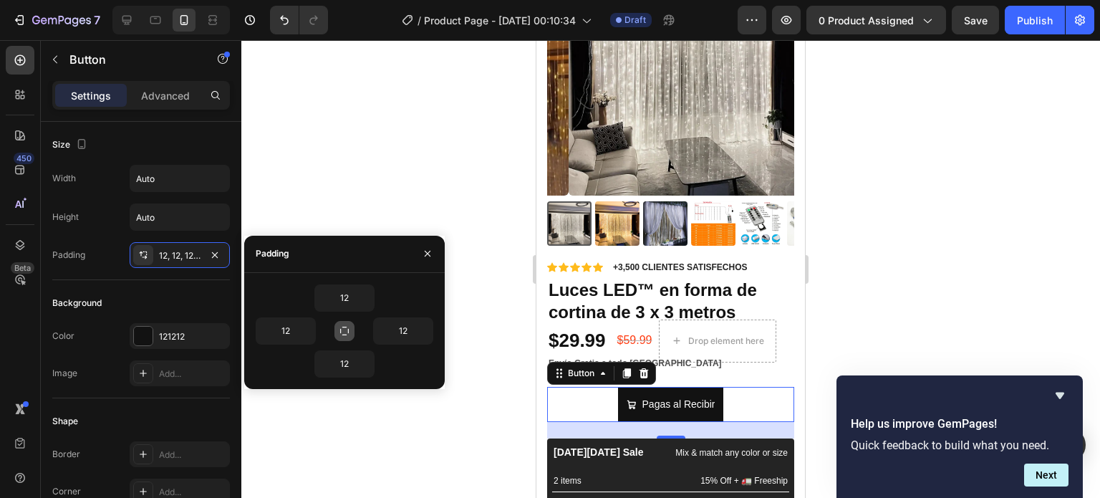
click at [344, 327] on icon "button" at bounding box center [344, 331] width 9 height 9
click at [350, 337] on button "button" at bounding box center [345, 331] width 20 height 20
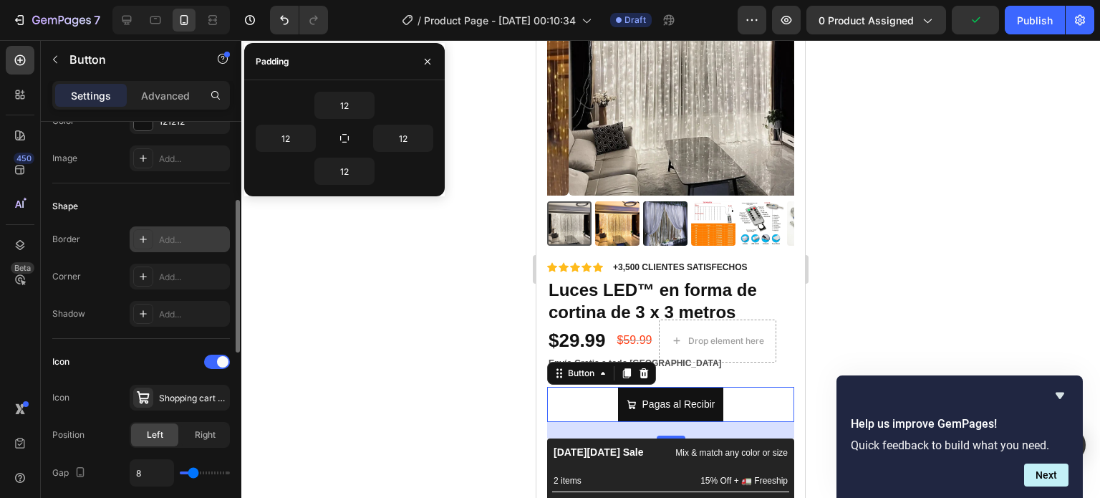
click at [153, 241] on div "Add..." at bounding box center [180, 239] width 100 height 26
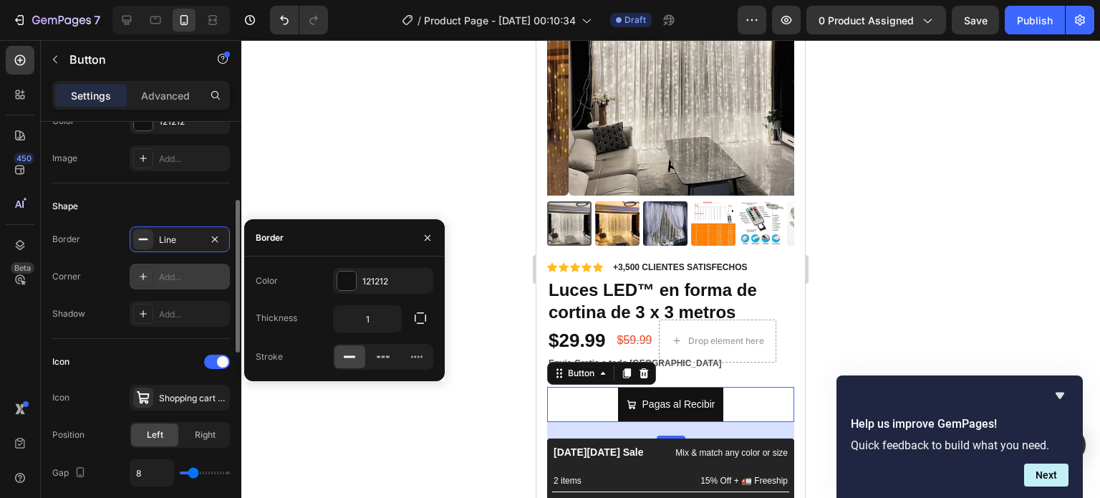
click at [157, 272] on div "Add..." at bounding box center [180, 277] width 100 height 26
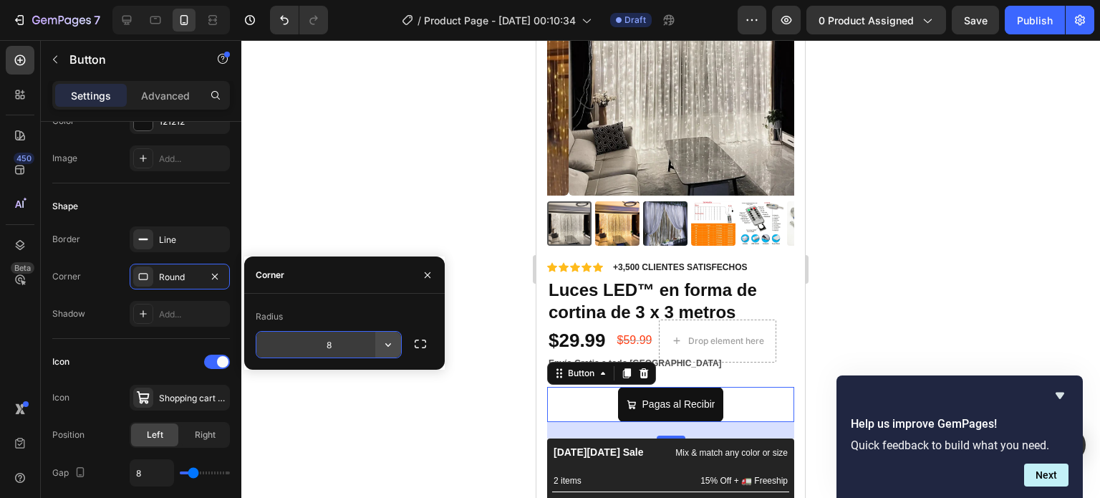
click at [390, 349] on icon "button" at bounding box center [388, 344] width 14 height 14
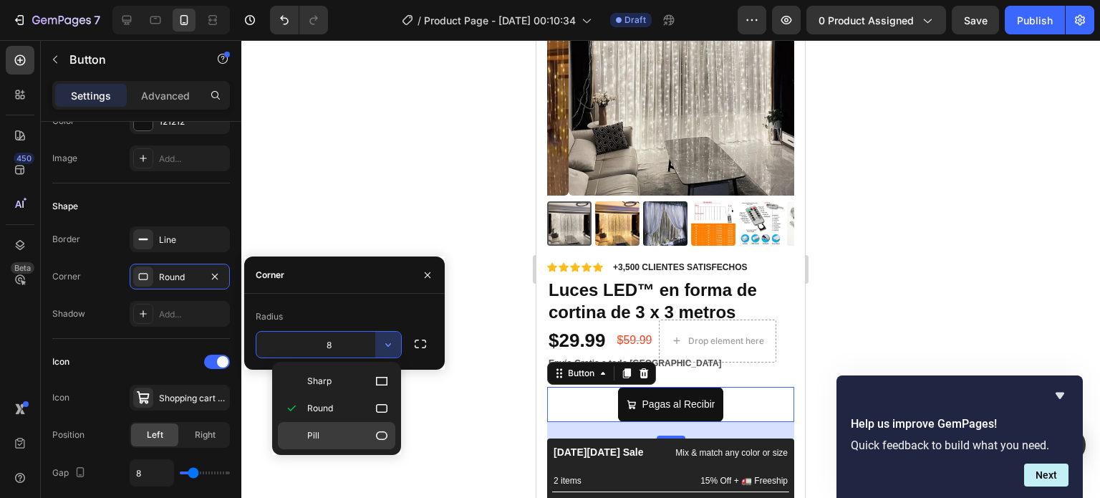
click at [382, 433] on icon at bounding box center [382, 435] width 14 height 14
type input "9999"
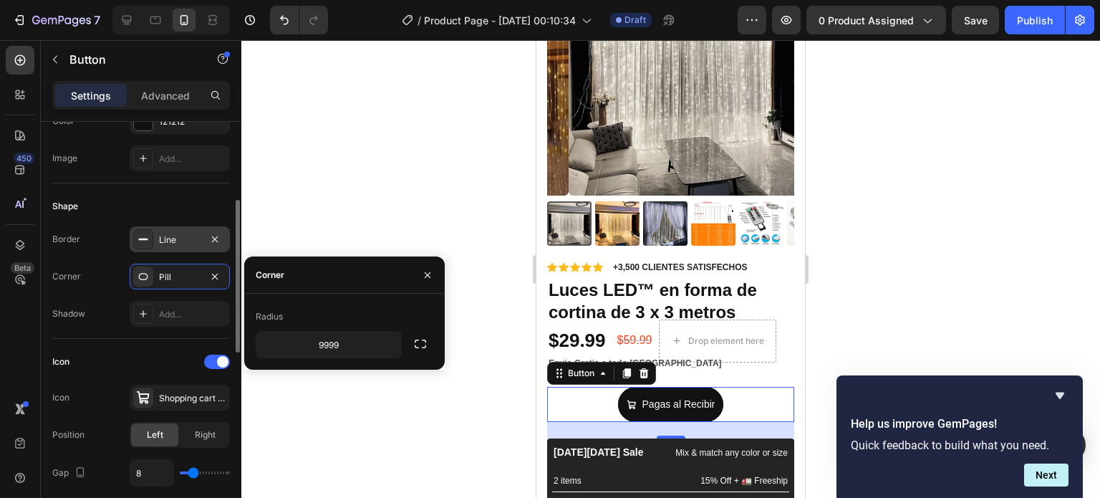
click at [150, 247] on div at bounding box center [143, 239] width 20 height 20
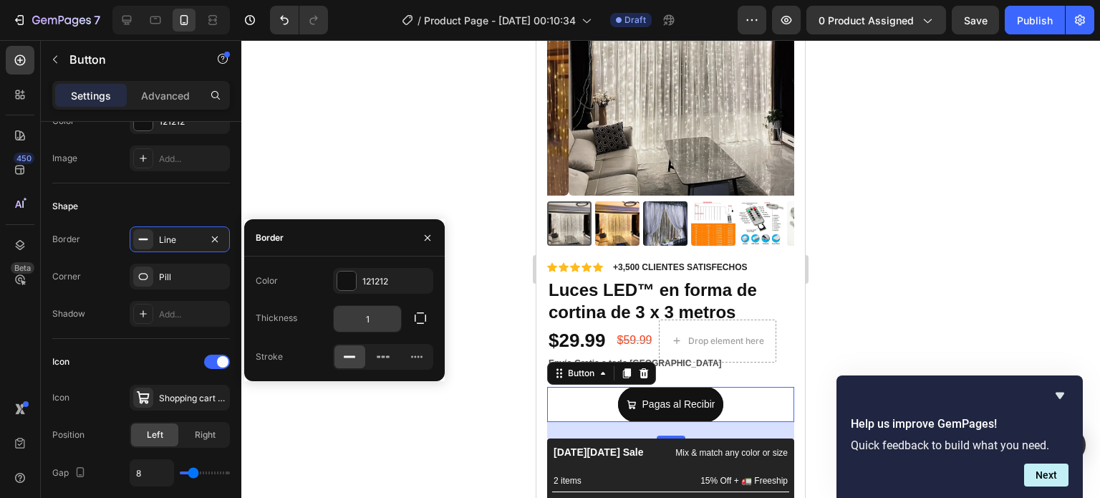
click at [368, 318] on input "1" at bounding box center [367, 319] width 67 height 26
click at [408, 318] on button "button" at bounding box center [421, 318] width 26 height 26
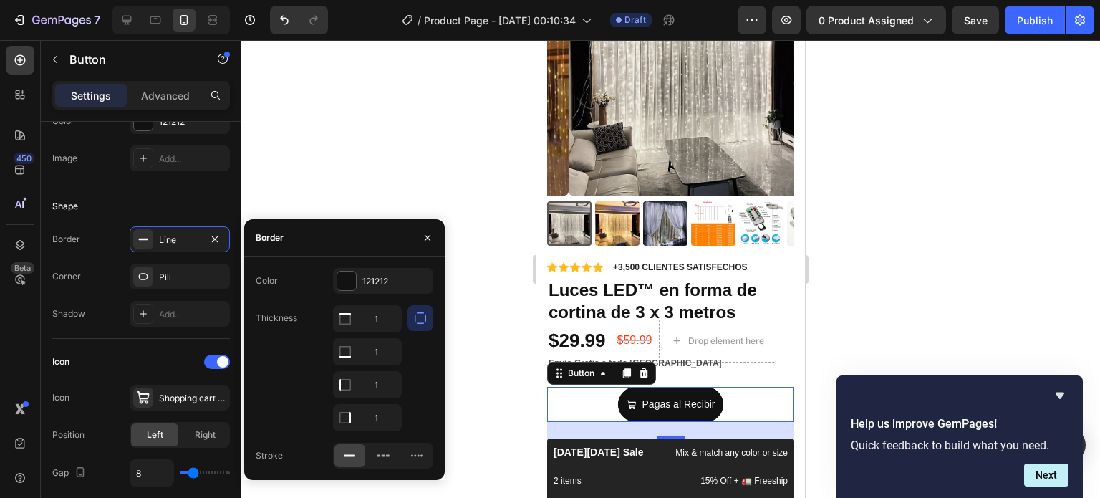
click at [498, 378] on div at bounding box center [670, 269] width 859 height 458
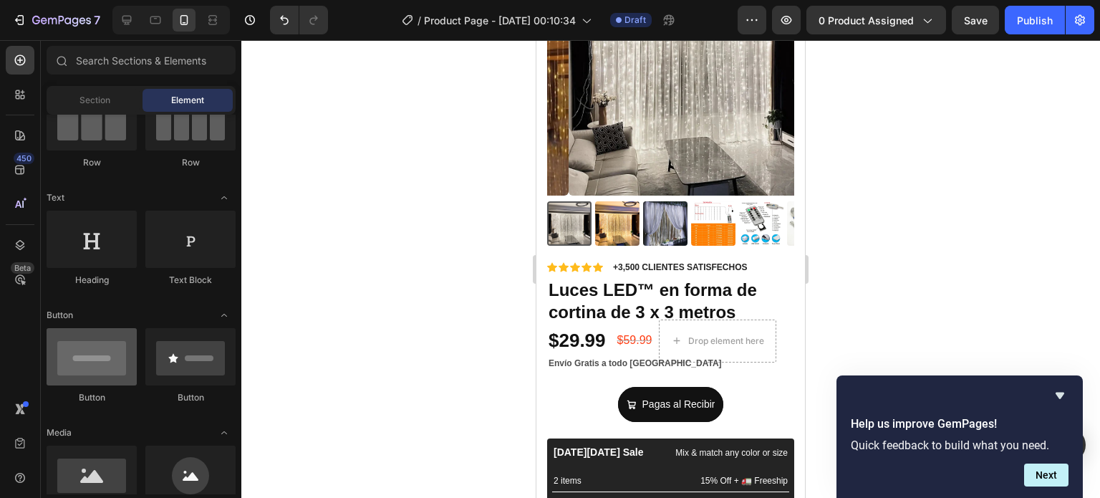
scroll to position [0, 0]
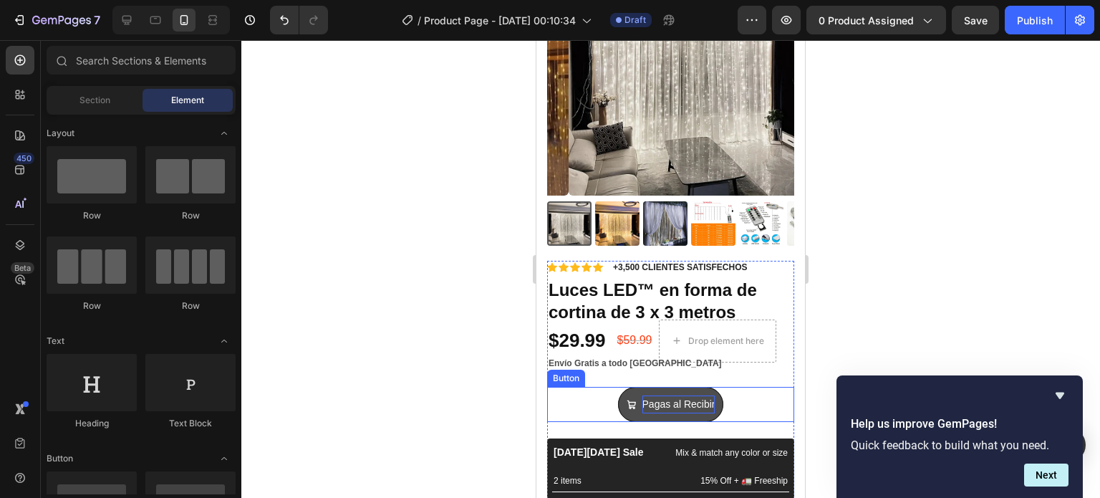
click at [668, 395] on p "Pagas al Recibir" at bounding box center [679, 404] width 73 height 18
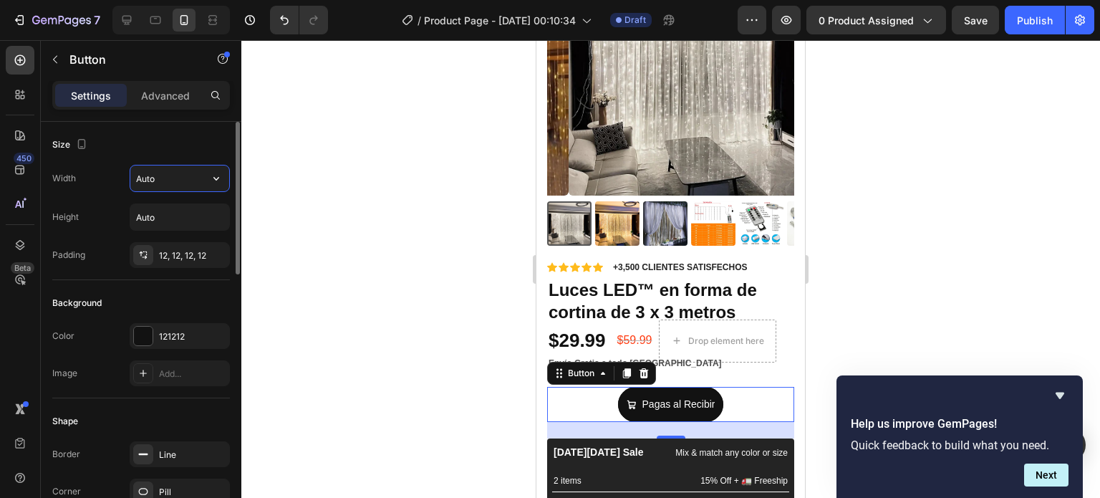
click at [154, 187] on input "Auto" at bounding box center [179, 178] width 99 height 26
click at [214, 183] on icon "button" at bounding box center [216, 178] width 14 height 14
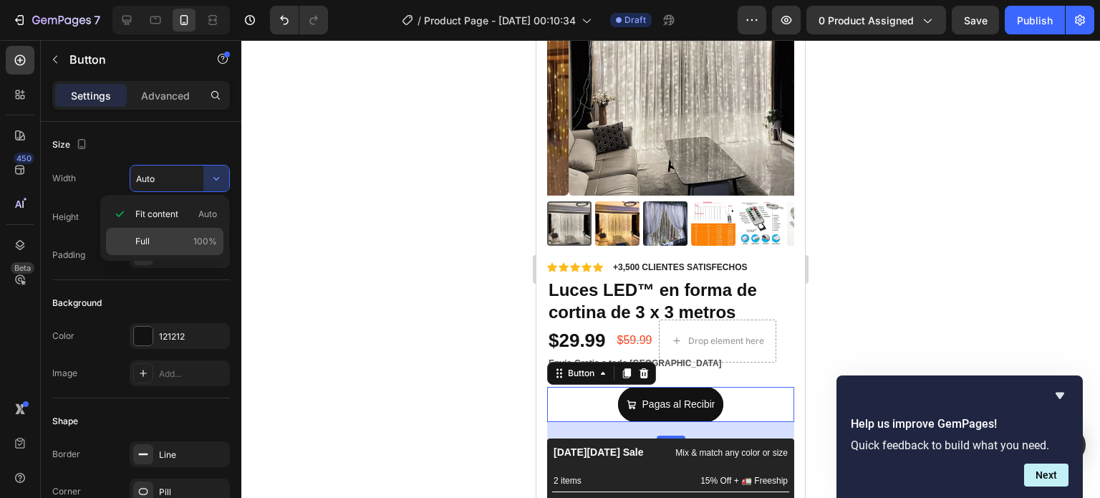
click at [175, 235] on p "Full 100%" at bounding box center [176, 241] width 82 height 13
type input "100%"
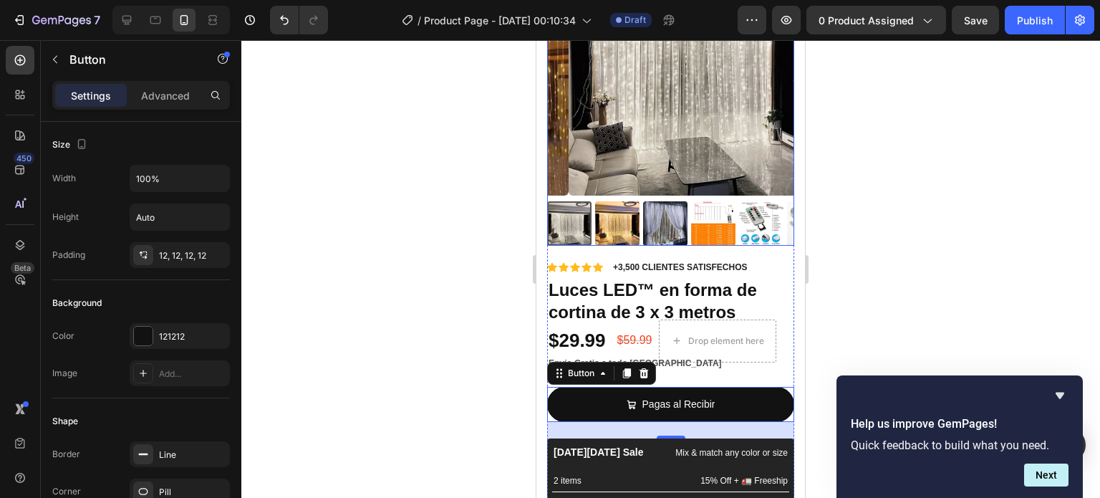
click at [890, 175] on div at bounding box center [670, 269] width 859 height 458
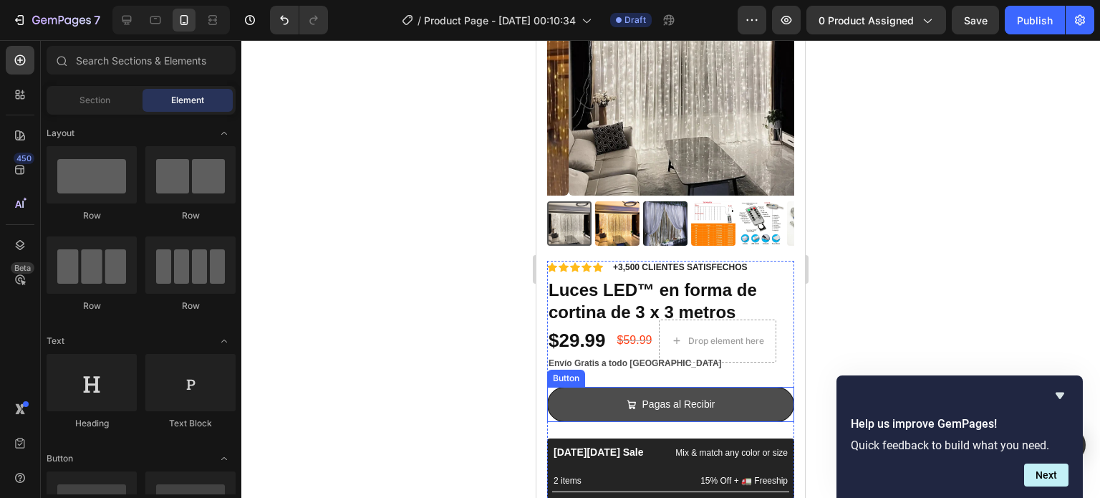
click at [575, 392] on button "Pagas al Recibir" at bounding box center [670, 404] width 247 height 35
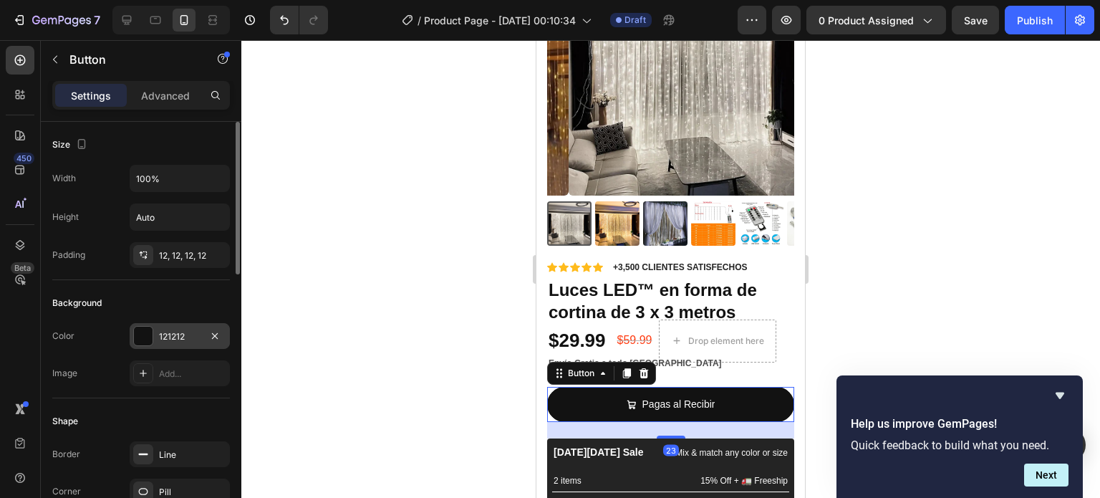
click at [159, 337] on div "121212" at bounding box center [180, 336] width 42 height 13
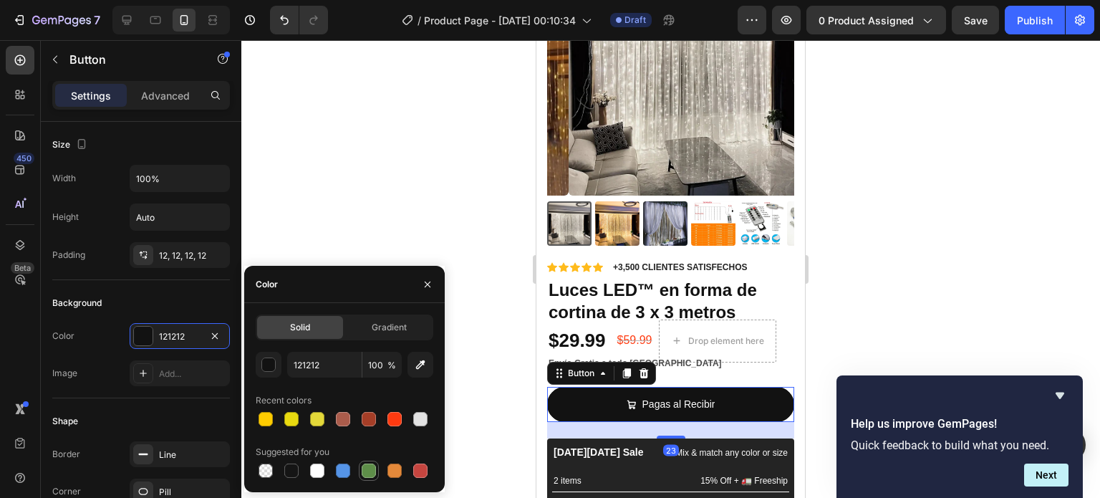
click at [370, 469] on div at bounding box center [369, 471] width 14 height 14
type input "5E8E49"
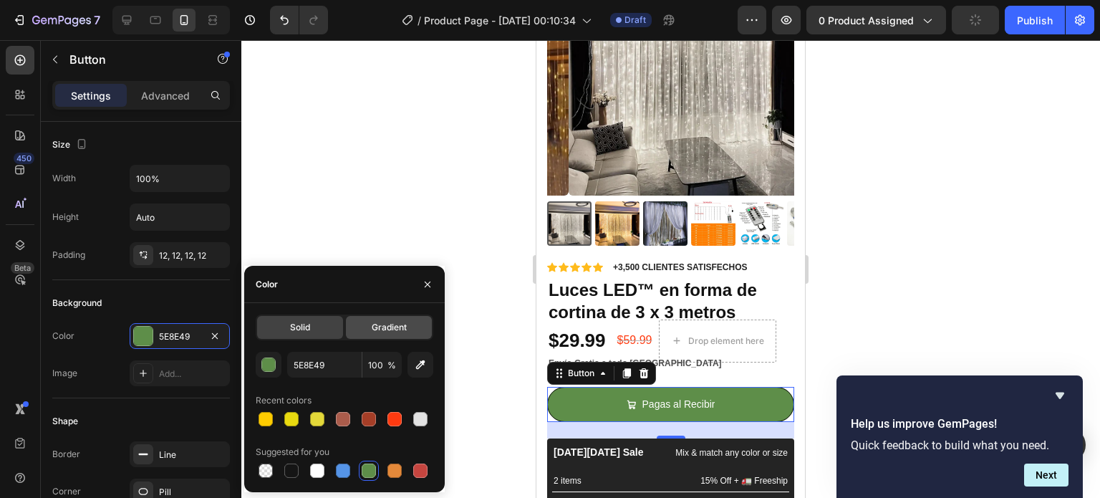
click at [390, 332] on span "Gradient" at bounding box center [389, 327] width 35 height 13
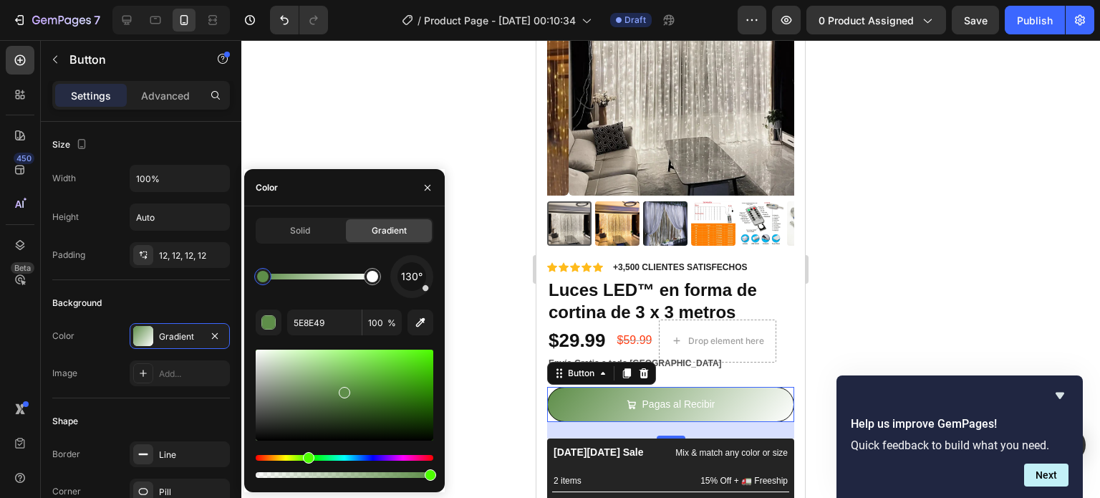
click at [317, 244] on div "Solid Gradient 130° 5E8E49 100 %" at bounding box center [345, 349] width 178 height 263
click at [317, 237] on div "Solid" at bounding box center [300, 230] width 86 height 23
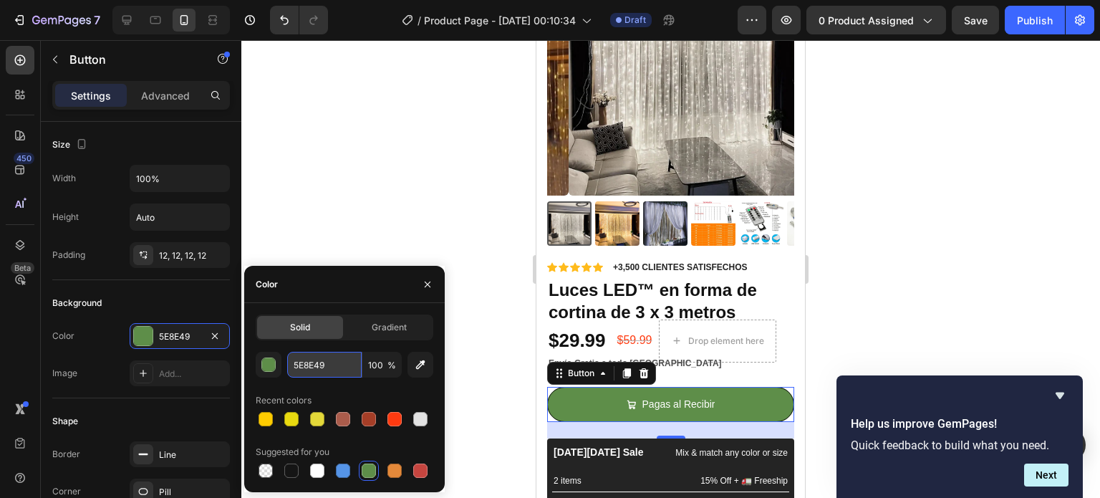
click at [320, 363] on input "5E8E49" at bounding box center [324, 365] width 75 height 26
paste input "1D9E06"
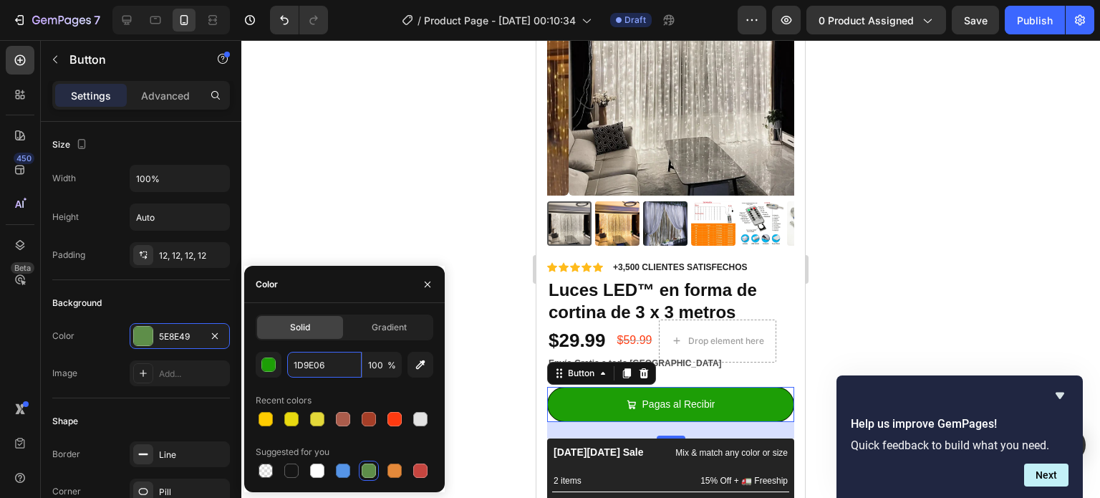
type input "1D9E06"
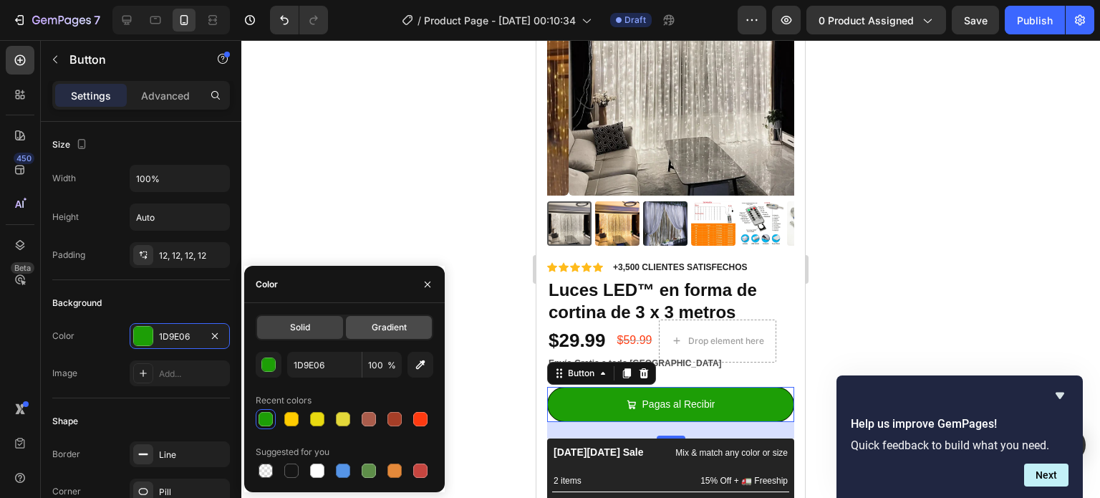
click at [386, 319] on div "Gradient" at bounding box center [389, 327] width 86 height 23
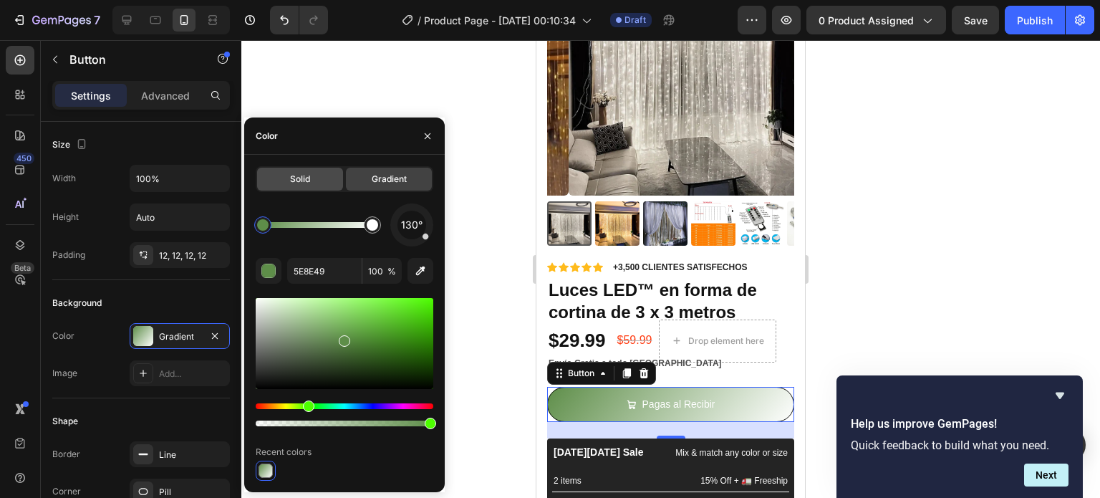
click at [335, 171] on div "Solid" at bounding box center [300, 179] width 86 height 23
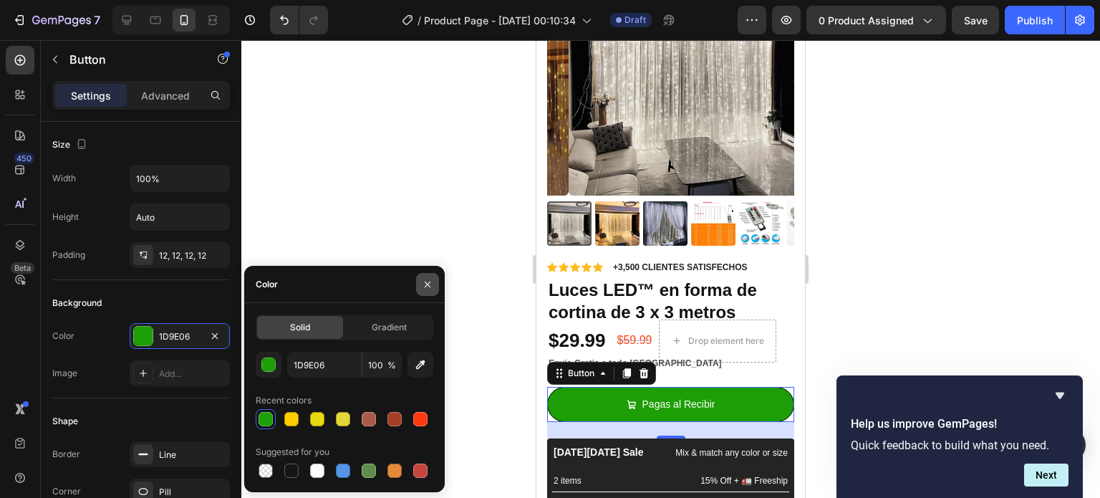
click at [427, 280] on icon "button" at bounding box center [427, 284] width 11 height 11
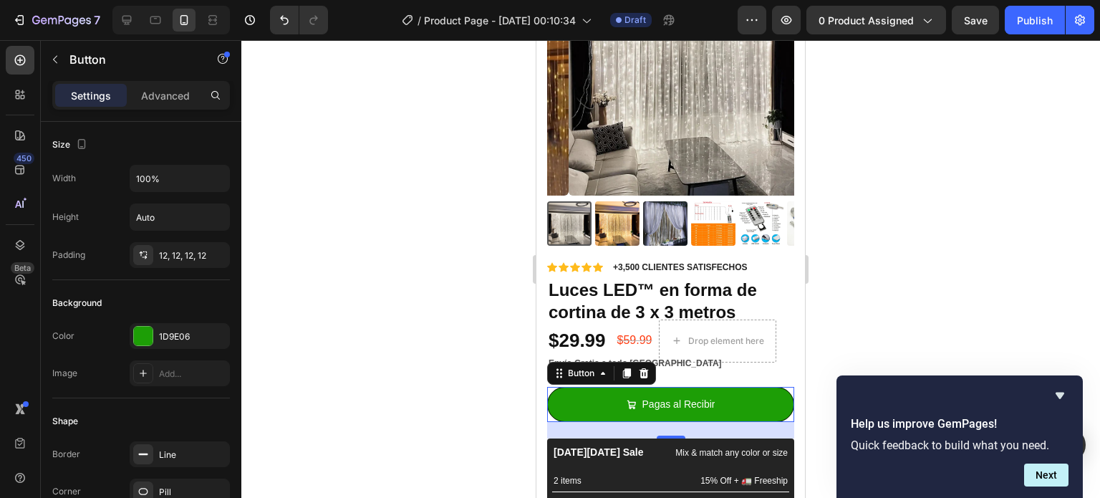
drag, startPoint x: 969, startPoint y: 332, endPoint x: 464, endPoint y: 331, distance: 504.4
click at [464, 331] on div at bounding box center [670, 269] width 859 height 458
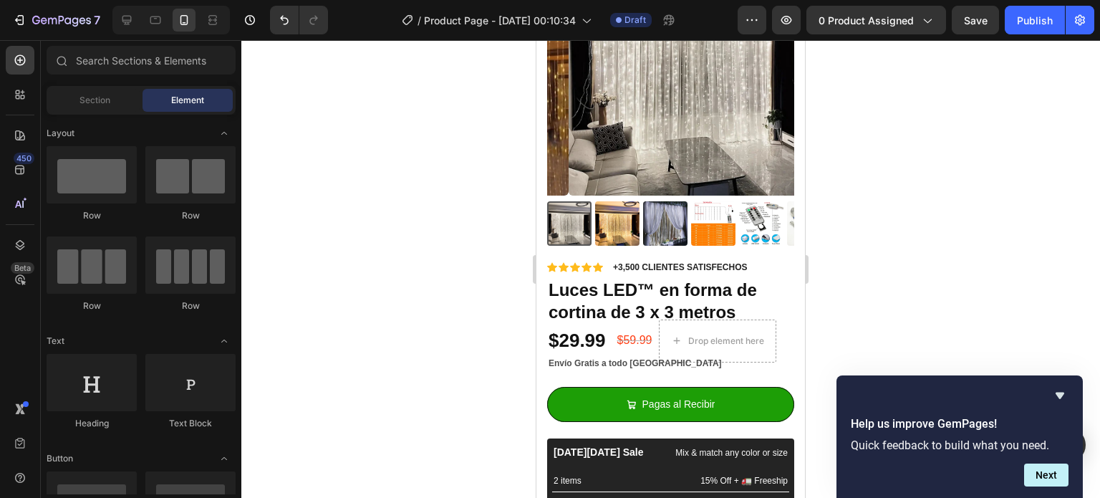
drag, startPoint x: 470, startPoint y: 361, endPoint x: 467, endPoint y: 375, distance: 13.9
drag, startPoint x: 467, startPoint y: 375, endPoint x: 403, endPoint y: 446, distance: 95.4
click at [454, 355] on div at bounding box center [670, 269] width 859 height 458
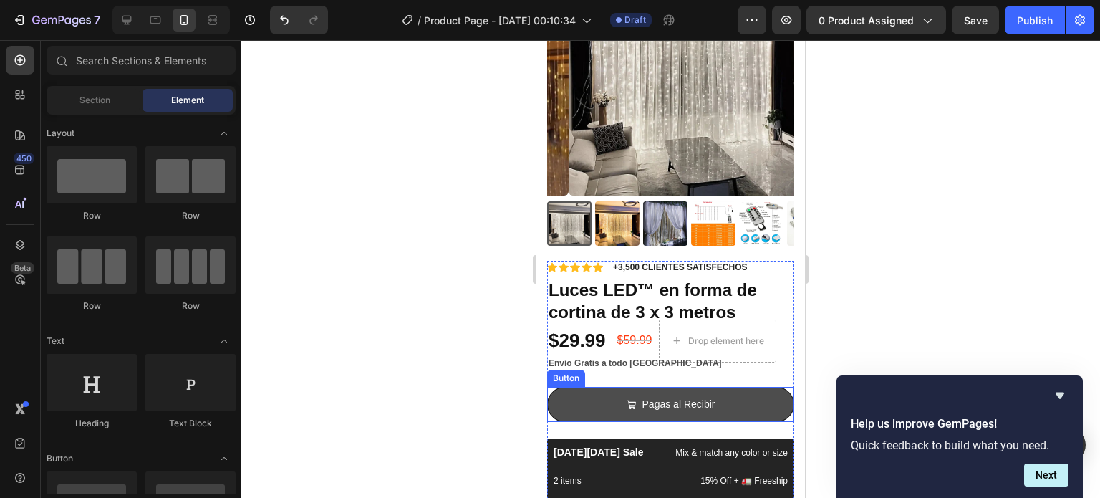
click at [556, 390] on button "Pagas al Recibir" at bounding box center [670, 404] width 247 height 35
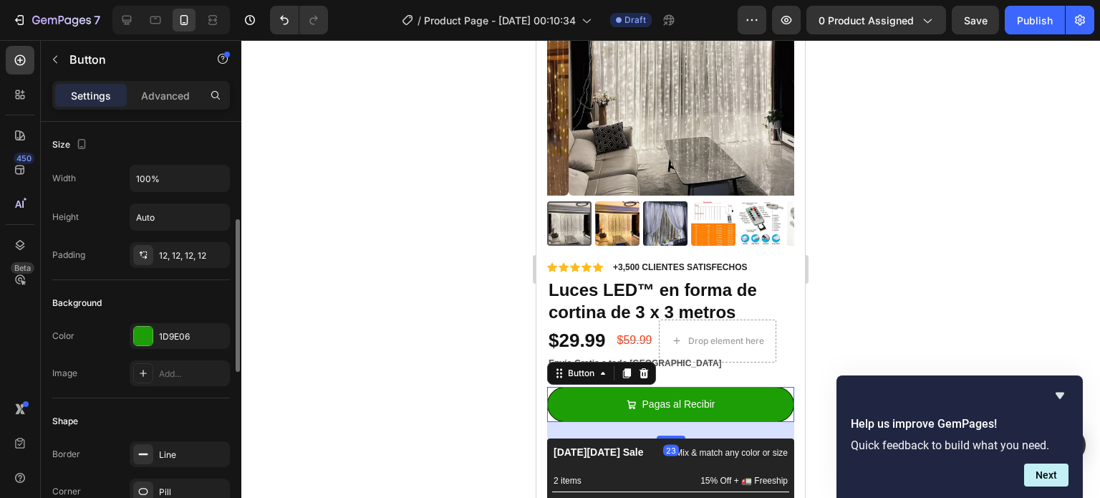
scroll to position [72, 0]
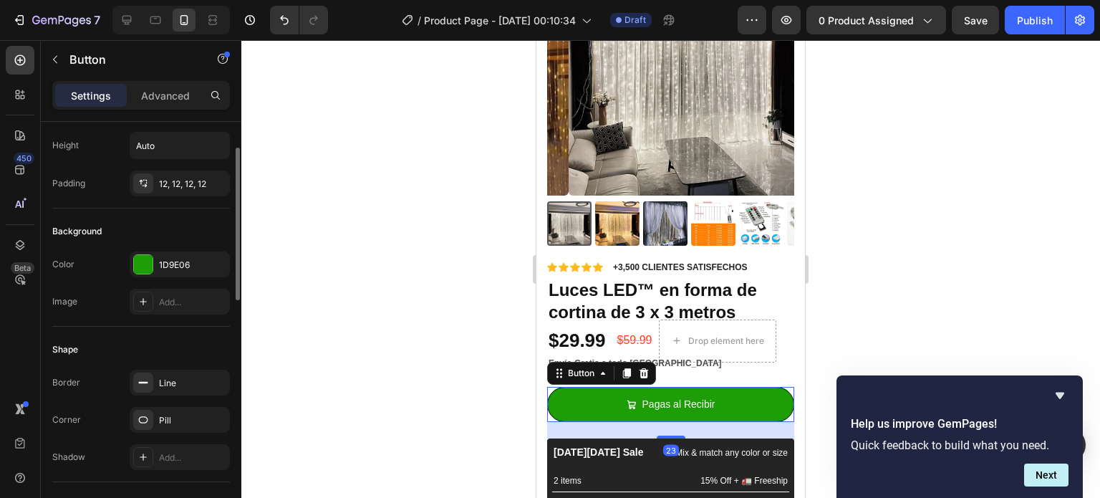
click at [165, 418] on div "Pill" at bounding box center [192, 420] width 67 height 13
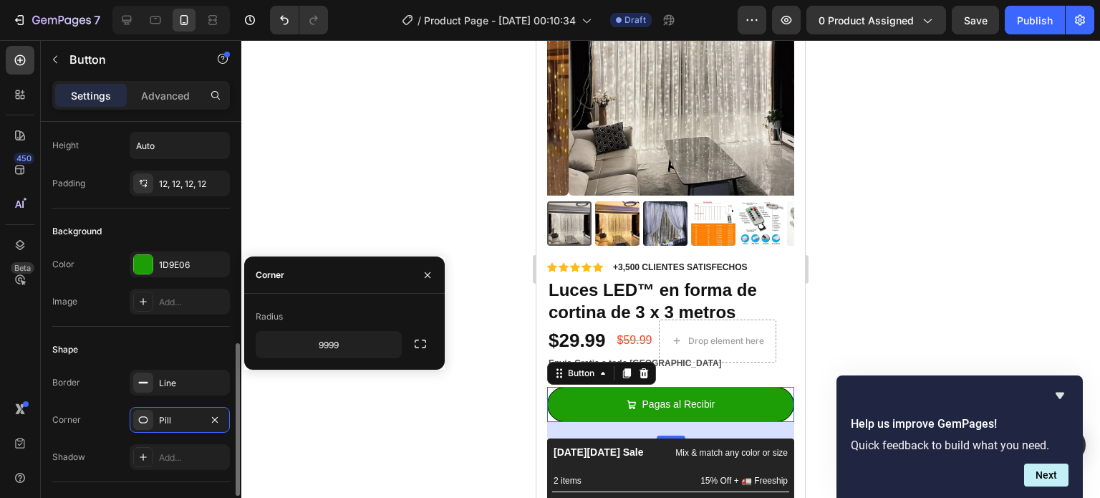
scroll to position [215, 0]
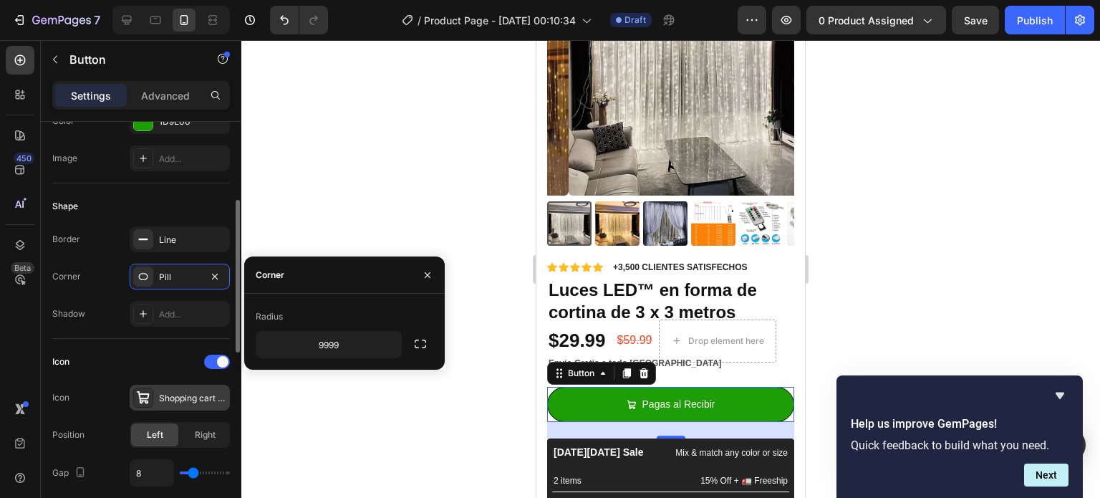
click at [165, 400] on div "Shopping cart bold" at bounding box center [192, 398] width 67 height 13
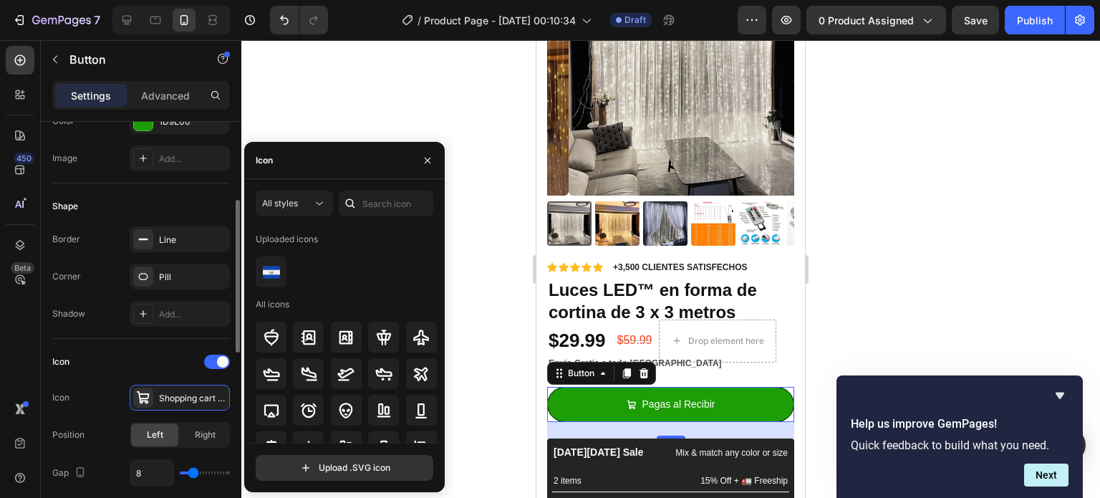
click at [140, 372] on div "Icon Icon Shopping cart bold Position Left Right Gap 8" at bounding box center [141, 418] width 178 height 136
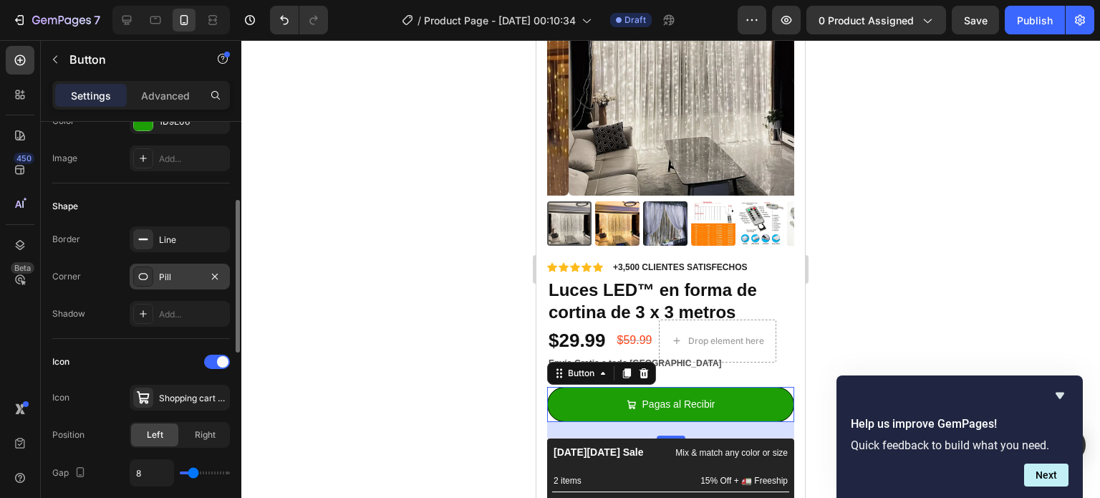
click at [146, 272] on icon at bounding box center [143, 276] width 11 height 11
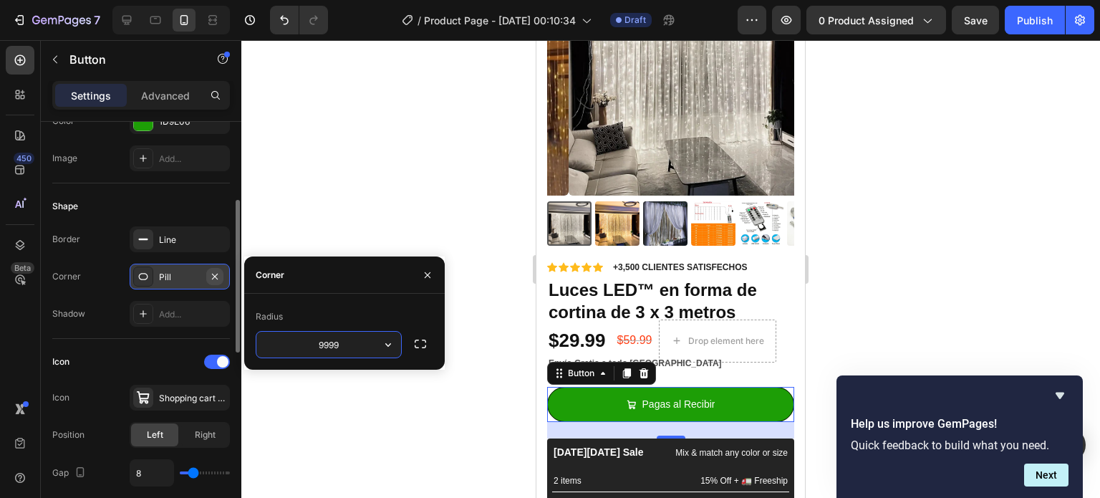
click at [209, 272] on icon "button" at bounding box center [214, 276] width 11 height 11
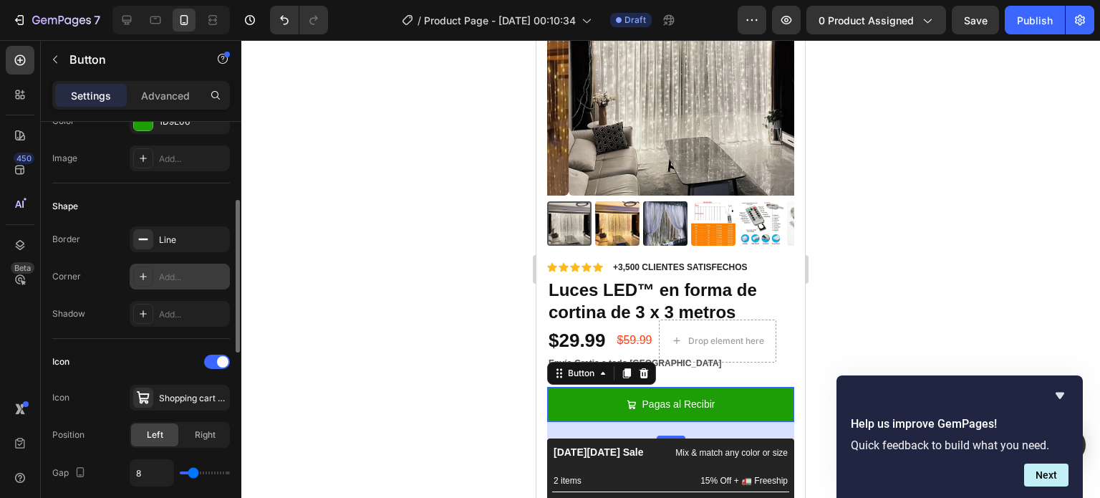
click at [211, 277] on div "Add..." at bounding box center [192, 277] width 67 height 13
type input "8"
click at [135, 244] on div at bounding box center [143, 239] width 20 height 20
click at [173, 312] on div "Add..." at bounding box center [192, 314] width 67 height 13
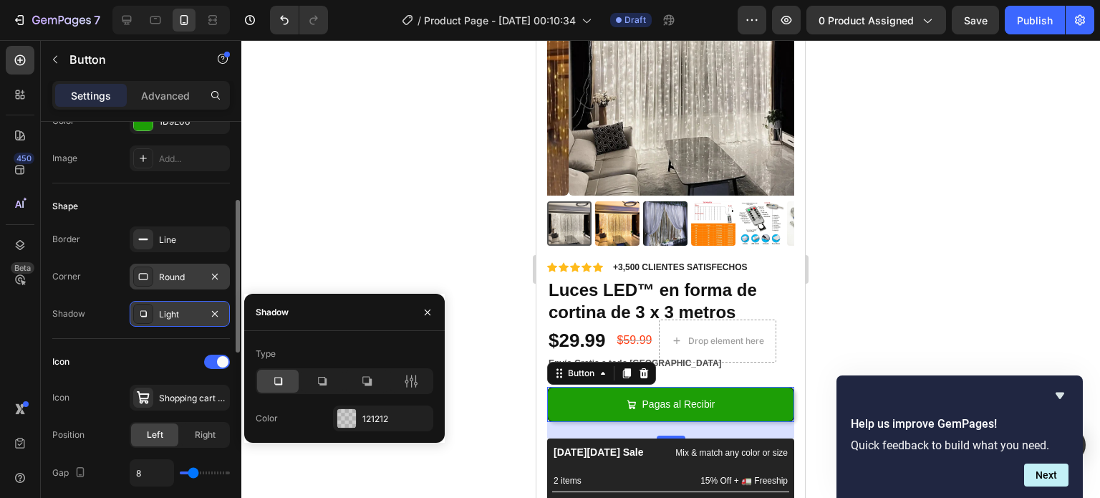
click at [166, 304] on div "Light" at bounding box center [180, 314] width 100 height 26
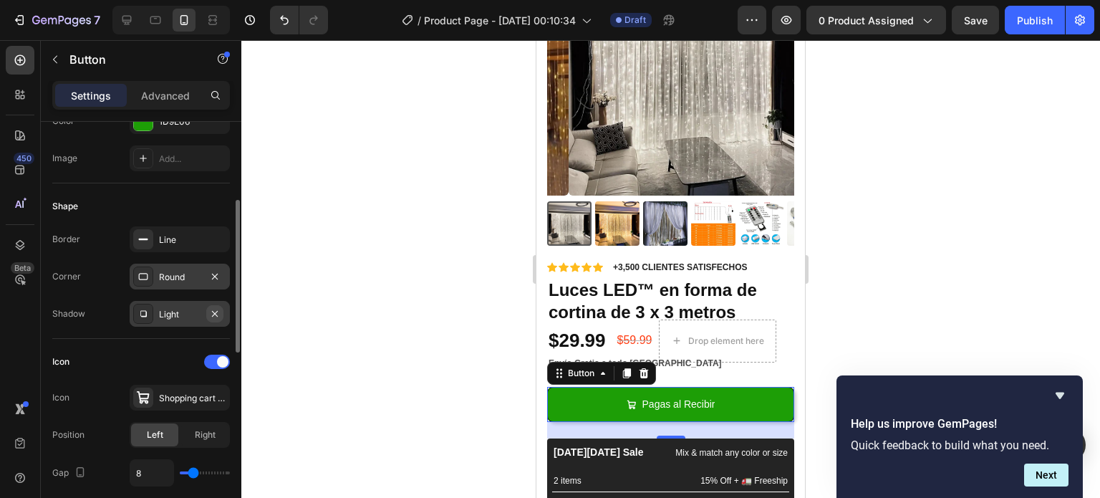
click at [208, 312] on button "button" at bounding box center [214, 313] width 17 height 17
click at [215, 280] on button "button" at bounding box center [214, 276] width 17 height 17
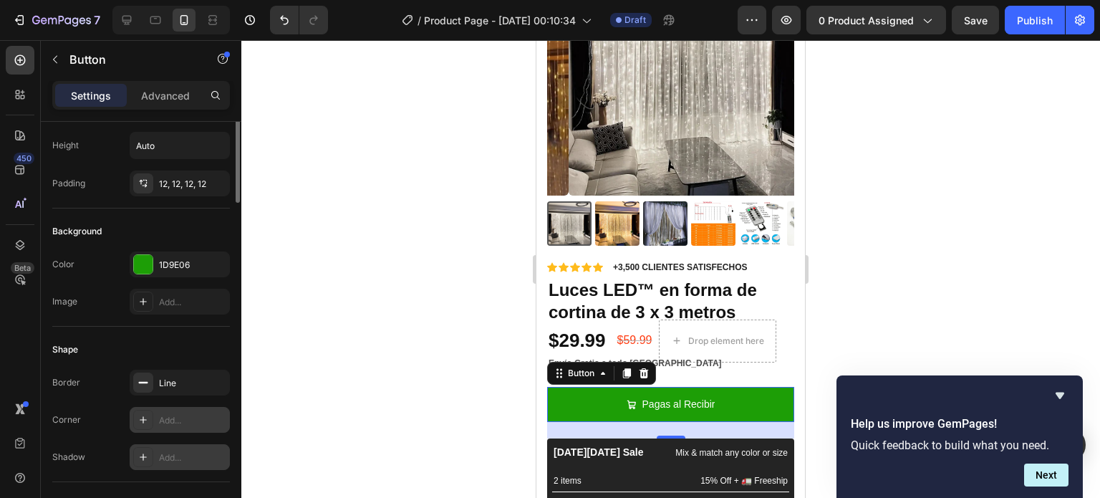
scroll to position [0, 0]
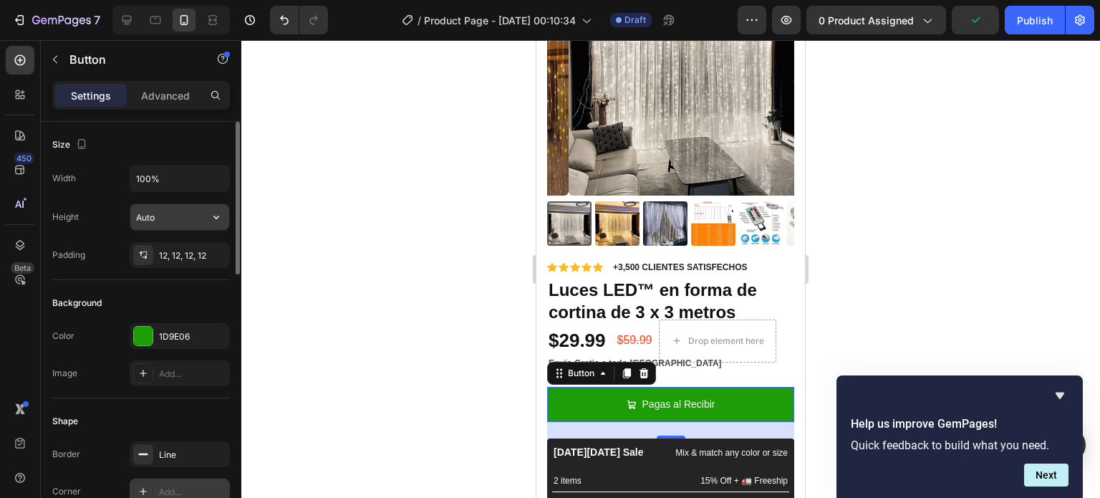
click at [184, 215] on input "Auto" at bounding box center [179, 217] width 99 height 26
click at [168, 186] on input "100%" at bounding box center [179, 178] width 99 height 26
click at [216, 173] on icon "button" at bounding box center [216, 178] width 14 height 14
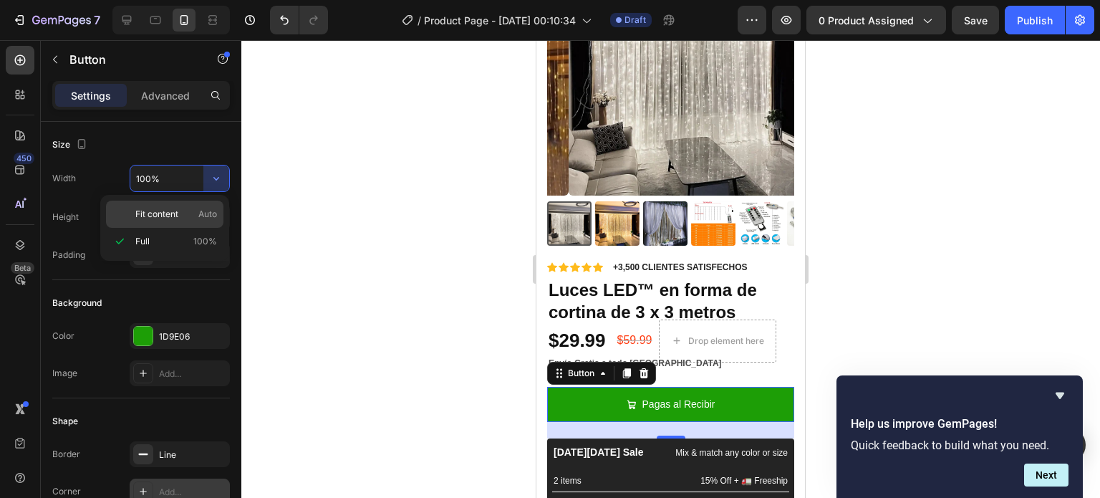
click at [200, 216] on span "Auto" at bounding box center [207, 214] width 19 height 13
type input "Auto"
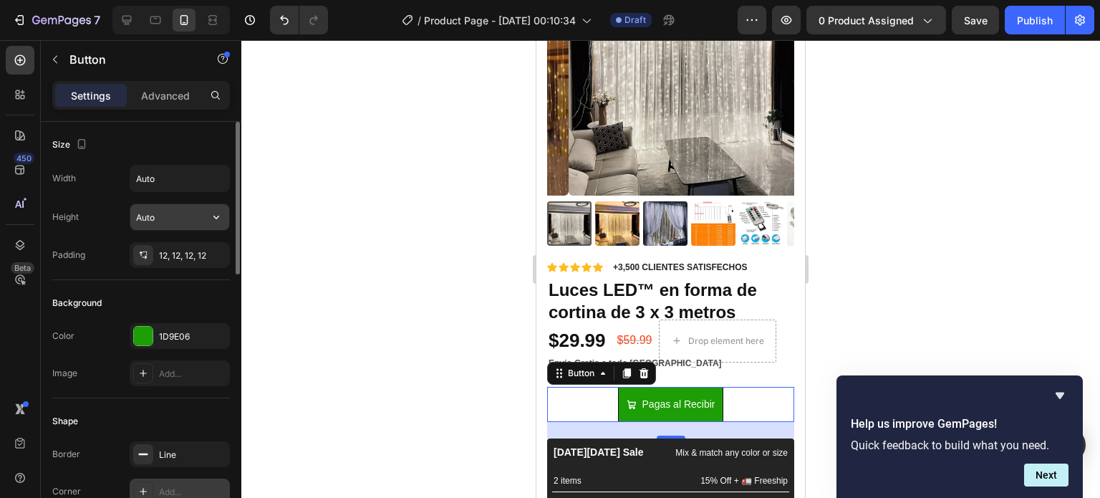
click at [155, 223] on input "Auto" at bounding box center [179, 217] width 99 height 26
click at [215, 219] on icon "button" at bounding box center [216, 217] width 14 height 14
click at [303, 213] on div at bounding box center [670, 269] width 859 height 458
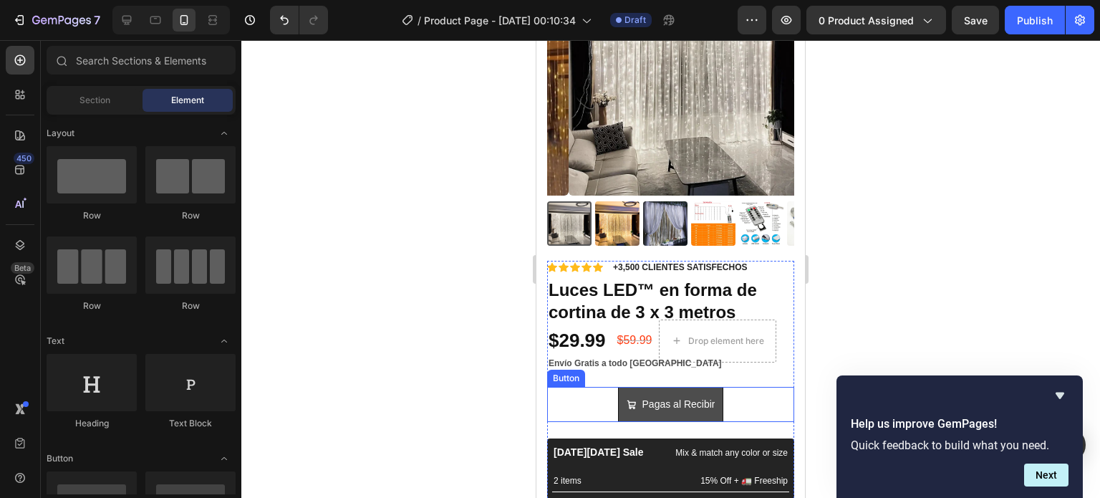
click at [627, 400] on icon "<p>Pagas al Recibir</p>" at bounding box center [632, 405] width 10 height 10
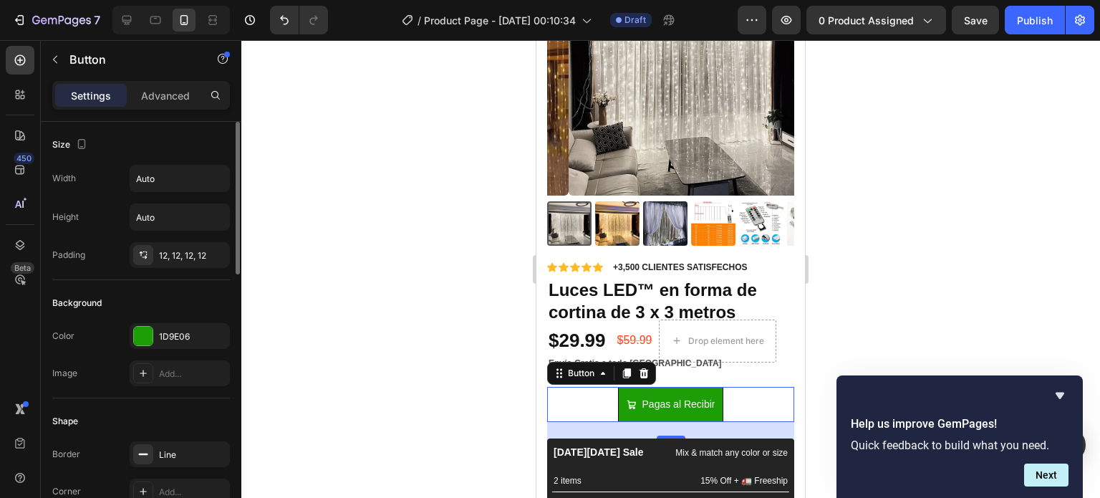
scroll to position [72, 0]
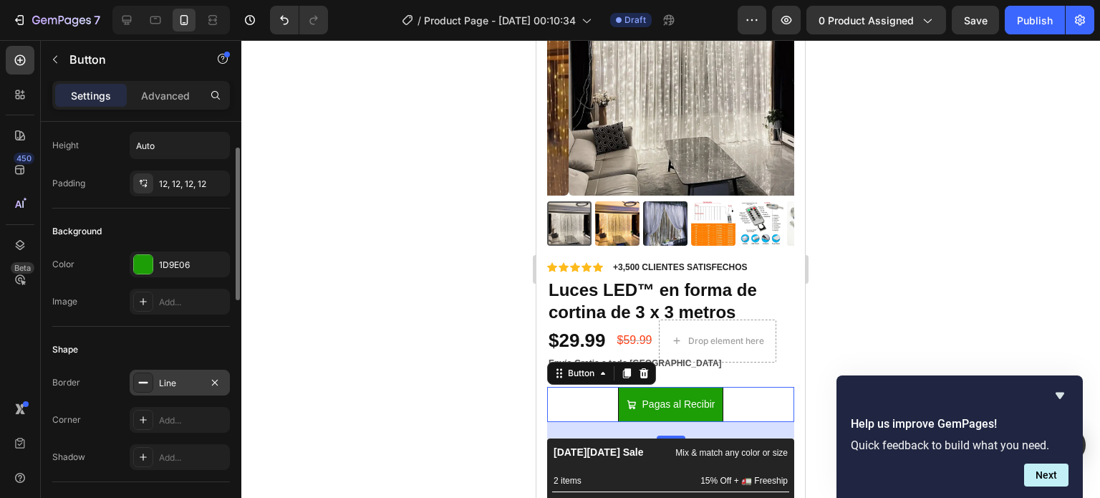
click at [149, 393] on div "Line" at bounding box center [180, 383] width 100 height 26
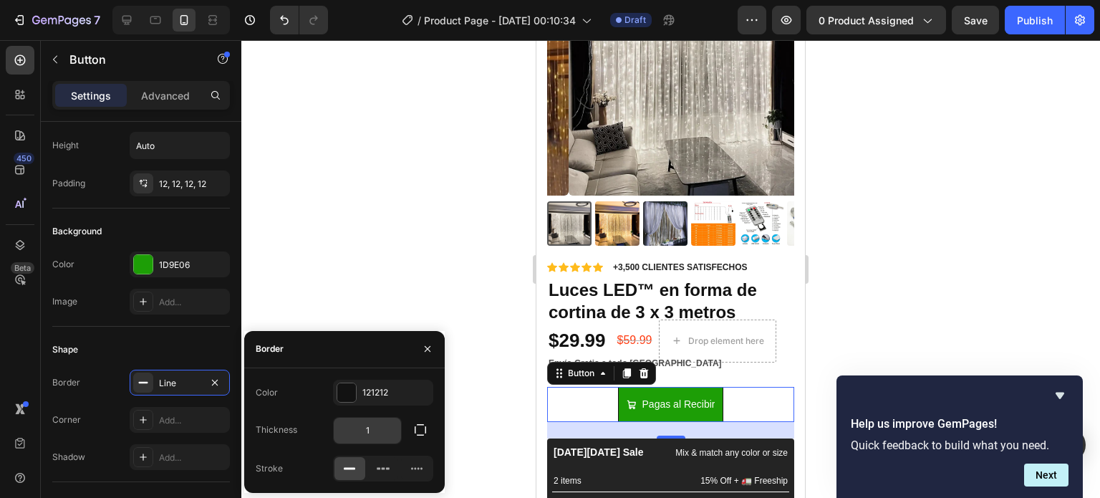
click at [385, 436] on input "1" at bounding box center [367, 431] width 67 height 26
type input "8"
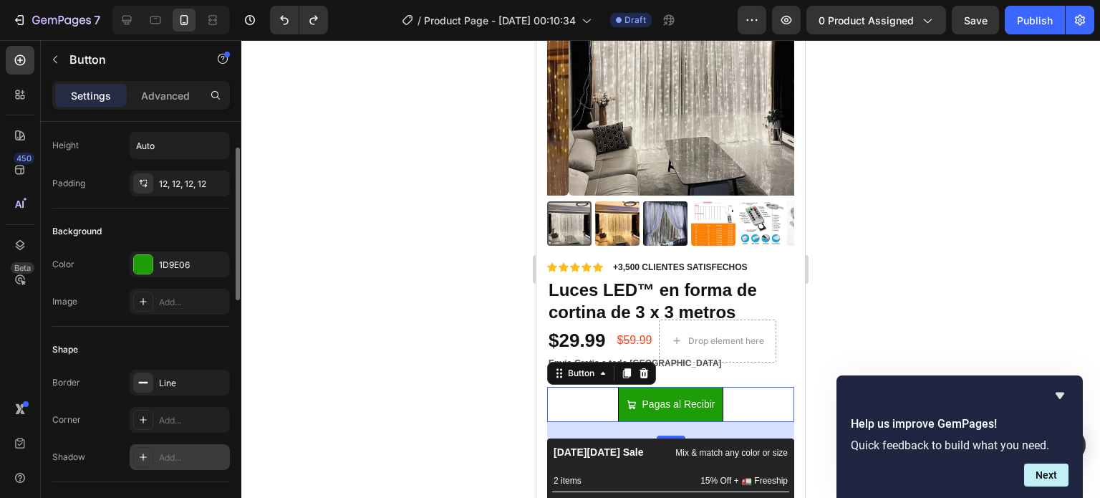
click at [148, 459] on icon at bounding box center [143, 456] width 11 height 11
click at [158, 426] on div "Add..." at bounding box center [180, 420] width 100 height 26
click at [152, 392] on div "Line" at bounding box center [180, 383] width 100 height 26
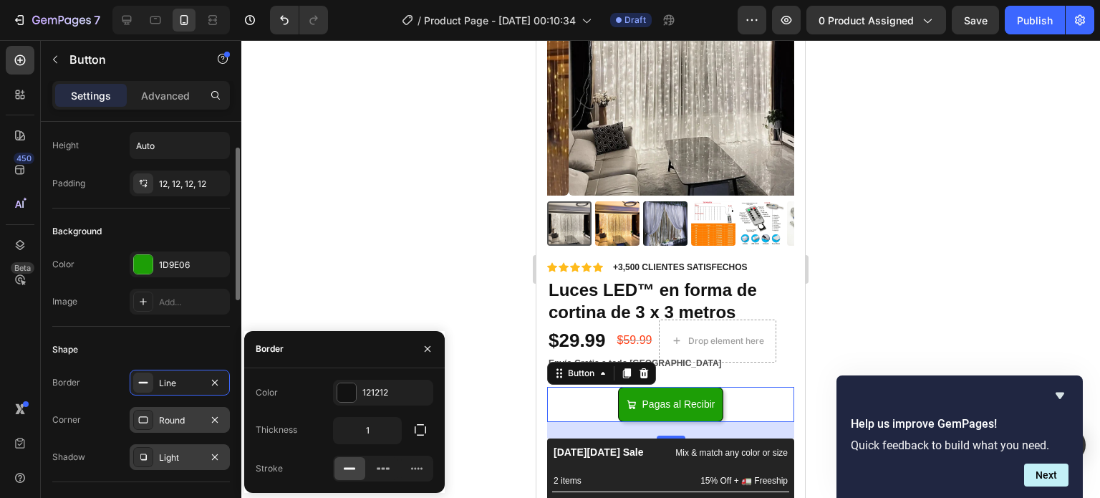
click at [177, 412] on div "Round" at bounding box center [180, 420] width 100 height 26
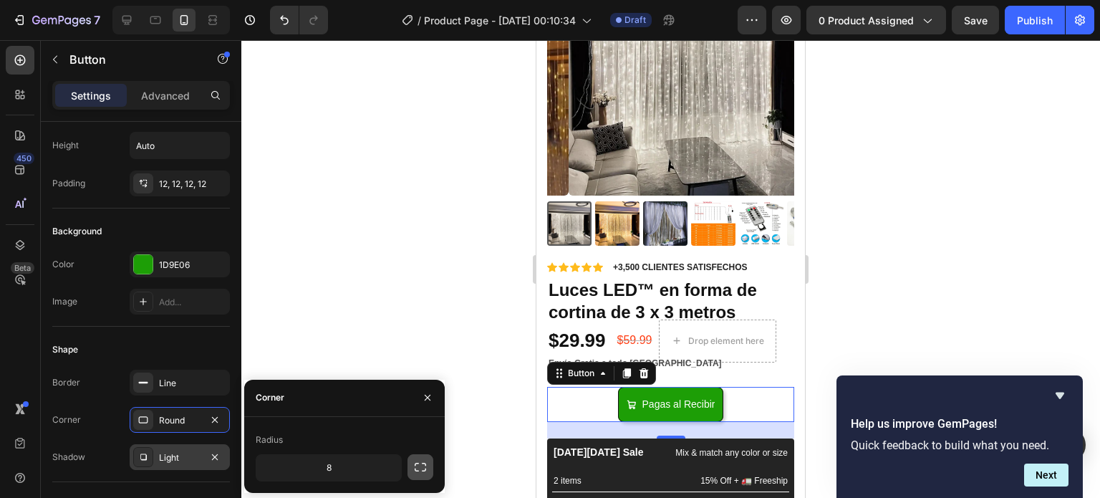
click at [423, 460] on icon "button" at bounding box center [420, 467] width 14 height 14
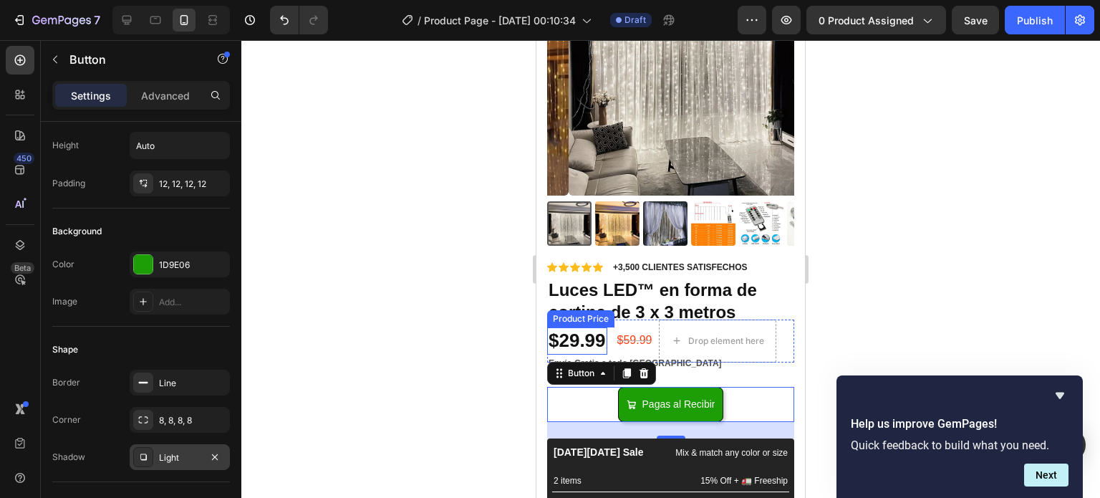
click at [406, 234] on div at bounding box center [670, 269] width 859 height 458
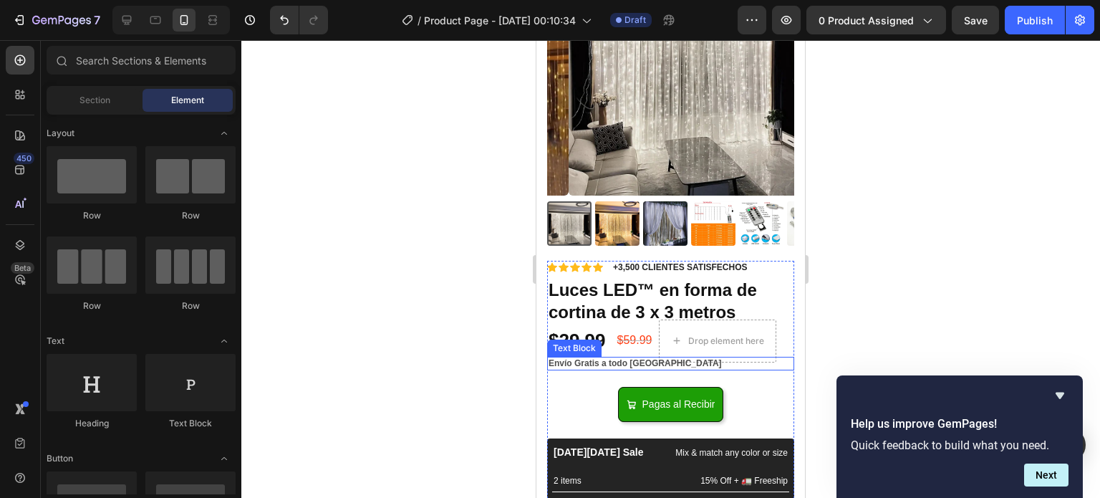
click at [626, 358] on p "Envío Gratis a todo [GEOGRAPHIC_DATA]" at bounding box center [671, 363] width 244 height 11
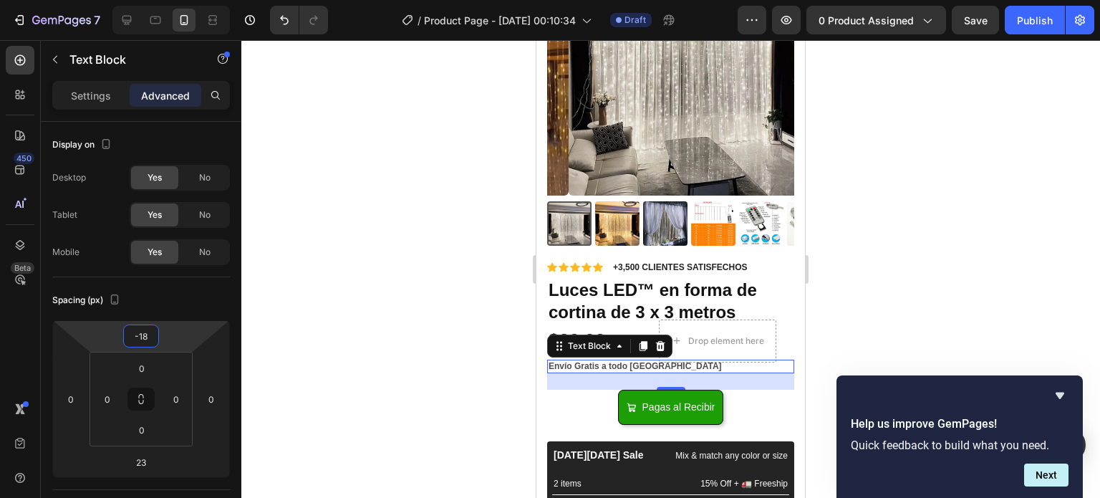
type input "-16"
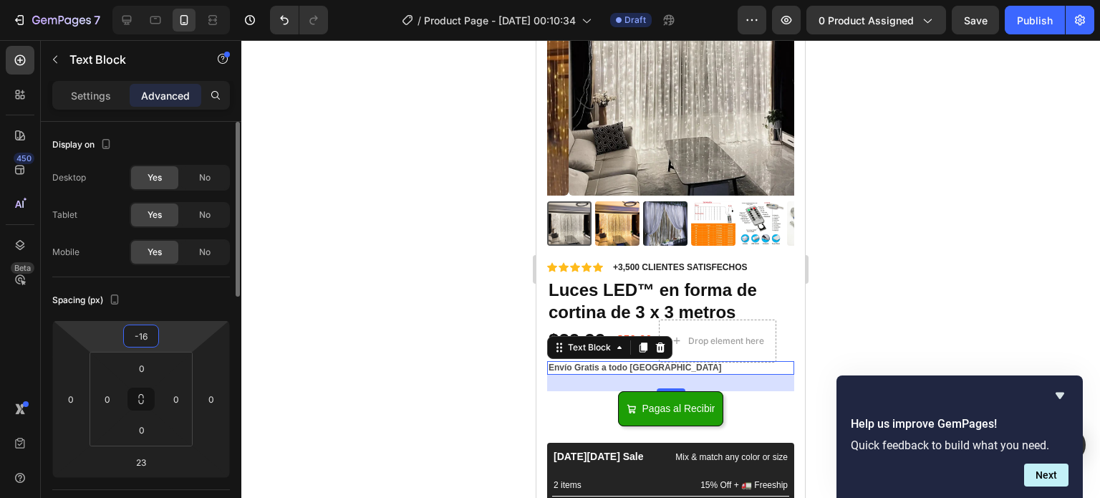
click at [87, 0] on html "7 / Product Page - [DATE] 00:10:34 Draft Preview 0 product assigned Save Publis…" at bounding box center [550, 0] width 1100 height 0
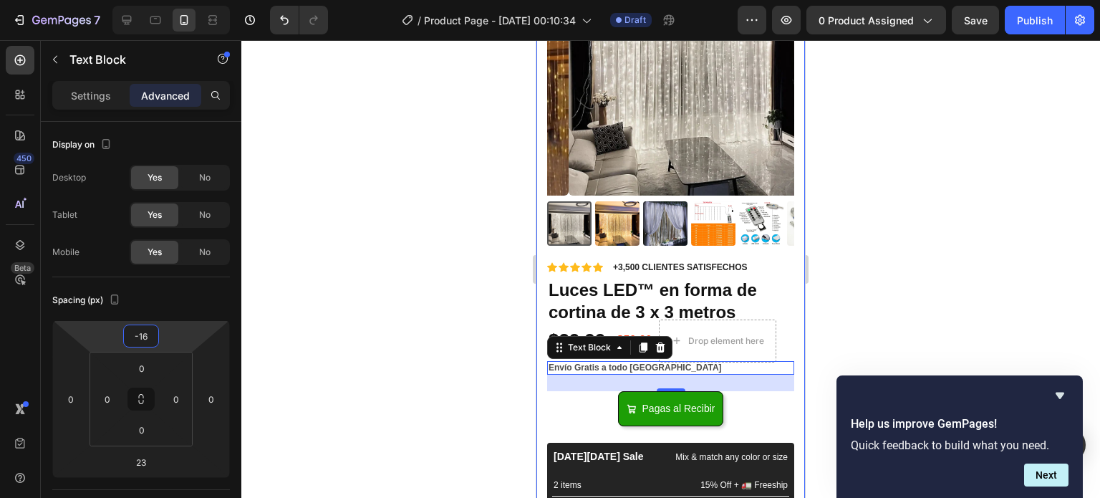
click at [871, 182] on div at bounding box center [670, 269] width 859 height 458
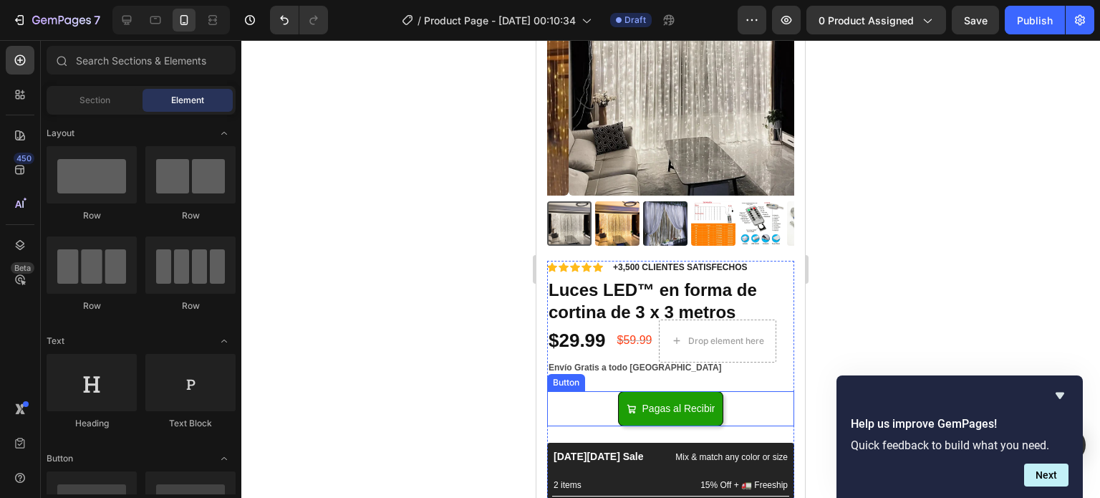
click at [725, 391] on div "Pagas al Recibir Button" at bounding box center [670, 408] width 247 height 35
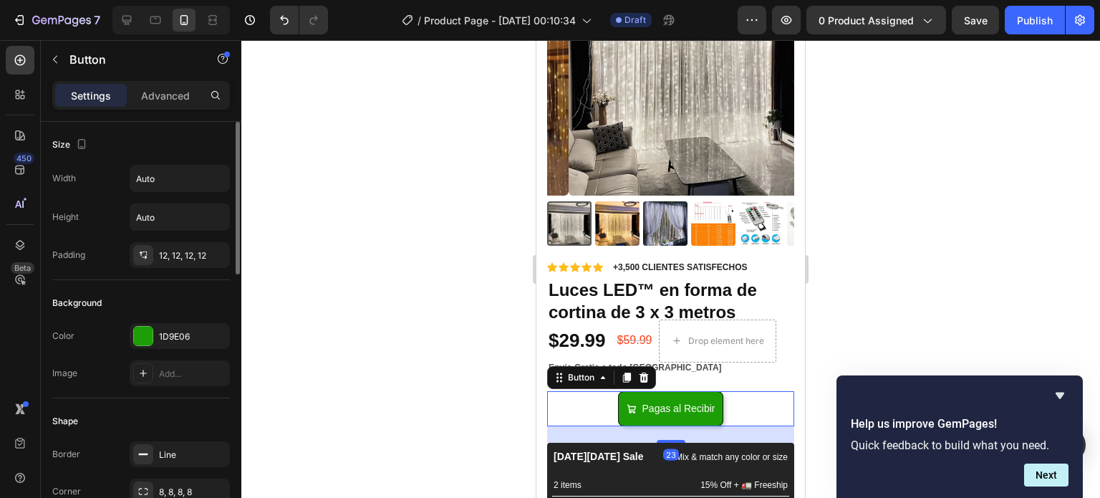
click at [161, 102] on p "Advanced" at bounding box center [165, 95] width 49 height 15
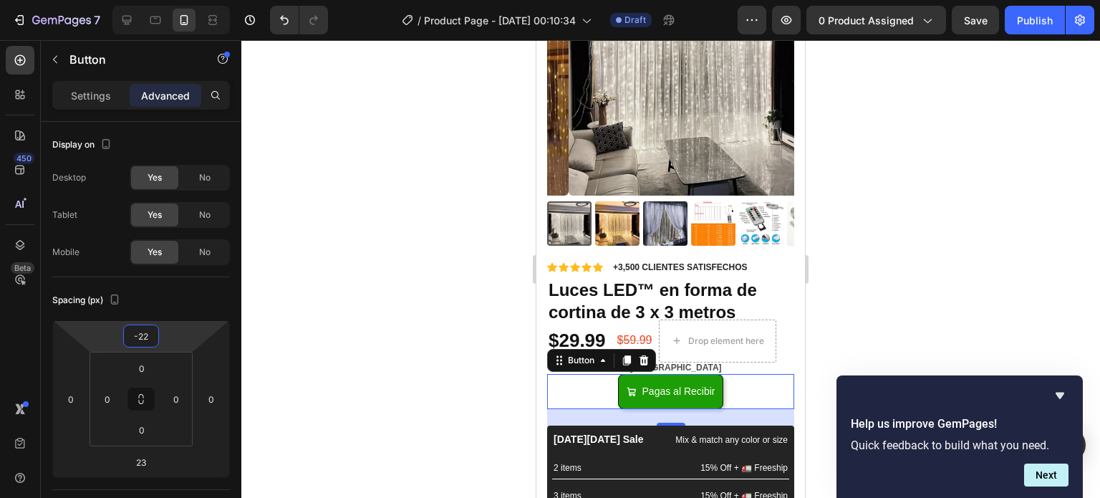
type input "-20"
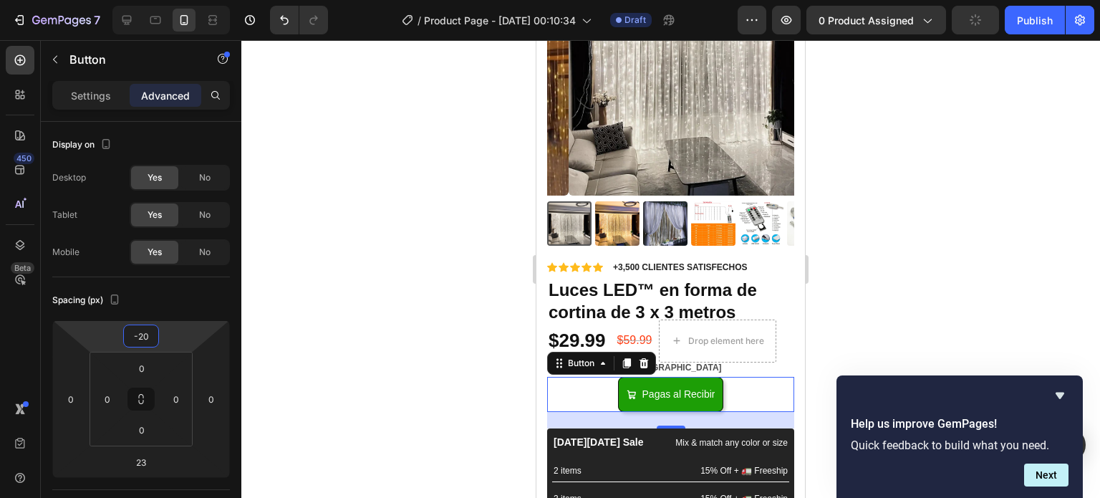
drag, startPoint x: 103, startPoint y: 332, endPoint x: 79, endPoint y: 339, distance: 25.4
click at [79, 0] on html "7 / Product Page - [DATE] 00:10:34 Draft Preview 0 product assigned Publish 450…" at bounding box center [550, 0] width 1100 height 0
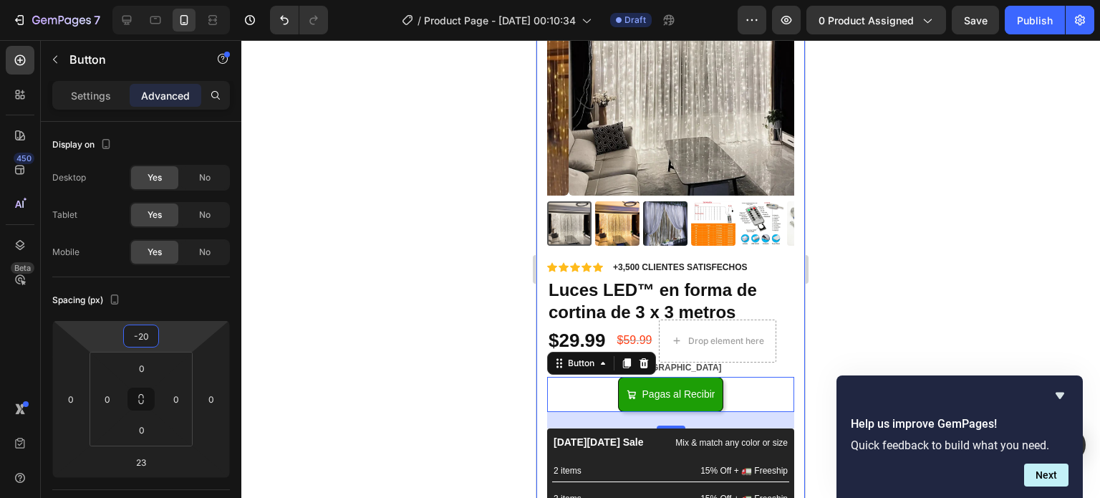
click at [923, 213] on div at bounding box center [670, 269] width 859 height 458
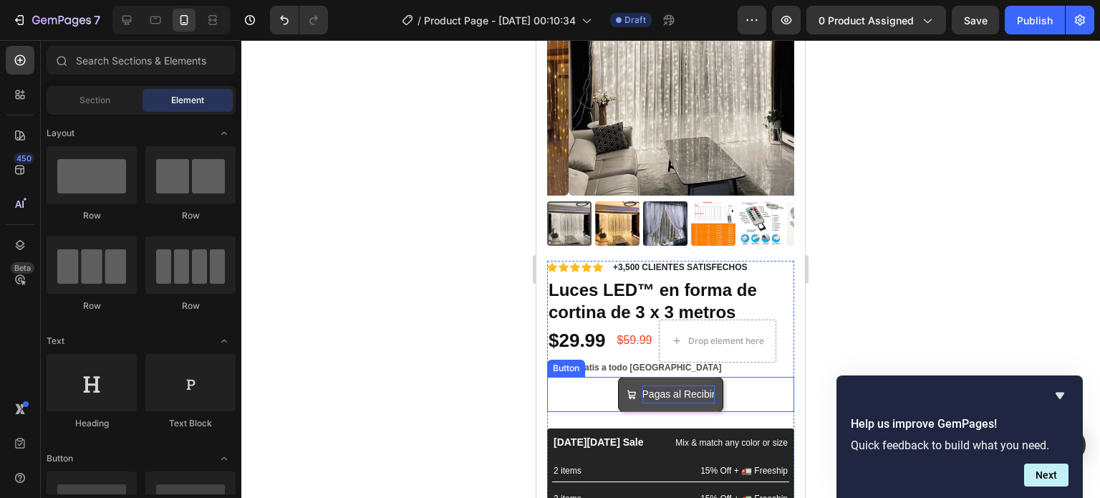
click at [708, 385] on p "Pagas al Recibir" at bounding box center [679, 394] width 73 height 18
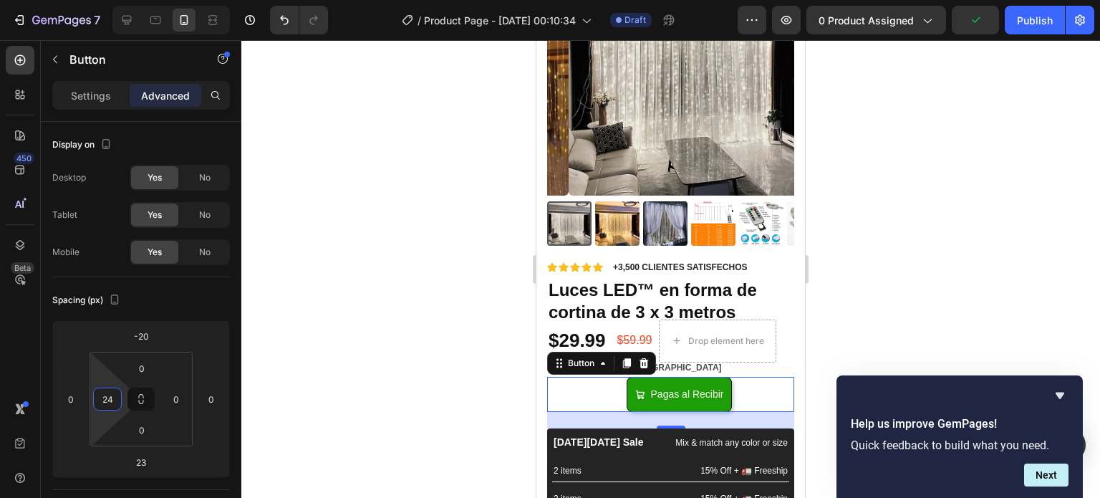
drag, startPoint x: 101, startPoint y: 414, endPoint x: 112, endPoint y: 405, distance: 14.3
click at [112, 0] on html "7 / Product Page - [DATE] 00:10:34 Draft Preview 0 product assigned Publish 450…" at bounding box center [550, 0] width 1100 height 0
type input "0"
click at [401, 251] on div at bounding box center [670, 269] width 859 height 458
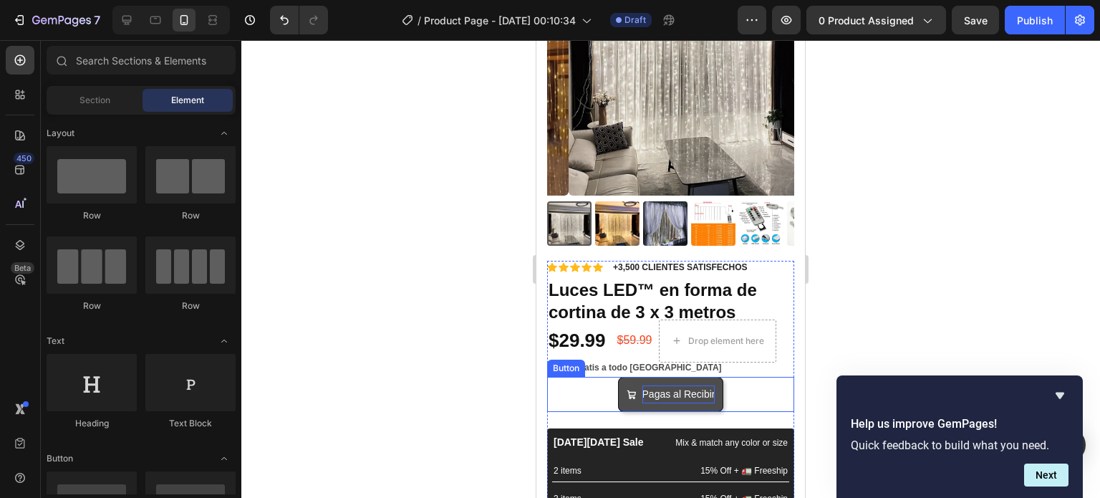
click at [671, 386] on p "Pagas al Recibir" at bounding box center [679, 394] width 73 height 18
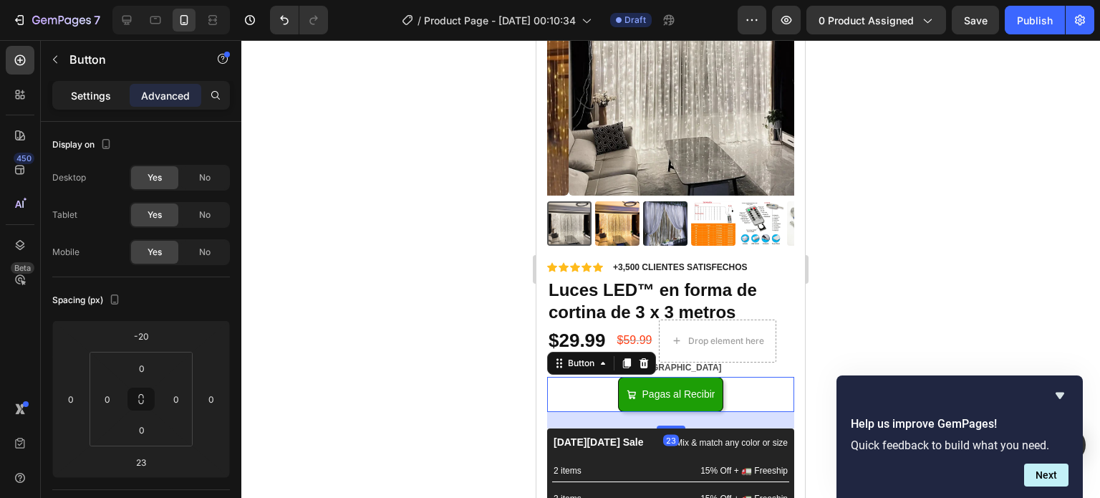
click at [109, 100] on p "Settings" at bounding box center [91, 95] width 40 height 15
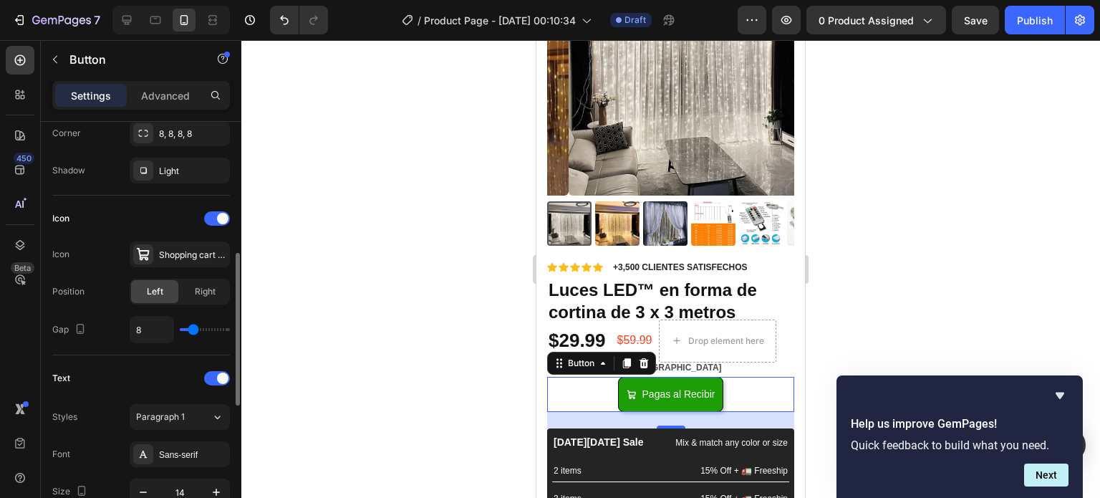
scroll to position [501, 0]
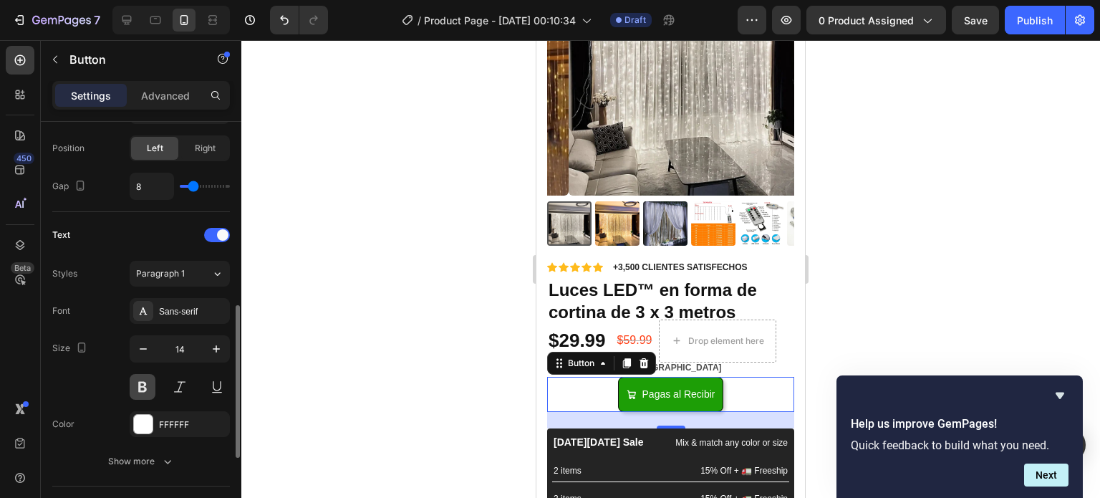
click at [143, 390] on button at bounding box center [143, 387] width 26 height 26
click at [306, 370] on div at bounding box center [670, 269] width 859 height 458
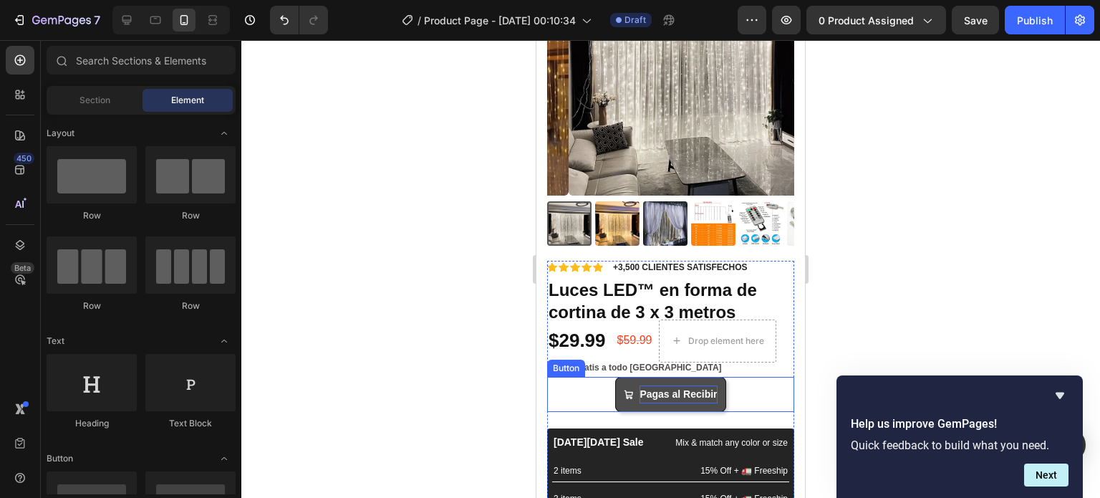
click at [673, 385] on p "Pagas al Recibir" at bounding box center [678, 394] width 77 height 18
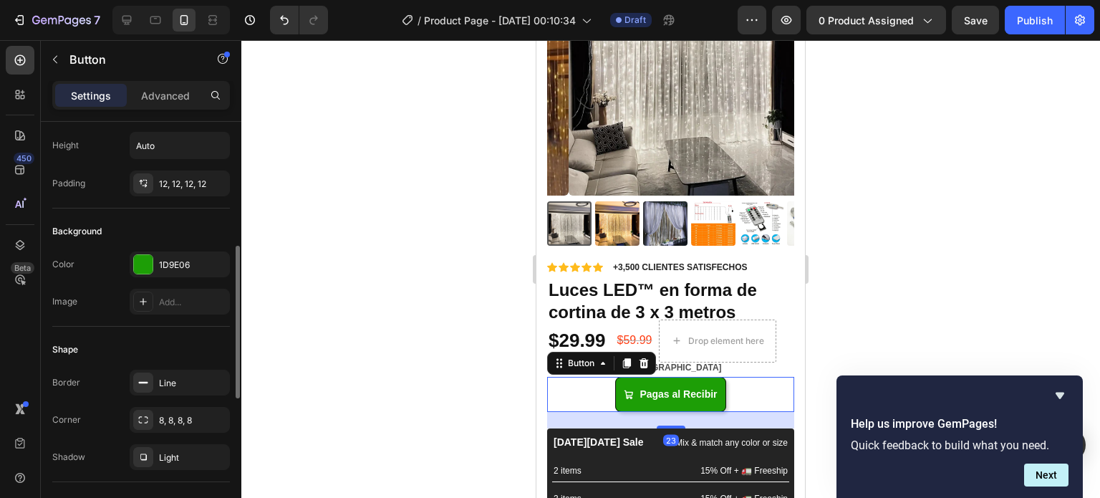
scroll to position [143, 0]
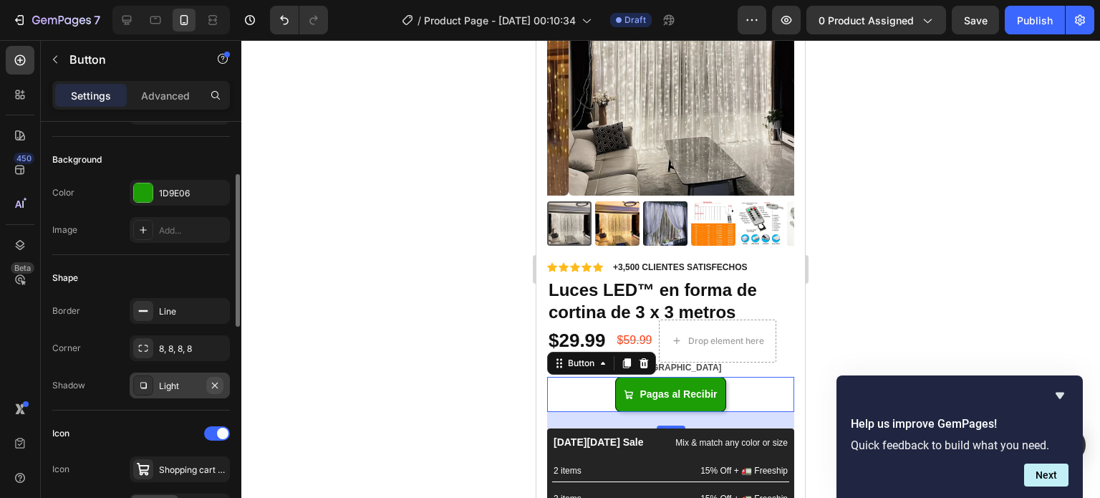
click at [222, 380] on button "button" at bounding box center [214, 385] width 17 height 17
